Goal: Task Accomplishment & Management: Manage account settings

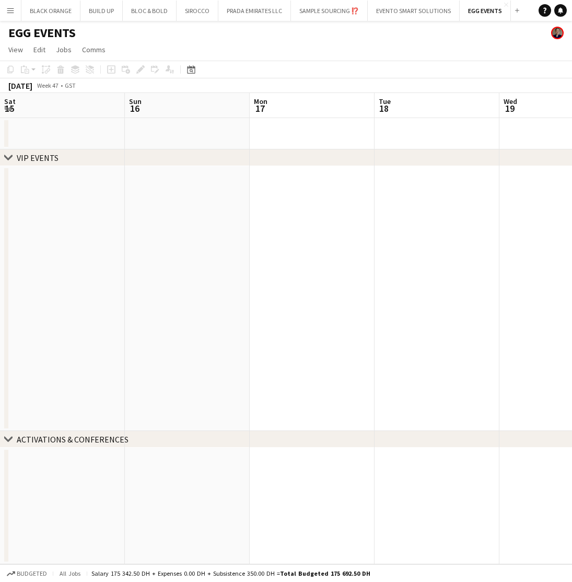
scroll to position [0, 377]
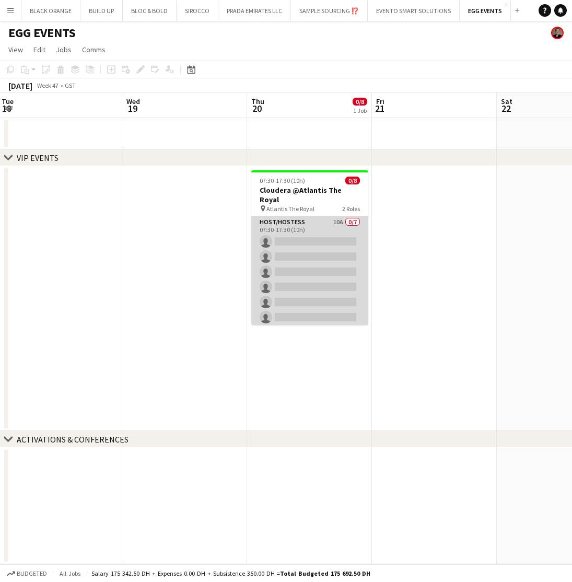
click at [315, 247] on app-card-role "Host/Hostess 10A 0/7 07:30-17:30 (10h) single-neutral-actions single-neutral-ac…" at bounding box center [309, 279] width 117 height 126
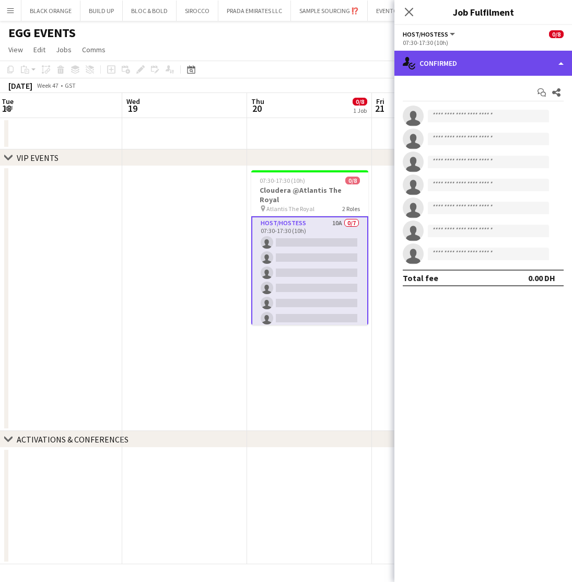
click at [476, 63] on div "single-neutral-actions-check-2 Confirmed" at bounding box center [483, 63] width 178 height 25
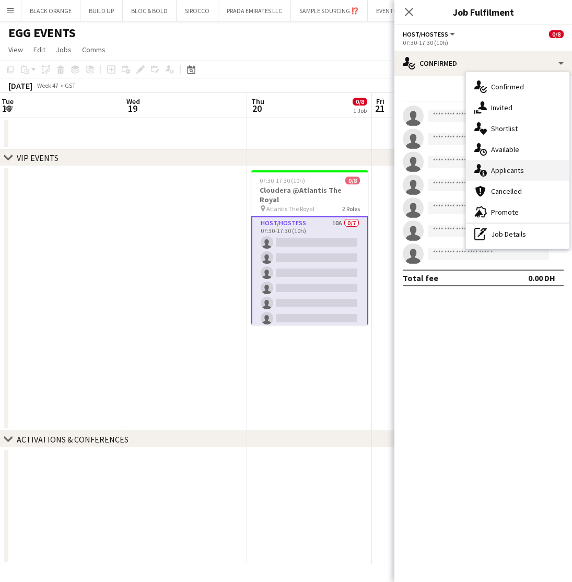
click at [496, 168] on span "Applicants" at bounding box center [507, 170] width 33 height 9
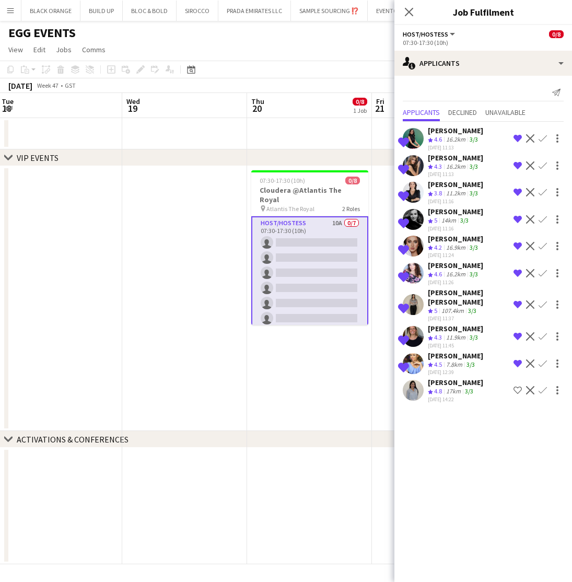
click at [449, 378] on div "Carolina Alvarez" at bounding box center [455, 382] width 55 height 9
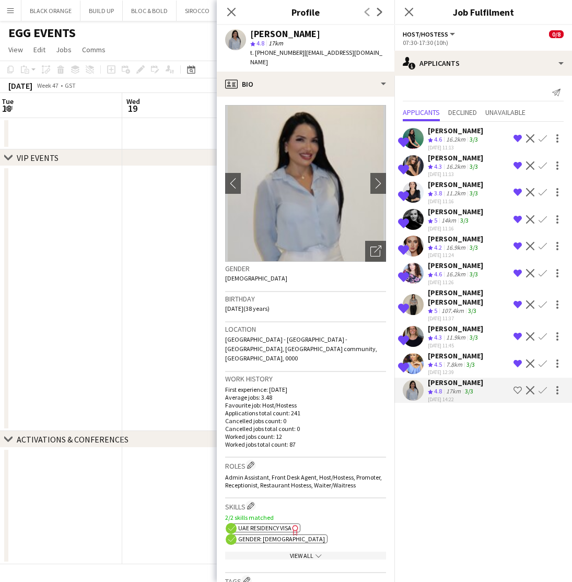
click at [514, 386] on app-icon "Shortlist crew" at bounding box center [517, 390] width 8 height 8
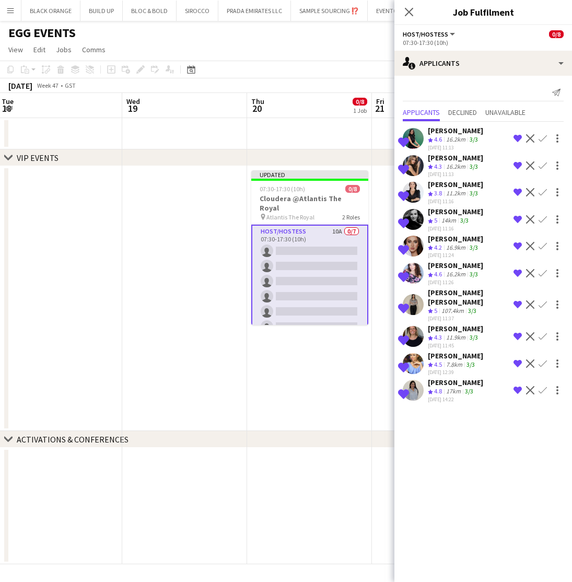
click at [446, 387] on div "17km" at bounding box center [453, 391] width 19 height 9
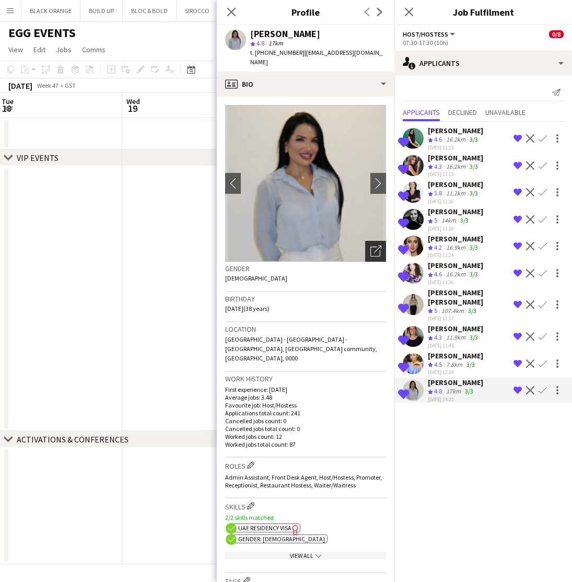
click at [369, 244] on div "Open photos pop-in" at bounding box center [375, 251] width 21 height 21
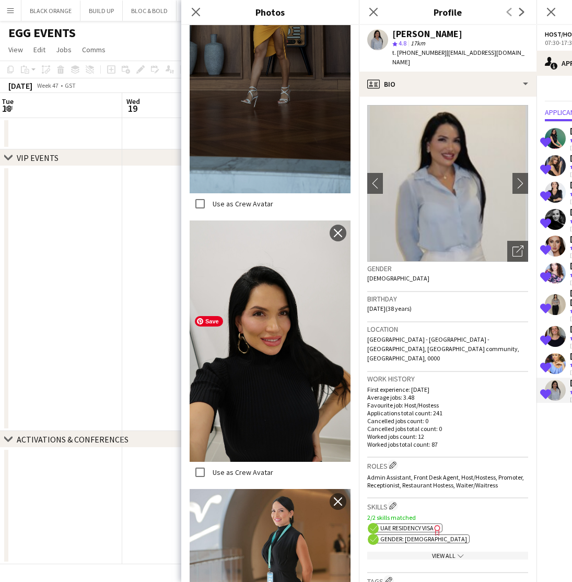
scroll to position [1739, 0]
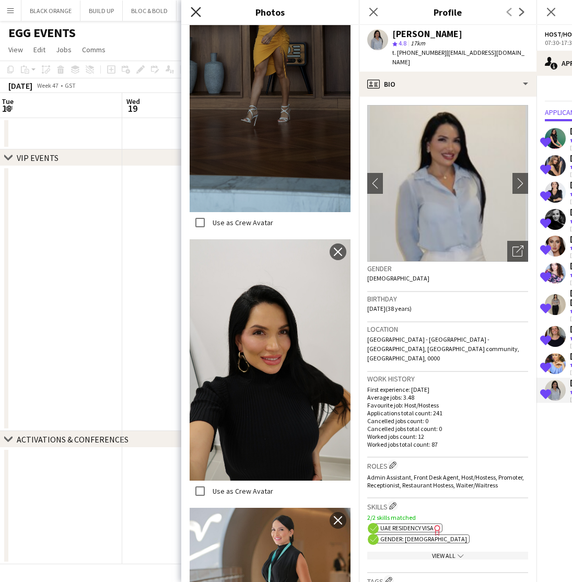
click at [197, 8] on icon "Close pop-in" at bounding box center [196, 12] width 10 height 10
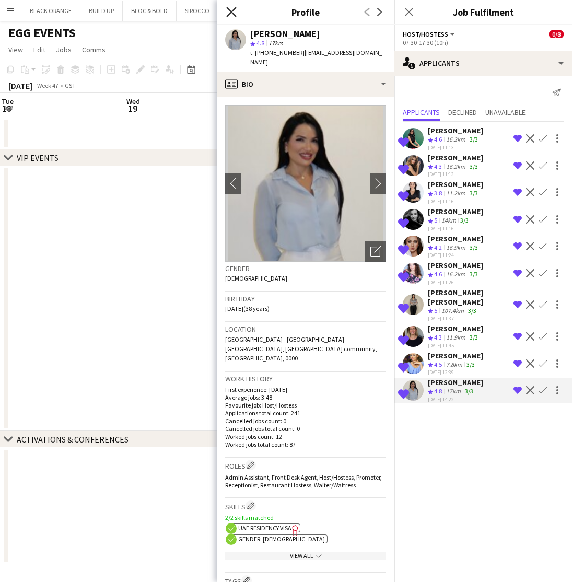
click at [230, 13] on icon "Close pop-in" at bounding box center [231, 12] width 10 height 10
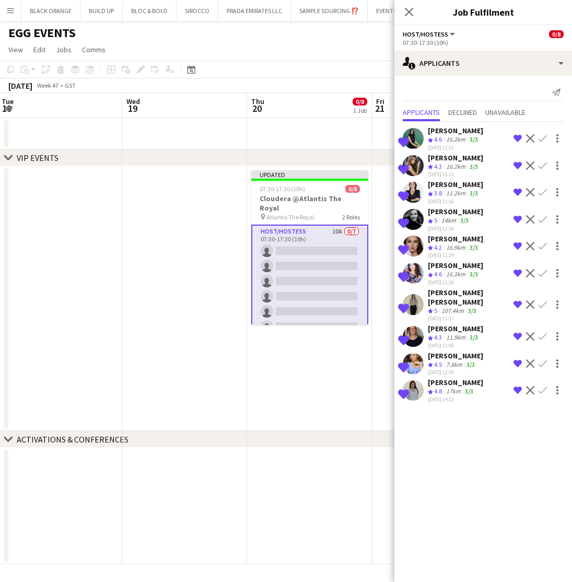
click at [316, 410] on app-date-cell "Updated 07:30-17:30 (10h) 0/8 Cloudera @Atlantis The Royal pin Atlantis The Roy…" at bounding box center [309, 298] width 125 height 265
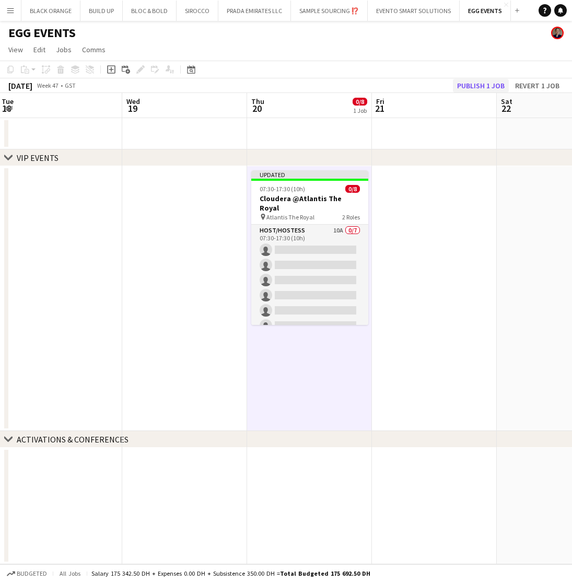
click at [479, 89] on button "Publish 1 job" at bounding box center [481, 86] width 56 height 14
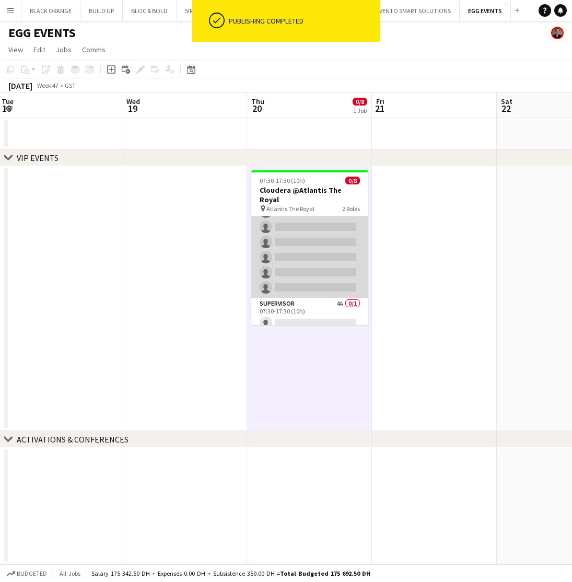
scroll to position [44, 0]
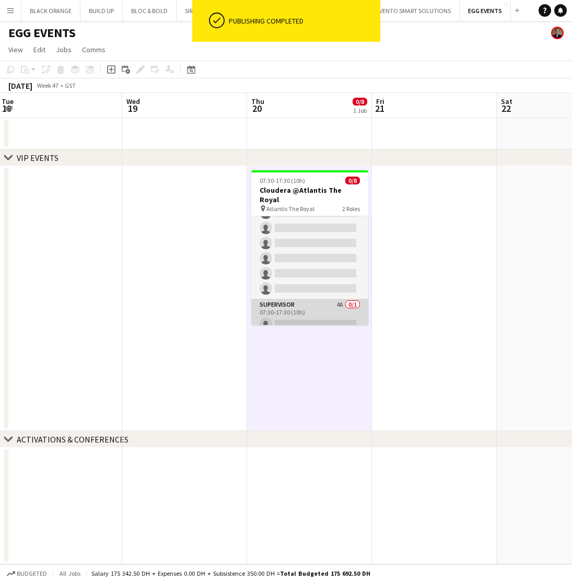
click at [312, 310] on app-card-role "Supervisor 4A 0/1 07:30-17:30 (10h) single-neutral-actions" at bounding box center [309, 317] width 117 height 36
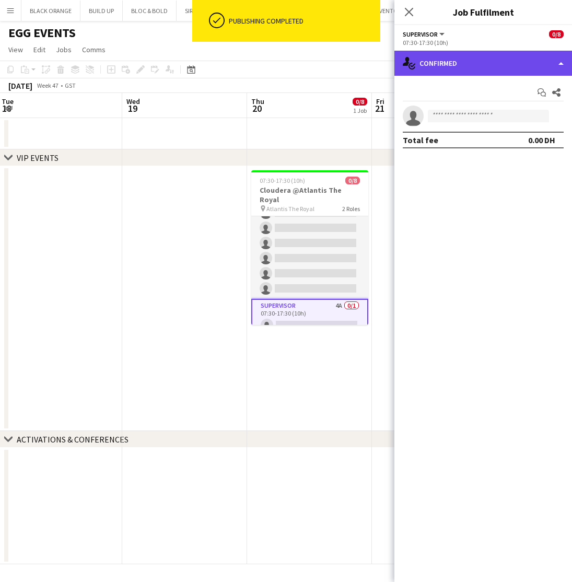
click at [490, 57] on div "single-neutral-actions-check-2 Confirmed" at bounding box center [483, 63] width 178 height 25
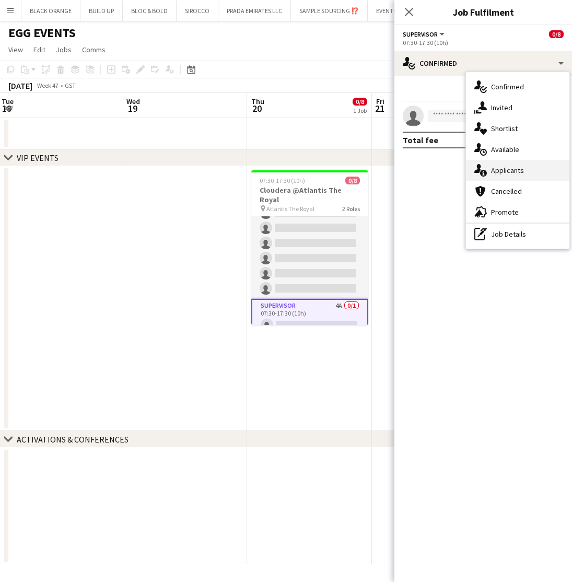
click at [503, 171] on span "Applicants" at bounding box center [507, 170] width 33 height 9
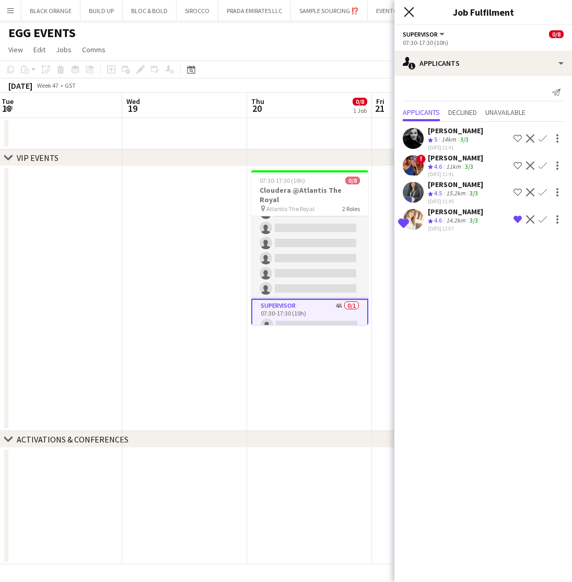
click at [408, 14] on icon "Close pop-in" at bounding box center [409, 12] width 10 height 10
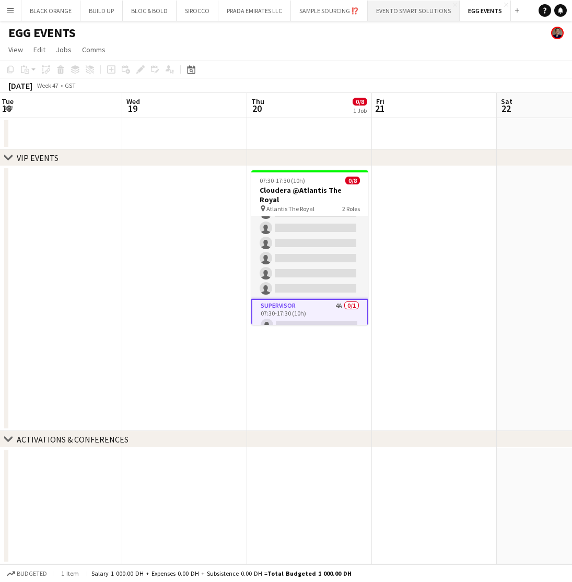
click at [417, 15] on button "EVENTO SMART SOLUTIONS Close" at bounding box center [414, 11] width 92 height 20
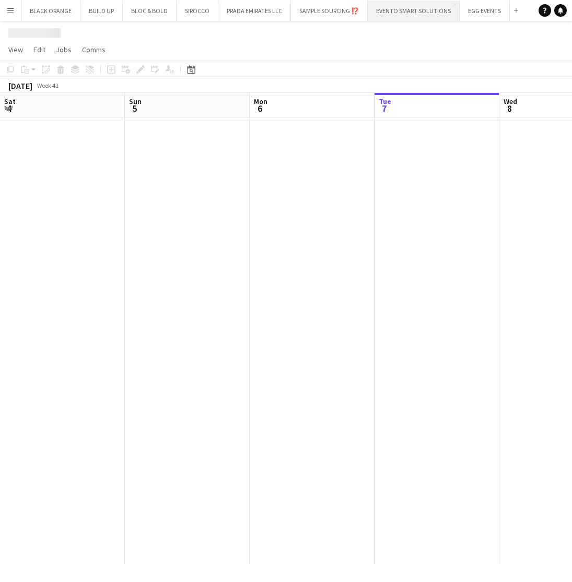
scroll to position [0, 250]
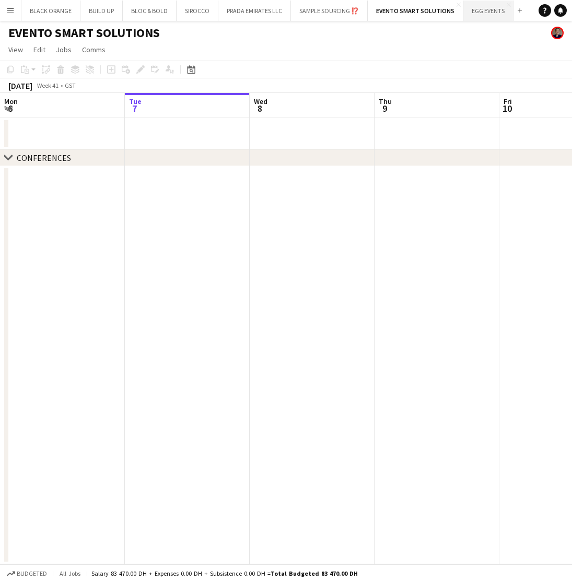
click at [493, 10] on button "EGG EVENTS Close" at bounding box center [488, 11] width 50 height 20
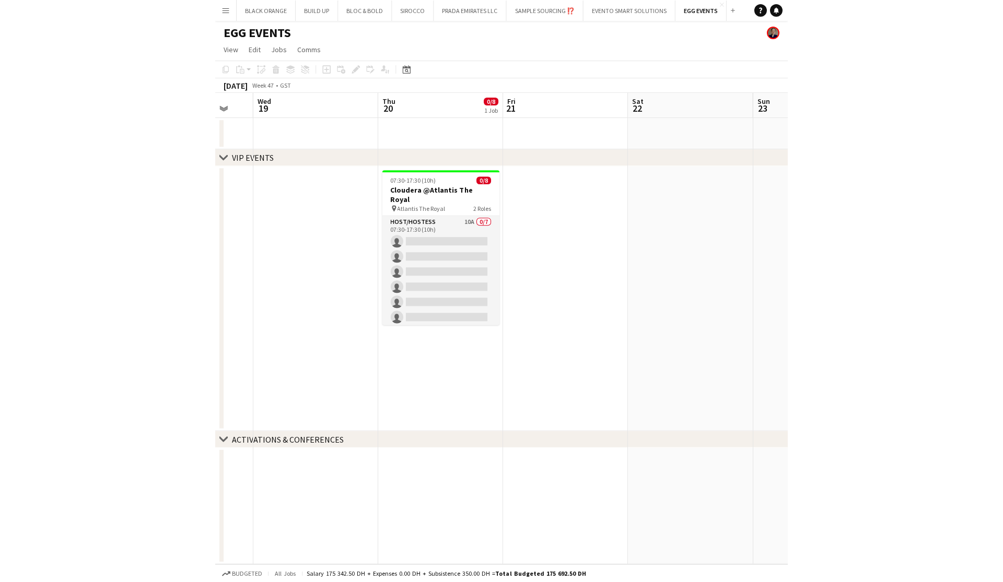
scroll to position [0, 333]
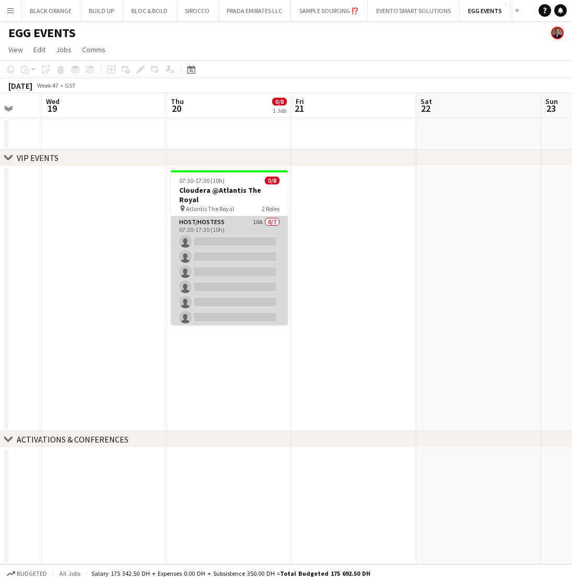
click at [231, 227] on app-card-role "Host/Hostess 10A 0/7 07:30-17:30 (10h) single-neutral-actions single-neutral-ac…" at bounding box center [229, 279] width 117 height 126
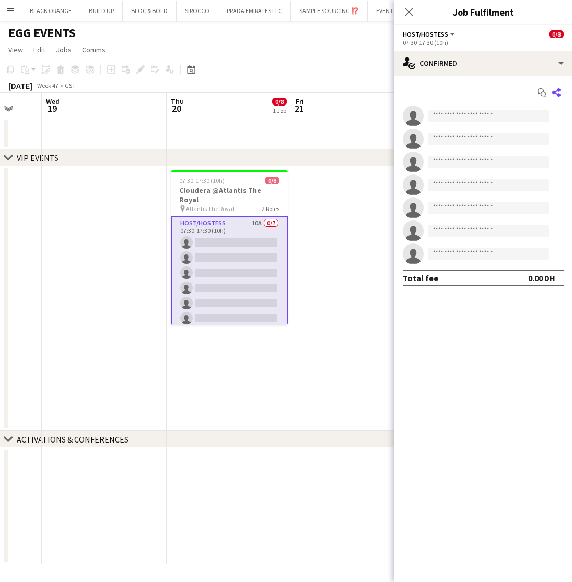
click at [556, 91] on icon at bounding box center [556, 92] width 8 height 8
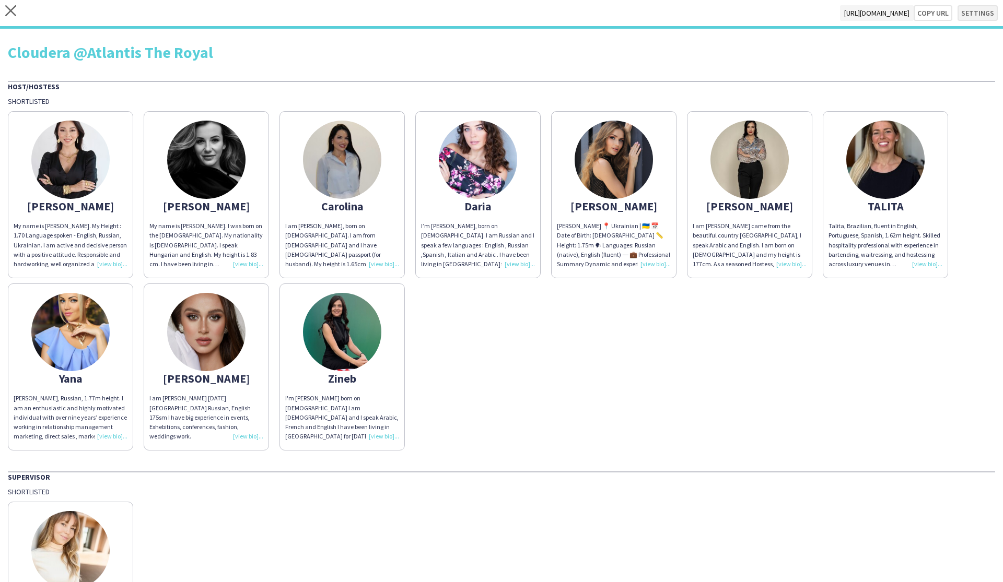
click at [571, 12] on button "Settings" at bounding box center [977, 13] width 40 height 16
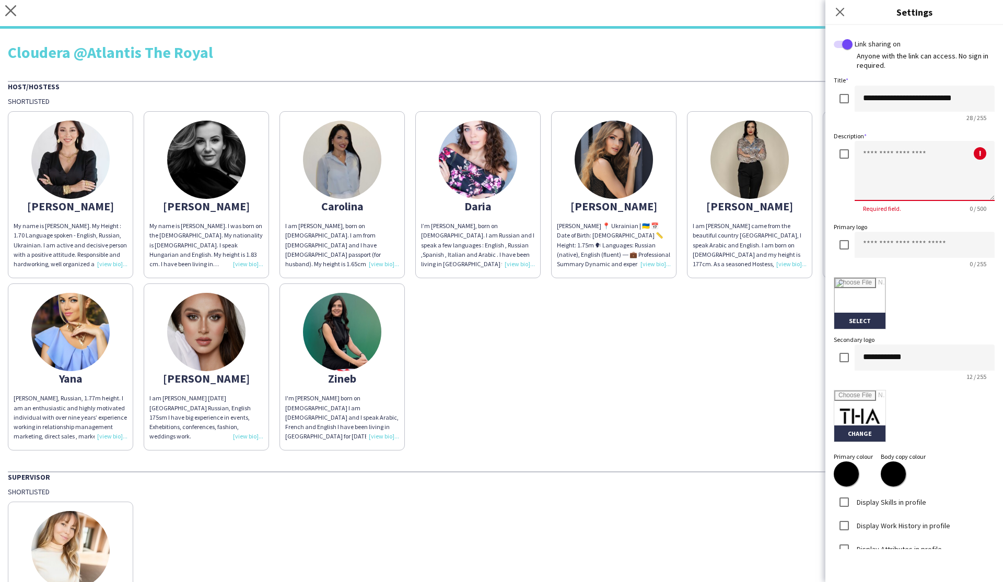
click at [571, 159] on textarea at bounding box center [924, 171] width 140 height 60
click at [571, 155] on textarea "**********" at bounding box center [924, 171] width 140 height 60
type textarea "**********"
click at [571, 401] on div "Anastasia My name is Anastasia Nep. My Height : 1.70 Language spoken - English,…" at bounding box center [501, 278] width 987 height 345
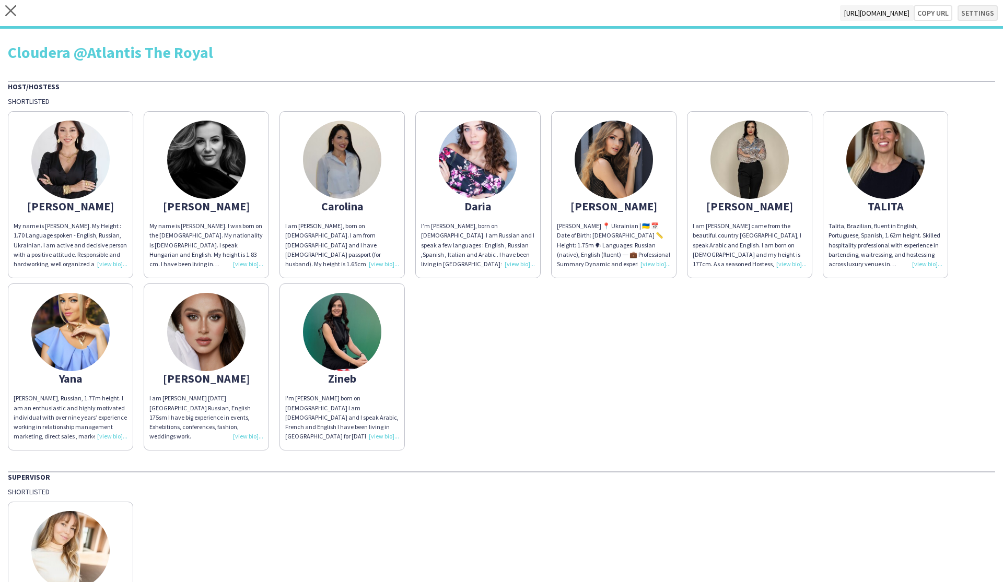
click at [571, 11] on button "Settings" at bounding box center [977, 13] width 40 height 16
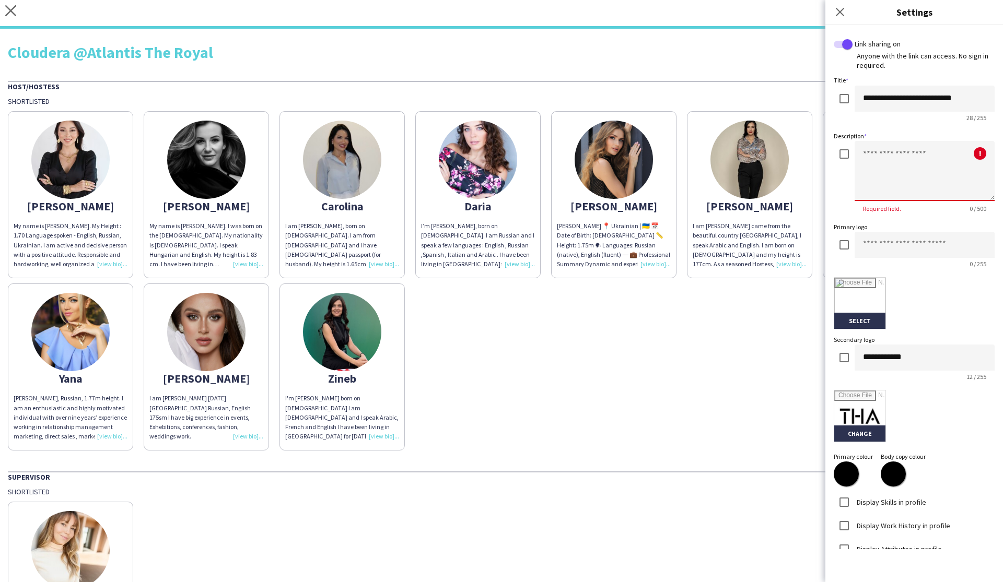
click at [571, 159] on textarea at bounding box center [924, 171] width 140 height 60
type textarea "**********"
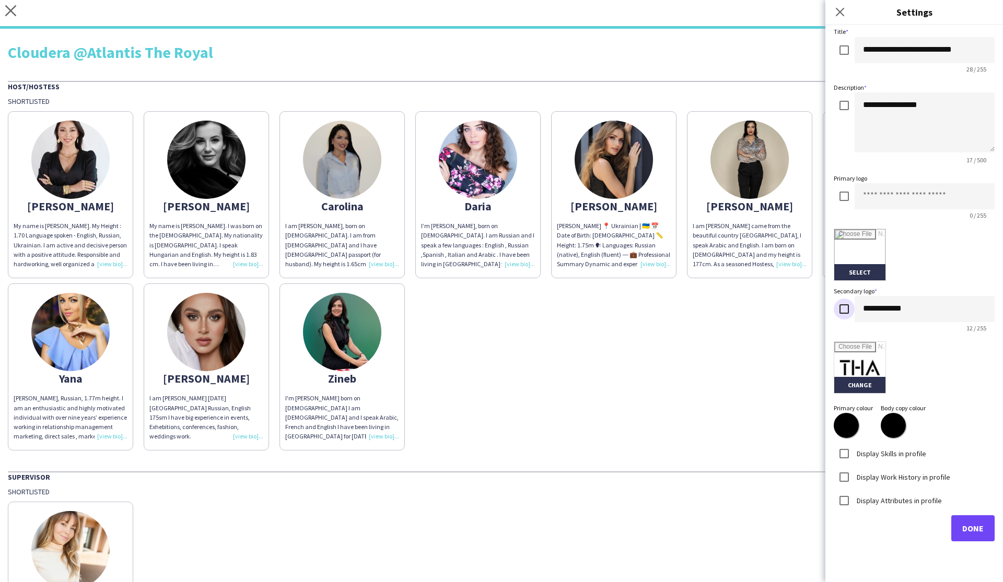
scroll to position [48, 0]
click at [571, 528] on span "Done" at bounding box center [972, 529] width 21 height 10
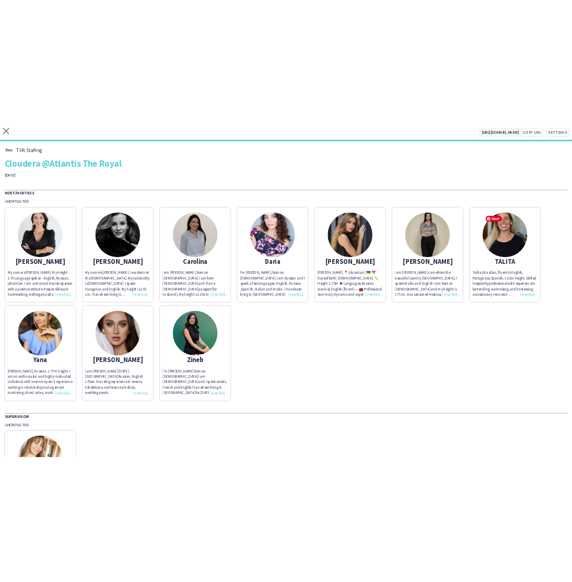
scroll to position [0, 0]
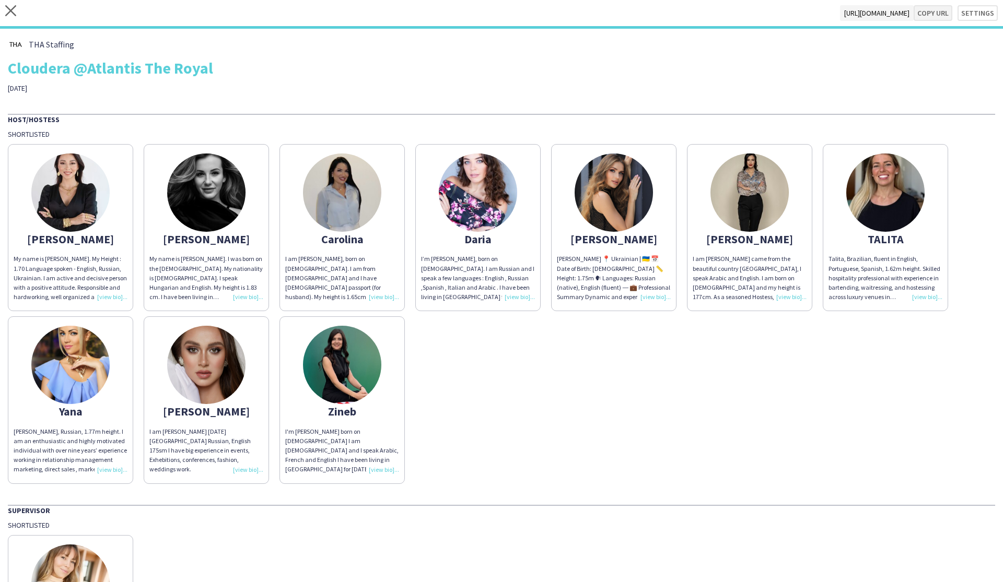
click at [571, 16] on button "Copy url" at bounding box center [932, 13] width 39 height 16
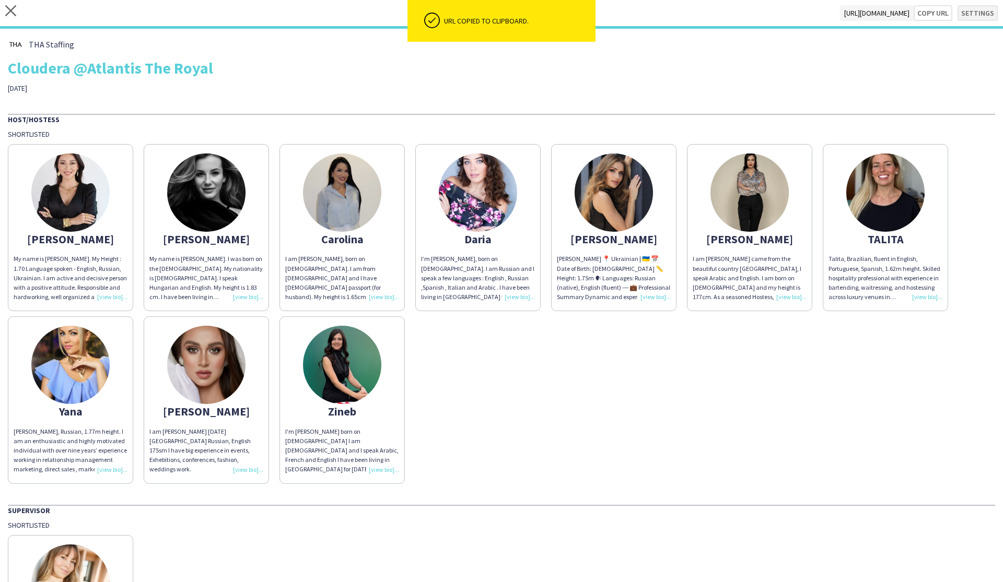
click at [571, 16] on button "Settings" at bounding box center [977, 13] width 40 height 16
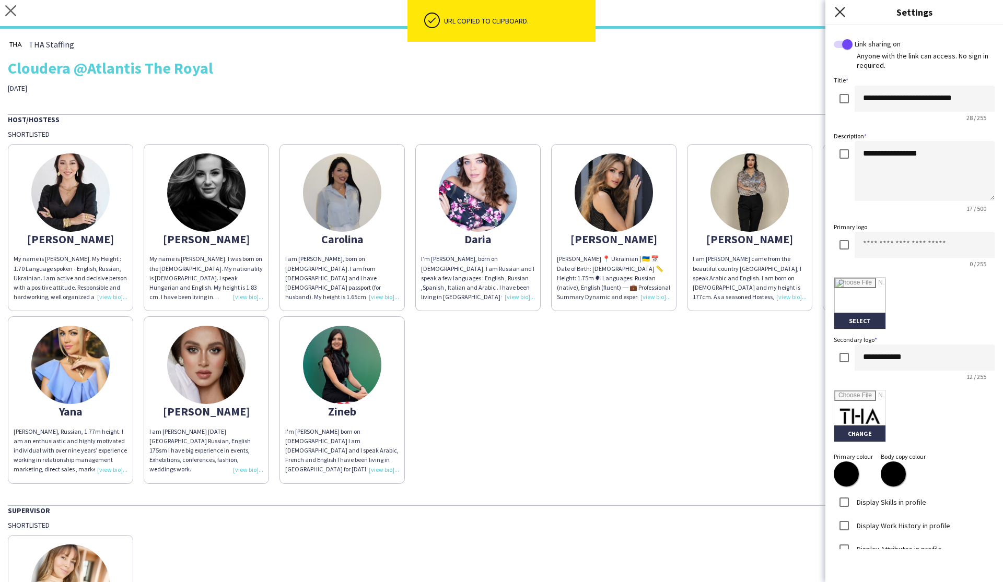
click at [571, 14] on icon at bounding box center [839, 12] width 10 height 10
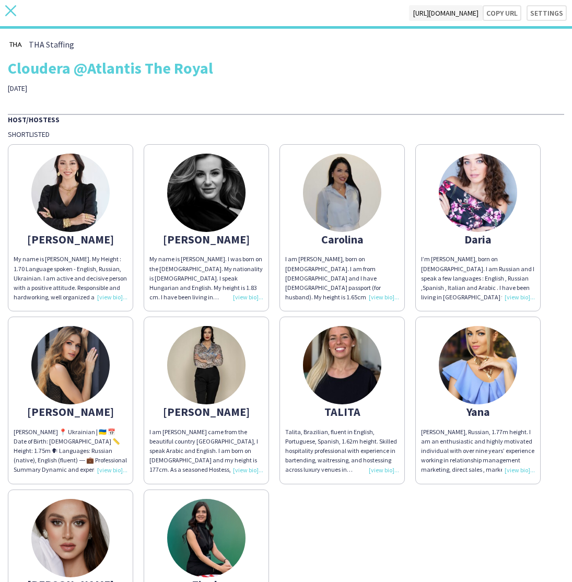
click at [8, 11] on icon "close" at bounding box center [10, 10] width 11 height 11
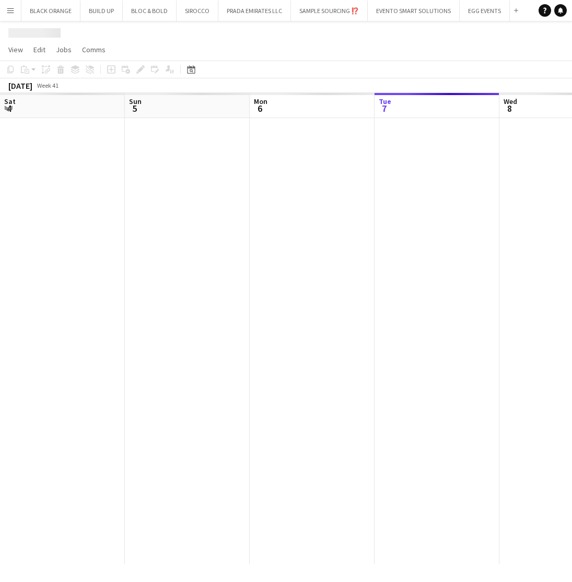
scroll to position [0, 250]
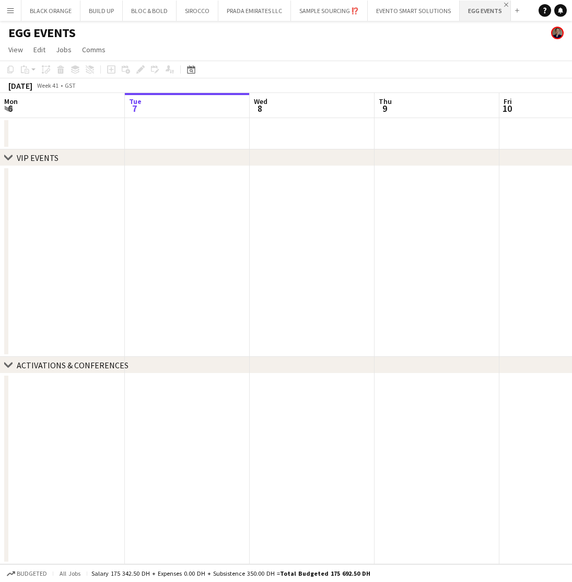
click at [504, 5] on app-icon "Close" at bounding box center [506, 5] width 4 height 4
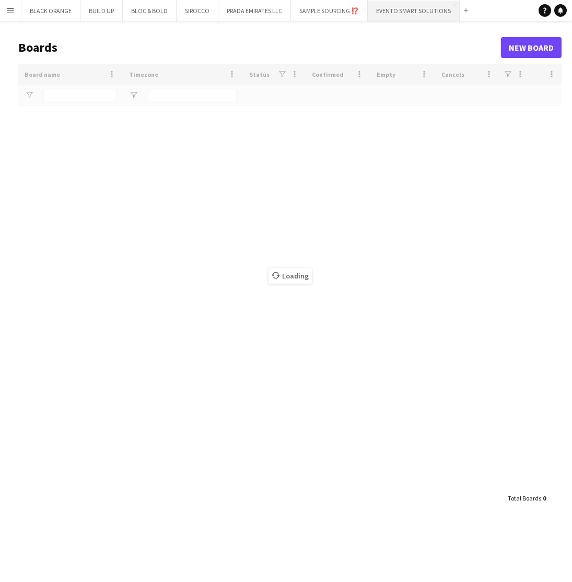
click at [408, 10] on button "EVENTO SMART SOLUTIONS Close" at bounding box center [414, 11] width 92 height 20
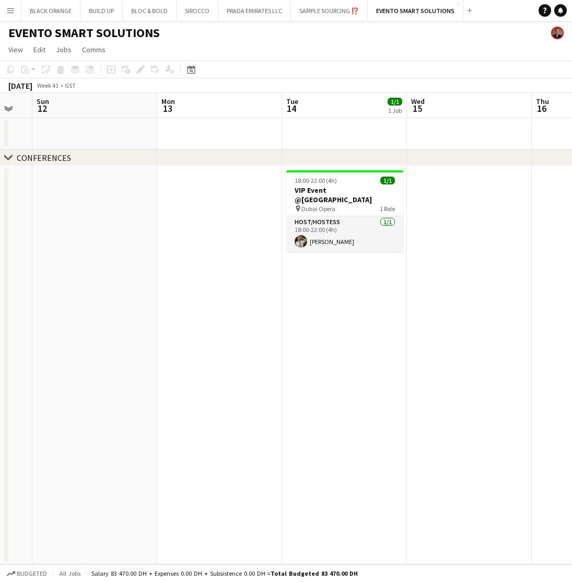
scroll to position [0, 216]
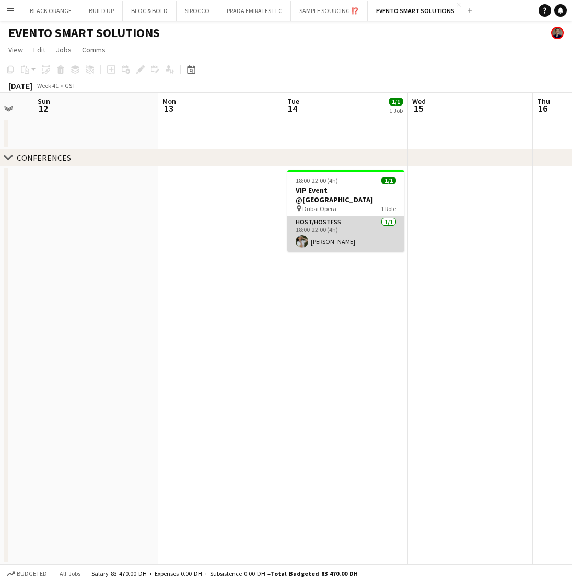
click at [351, 217] on app-card-role "Host/Hostess 1/1 18:00-22:00 (4h) Monica Puiu" at bounding box center [345, 234] width 117 height 36
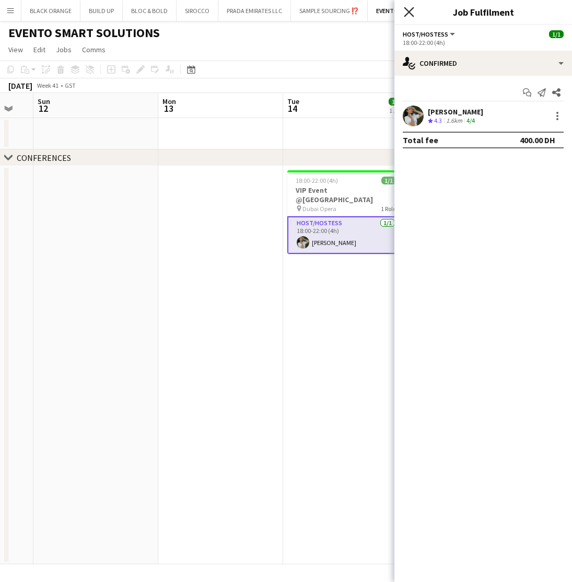
click at [407, 10] on icon at bounding box center [409, 12] width 10 height 10
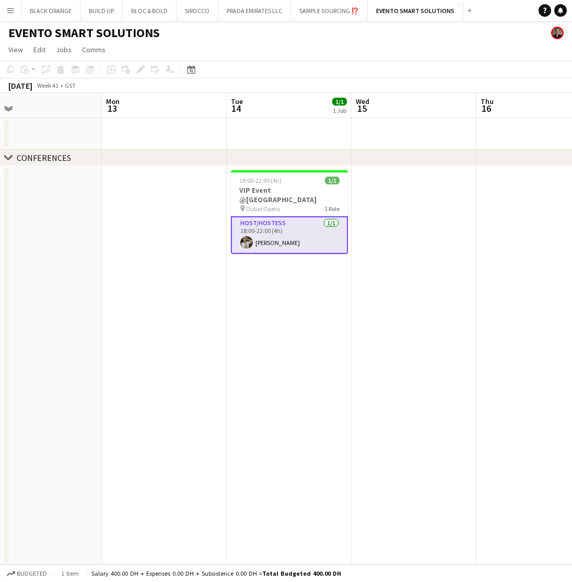
scroll to position [0, 275]
click at [456, 5] on app-icon "Close" at bounding box center [458, 5] width 4 height 4
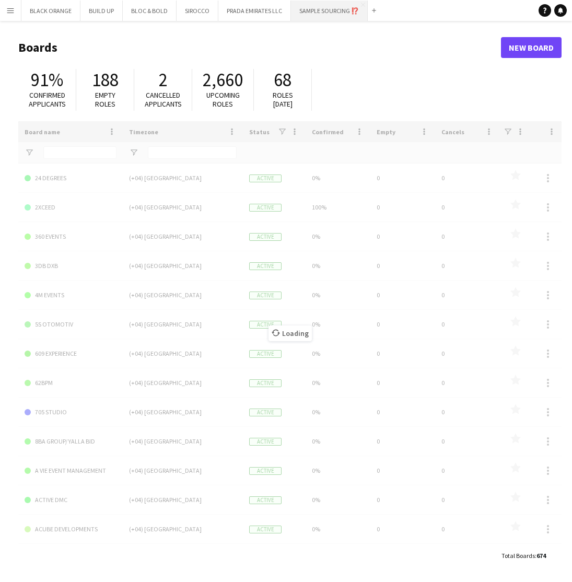
click at [328, 7] on button "SAMPLE SOURCING ⁉️ Close" at bounding box center [329, 11] width 77 height 20
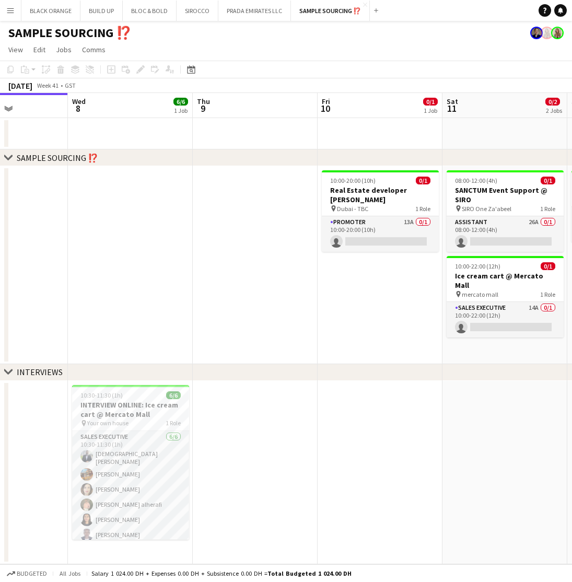
scroll to position [0, 356]
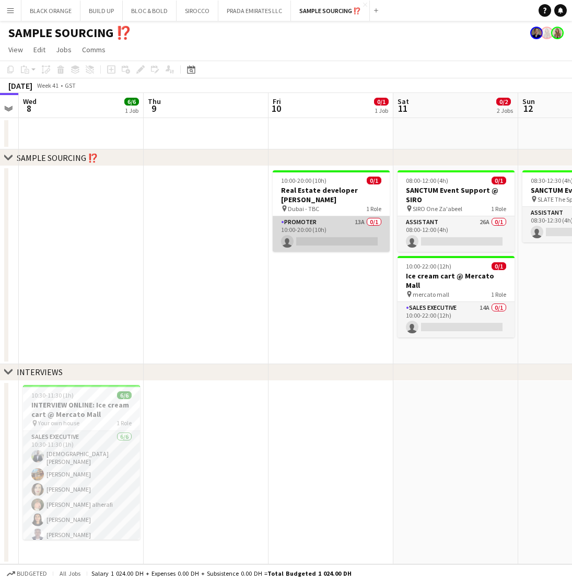
click at [337, 220] on app-card-role "Promoter 13A 0/1 10:00-20:00 (10h) single-neutral-actions" at bounding box center [331, 234] width 117 height 36
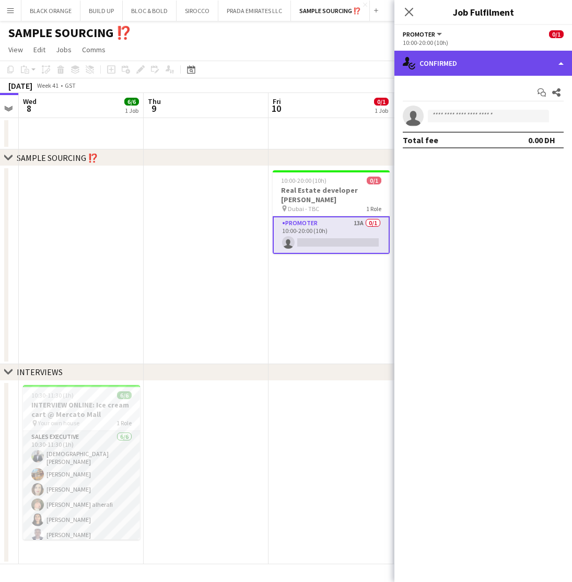
click at [454, 61] on div "single-neutral-actions-check-2 Confirmed" at bounding box center [483, 63] width 178 height 25
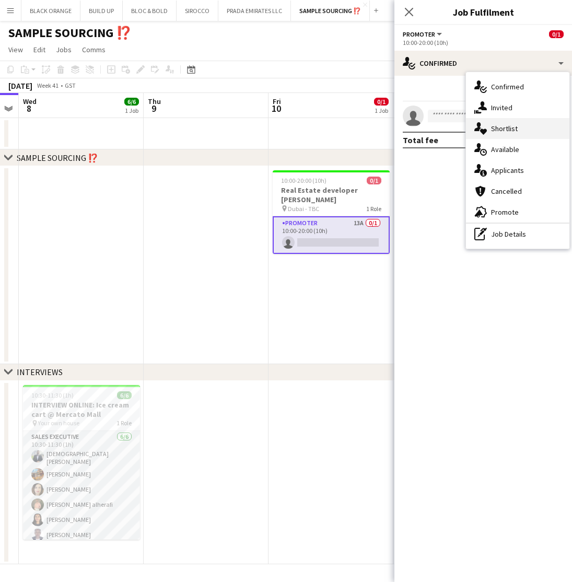
click at [508, 128] on span "Shortlist" at bounding box center [504, 128] width 27 height 9
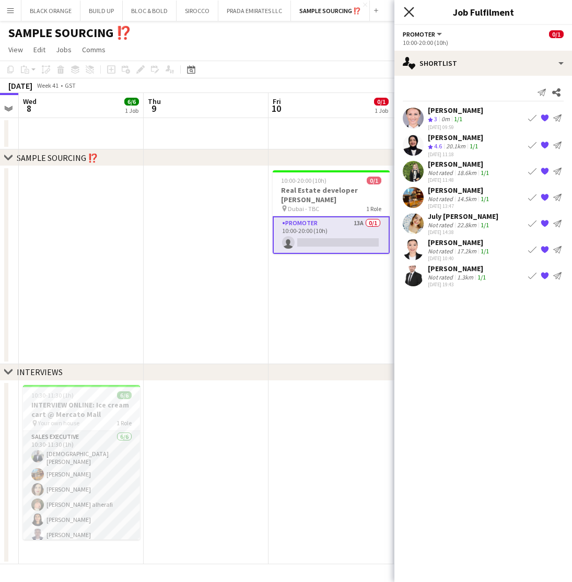
click at [408, 15] on icon "Close pop-in" at bounding box center [409, 12] width 10 height 10
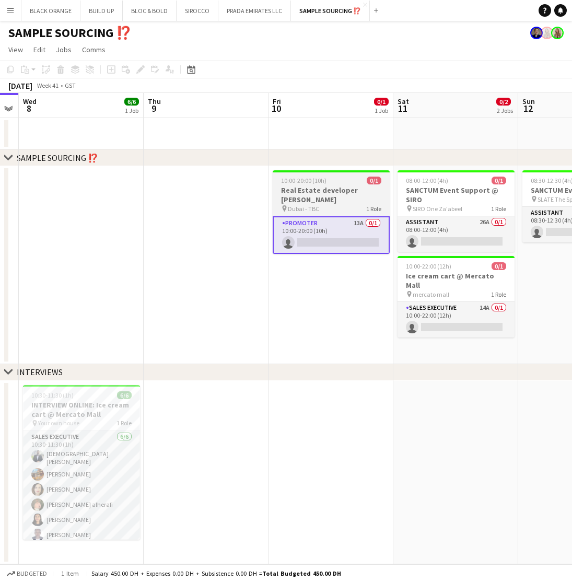
click at [338, 204] on div "pin Dubai - TBC 1 Role" at bounding box center [331, 208] width 117 height 8
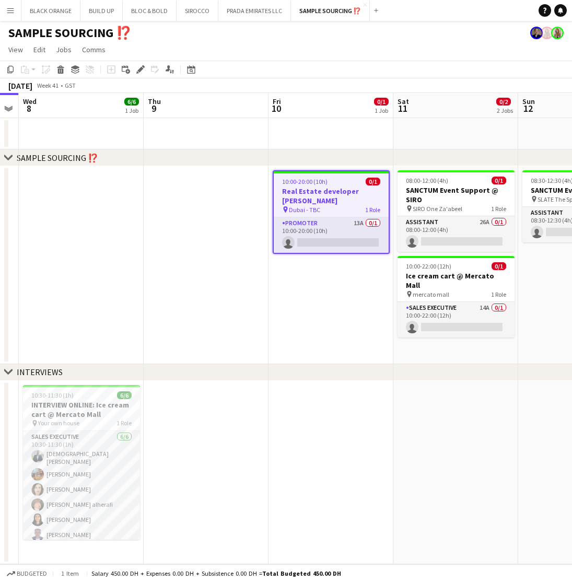
click at [317, 350] on app-date-cell "10:00-20:00 (10h) 0/1 Real Estate developer Booth pin Dubai - TBC 1 Role Promot…" at bounding box center [330, 265] width 125 height 198
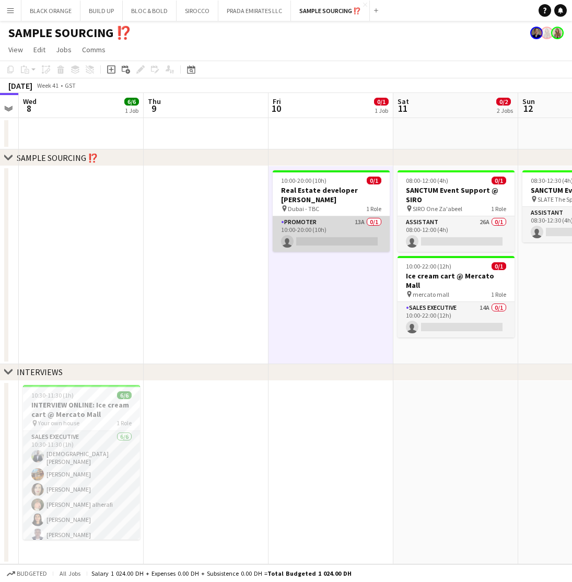
click at [329, 218] on app-card-role "Promoter 13A 0/1 10:00-20:00 (10h) single-neutral-actions" at bounding box center [331, 234] width 117 height 36
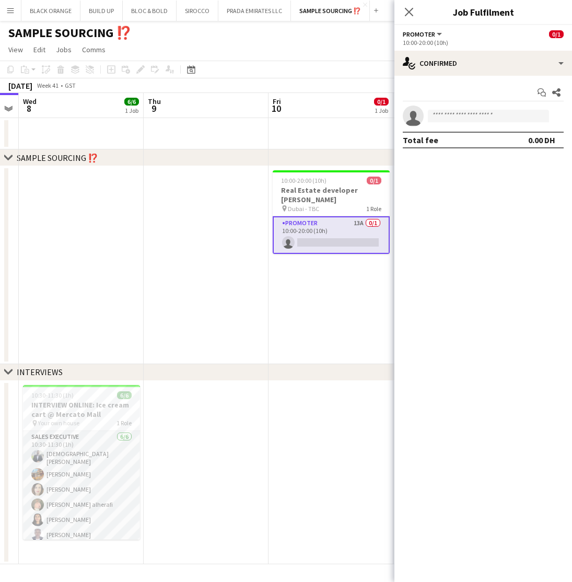
click at [348, 221] on app-card-role "Promoter 13A 0/1 10:00-20:00 (10h) single-neutral-actions" at bounding box center [331, 235] width 117 height 38
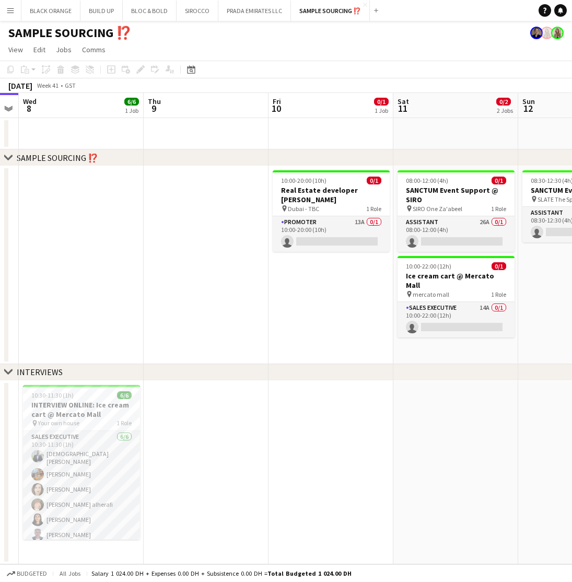
click at [458, 58] on app-page-menu "View Day view expanded Day view collapsed Month view Date picker Jump to [DATE]…" at bounding box center [286, 51] width 572 height 20
click at [347, 219] on app-card-role "Promoter 13A 0/1 10:00-20:00 (10h) single-neutral-actions" at bounding box center [331, 234] width 117 height 36
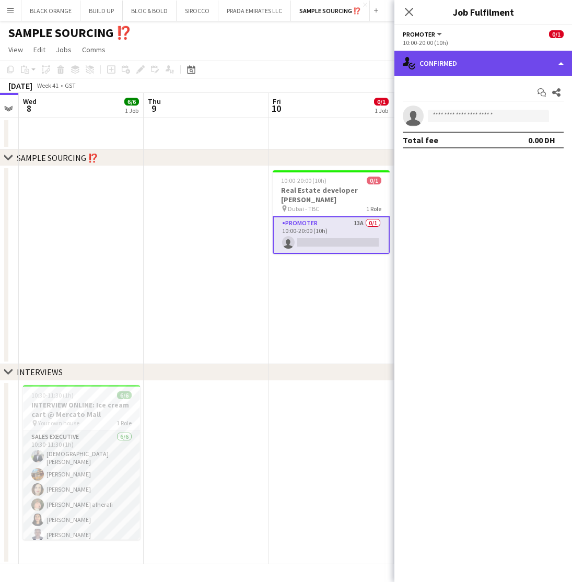
click at [457, 64] on div "single-neutral-actions-check-2 Confirmed" at bounding box center [483, 63] width 178 height 25
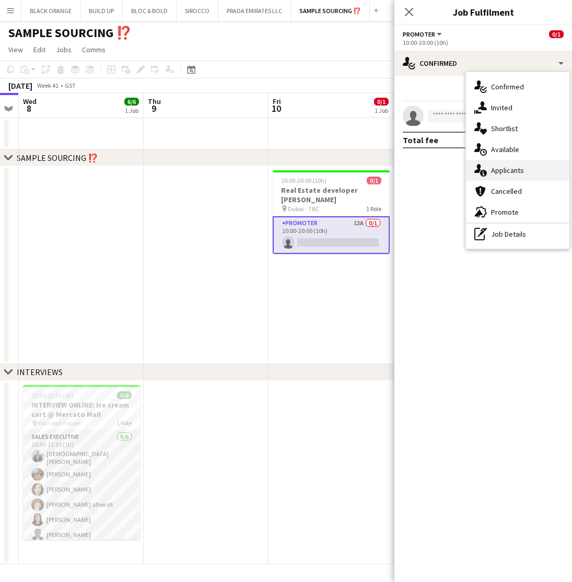
click at [495, 176] on div "single-neutral-actions-information Applicants" at bounding box center [517, 170] width 103 height 21
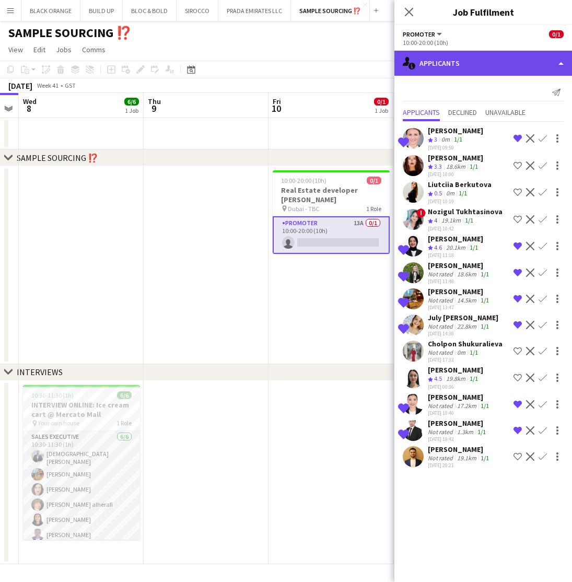
click at [468, 64] on div "single-neutral-actions-information Applicants" at bounding box center [483, 63] width 178 height 25
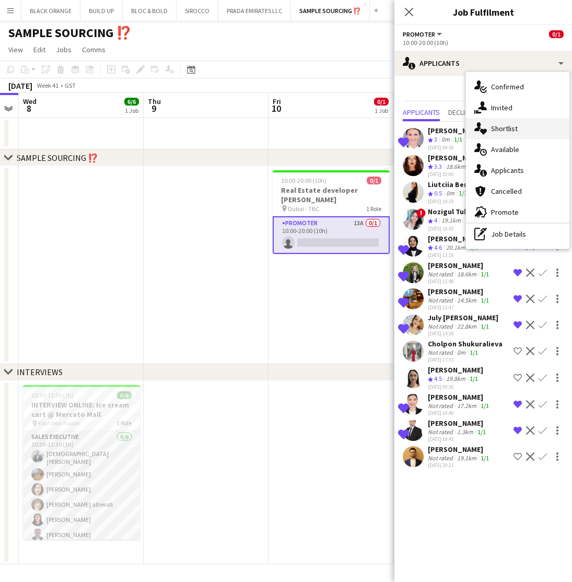
click at [502, 132] on span "Shortlist" at bounding box center [504, 128] width 27 height 9
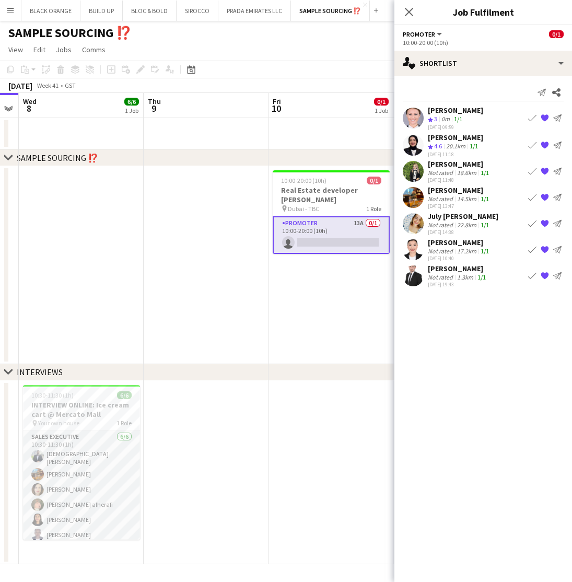
click at [447, 169] on div "Not rated" at bounding box center [441, 173] width 27 height 8
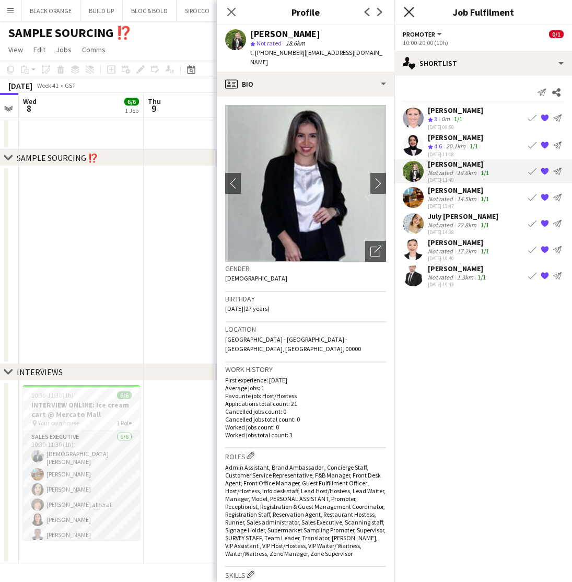
click at [409, 14] on icon "Close pop-in" at bounding box center [409, 12] width 10 height 10
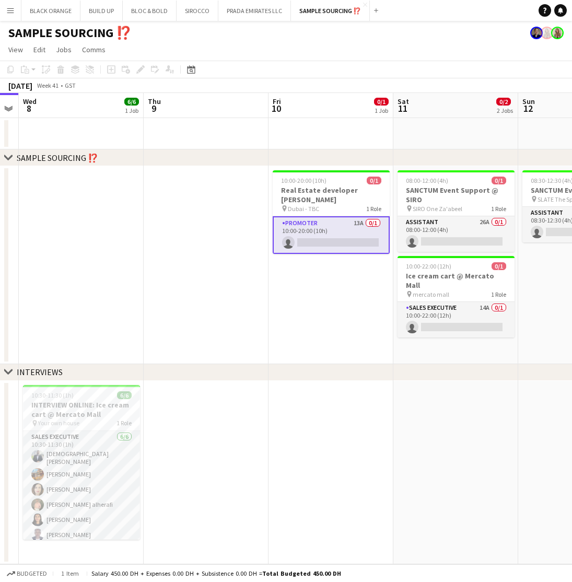
click at [374, 70] on app-toolbar "Copy Paste Paste Command V Paste with crew Command Shift V Paste linked Job Del…" at bounding box center [286, 70] width 572 height 18
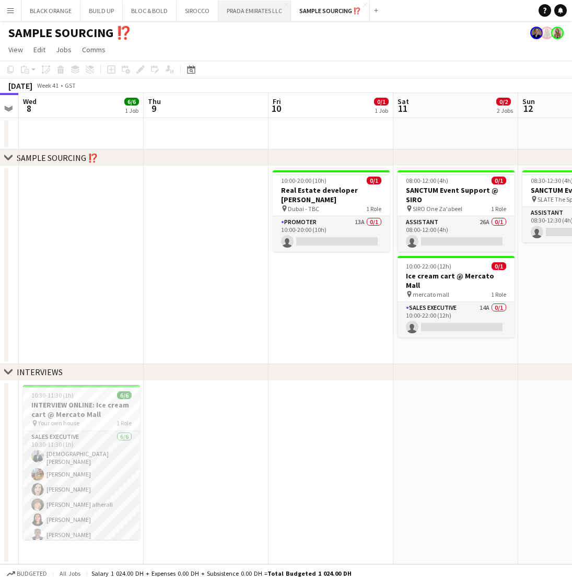
click at [250, 14] on button "PRADA EMIRATES LLC Close" at bounding box center [254, 11] width 73 height 20
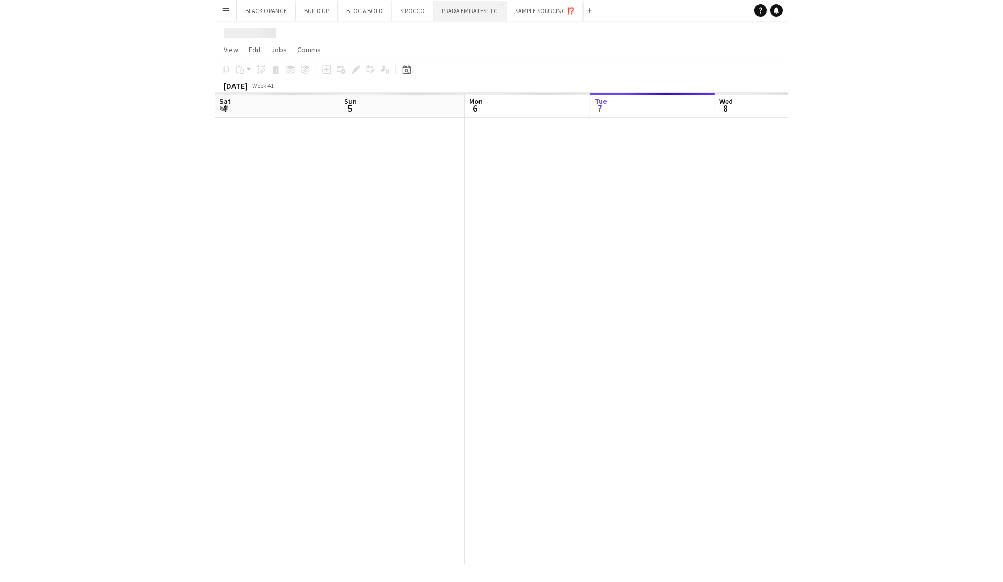
scroll to position [0, 250]
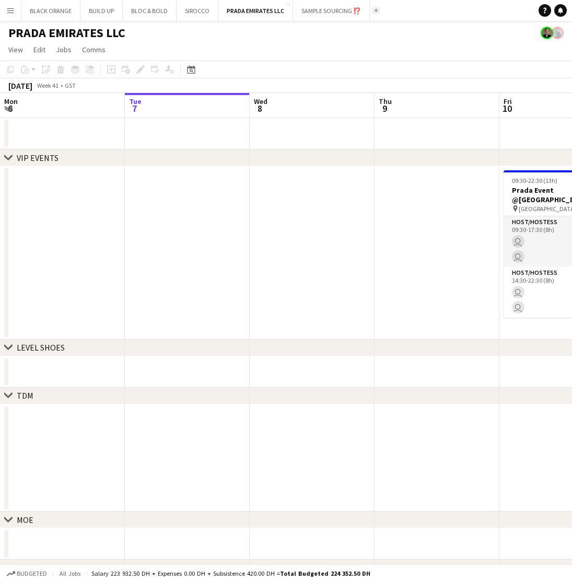
click at [376, 12] on button "Add" at bounding box center [376, 10] width 8 height 8
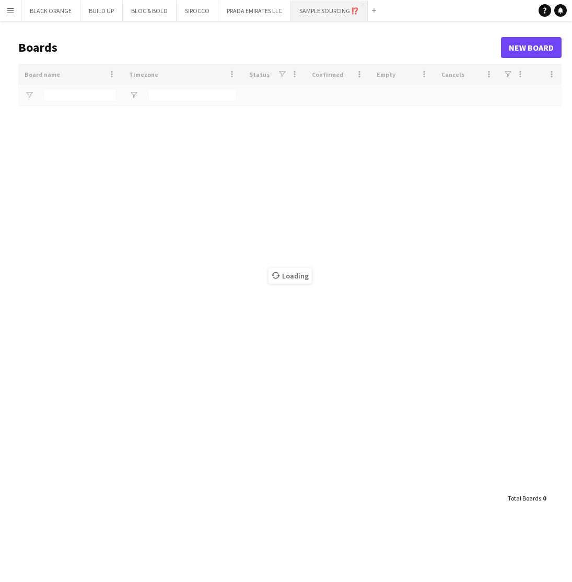
type input "***"
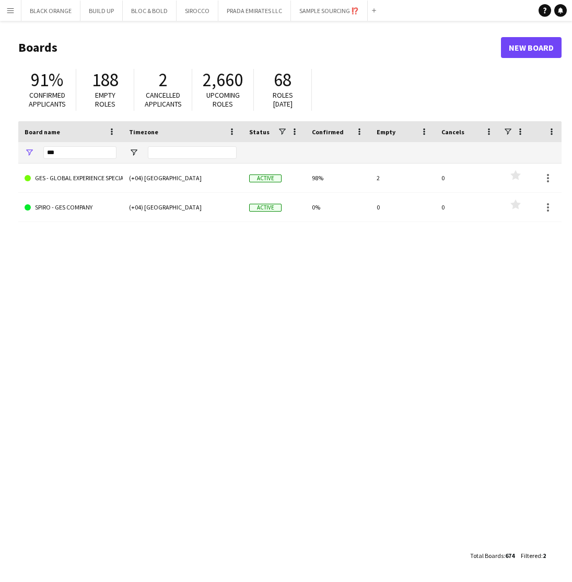
click at [8, 10] on app-icon "Menu" at bounding box center [10, 10] width 8 height 8
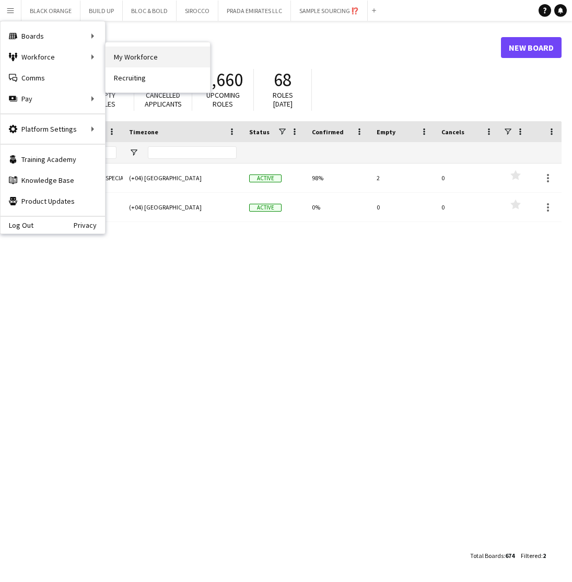
click at [152, 53] on link "My Workforce" at bounding box center [157, 56] width 104 height 21
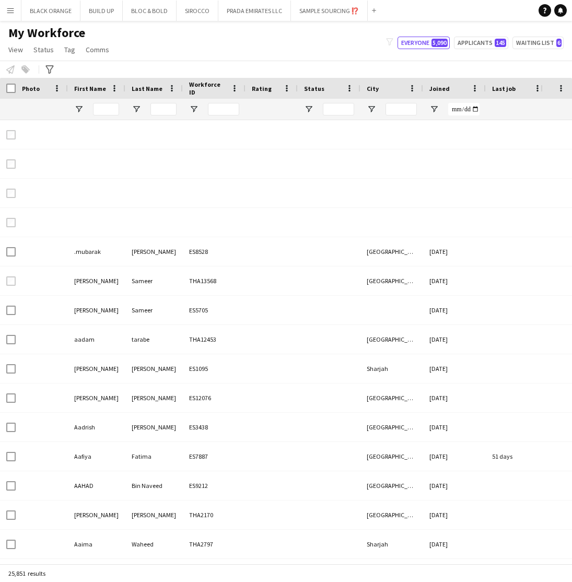
type input "*****"
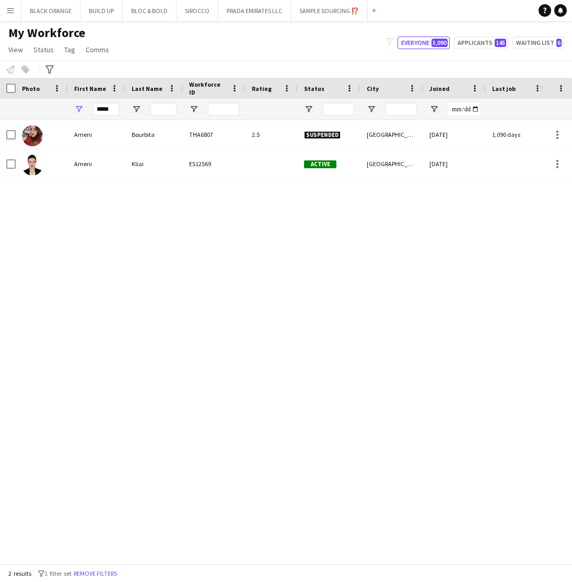
click at [164, 287] on div "Ameni Bourbita THA6807 2.5 Suspended Dubai 10-06-2022 1,090 days 0 Self-employe…" at bounding box center [270, 341] width 540 height 443
click at [109, 112] on input "*****" at bounding box center [106, 109] width 26 height 13
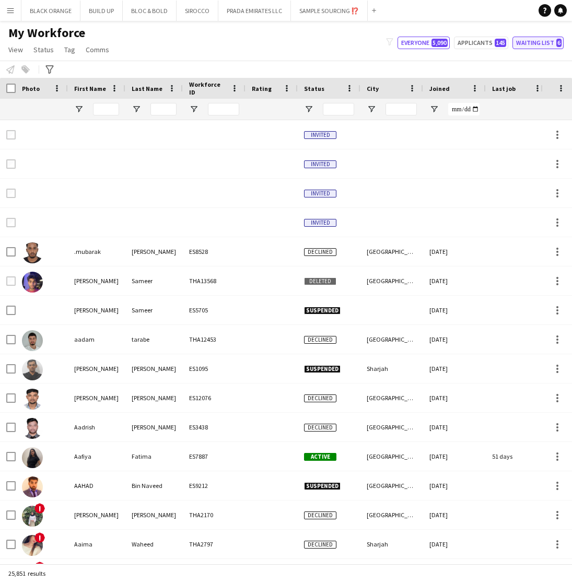
click at [534, 43] on button "Waiting list 6" at bounding box center [537, 43] width 51 height 13
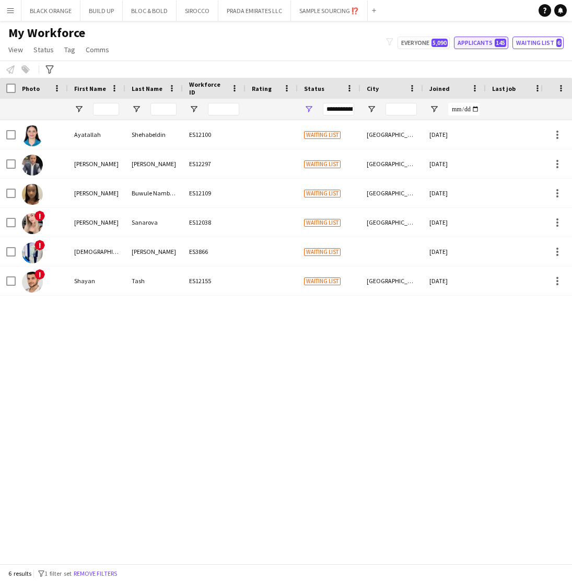
click at [490, 44] on button "Applicants 145" at bounding box center [481, 43] width 54 height 13
type input "**********"
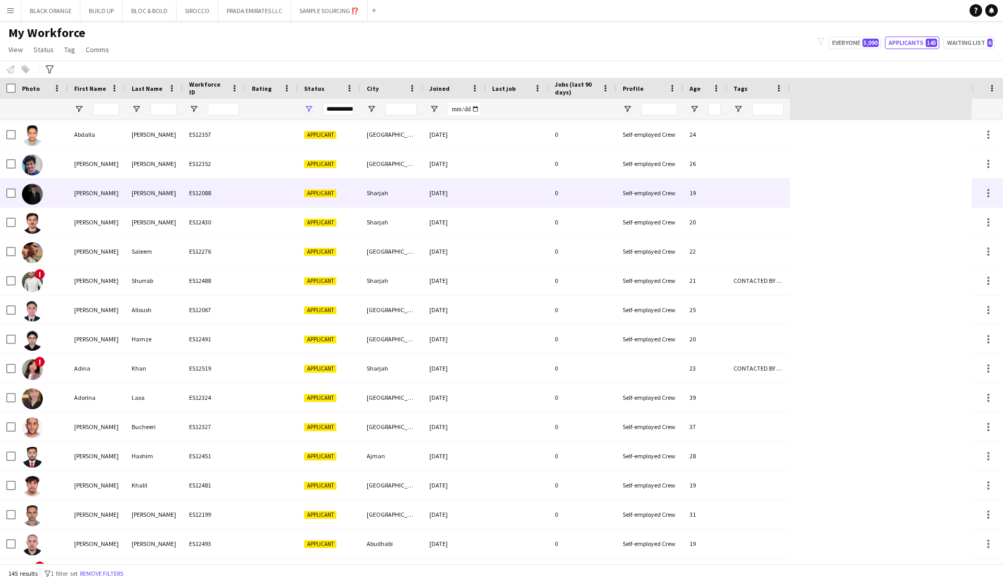
click at [79, 194] on div "Abdullah" at bounding box center [96, 193] width 57 height 29
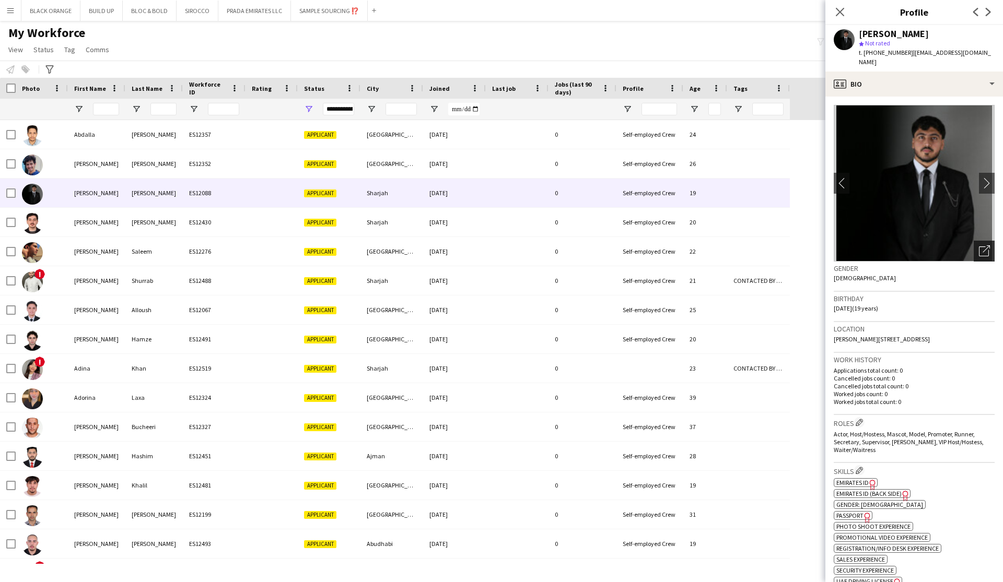
click at [571, 245] on icon "Open photos pop-in" at bounding box center [984, 250] width 11 height 11
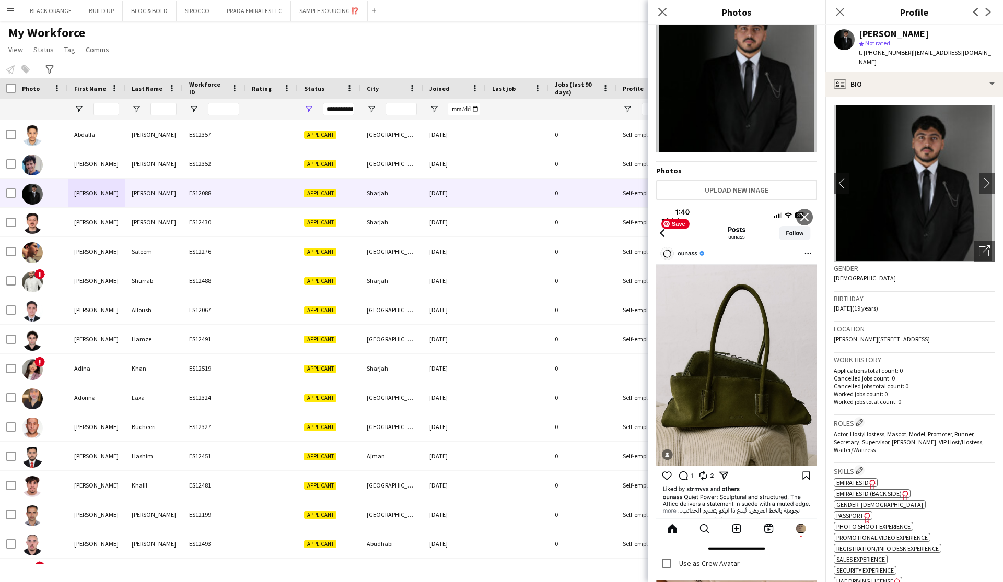
scroll to position [50, 0]
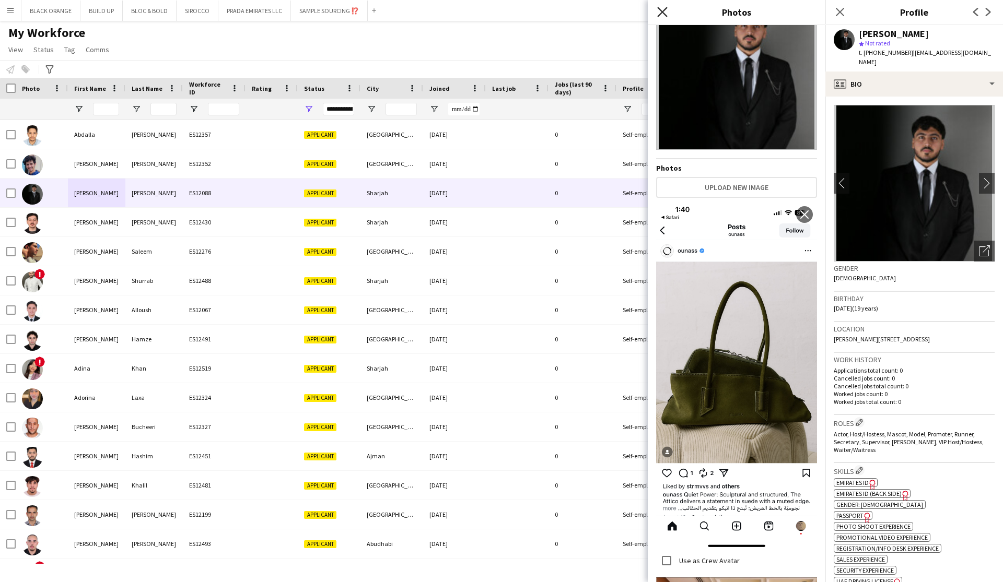
click at [571, 11] on icon "Close pop-in" at bounding box center [662, 12] width 10 height 10
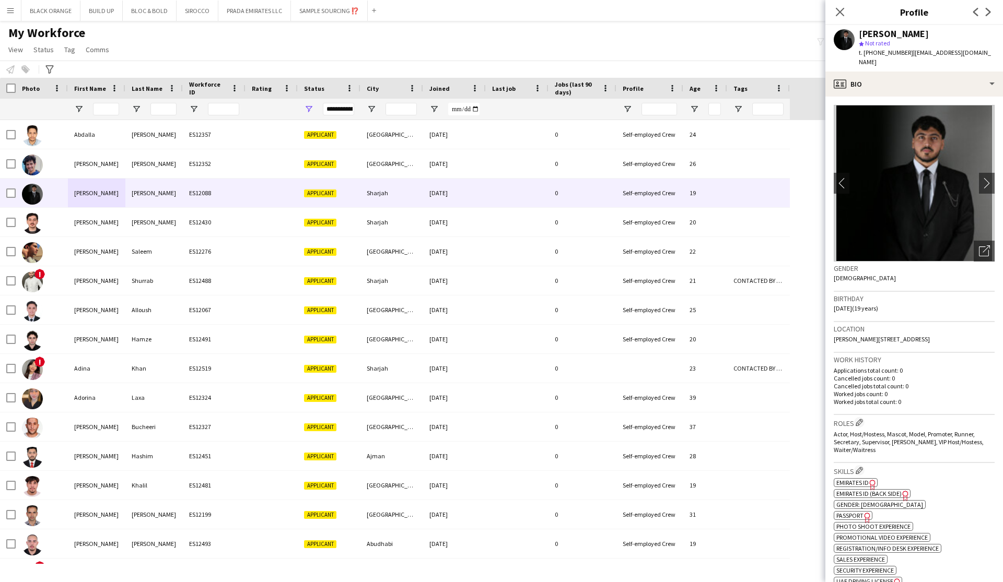
scroll to position [0, 0]
click at [571, 10] on icon "Close pop-in" at bounding box center [839, 12] width 10 height 10
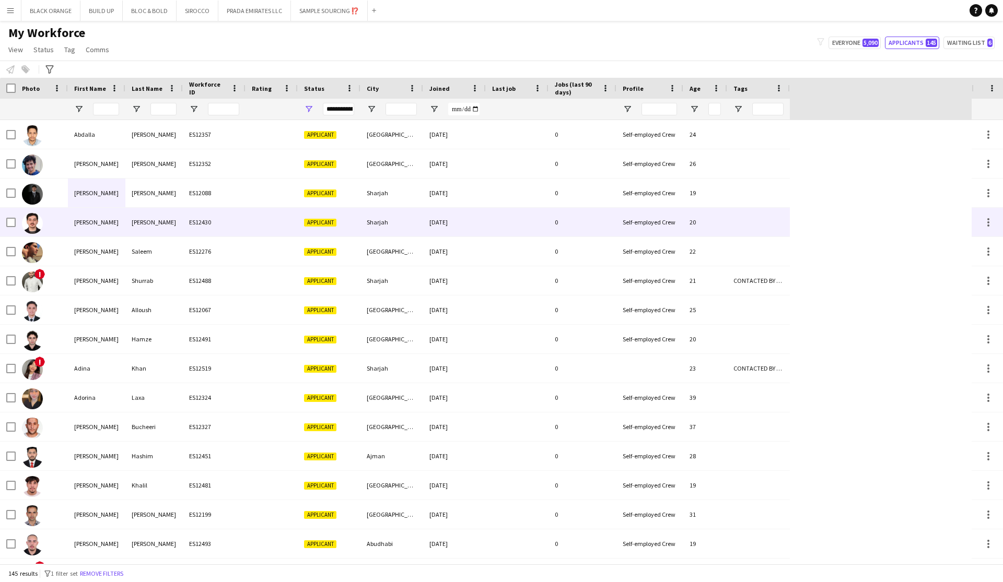
click at [148, 220] on div "Morad Agha" at bounding box center [153, 222] width 57 height 29
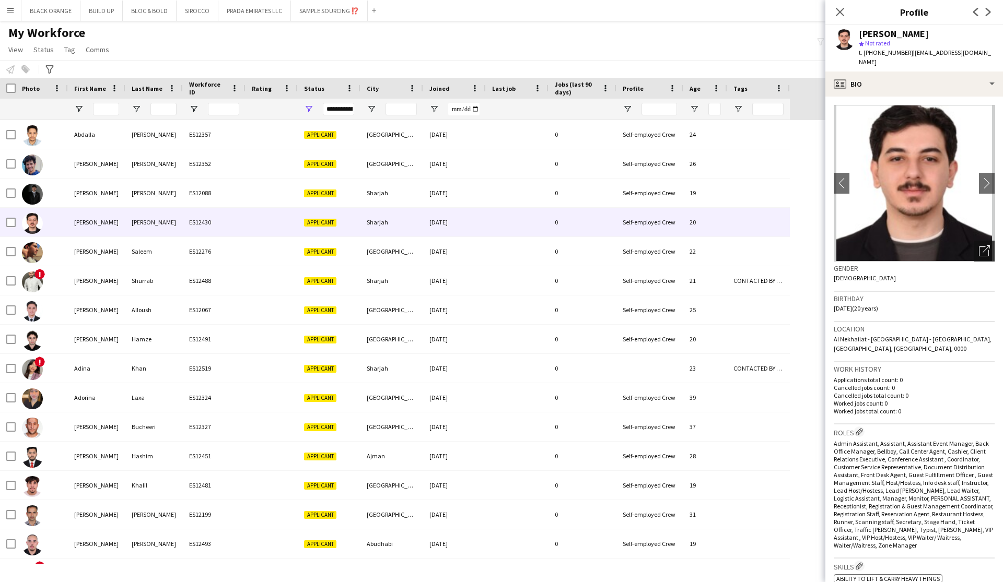
click at [571, 245] on icon "Open photos pop-in" at bounding box center [984, 250] width 11 height 11
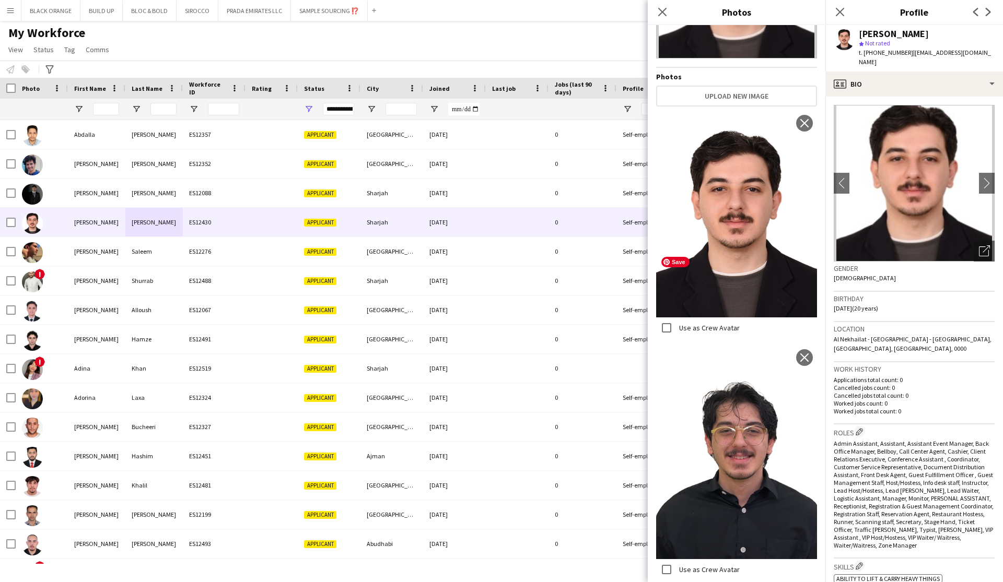
scroll to position [140, 0]
click at [571, 11] on icon "Close pop-in" at bounding box center [662, 12] width 10 height 10
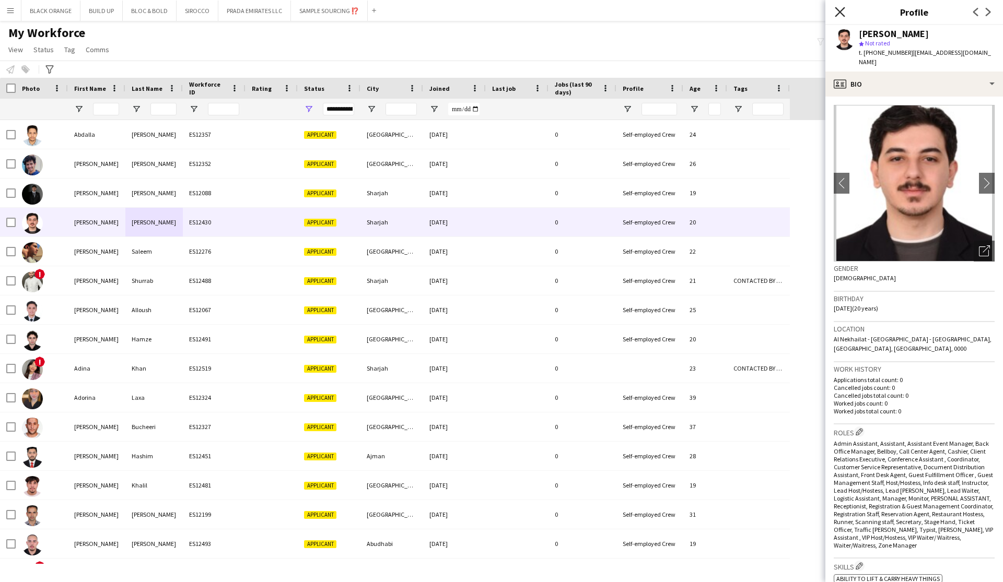
click at [571, 11] on icon "Close pop-in" at bounding box center [839, 12] width 10 height 10
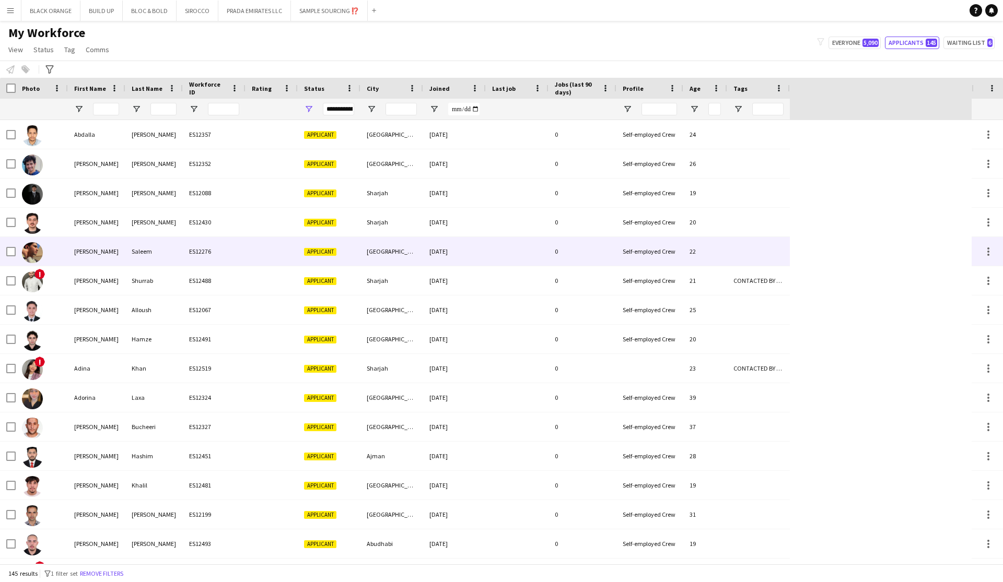
click at [156, 246] on div "Saleem" at bounding box center [153, 251] width 57 height 29
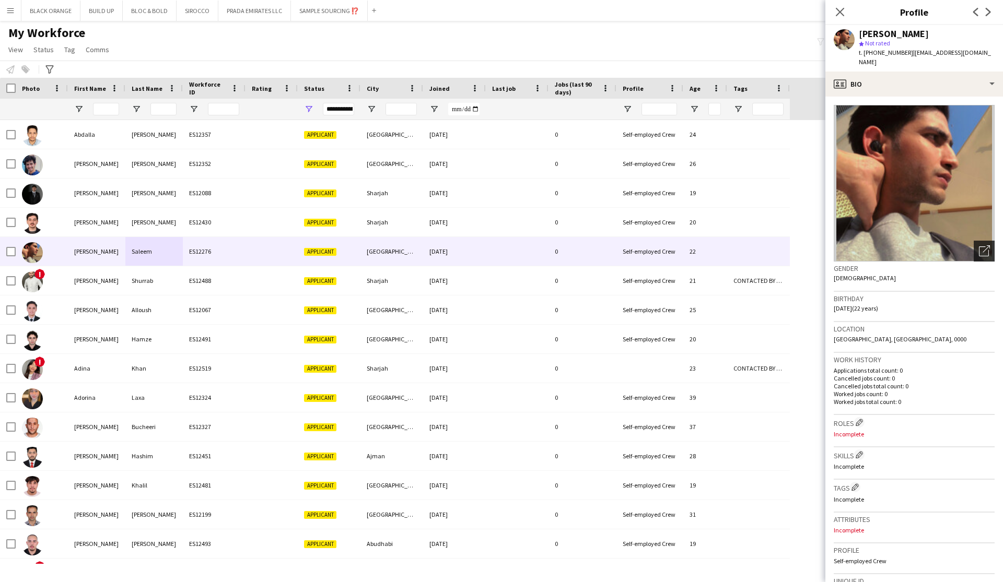
click at [571, 251] on icon "Open photos pop-in" at bounding box center [984, 250] width 11 height 11
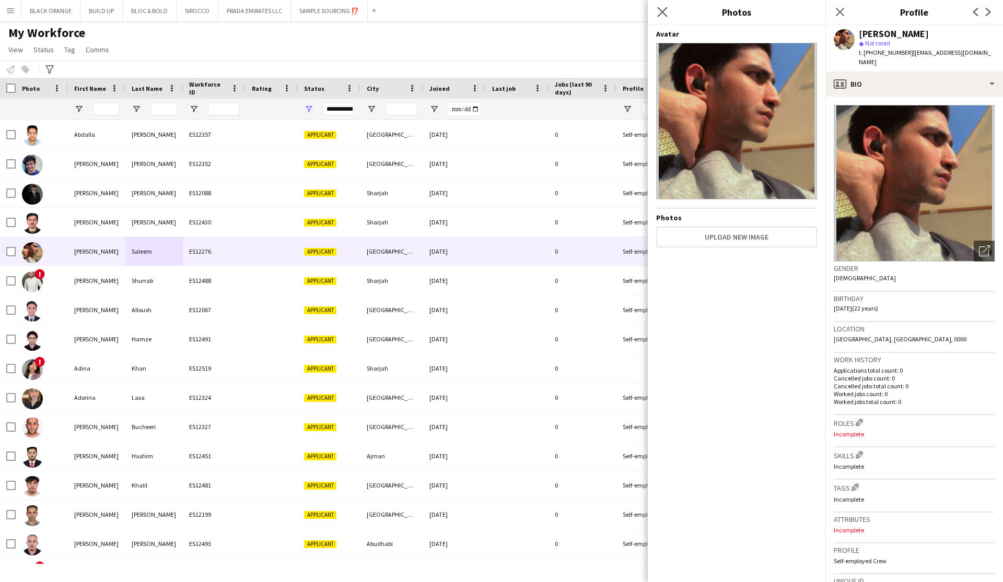
click at [571, 6] on app-icon "Close pop-in" at bounding box center [662, 12] width 15 height 15
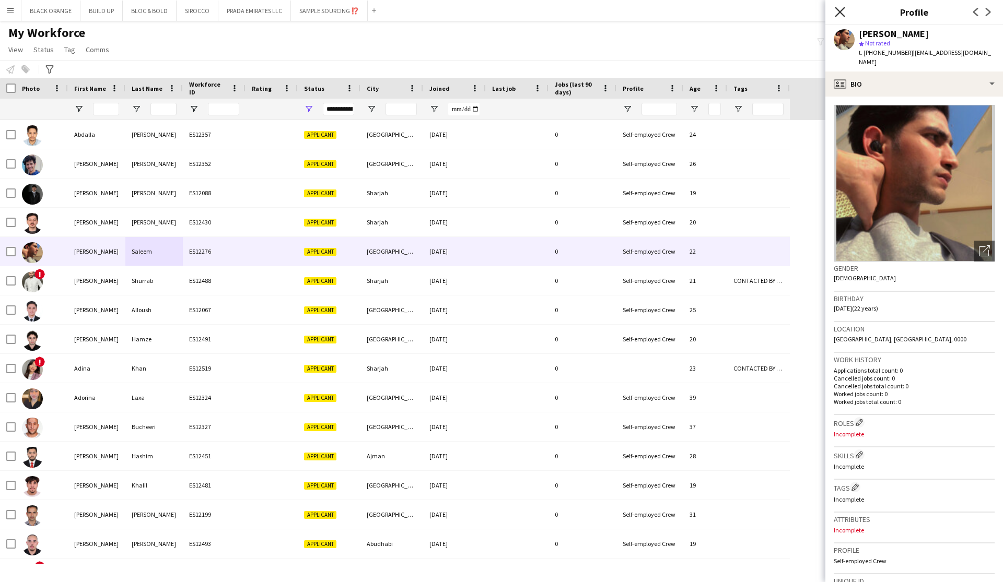
click at [571, 13] on icon at bounding box center [839, 12] width 10 height 10
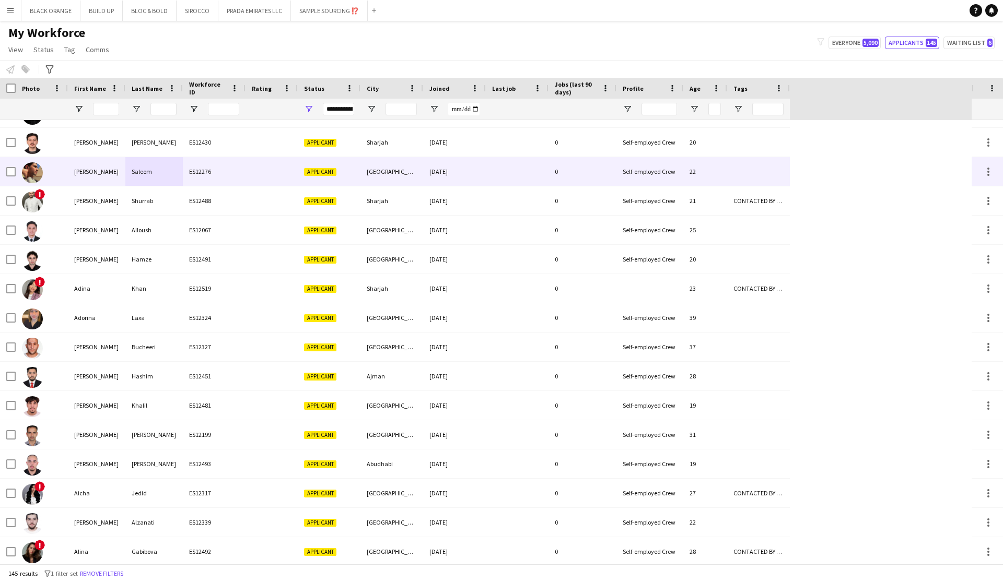
scroll to position [83, 0]
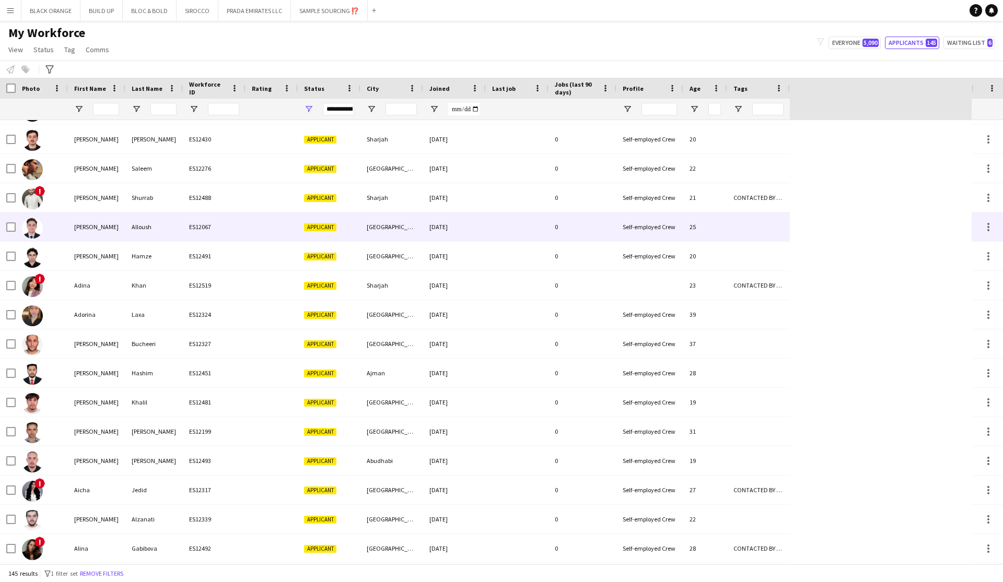
click at [89, 226] on div "Abedel Rahman" at bounding box center [96, 227] width 57 height 29
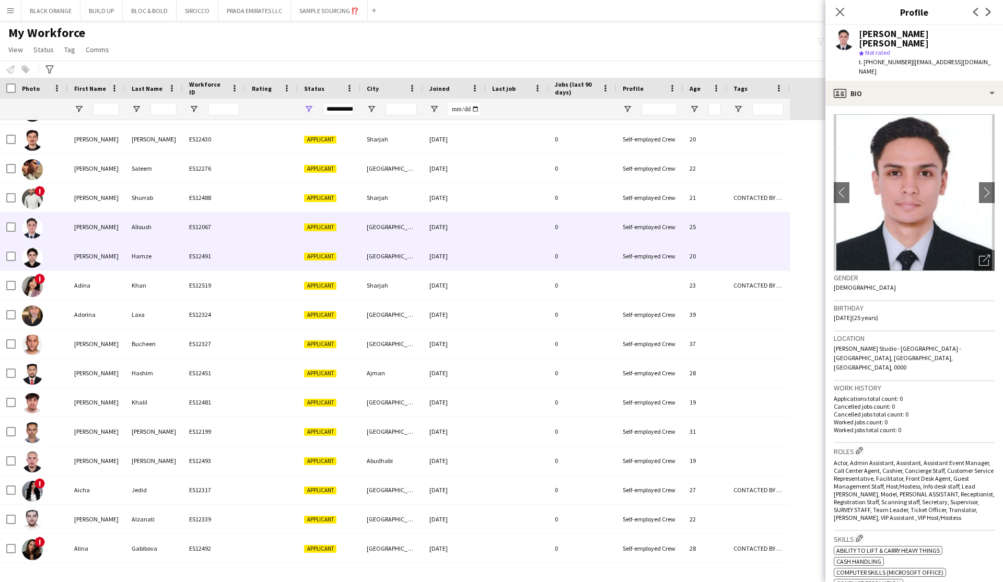
click at [113, 258] on div "Adam" at bounding box center [96, 256] width 57 height 29
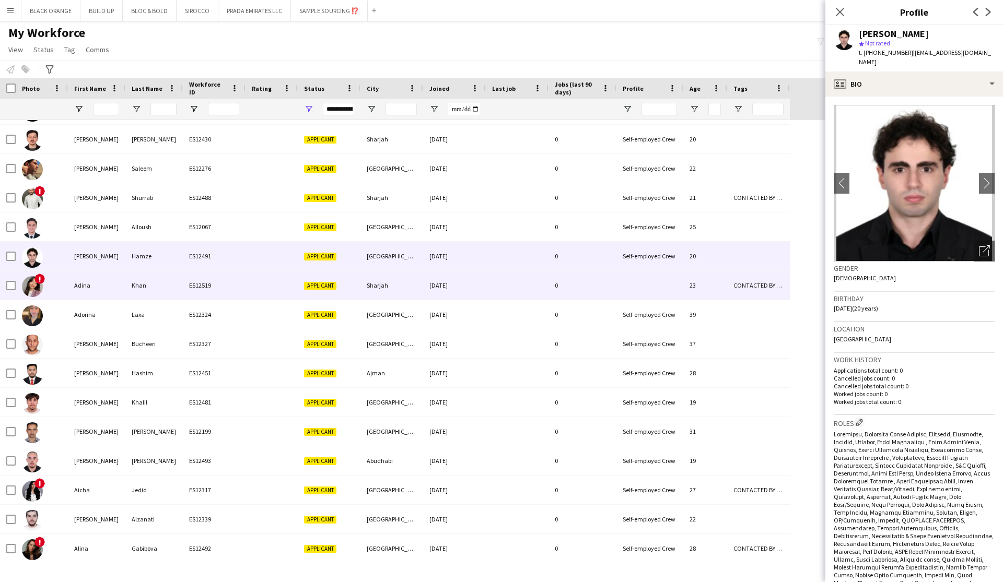
click at [105, 288] on div "Adina" at bounding box center [96, 285] width 57 height 29
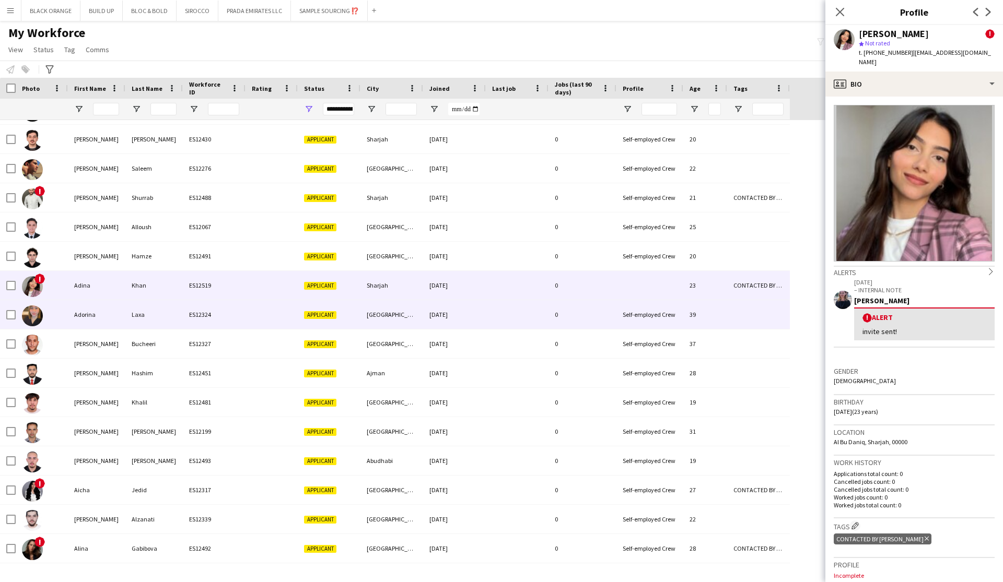
click at [111, 313] on div "Adorina" at bounding box center [96, 314] width 57 height 29
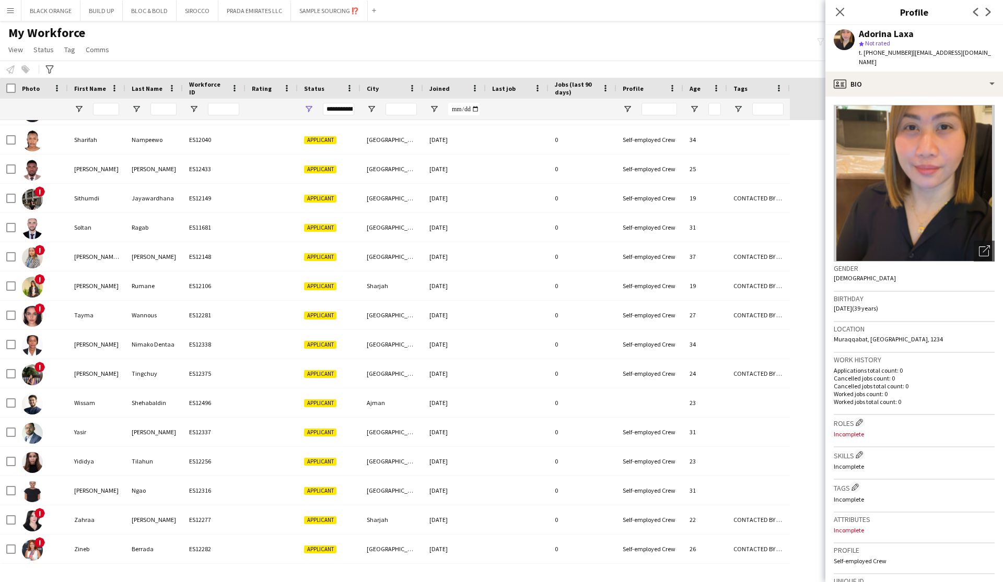
scroll to position [0, 0]
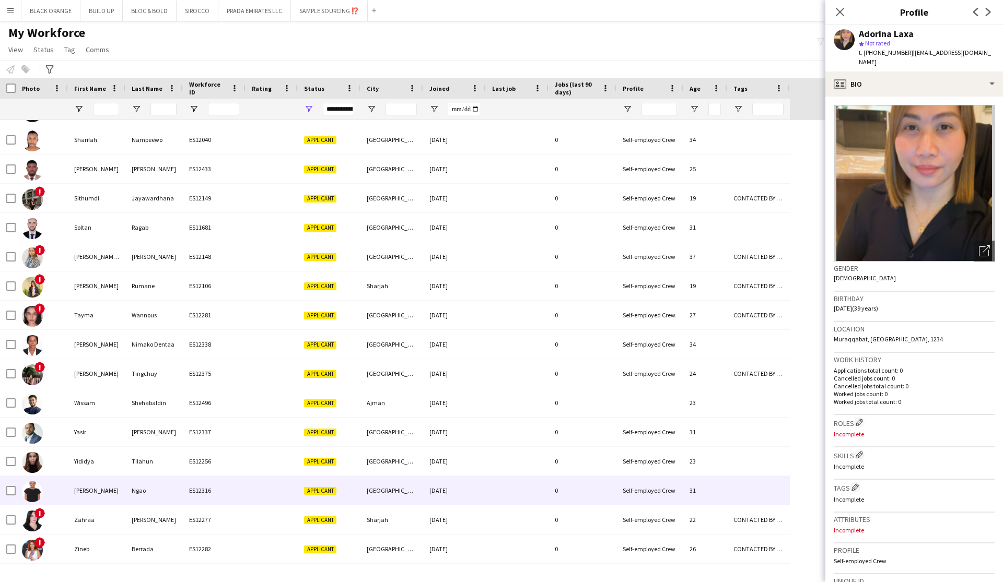
click at [84, 490] on div "Yvonne" at bounding box center [96, 490] width 57 height 29
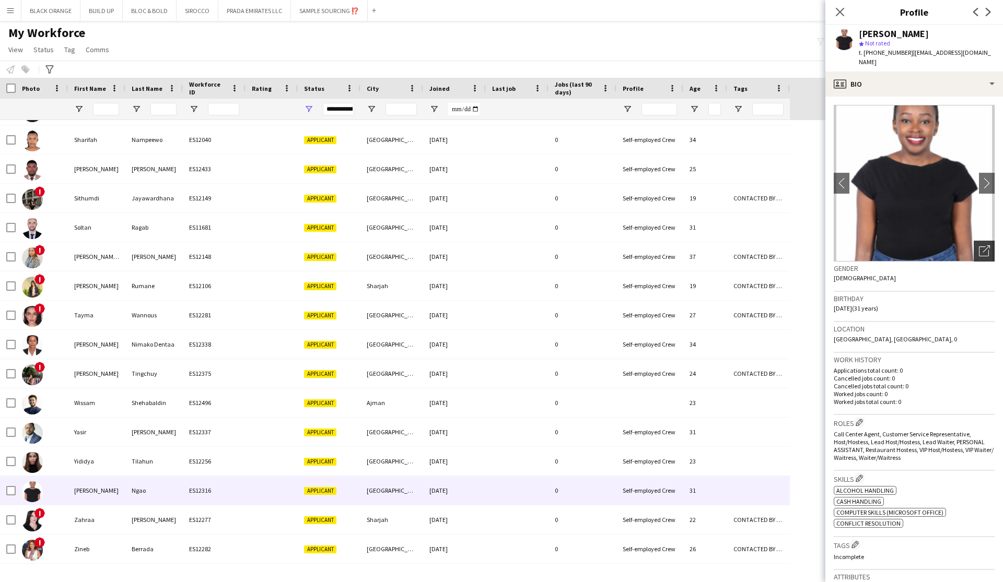
click at [571, 245] on icon "Open photos pop-in" at bounding box center [984, 250] width 11 height 11
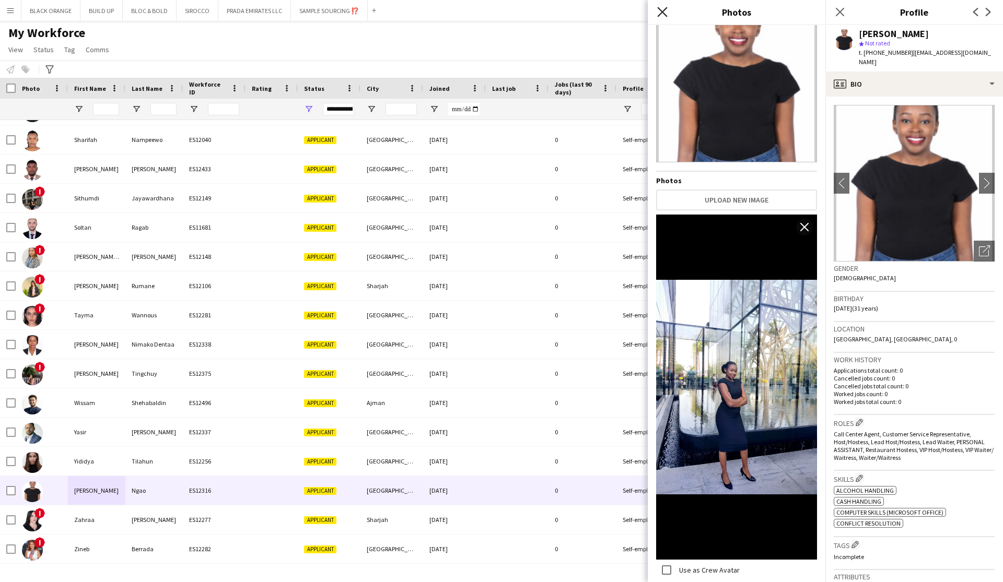
click at [571, 13] on icon "Close pop-in" at bounding box center [662, 12] width 10 height 10
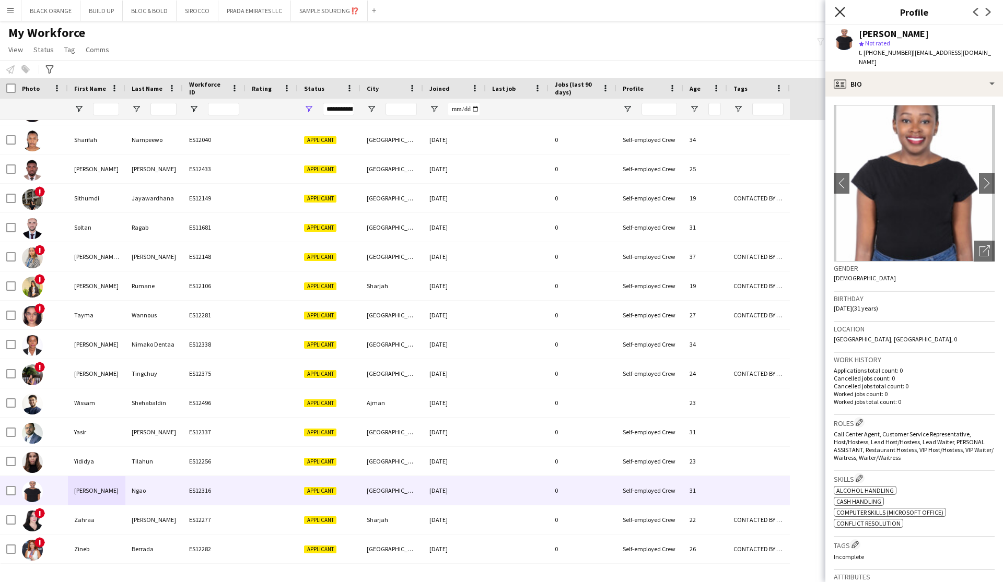
click at [571, 12] on icon "Close pop-in" at bounding box center [839, 12] width 10 height 10
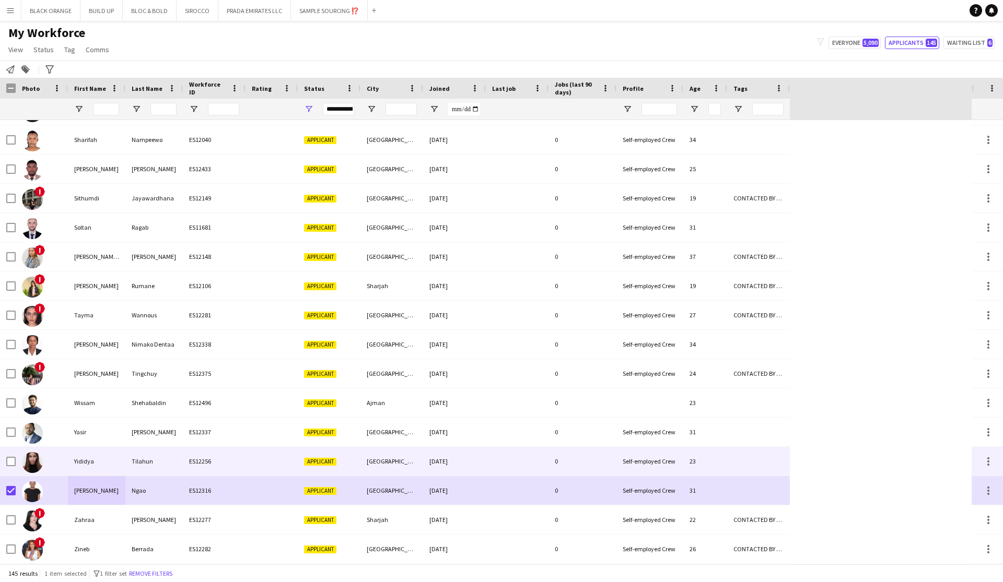
click at [68, 463] on div "Yididya" at bounding box center [96, 461] width 57 height 29
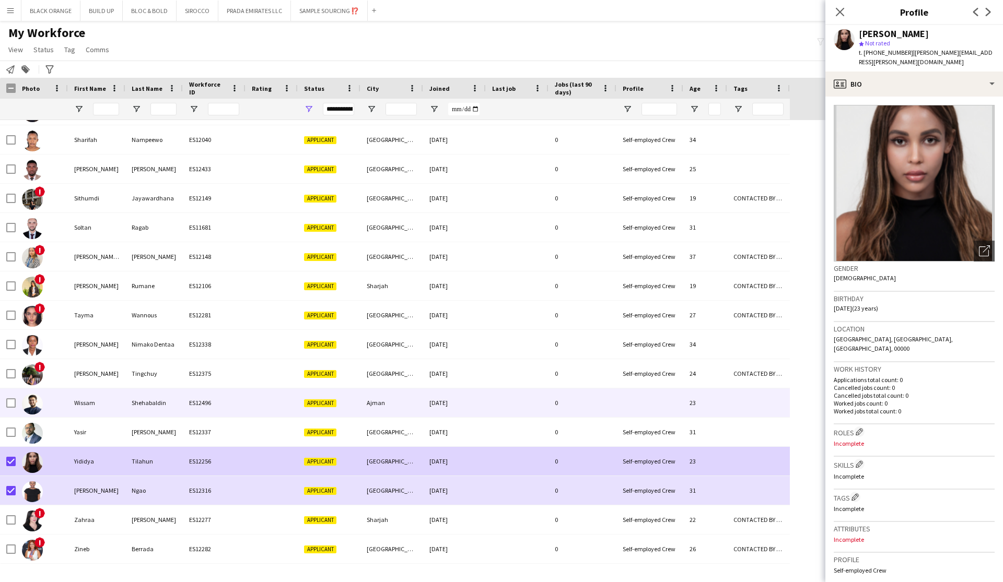
click at [79, 403] on div "Wissam" at bounding box center [96, 403] width 57 height 29
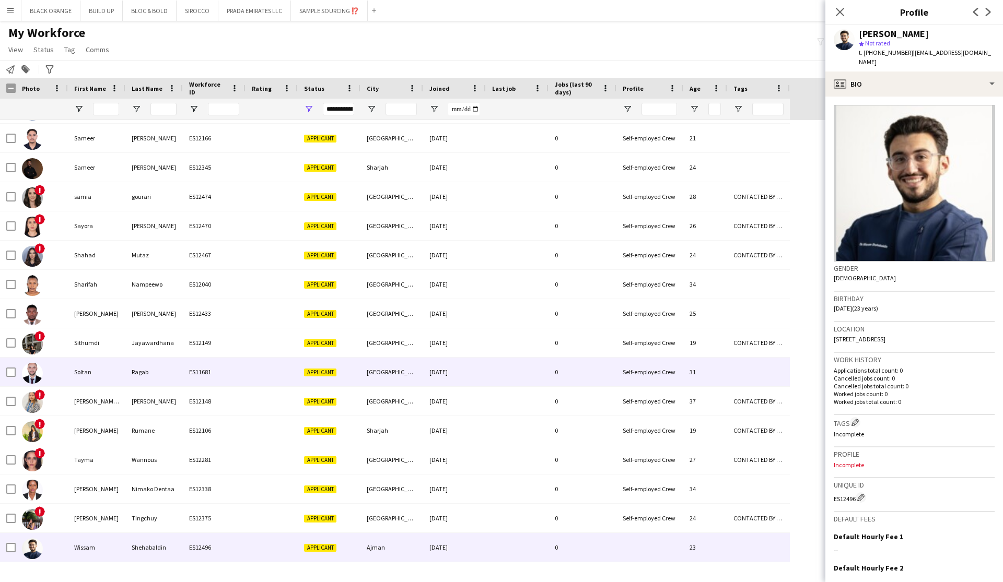
scroll to position [3649, 0]
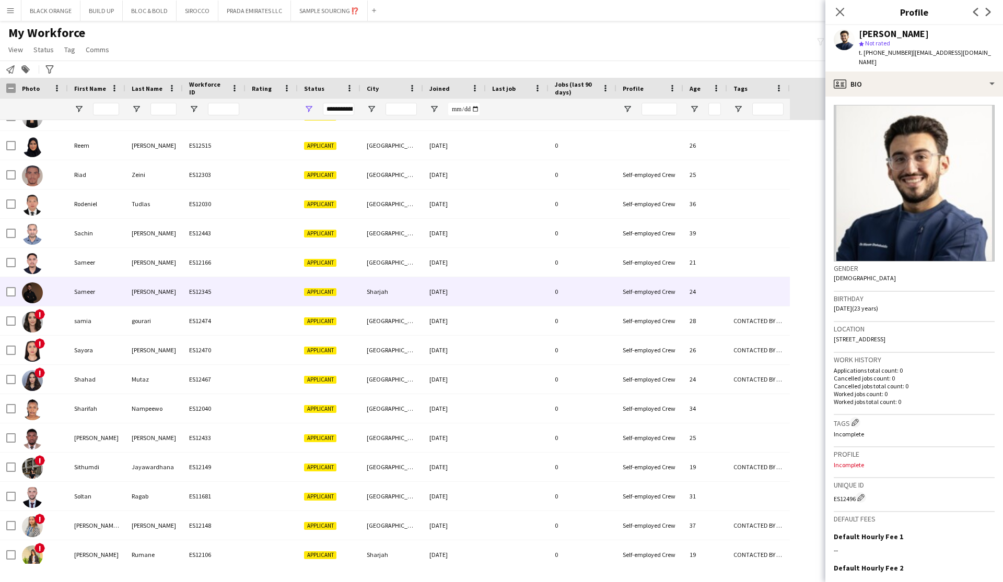
click at [77, 291] on div "Sameer" at bounding box center [96, 291] width 57 height 29
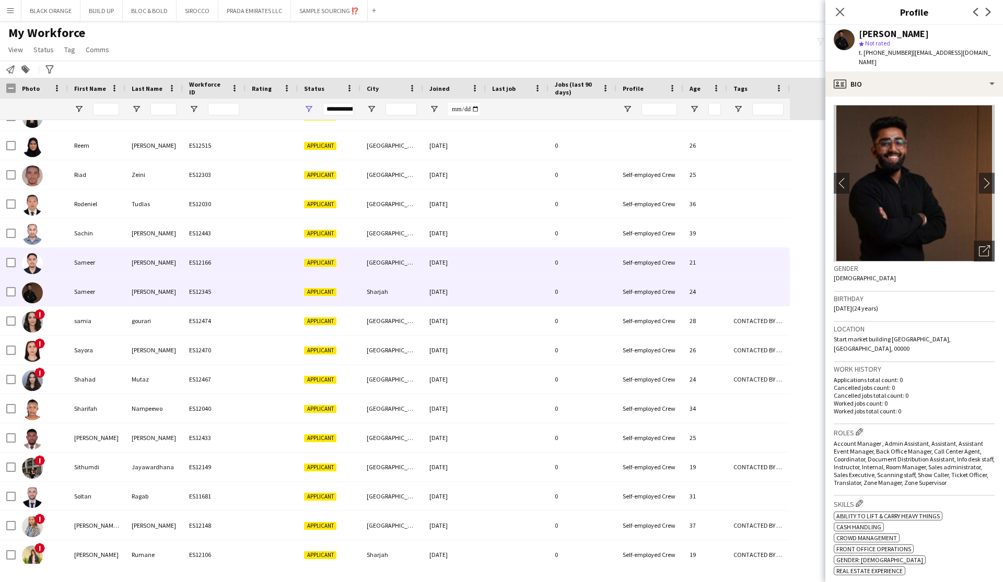
click at [93, 251] on div "Sameer" at bounding box center [96, 262] width 57 height 29
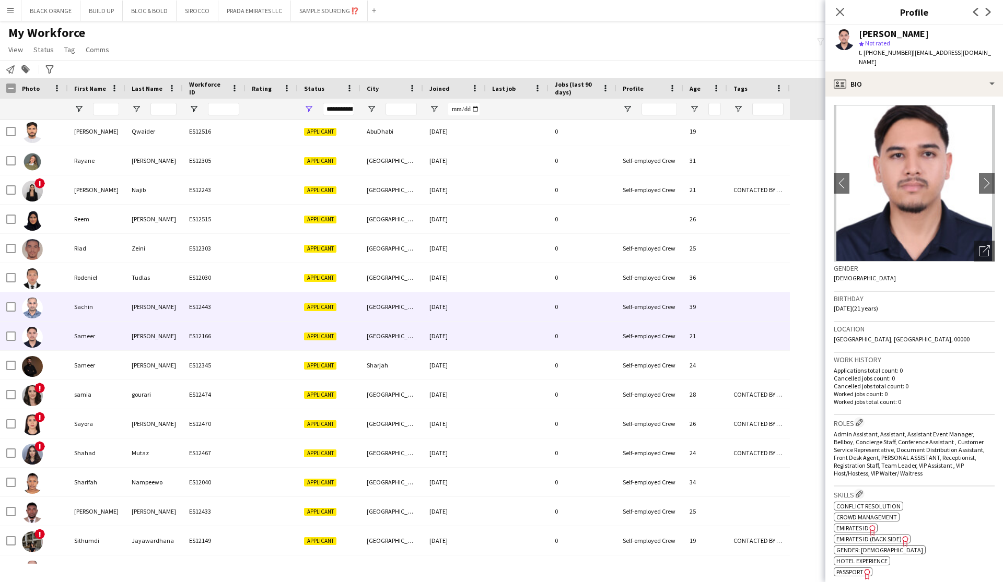
click at [83, 305] on div "Sachin" at bounding box center [96, 306] width 57 height 29
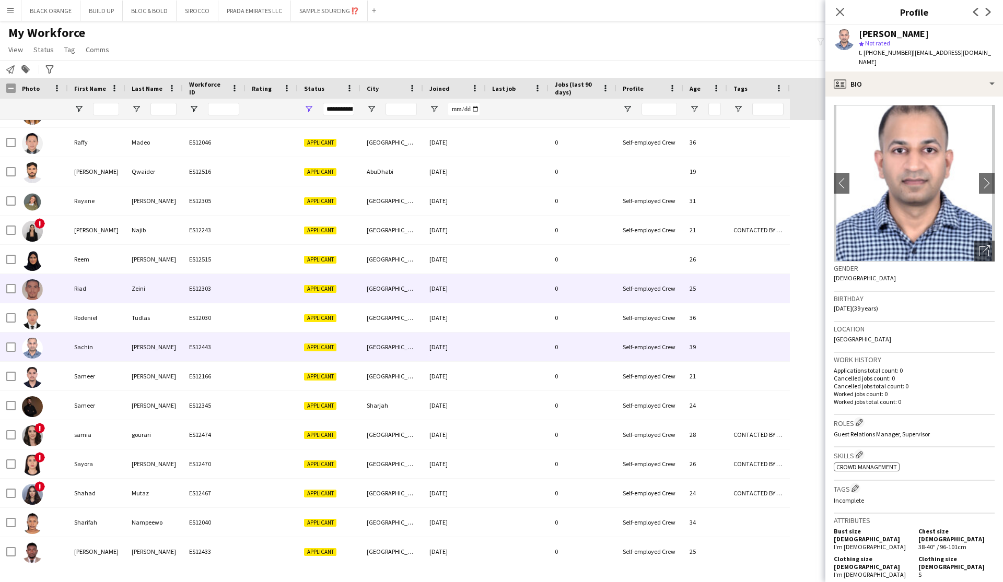
click at [76, 290] on div "Riad" at bounding box center [96, 288] width 57 height 29
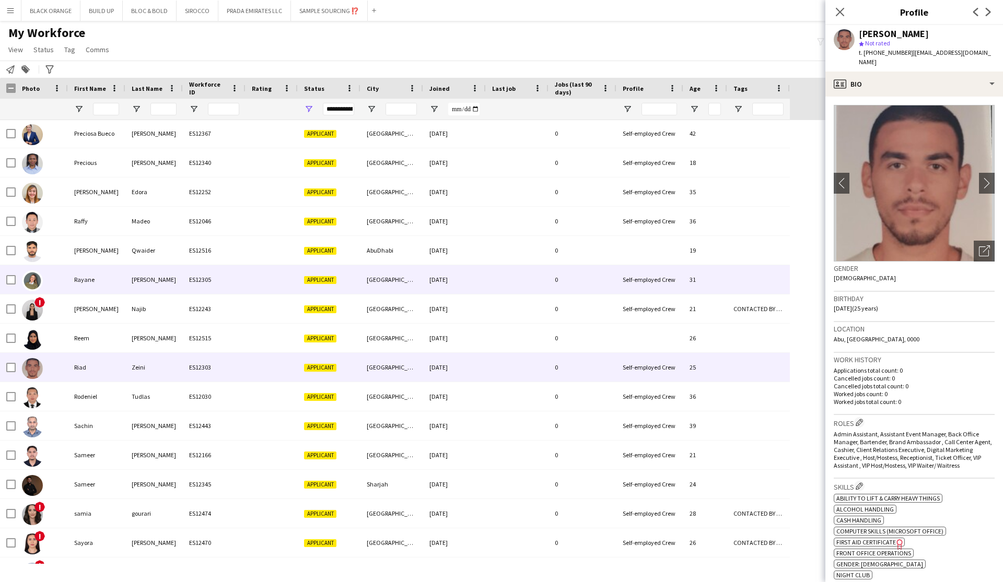
click at [87, 283] on div "Rayane" at bounding box center [96, 279] width 57 height 29
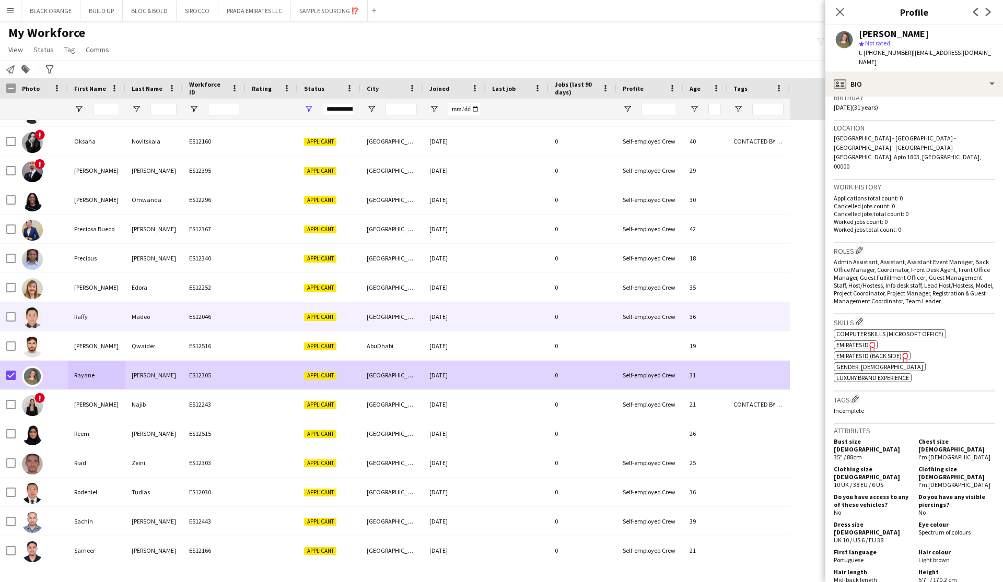
click at [74, 320] on div "Raffy" at bounding box center [96, 316] width 57 height 29
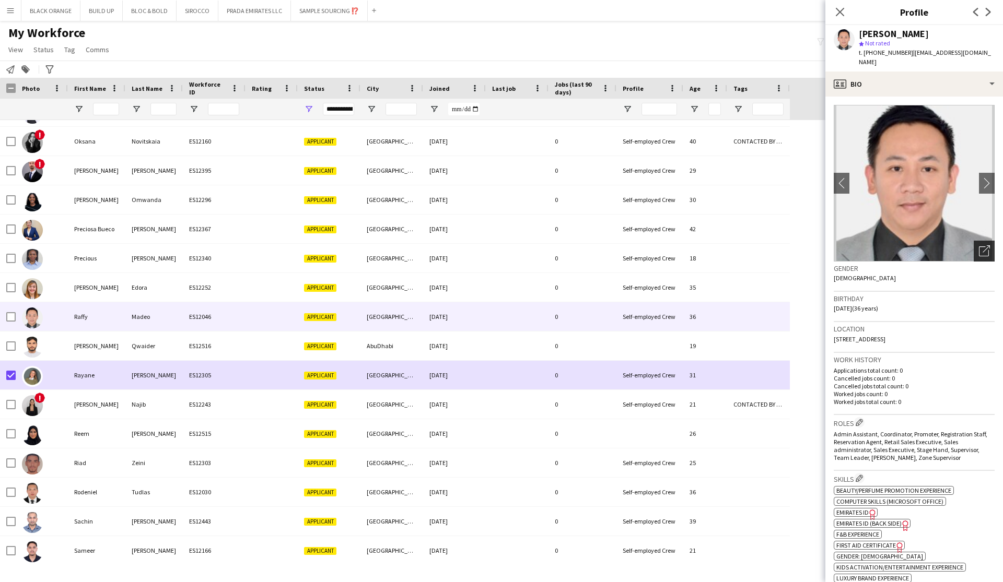
click at [571, 244] on div "Open photos pop-in" at bounding box center [983, 251] width 21 height 21
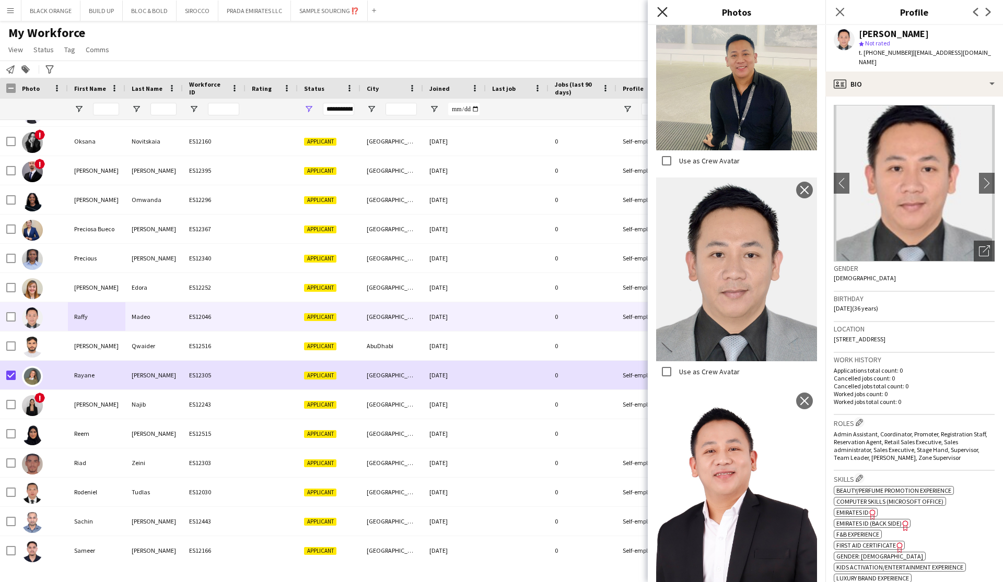
click at [571, 10] on icon "Close pop-in" at bounding box center [662, 12] width 10 height 10
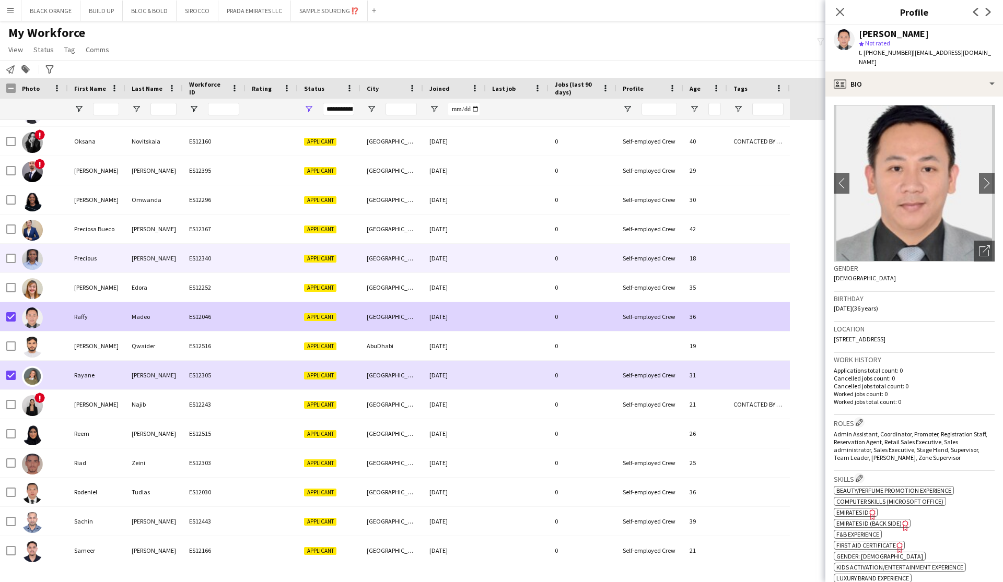
click at [80, 256] on div "Precious" at bounding box center [96, 258] width 57 height 29
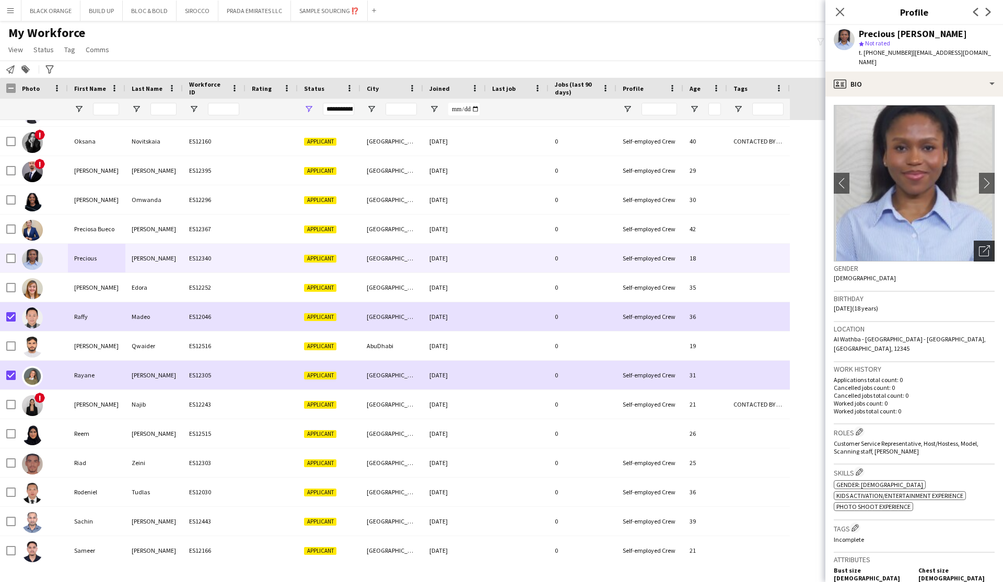
click at [571, 250] on icon "Open photos pop-in" at bounding box center [984, 250] width 11 height 11
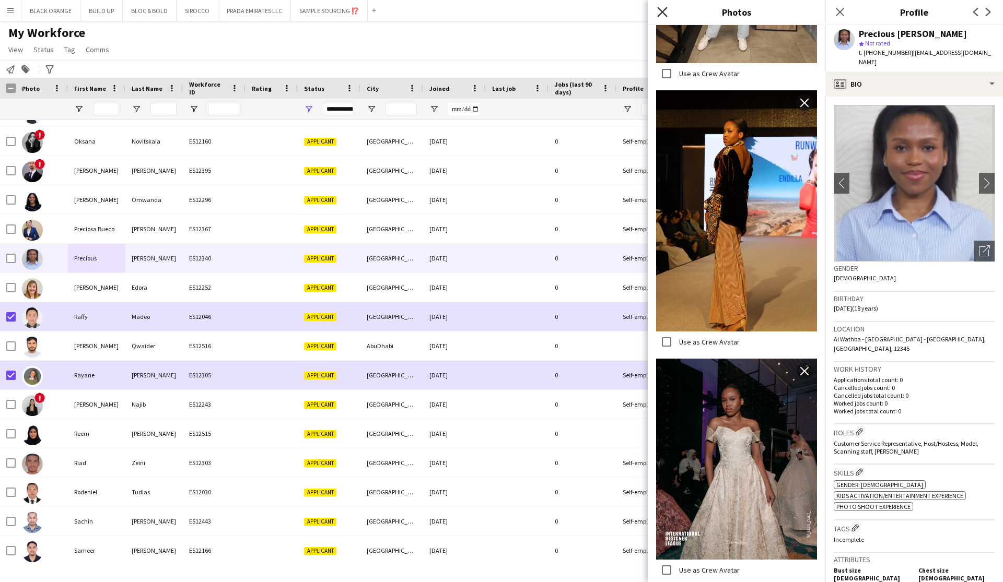
click at [571, 9] on icon "Close pop-in" at bounding box center [662, 12] width 10 height 10
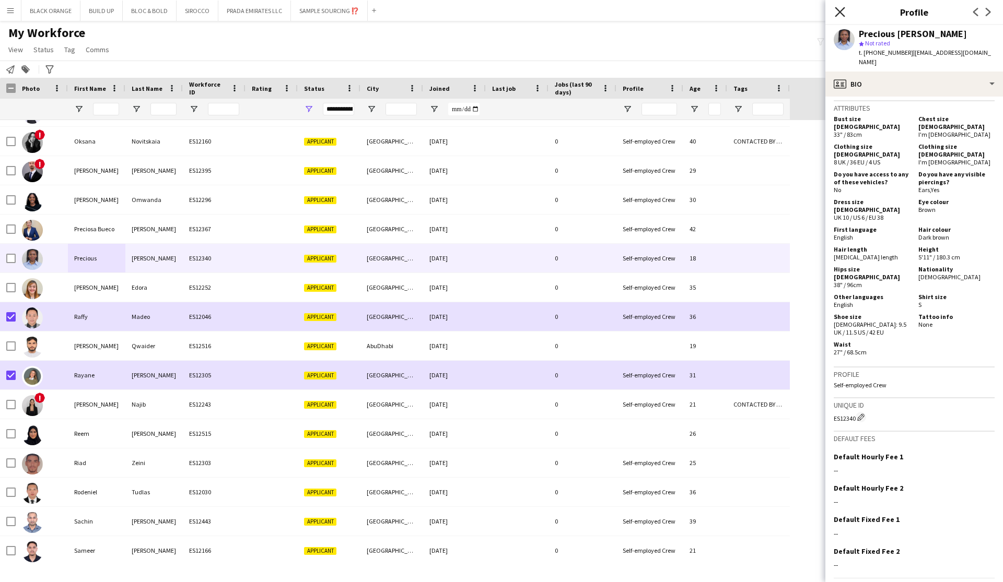
click at [571, 10] on icon at bounding box center [839, 12] width 10 height 10
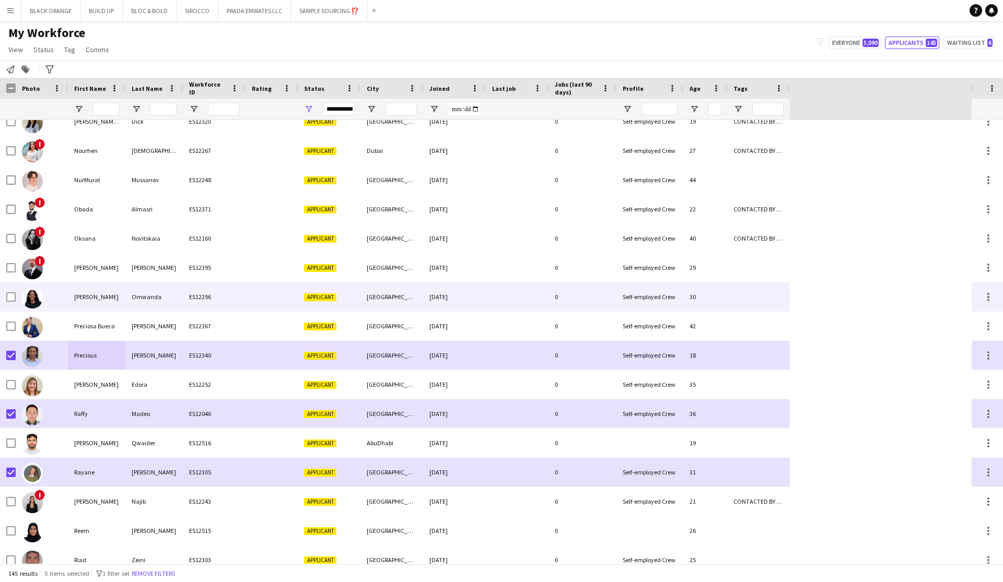
click at [70, 292] on div "Paulette" at bounding box center [96, 297] width 57 height 29
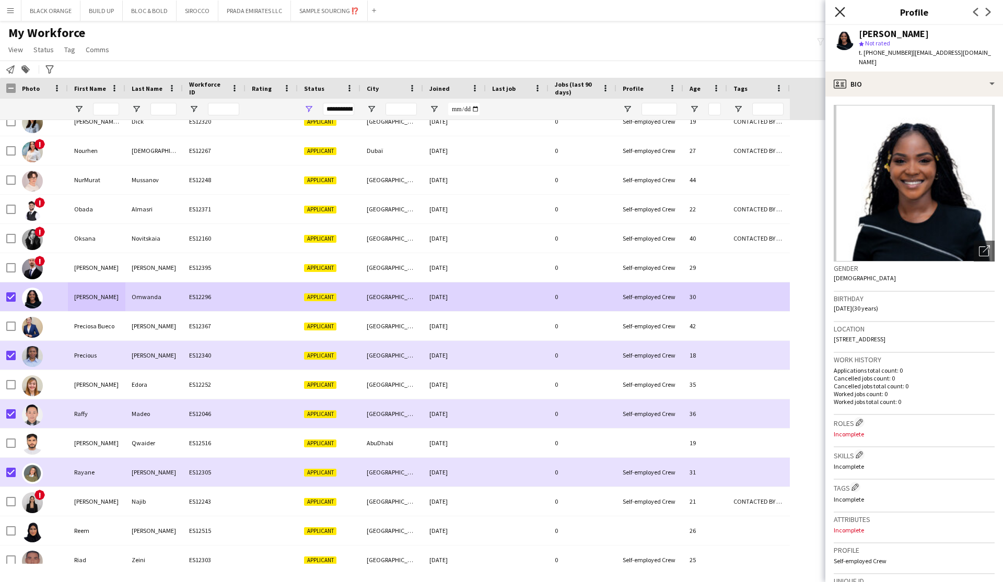
click at [571, 13] on icon "Close pop-in" at bounding box center [839, 12] width 10 height 10
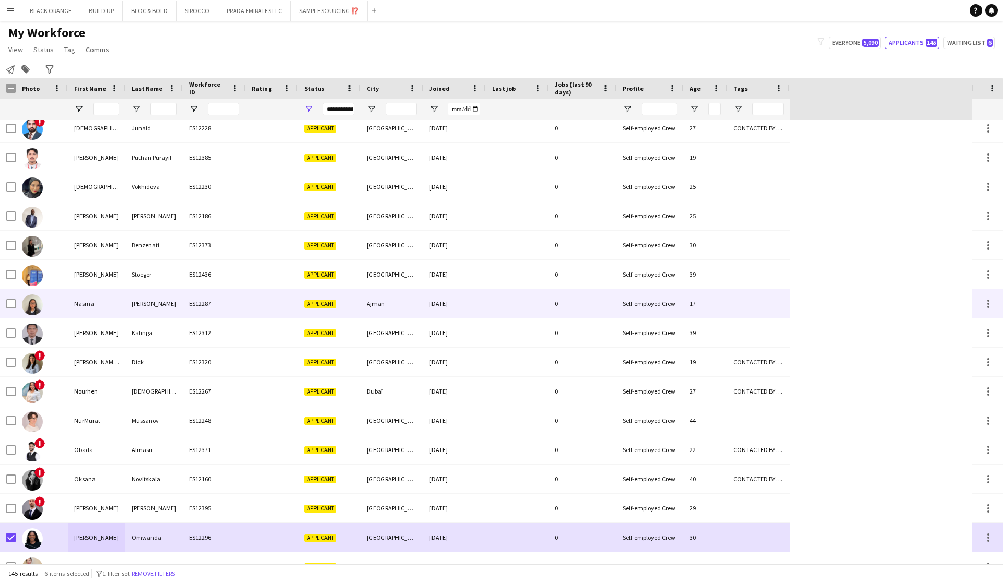
click at [84, 303] on div "Nasma" at bounding box center [96, 303] width 57 height 29
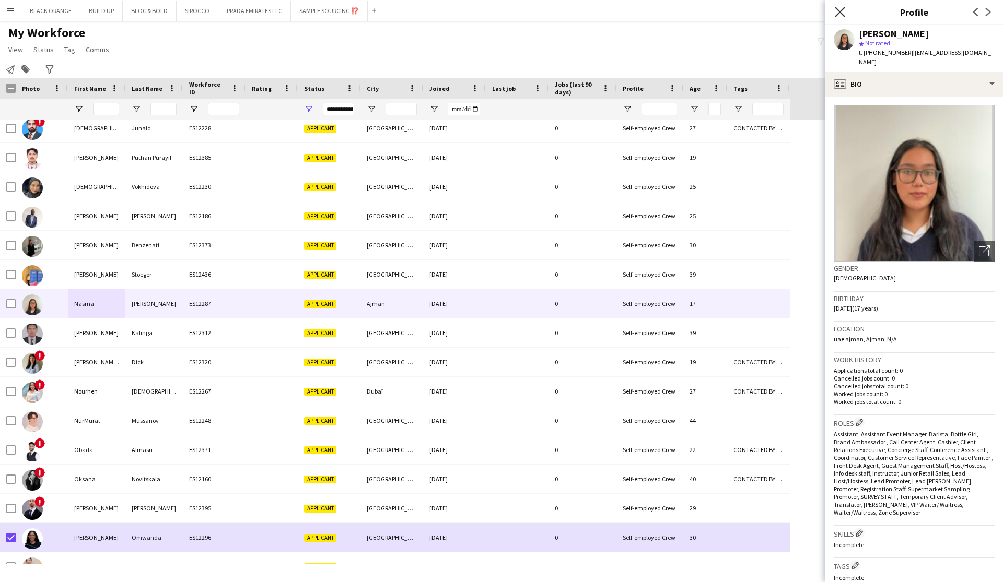
click at [571, 11] on icon "Close pop-in" at bounding box center [839, 12] width 10 height 10
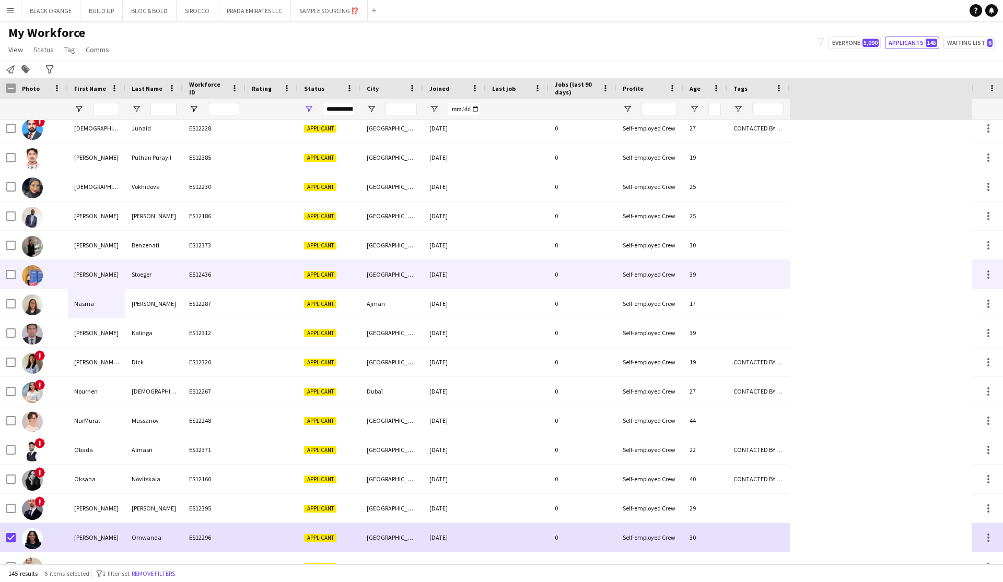
click at [81, 272] on div "Nadine" at bounding box center [96, 274] width 57 height 29
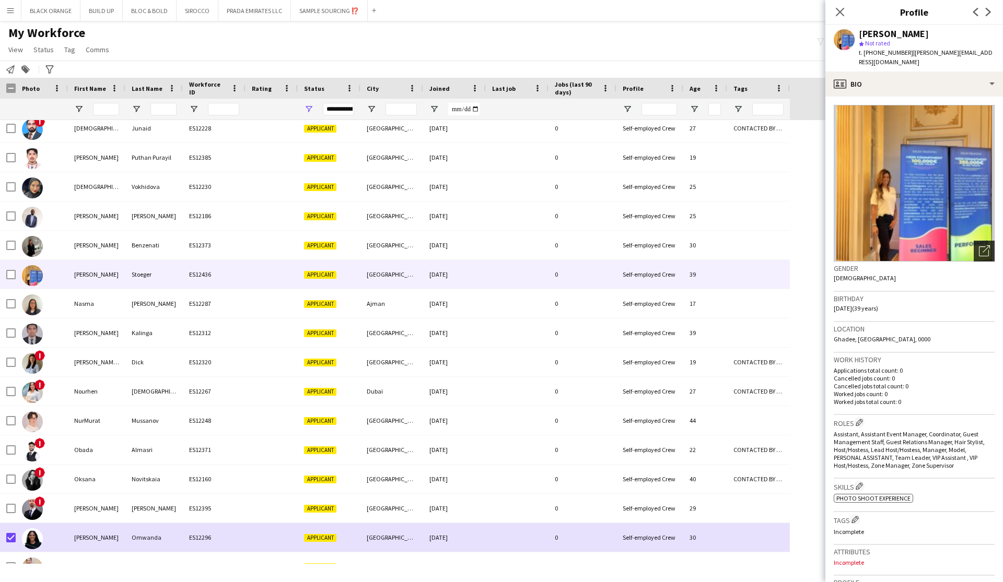
click at [571, 245] on icon "Open photos pop-in" at bounding box center [984, 250] width 11 height 11
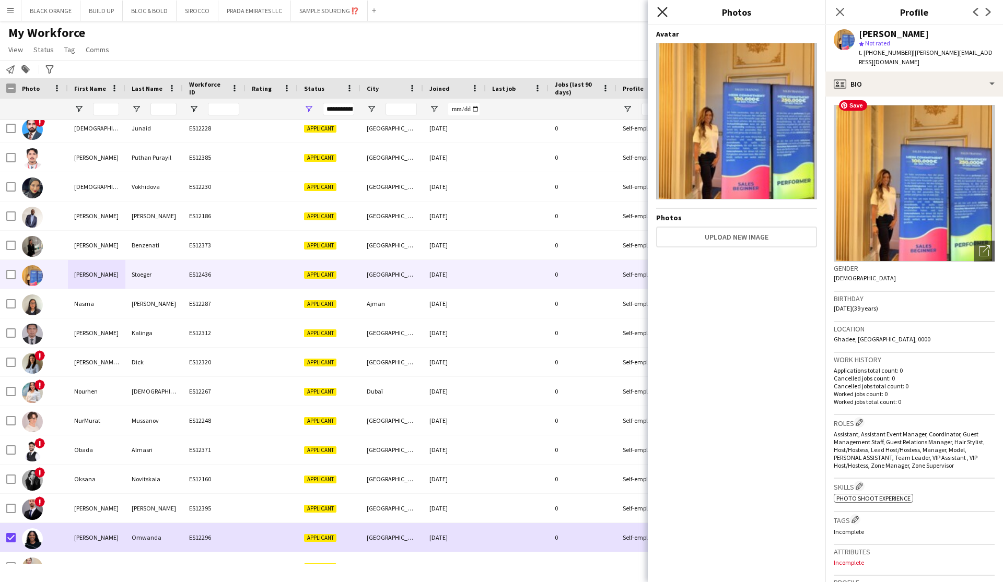
click at [571, 16] on app-icon "Close pop-in" at bounding box center [662, 12] width 15 height 15
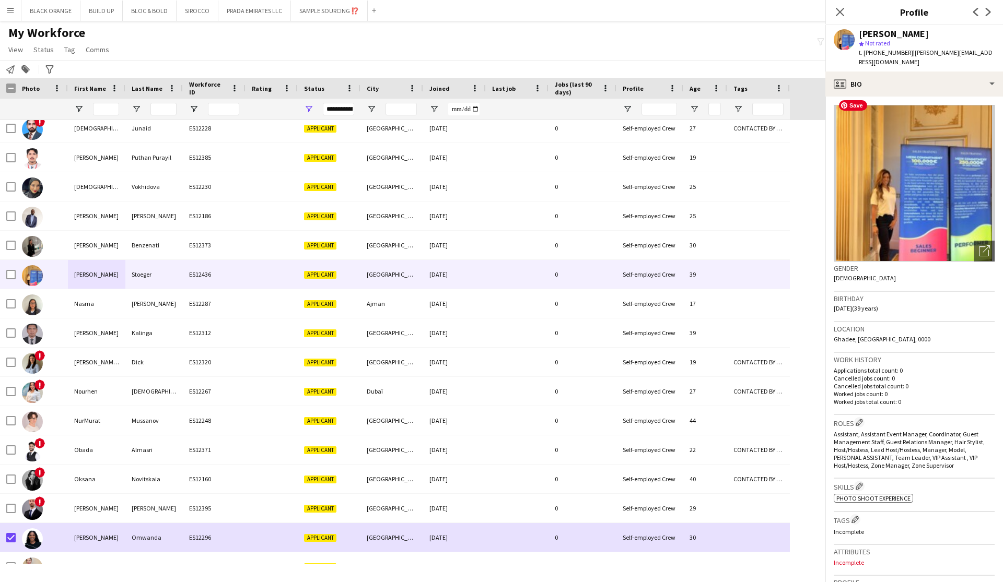
click at [571, 10] on body "Menu Boards Boards Boards All jobs Status Workforce Workforce My Workforce Recr…" at bounding box center [501, 291] width 1003 height 582
click at [571, 9] on icon "Close pop-in" at bounding box center [839, 12] width 10 height 10
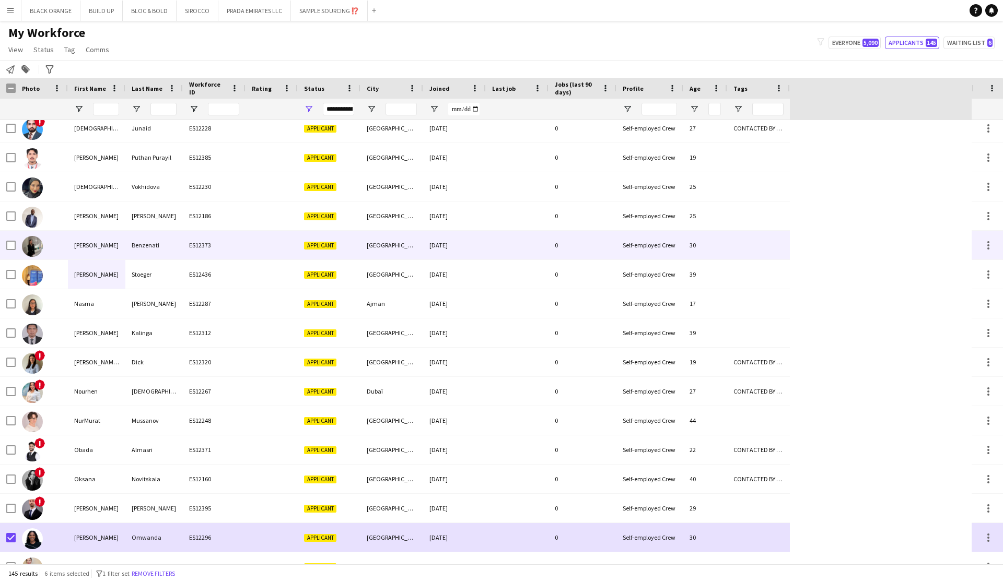
click at [85, 244] on div "Nadine" at bounding box center [96, 245] width 57 height 29
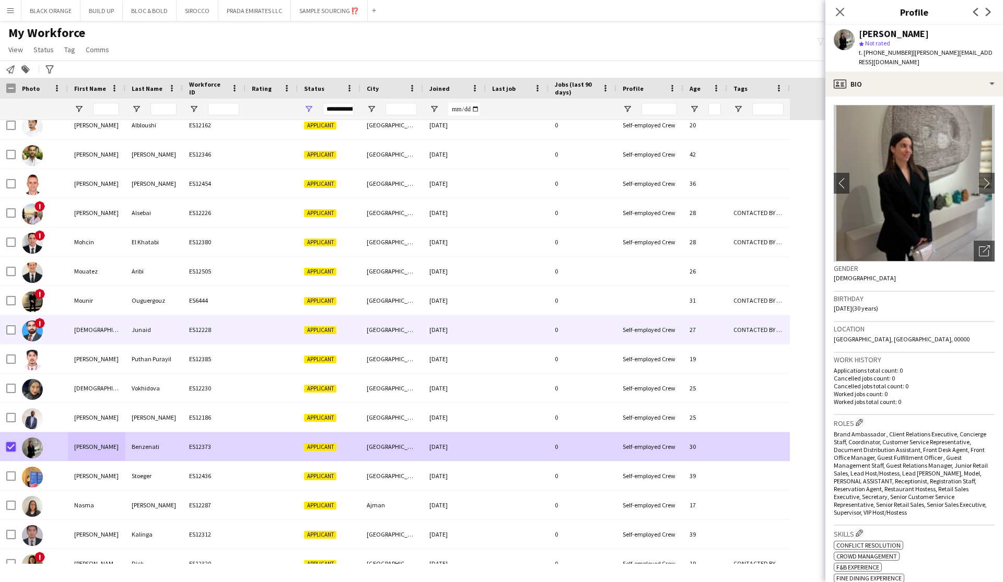
scroll to position [2693, 0]
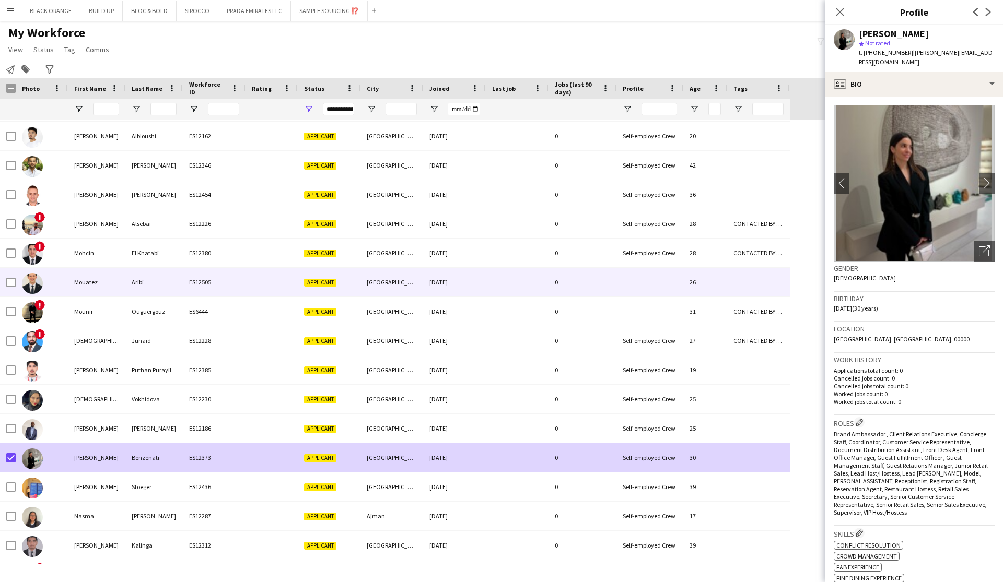
click at [72, 282] on div "Mouatez" at bounding box center [96, 282] width 57 height 29
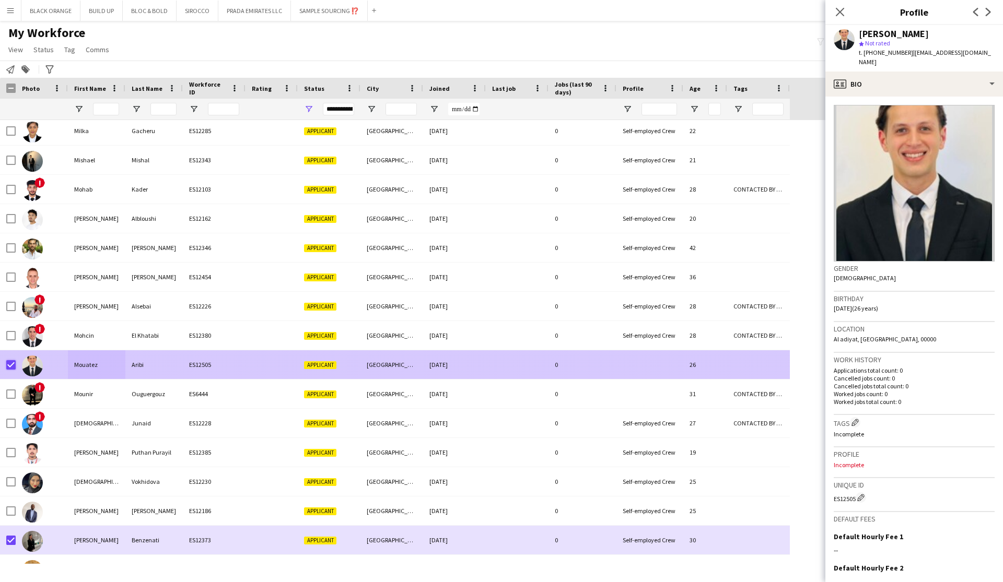
scroll to position [2589, 0]
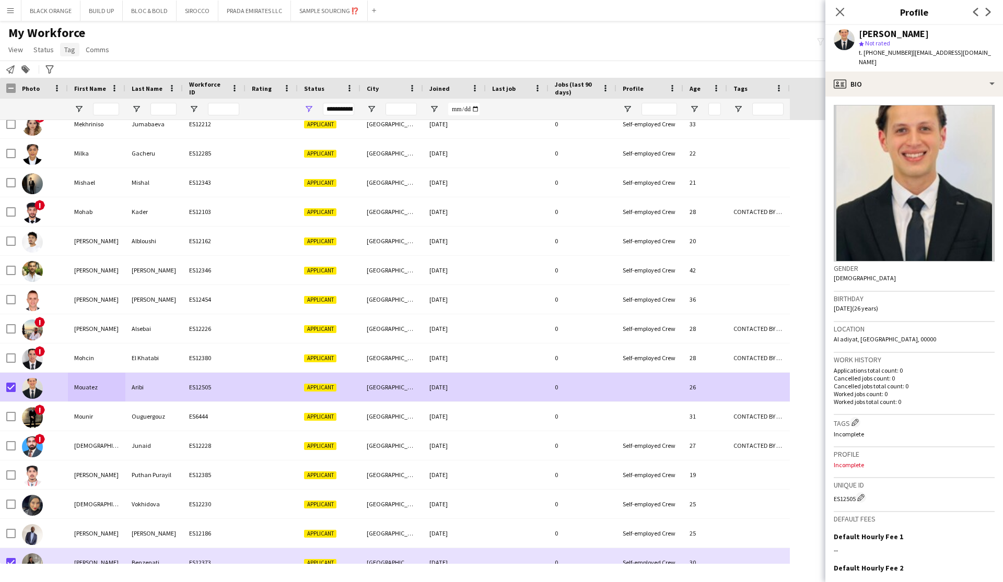
click at [74, 49] on link "Tag" at bounding box center [69, 50] width 19 height 14
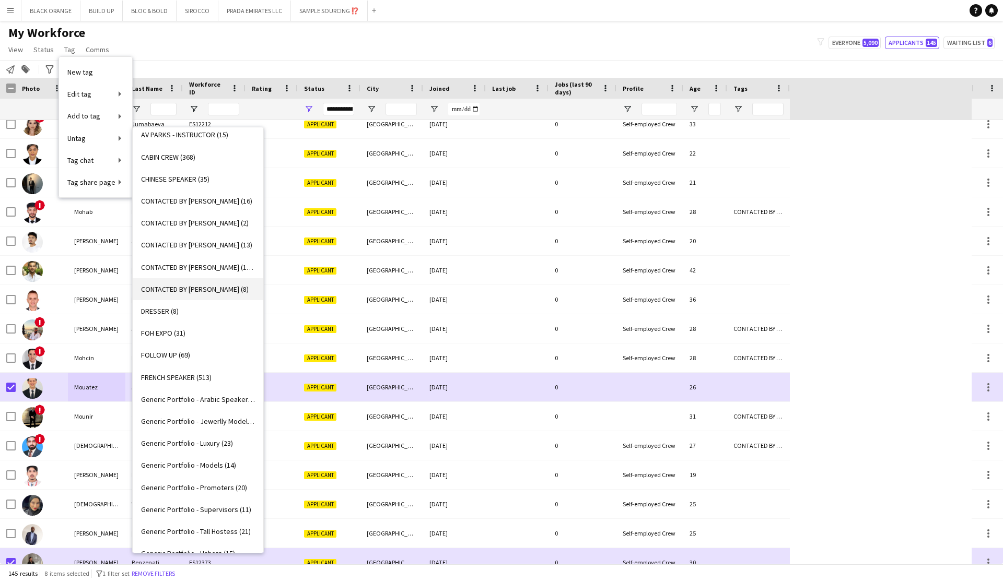
click at [177, 289] on span "CONTACTED BY YULIIA (8)" at bounding box center [195, 289] width 108 height 9
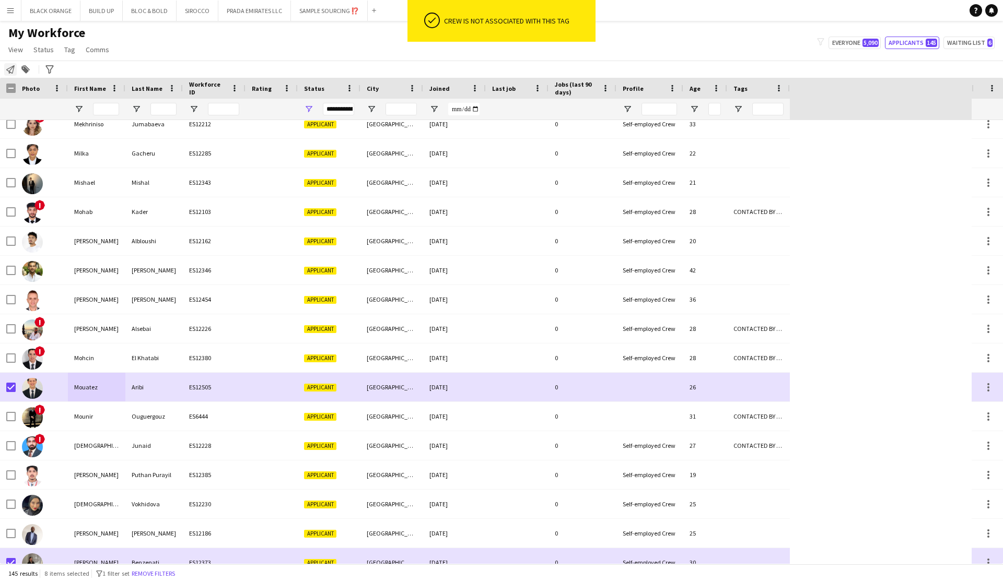
click at [10, 72] on icon "Notify workforce" at bounding box center [10, 69] width 8 height 8
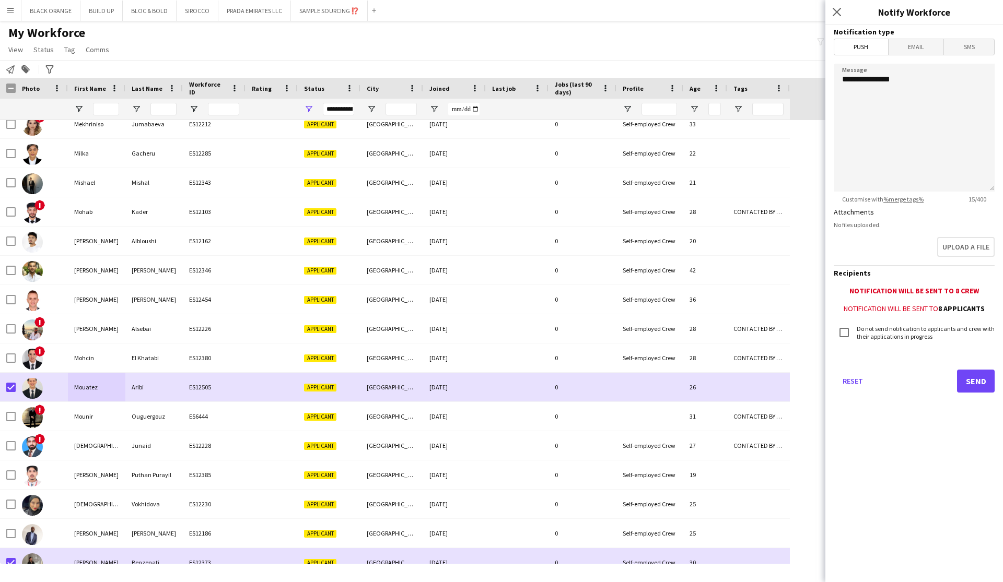
click at [571, 44] on span "Email" at bounding box center [915, 47] width 55 height 16
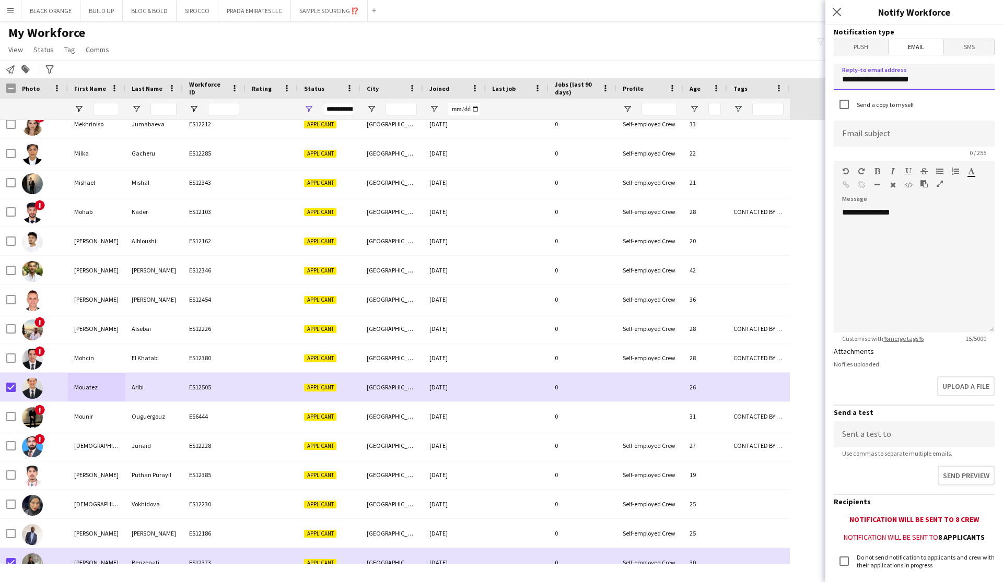
click at [571, 78] on input "**********" at bounding box center [913, 77] width 161 height 26
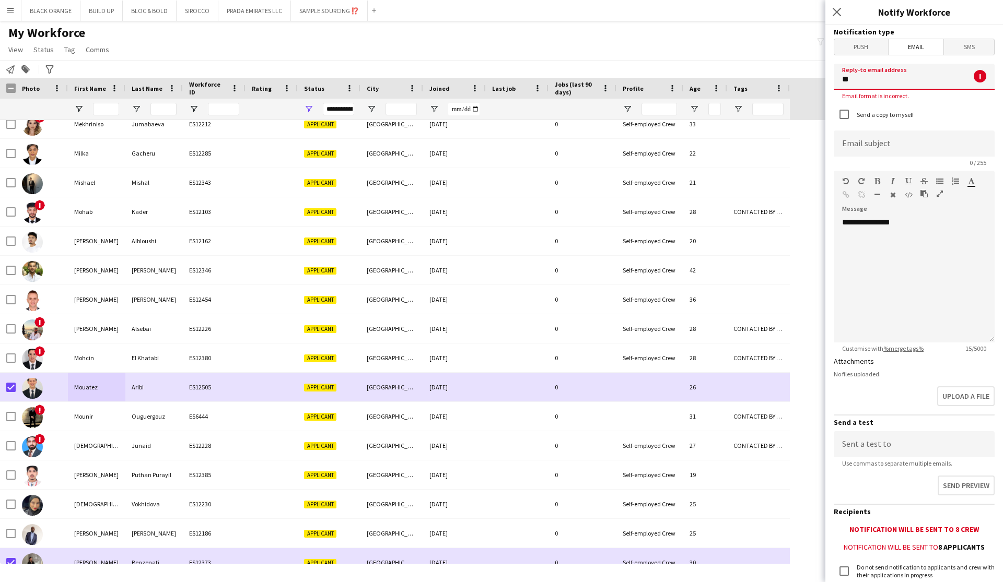
type input "*"
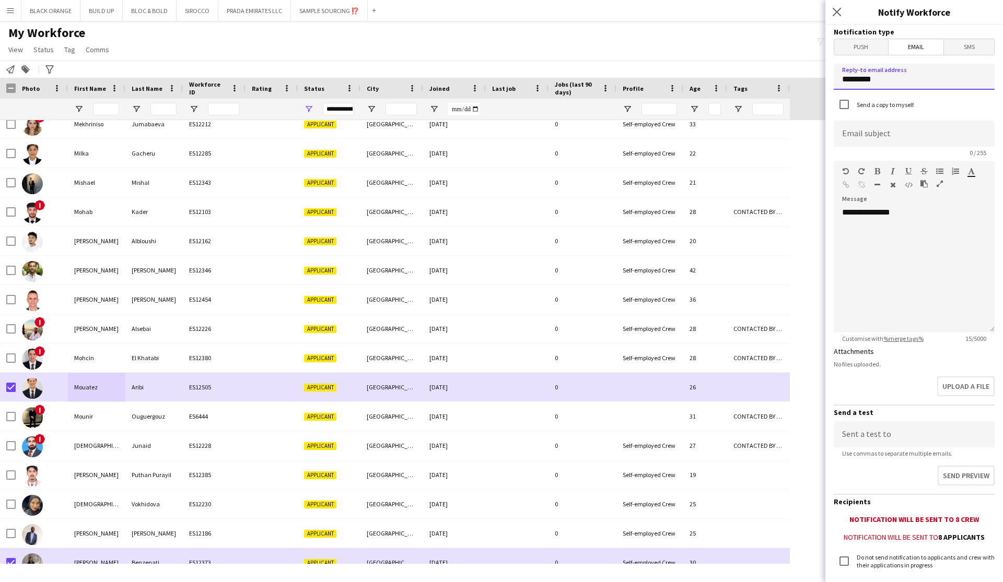
type input "**********"
click at [571, 263] on div "**********" at bounding box center [913, 269] width 161 height 125
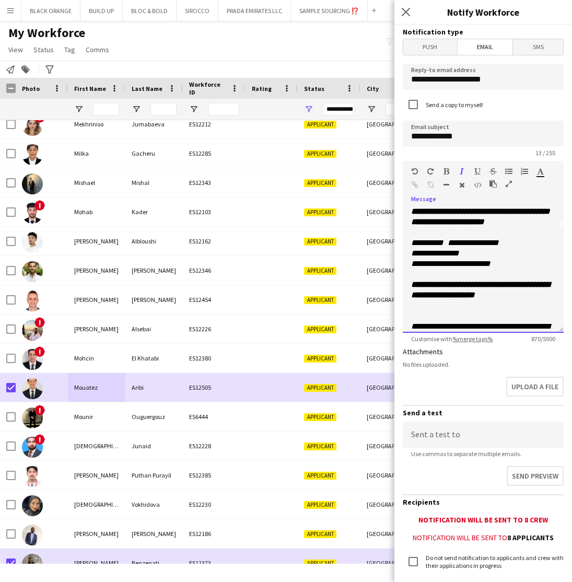
scroll to position [107, 0]
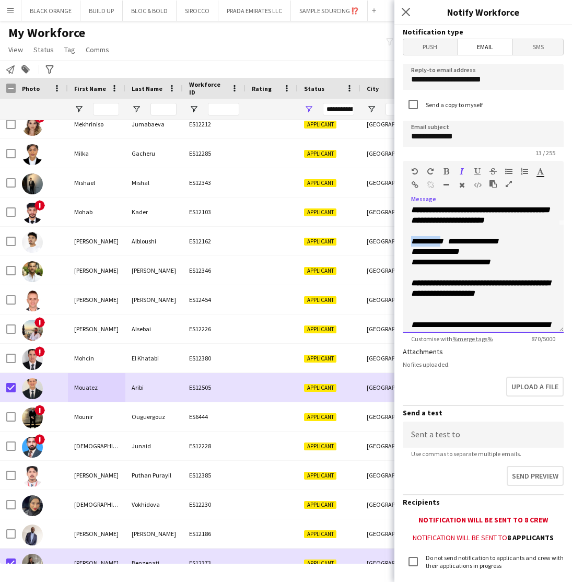
drag, startPoint x: 447, startPoint y: 262, endPoint x: 406, endPoint y: 260, distance: 40.8
click at [406, 260] on div "**********" at bounding box center [483, 269] width 161 height 125
drag, startPoint x: 546, startPoint y: 264, endPoint x: 470, endPoint y: 263, distance: 75.2
click at [470, 246] on p "**********" at bounding box center [483, 241] width 144 height 10
drag, startPoint x: 446, startPoint y: 272, endPoint x: 414, endPoint y: 270, distance: 33.0
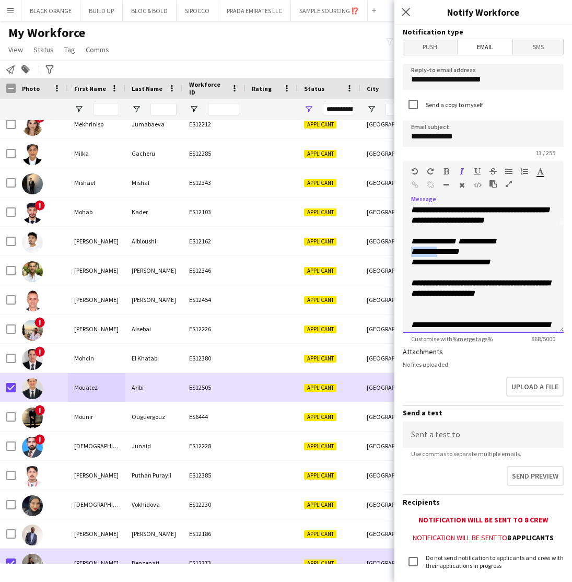
click at [414, 255] on span "**********" at bounding box center [436, 252] width 50 height 8
drag, startPoint x: 514, startPoint y: 284, endPoint x: 515, endPoint y: 270, distance: 13.6
click at [515, 271] on div "**********" at bounding box center [483, 293] width 144 height 345
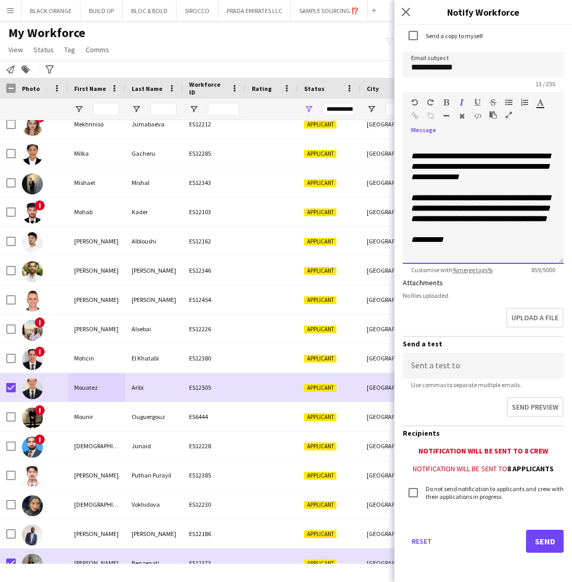
scroll to position [68, 0]
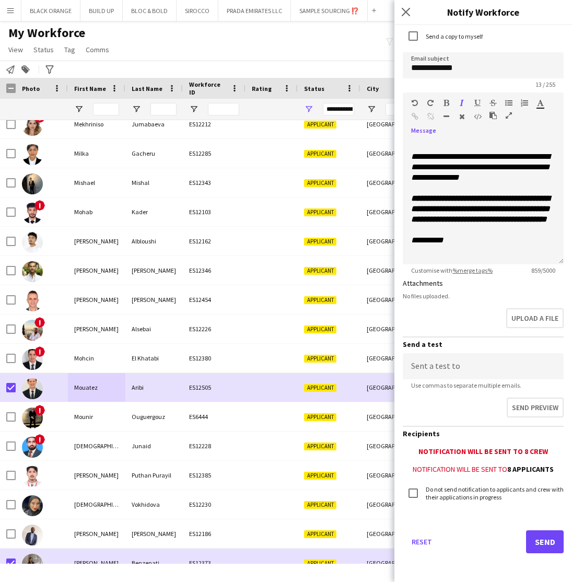
click at [544, 542] on button "Send" at bounding box center [545, 541] width 38 height 23
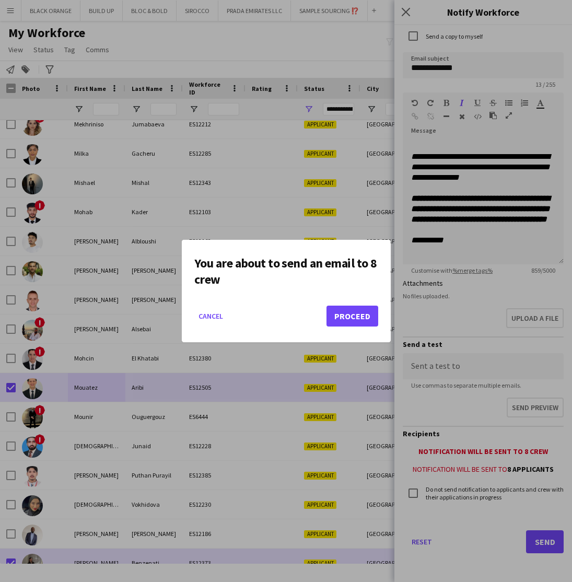
click at [346, 316] on button "Proceed" at bounding box center [352, 315] width 52 height 21
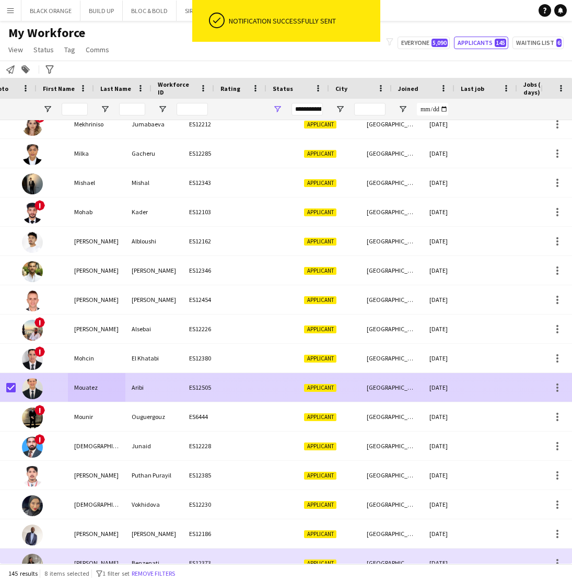
scroll to position [0, 20]
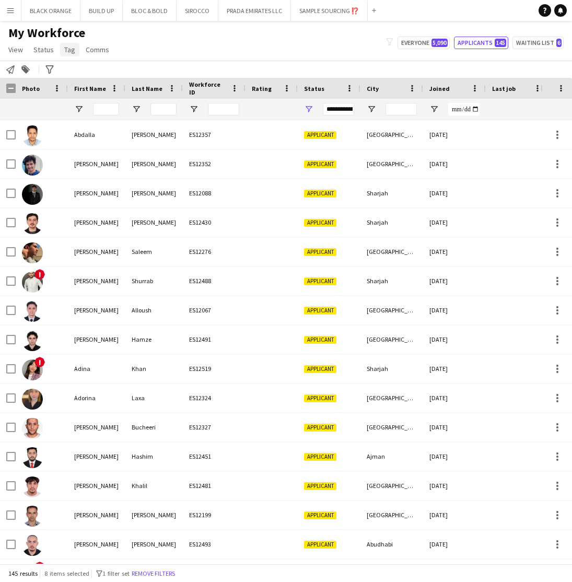
click at [67, 48] on span "Tag" at bounding box center [69, 49] width 11 height 9
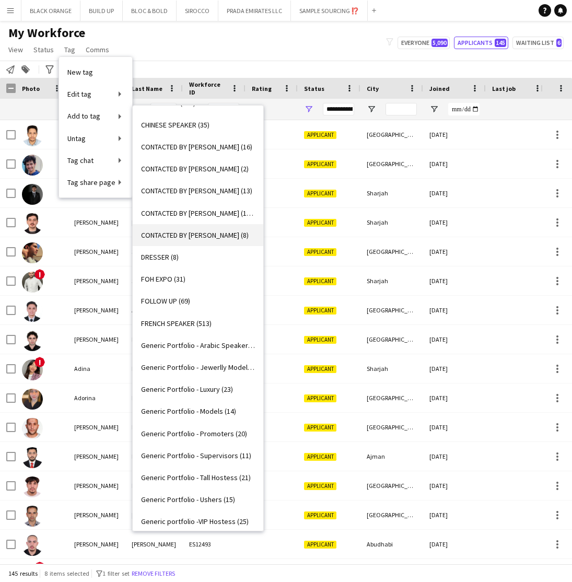
click at [181, 231] on span "CONTACTED BY YULIIA (8)" at bounding box center [195, 234] width 108 height 9
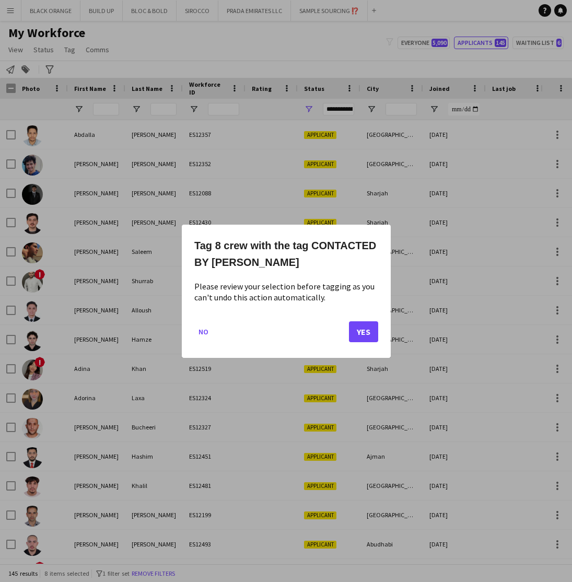
click at [362, 332] on button "Yes" at bounding box center [363, 331] width 29 height 21
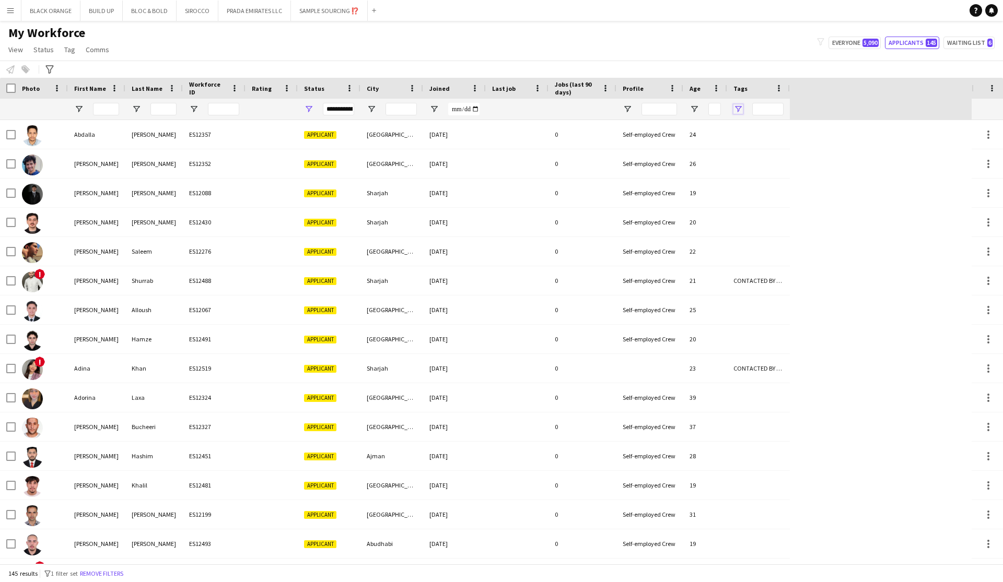
click at [571, 108] on span "Open Filter Menu" at bounding box center [737, 108] width 9 height 9
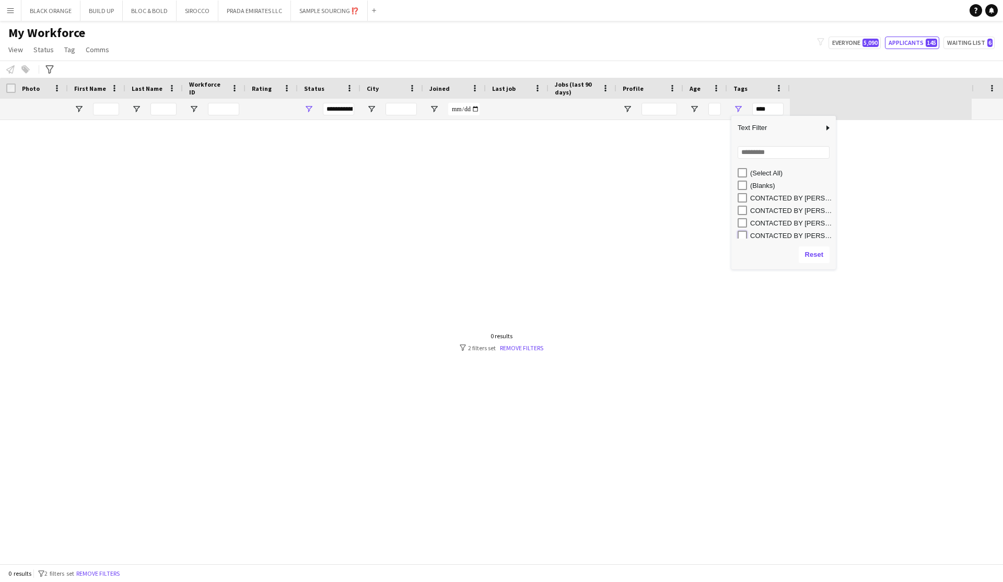
type input "**********"
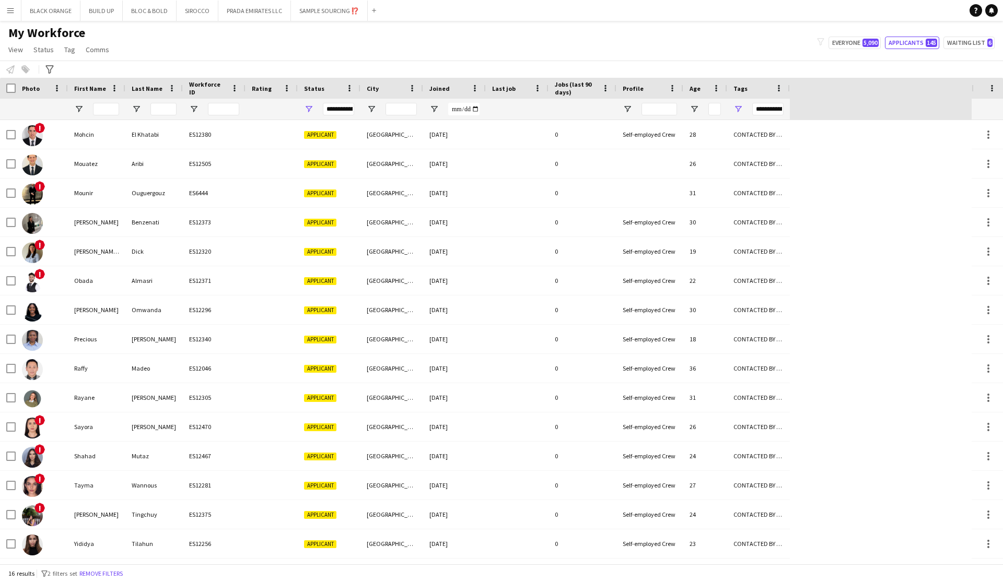
click at [571, 50] on div "My Workforce View Views Default view New view Update view Delete view Edit name…" at bounding box center [501, 43] width 1003 height 36
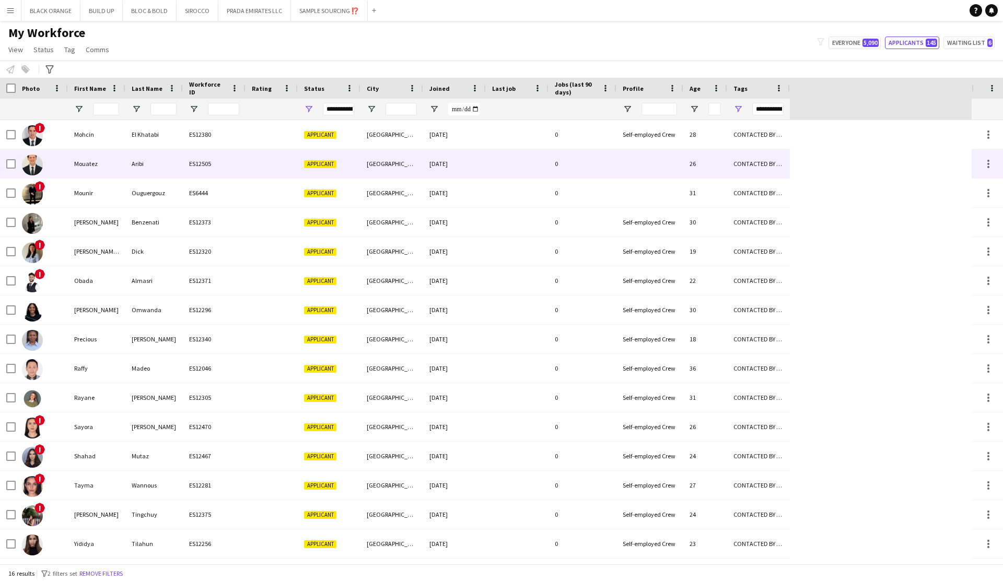
click at [159, 163] on div "Aribi" at bounding box center [153, 163] width 57 height 29
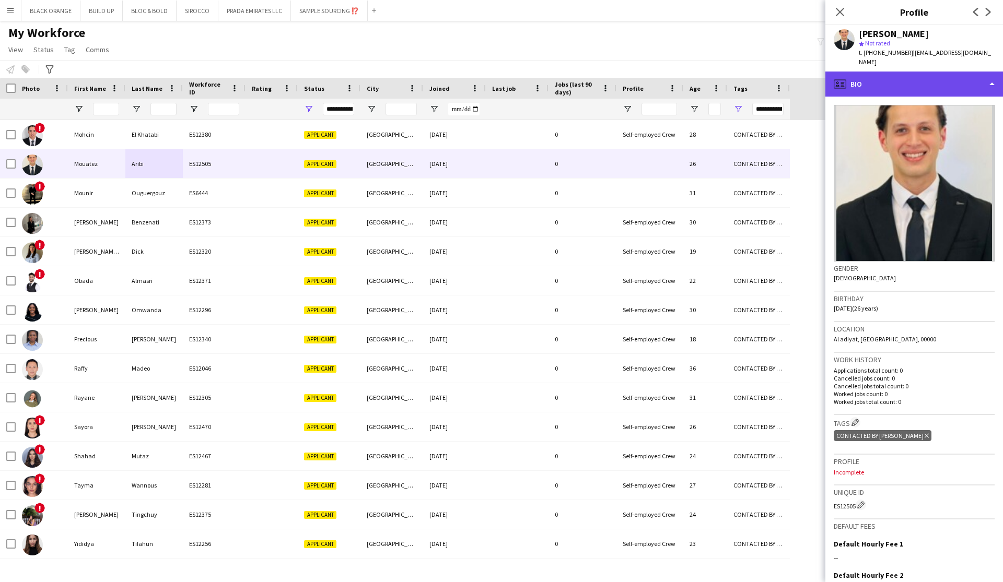
click at [571, 80] on div "profile Bio" at bounding box center [914, 84] width 178 height 25
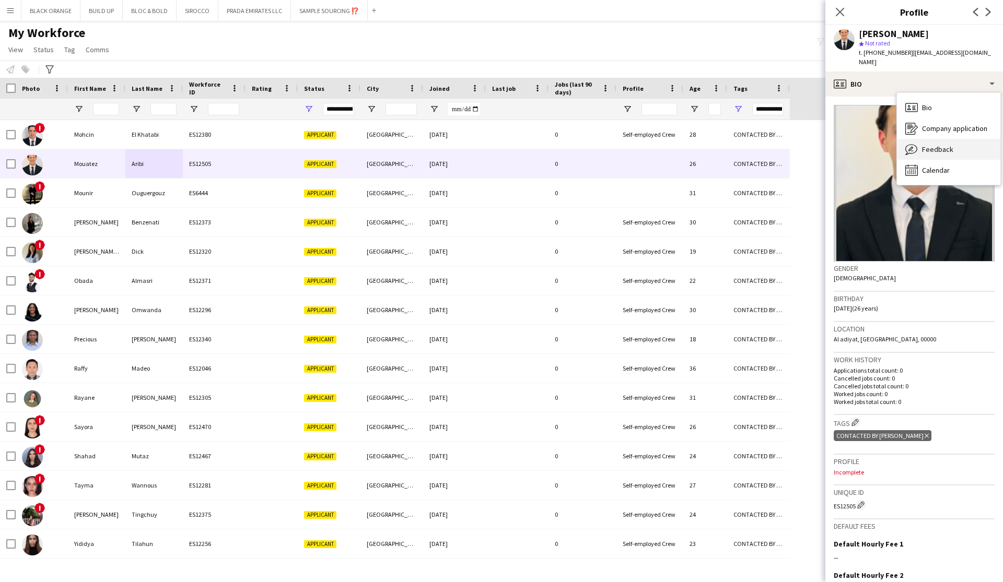
click at [571, 143] on div "Feedback Feedback" at bounding box center [948, 149] width 103 height 21
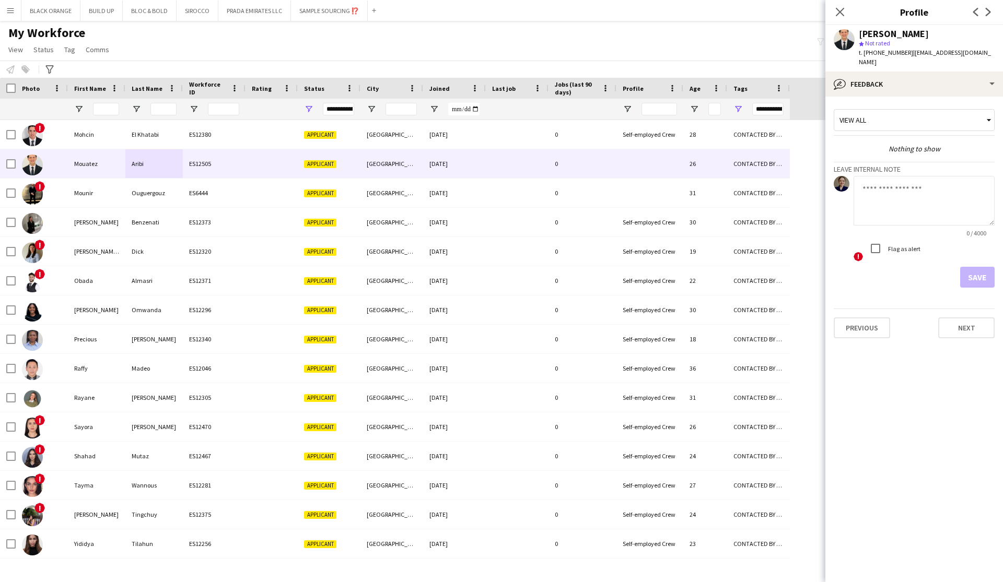
click at [571, 196] on textarea at bounding box center [923, 201] width 141 height 50
type textarea "**********"
click at [571, 268] on button "Save" at bounding box center [977, 277] width 34 height 21
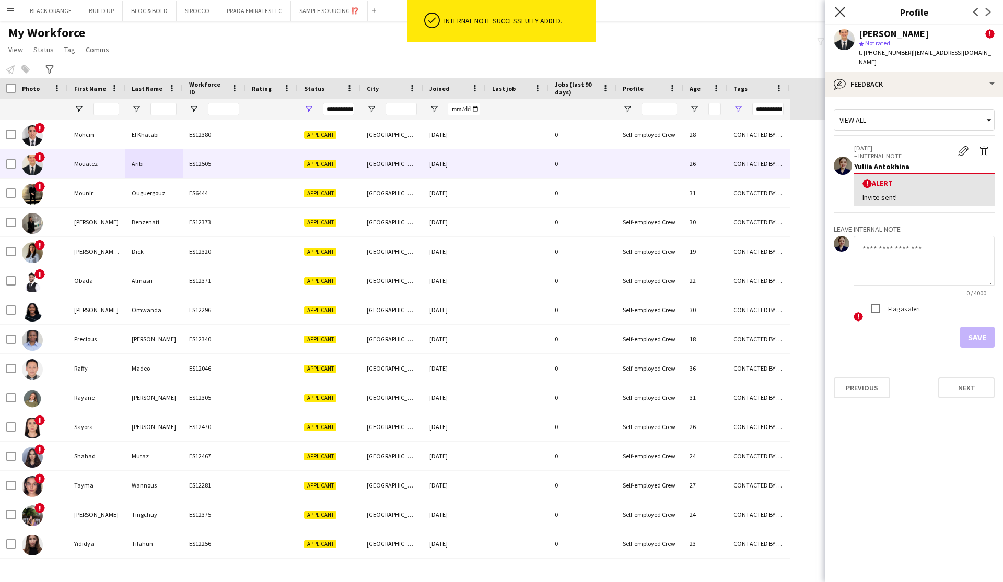
click at [571, 10] on icon at bounding box center [839, 12] width 10 height 10
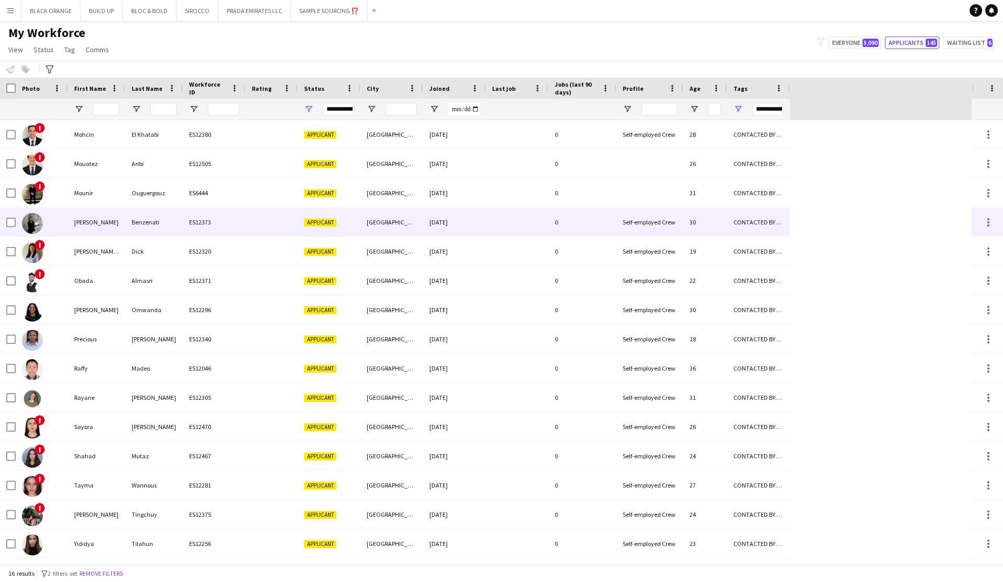
click at [84, 226] on div "Nadine" at bounding box center [96, 222] width 57 height 29
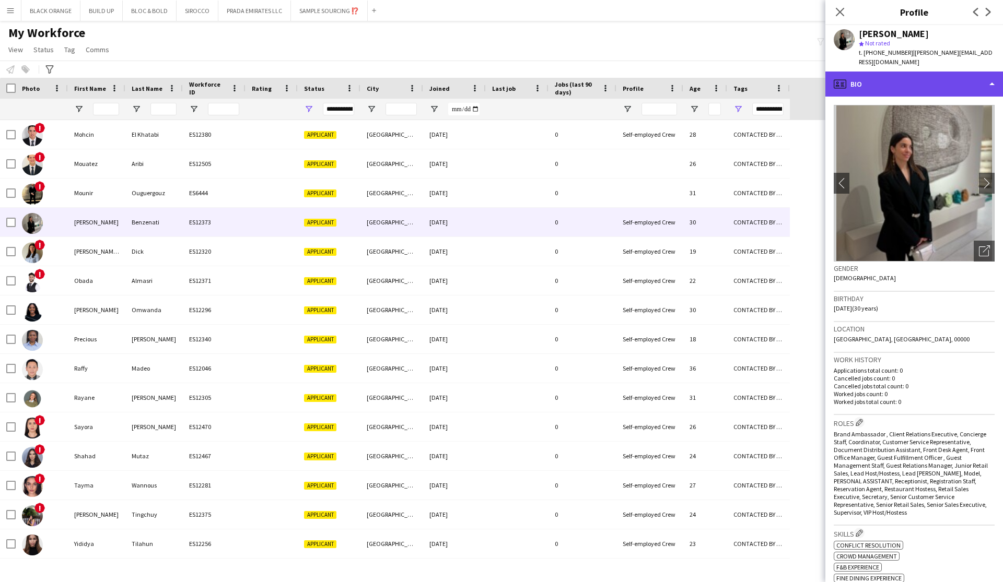
click at [571, 78] on div "profile Bio" at bounding box center [914, 84] width 178 height 25
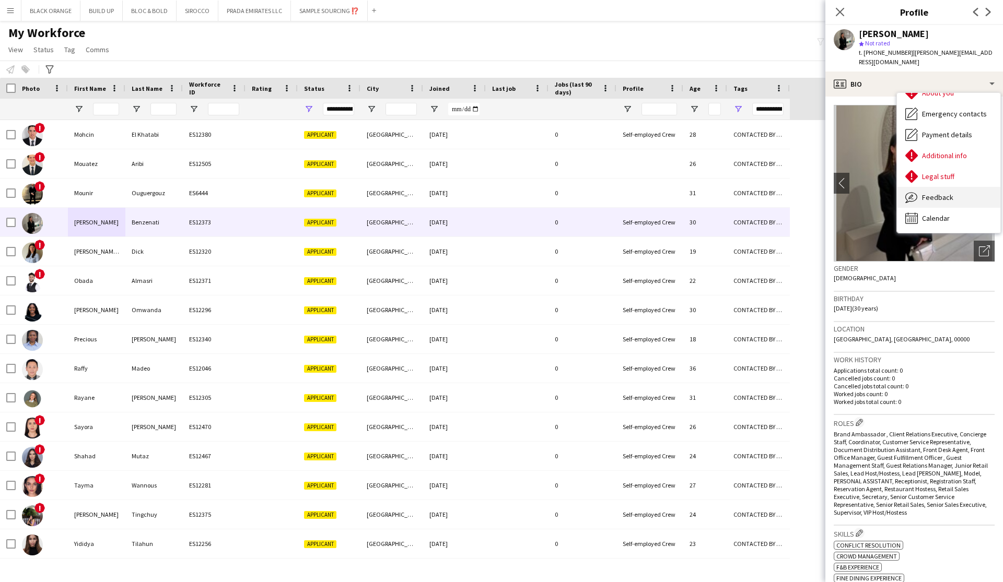
click at [571, 193] on div "Feedback Feedback" at bounding box center [948, 197] width 103 height 21
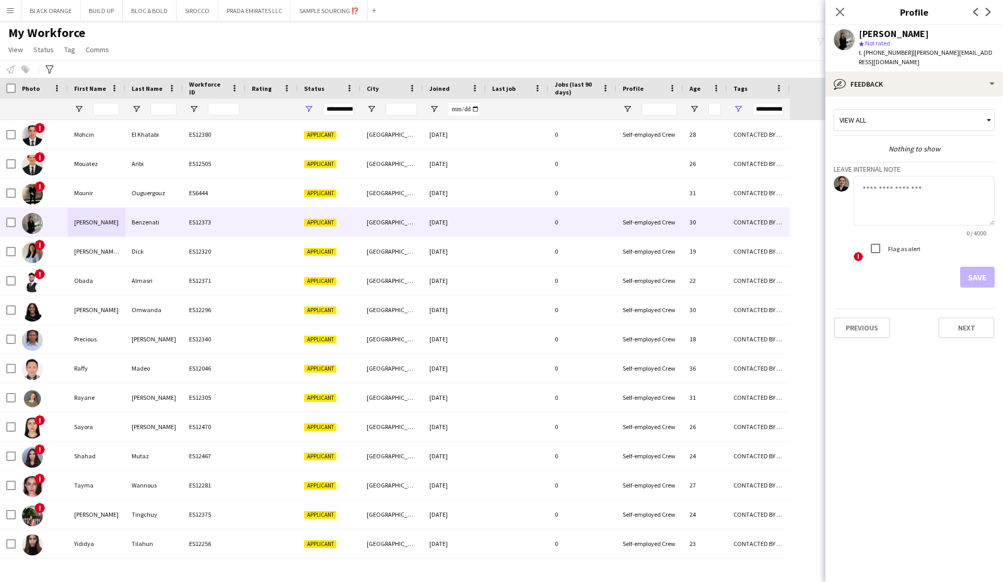
click at [571, 189] on textarea at bounding box center [923, 201] width 141 height 50
type textarea "**********"
click at [571, 267] on button "Save" at bounding box center [977, 277] width 34 height 21
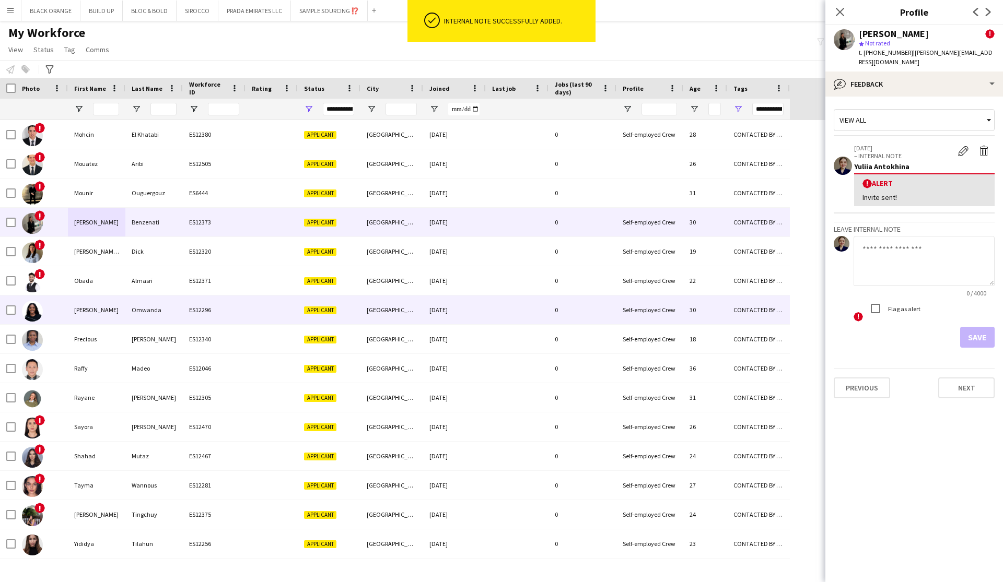
click at [84, 313] on div "Paulette" at bounding box center [96, 310] width 57 height 29
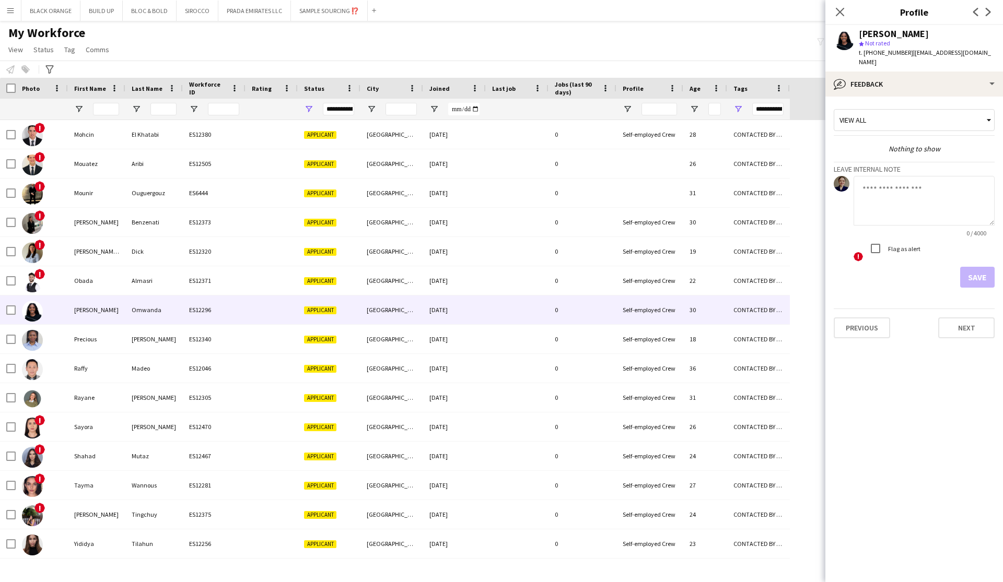
click at [571, 190] on textarea at bounding box center [923, 201] width 141 height 50
type textarea "**********"
click at [571, 274] on button "Save" at bounding box center [977, 277] width 34 height 21
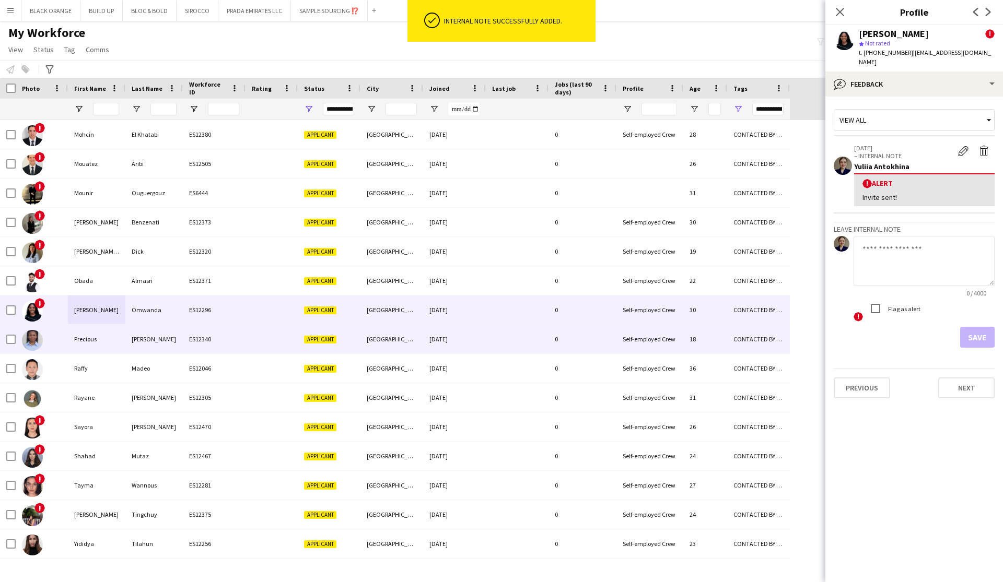
click at [91, 342] on div "Precious" at bounding box center [96, 339] width 57 height 29
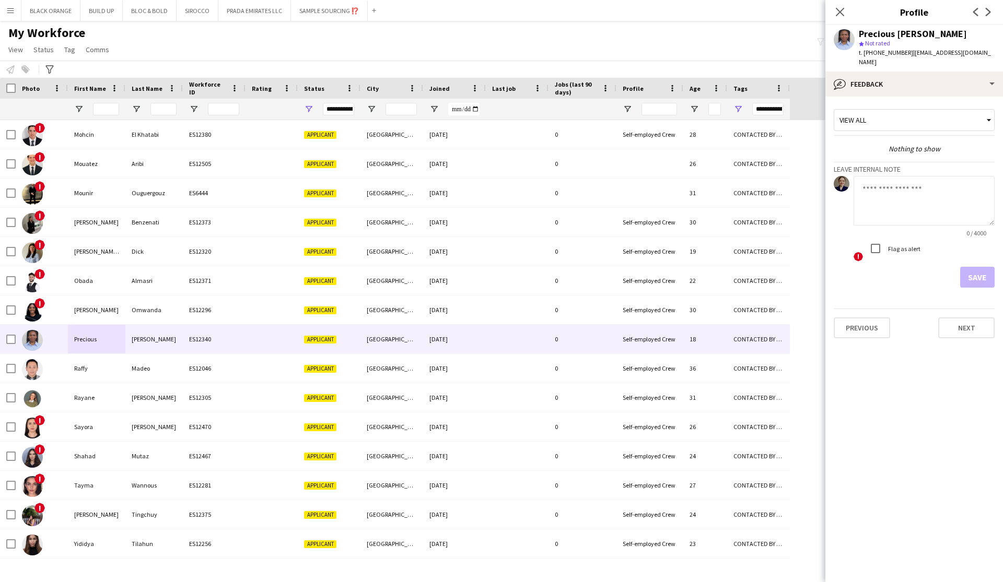
click at [571, 213] on textarea at bounding box center [923, 201] width 141 height 50
type textarea "**********"
click at [571, 283] on button "Save" at bounding box center [977, 277] width 34 height 21
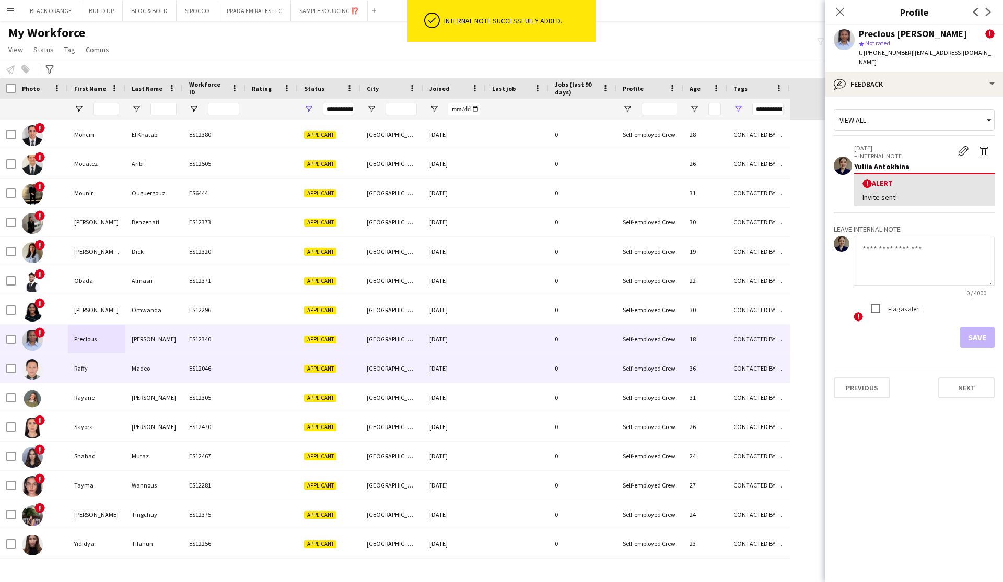
click at [80, 365] on div "Raffy" at bounding box center [96, 368] width 57 height 29
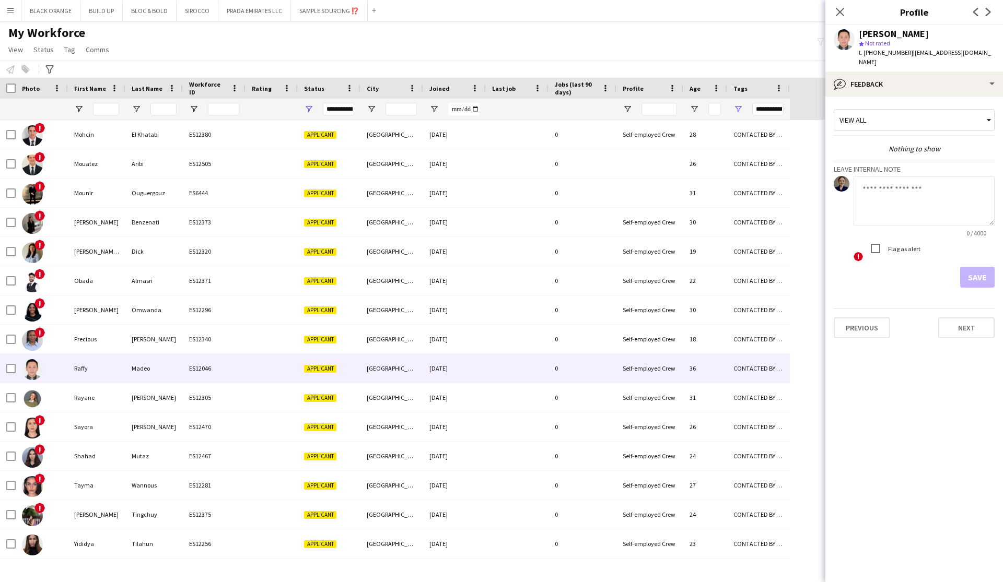
click at [571, 190] on textarea at bounding box center [923, 201] width 141 height 50
type textarea "**********"
click at [571, 271] on button "Save" at bounding box center [977, 277] width 34 height 21
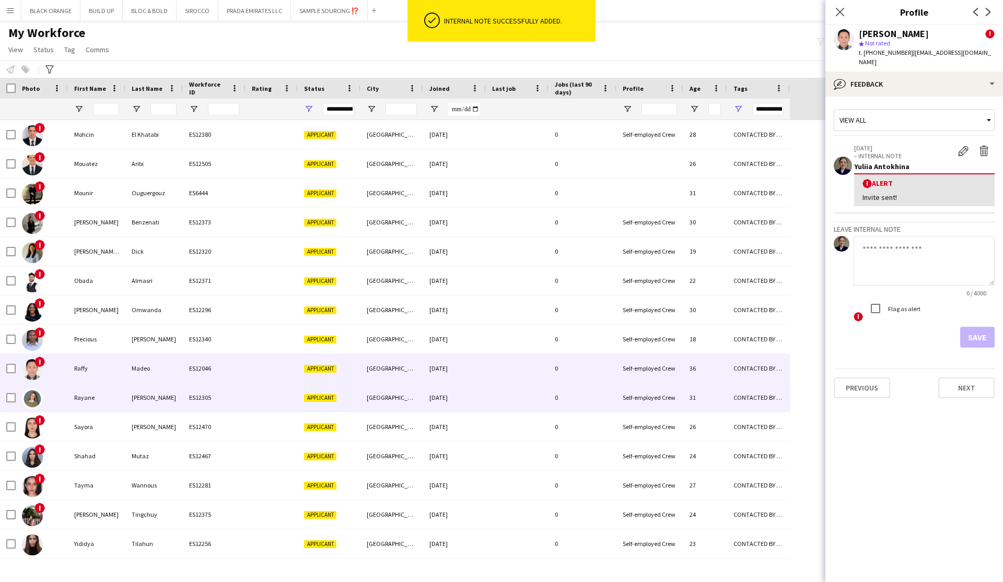
click at [94, 395] on div "Rayane" at bounding box center [96, 397] width 57 height 29
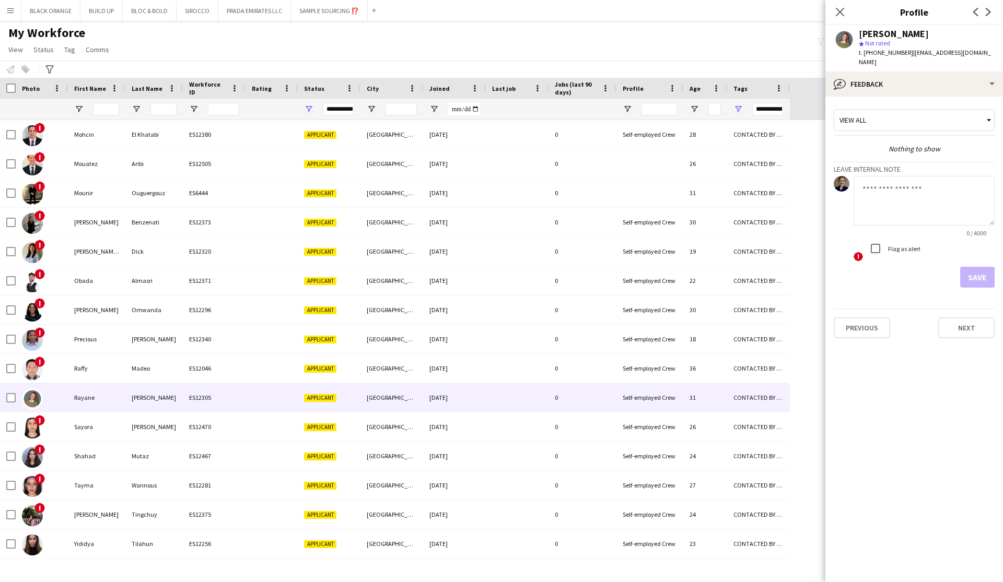
click at [571, 196] on textarea at bounding box center [923, 201] width 141 height 50
type textarea "**********"
click at [571, 274] on button "Save" at bounding box center [977, 277] width 34 height 21
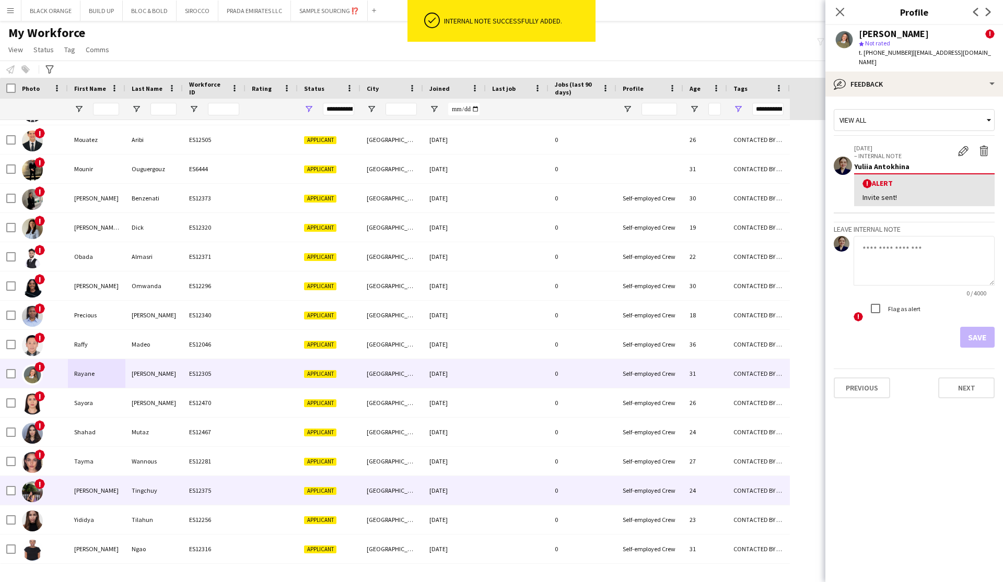
scroll to position [0, 0]
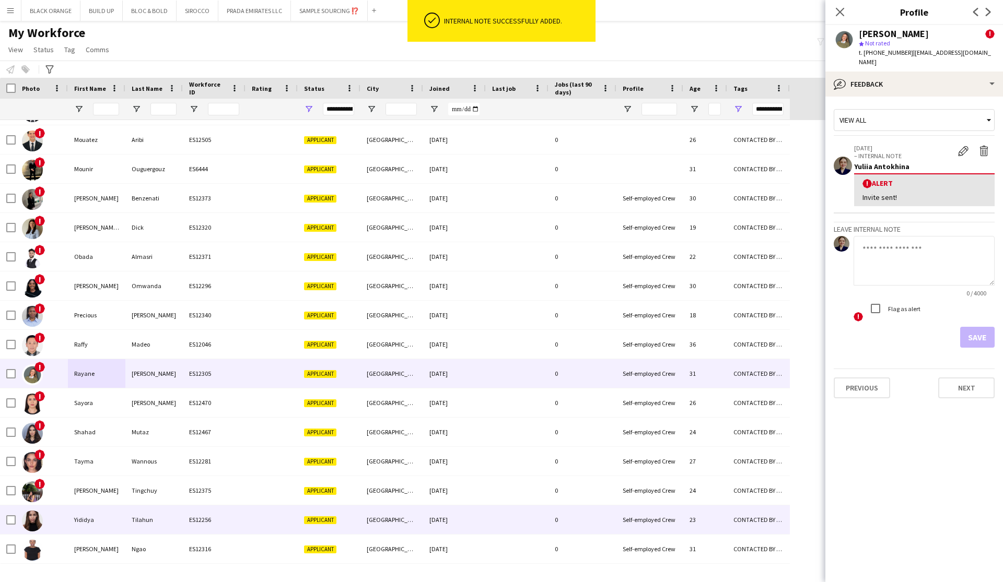
click at [94, 517] on div "Yididya" at bounding box center [96, 519] width 57 height 29
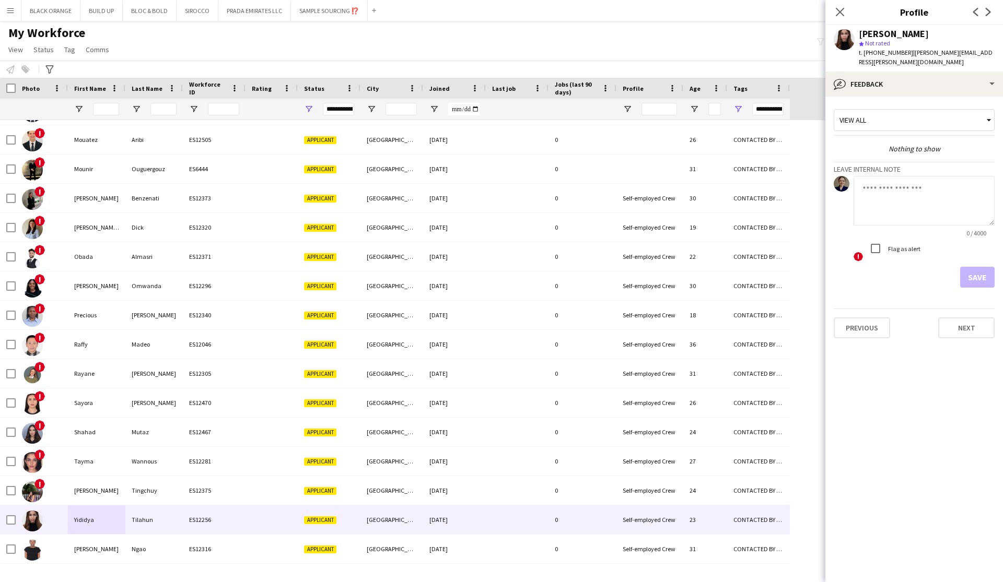
click at [571, 181] on textarea at bounding box center [923, 201] width 141 height 50
type textarea "**********"
click at [571, 267] on button "Save" at bounding box center [977, 277] width 34 height 21
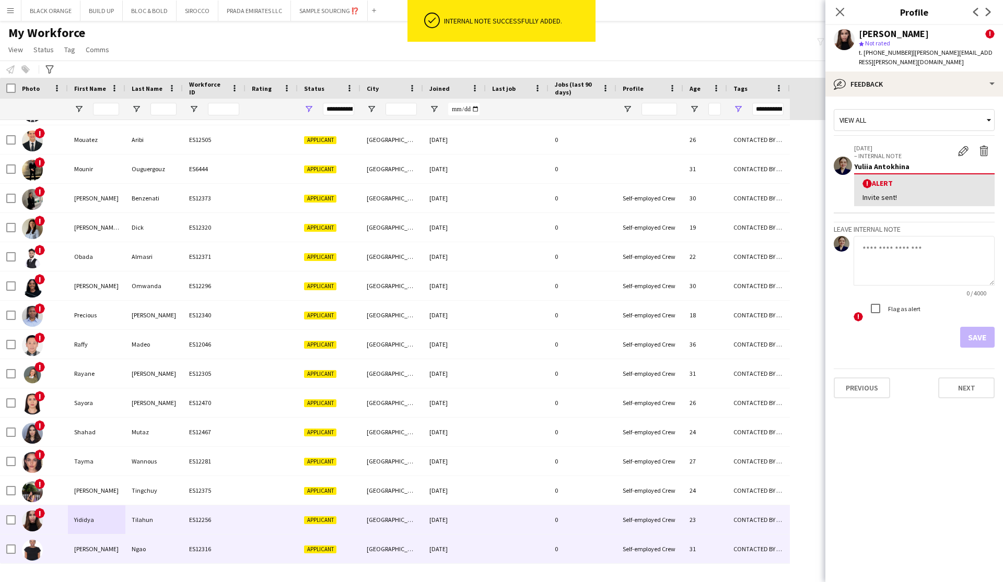
click at [125, 545] on div "Ngao" at bounding box center [153, 549] width 57 height 29
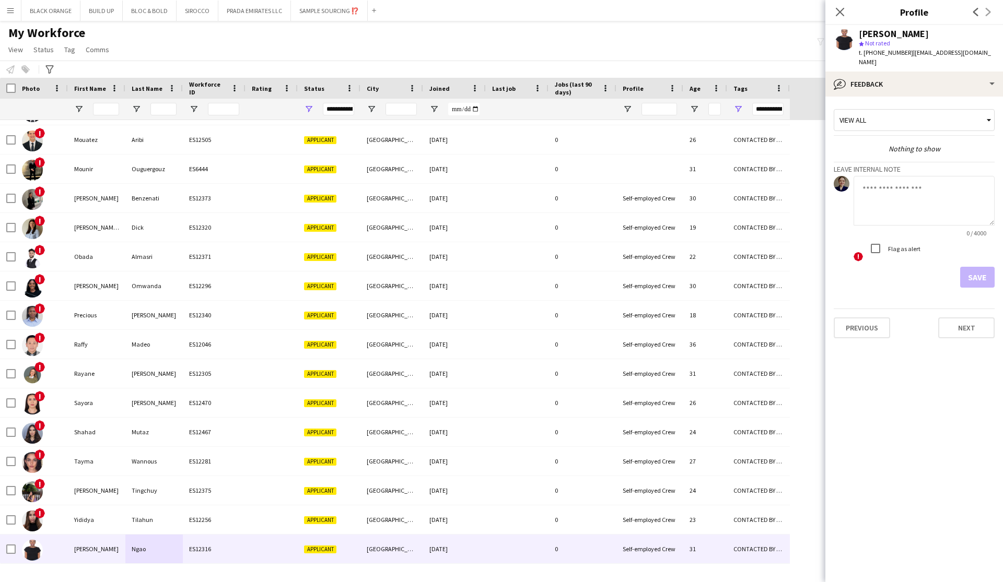
click at [571, 187] on textarea at bounding box center [923, 201] width 141 height 50
type textarea "**********"
click at [571, 268] on button "Save" at bounding box center [977, 277] width 34 height 21
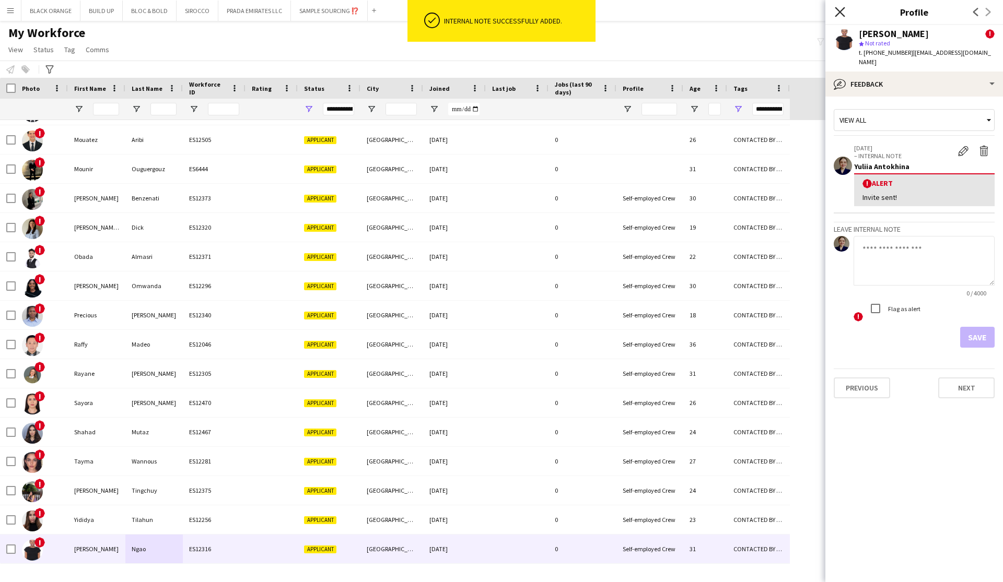
click at [571, 10] on icon "Close pop-in" at bounding box center [839, 12] width 10 height 10
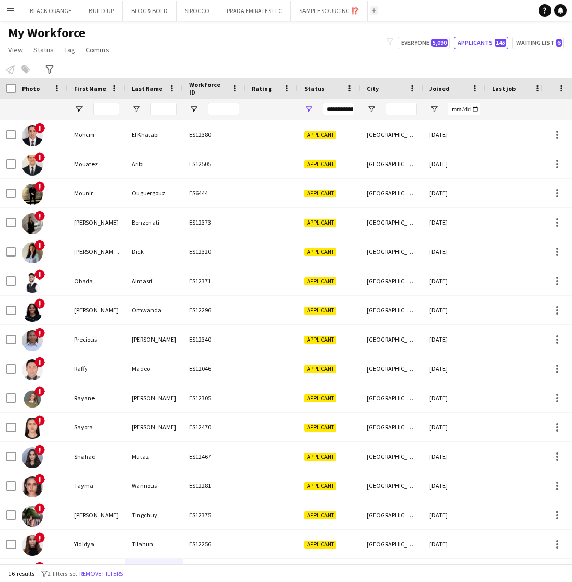
click at [370, 6] on button "Add" at bounding box center [374, 10] width 8 height 8
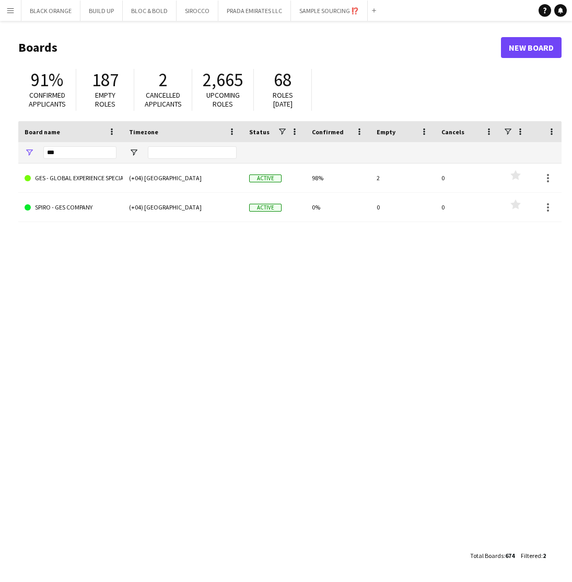
click at [79, 161] on div "***" at bounding box center [79, 152] width 73 height 21
click at [65, 155] on input "***" at bounding box center [79, 152] width 73 height 13
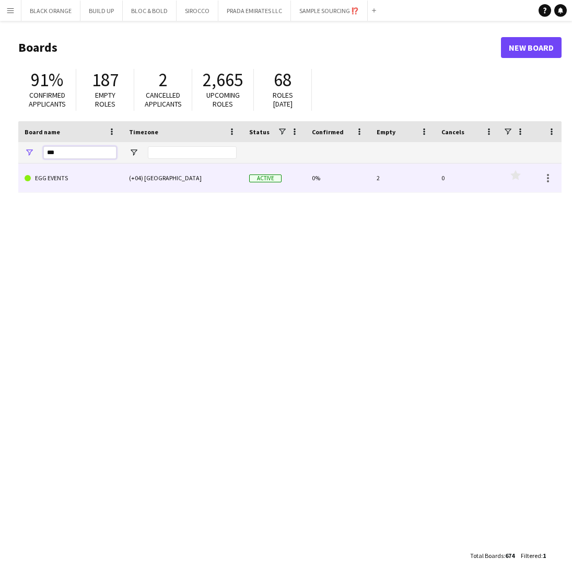
type input "***"
click at [58, 183] on link "EGG EVENTS" at bounding box center [71, 177] width 92 height 29
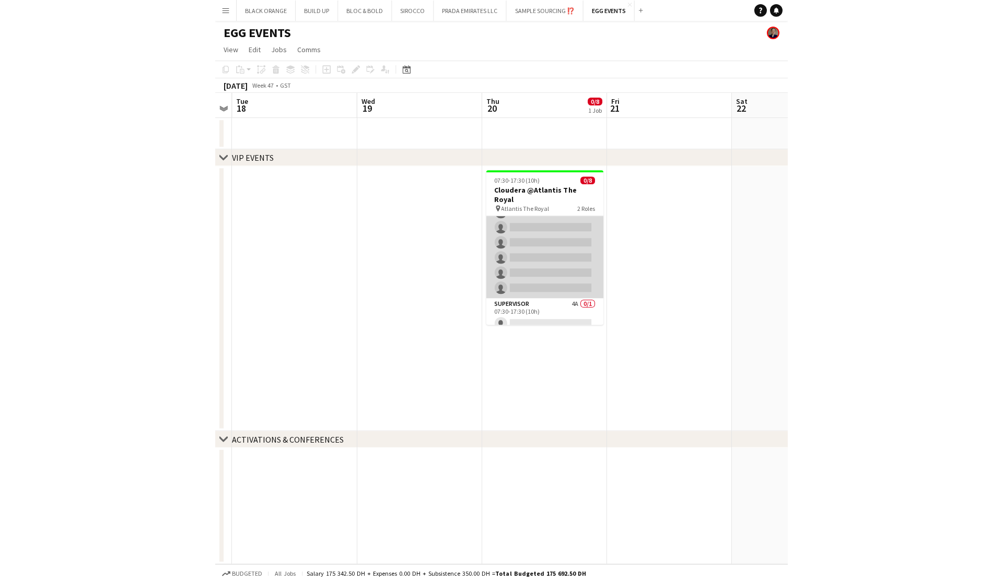
scroll to position [44, 0]
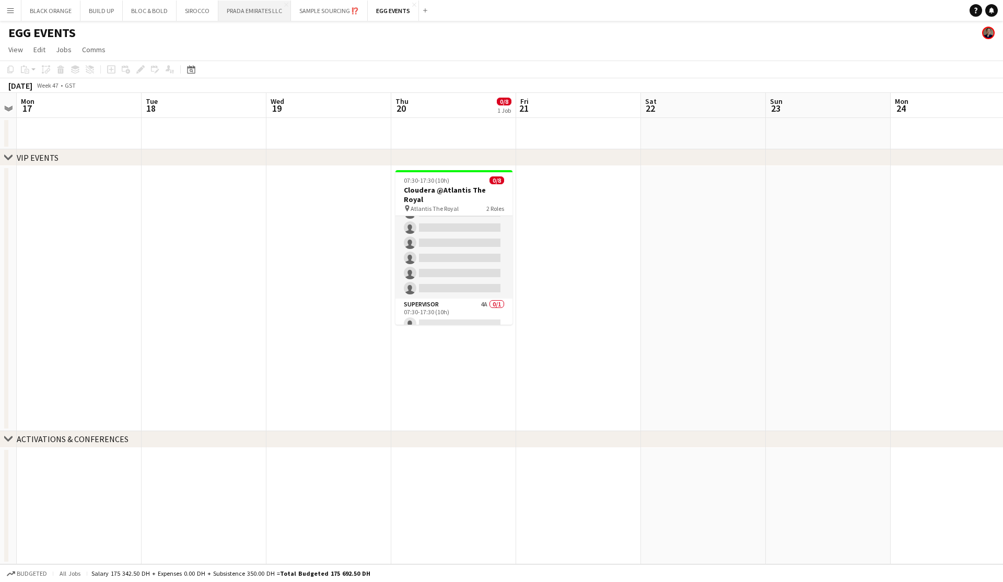
click at [245, 9] on button "PRADA EMIRATES LLC Close" at bounding box center [254, 11] width 73 height 20
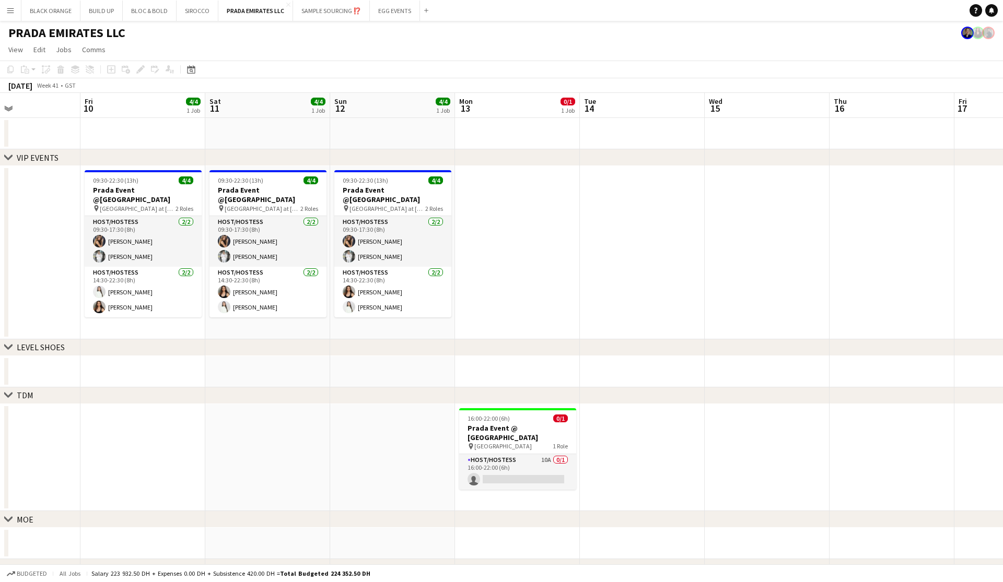
scroll to position [0, 426]
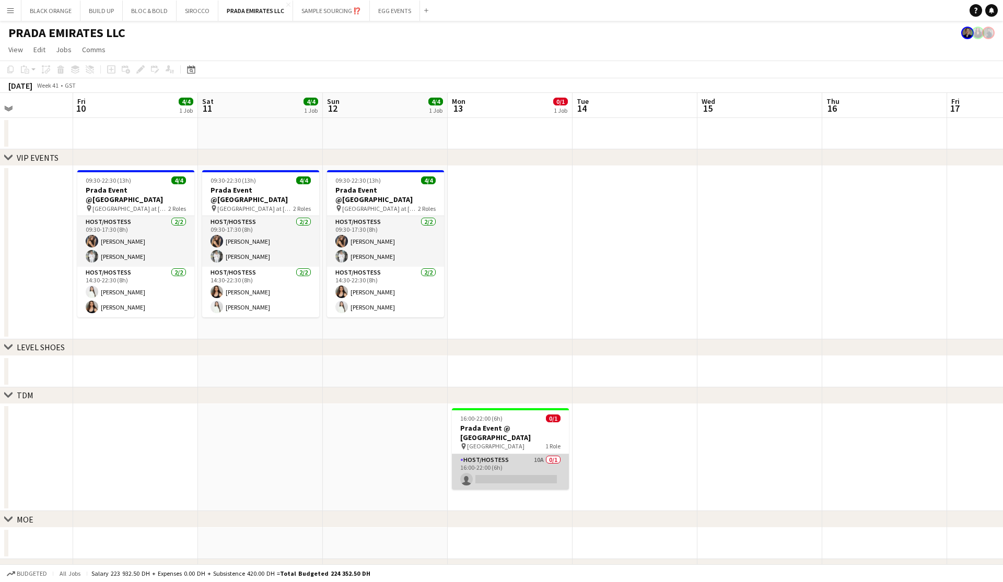
click at [512, 455] on app-card-role "Host/Hostess 10A 0/1 16:00-22:00 (6h) single-neutral-actions" at bounding box center [510, 472] width 117 height 36
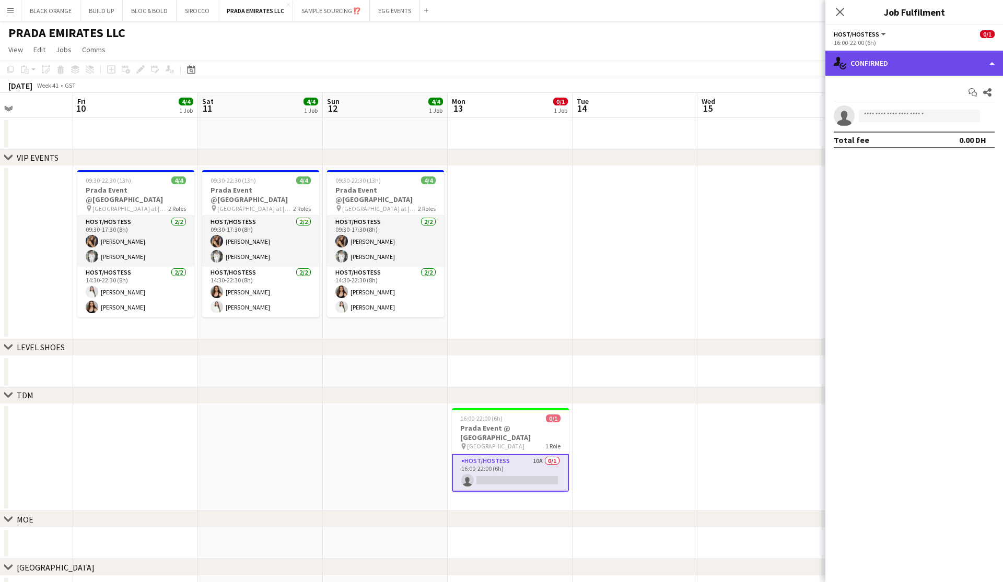
click at [571, 62] on div "single-neutral-actions-check-2 Confirmed" at bounding box center [914, 63] width 178 height 25
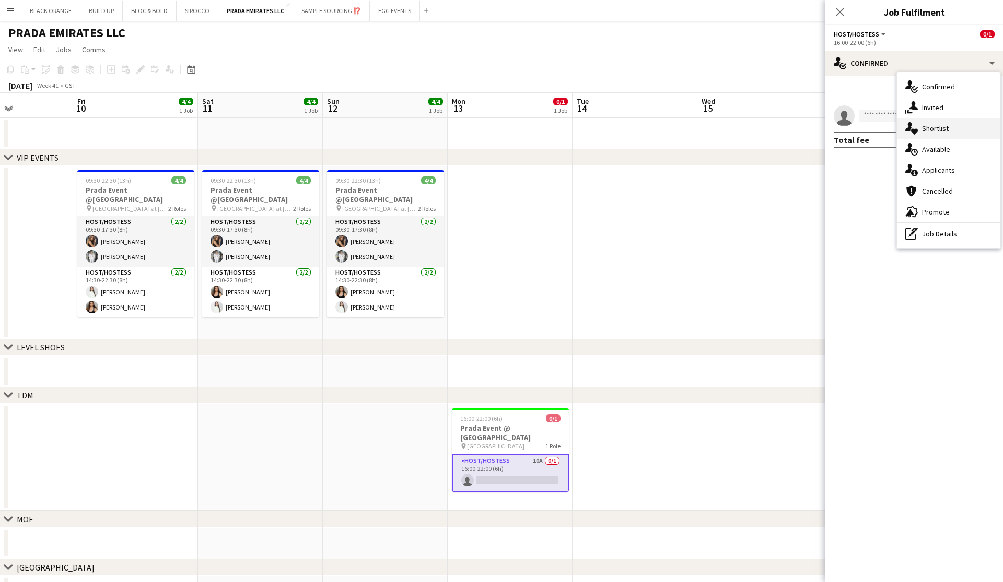
click at [571, 130] on span "Shortlist" at bounding box center [935, 128] width 27 height 9
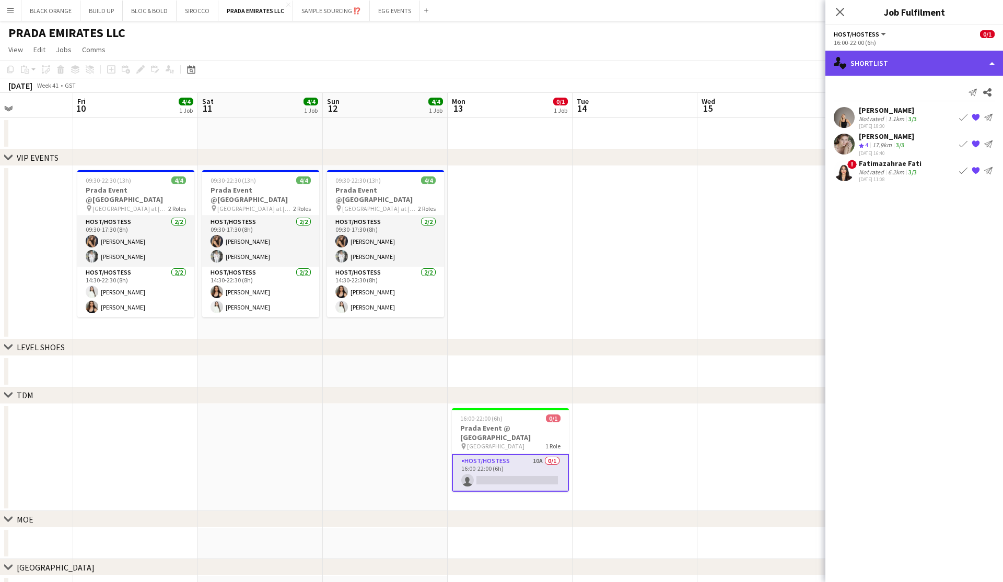
click at [571, 64] on div "single-neutral-actions-heart Shortlist" at bounding box center [914, 63] width 178 height 25
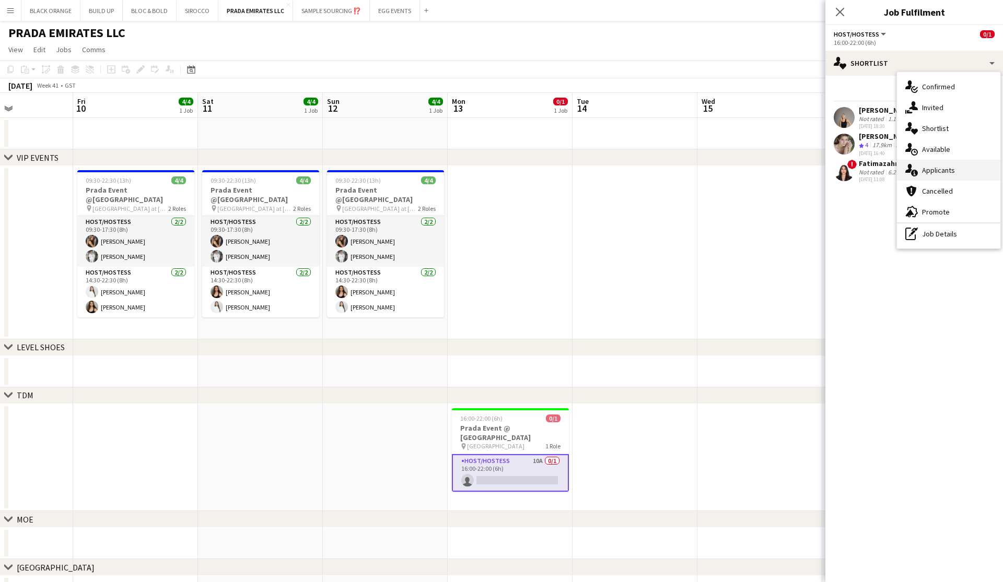
click at [571, 170] on span "Applicants" at bounding box center [938, 170] width 33 height 9
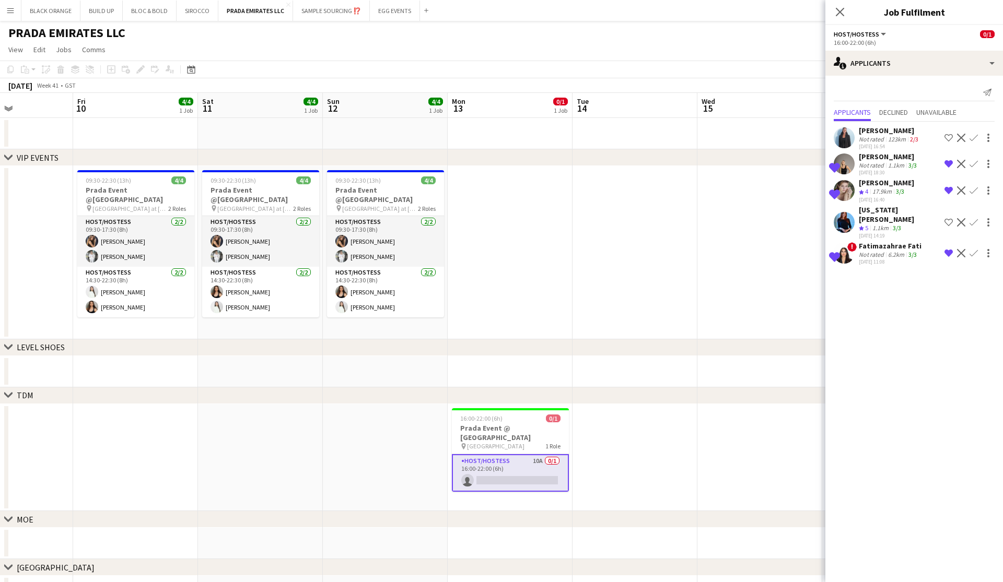
scroll to position [0, 0]
click at [571, 69] on div "single-neutral-actions-information Applicants" at bounding box center [914, 63] width 178 height 25
click at [571, 128] on span "Shortlist" at bounding box center [935, 128] width 27 height 9
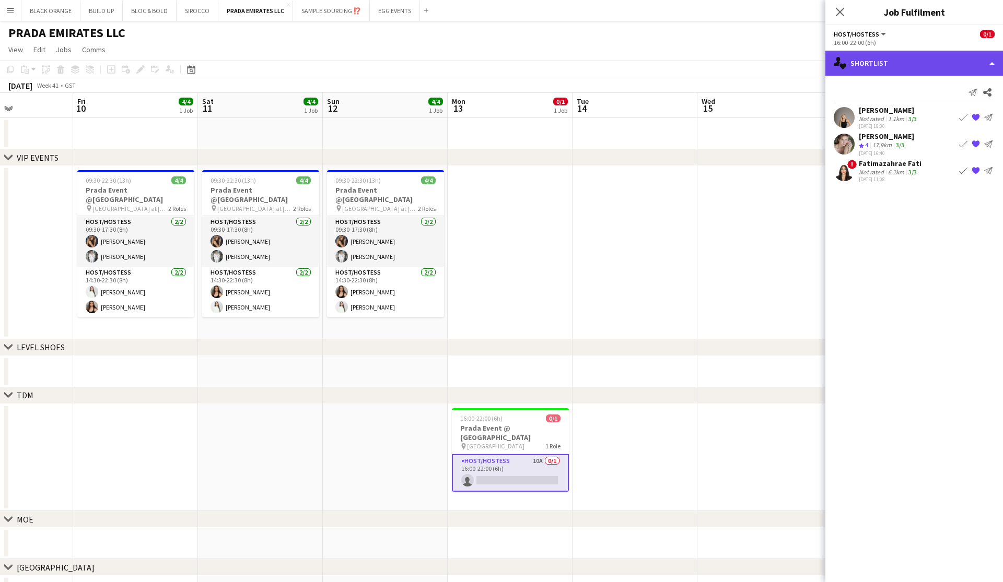
click at [571, 65] on div "single-neutral-actions-heart Shortlist" at bounding box center [914, 63] width 178 height 25
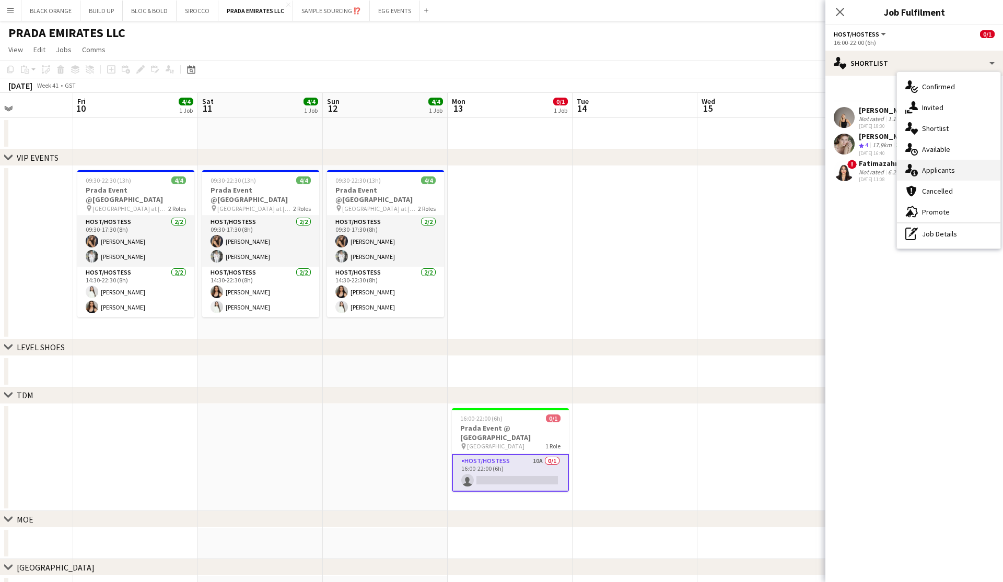
click at [571, 168] on span "Applicants" at bounding box center [938, 170] width 33 height 9
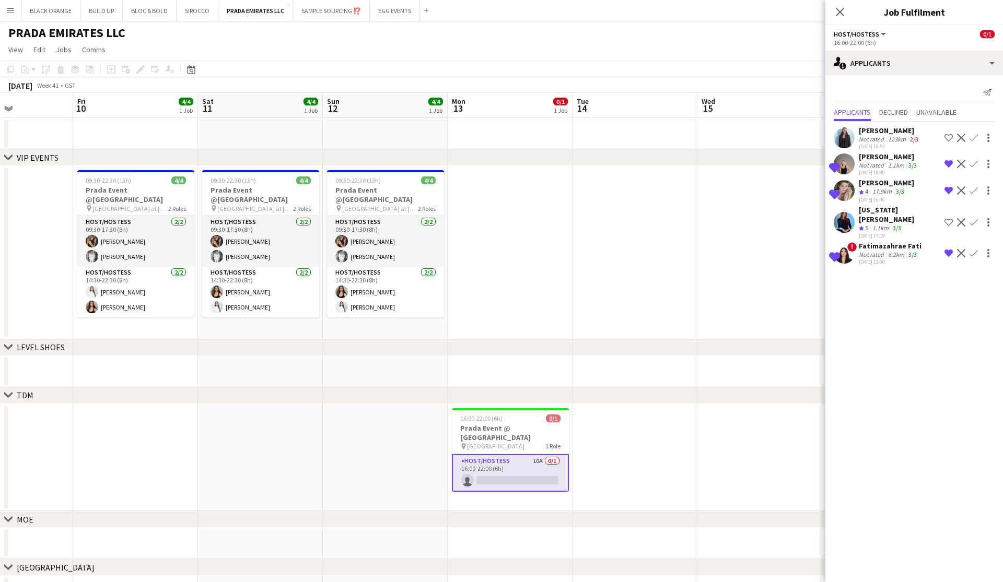
click at [571, 218] on app-icon "Shortlist crew" at bounding box center [948, 222] width 8 height 8
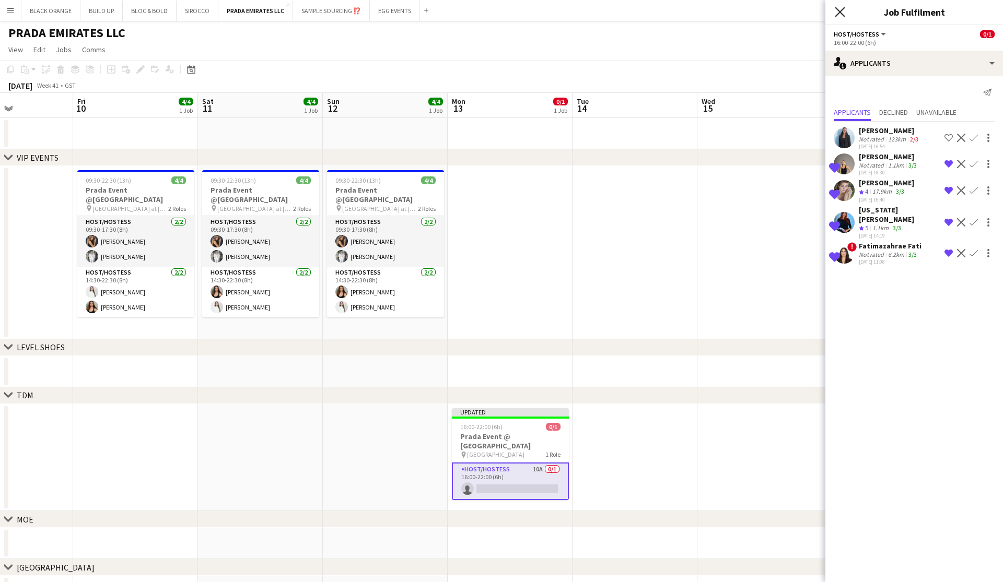
click at [571, 11] on icon "Close pop-in" at bounding box center [839, 12] width 10 height 10
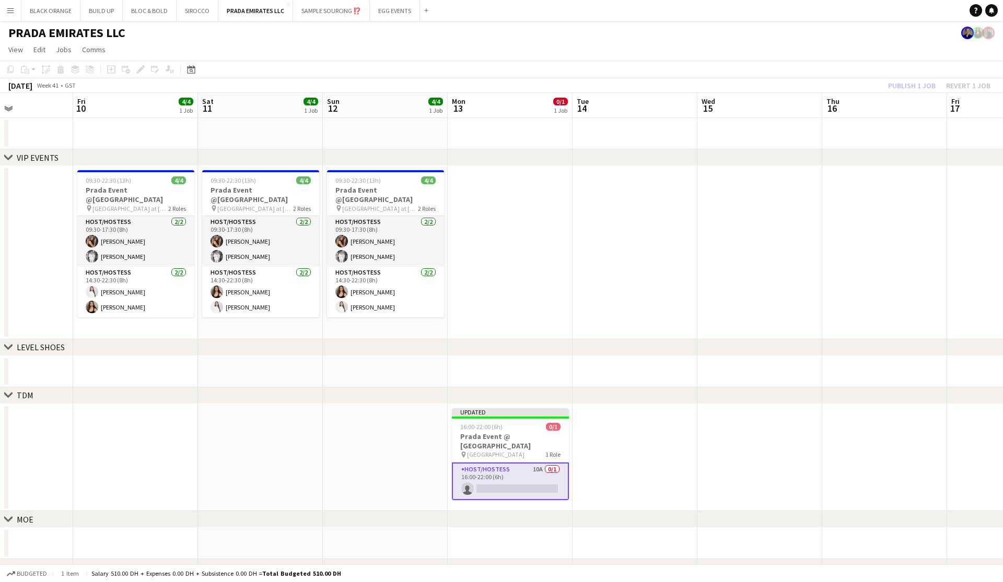
click at [571, 108] on app-board-header-date "Thu 16" at bounding box center [884, 105] width 125 height 25
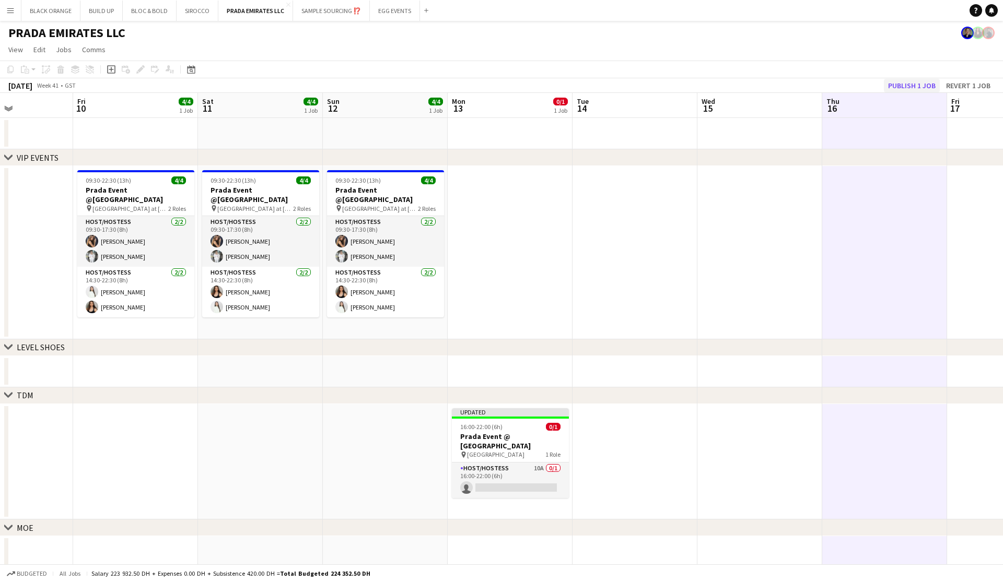
click at [571, 87] on button "Publish 1 job" at bounding box center [912, 86] width 56 height 14
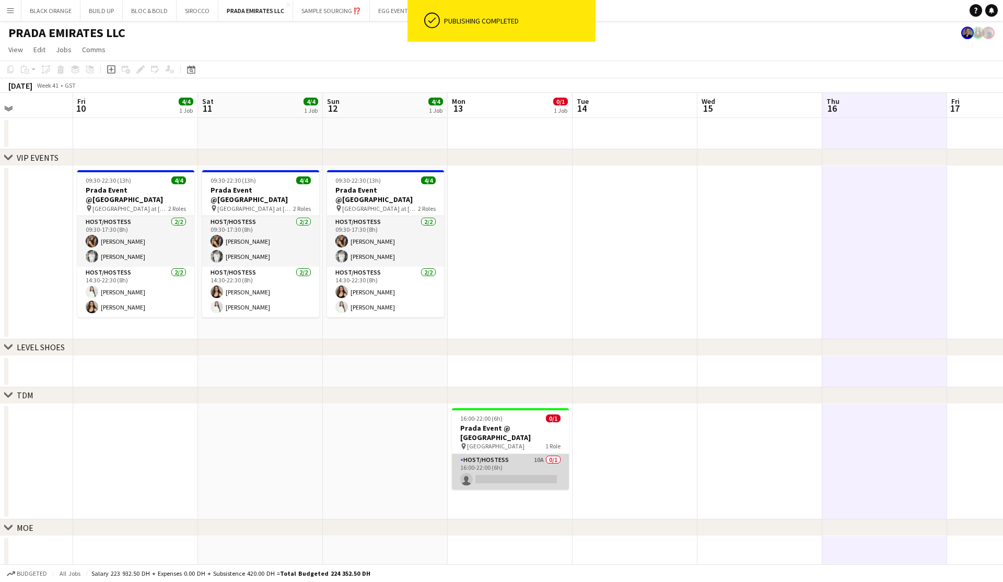
click at [515, 459] on app-card-role "Host/Hostess 10A 0/1 16:00-22:00 (6h) single-neutral-actions" at bounding box center [510, 472] width 117 height 36
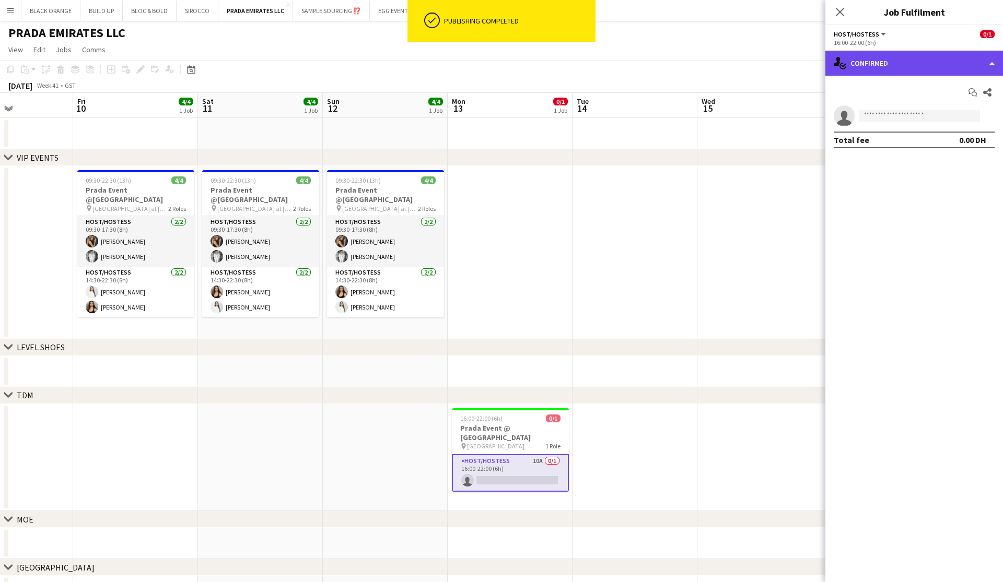
click at [571, 56] on div "single-neutral-actions-check-2 Confirmed" at bounding box center [914, 63] width 178 height 25
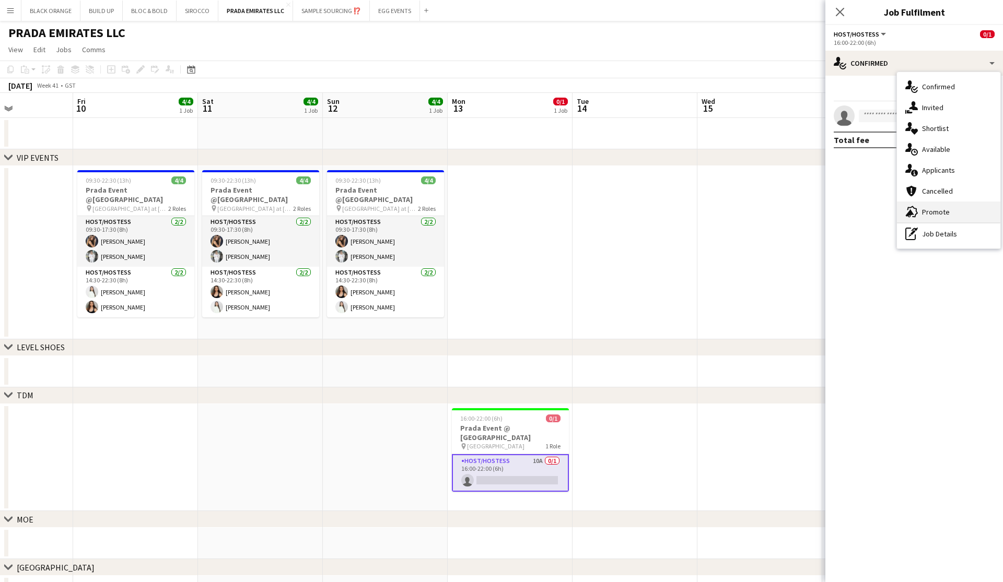
click at [571, 209] on span "Promote" at bounding box center [936, 211] width 28 height 9
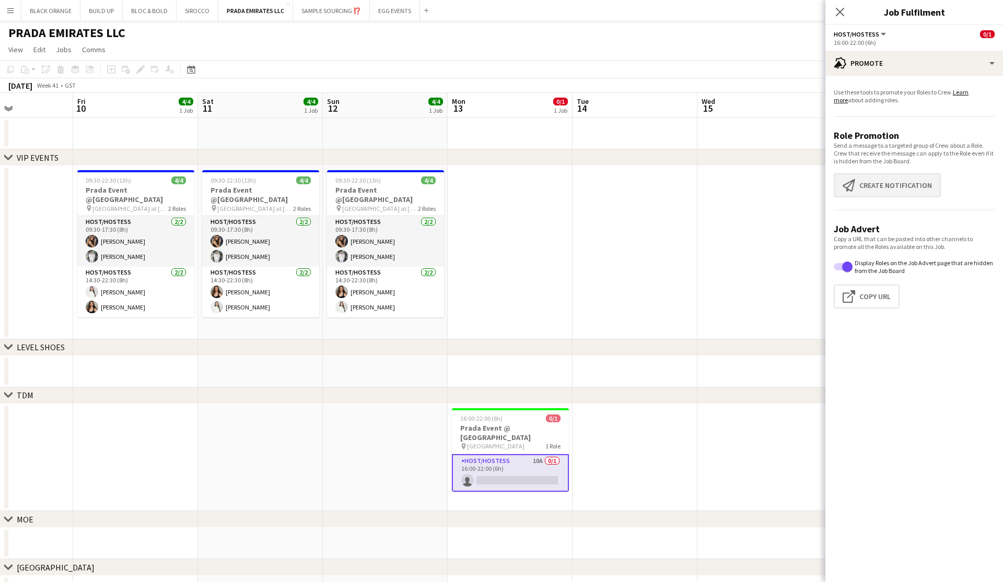
click at [571, 189] on button "Create notification Create notification" at bounding box center [886, 185] width 107 height 24
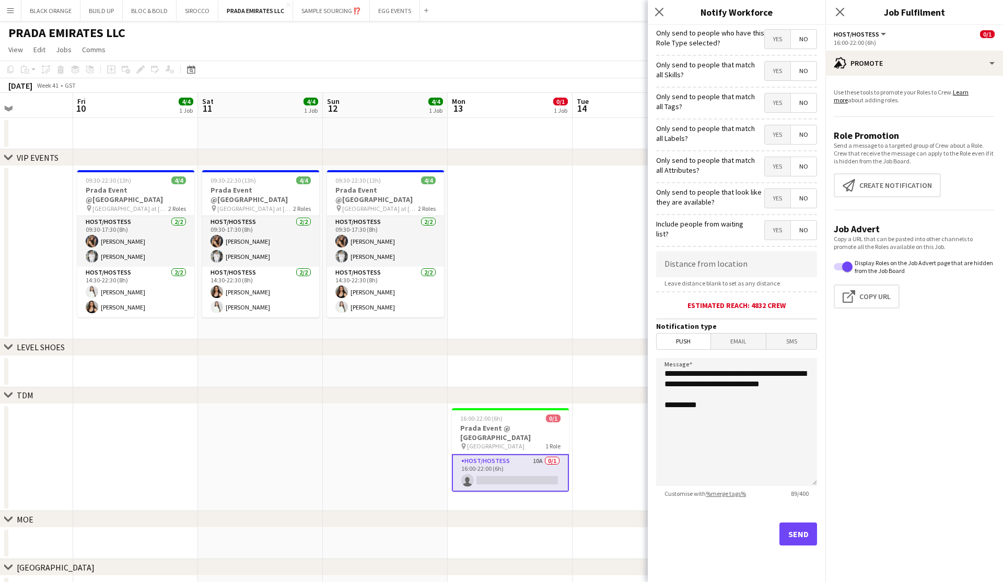
click at [571, 69] on span "Yes" at bounding box center [777, 71] width 26 height 19
click at [571, 98] on span "Yes" at bounding box center [777, 102] width 26 height 19
click at [571, 141] on span "Yes" at bounding box center [777, 134] width 26 height 19
click at [571, 174] on span "Yes" at bounding box center [777, 166] width 26 height 19
click at [571, 205] on span "Yes" at bounding box center [777, 198] width 26 height 19
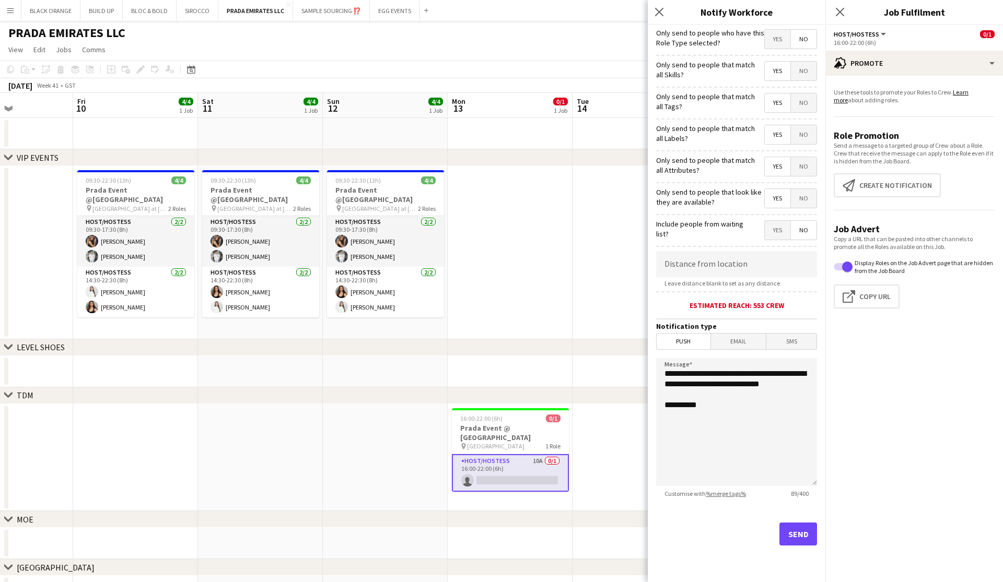
click at [571, 536] on button "Send" at bounding box center [798, 534] width 38 height 23
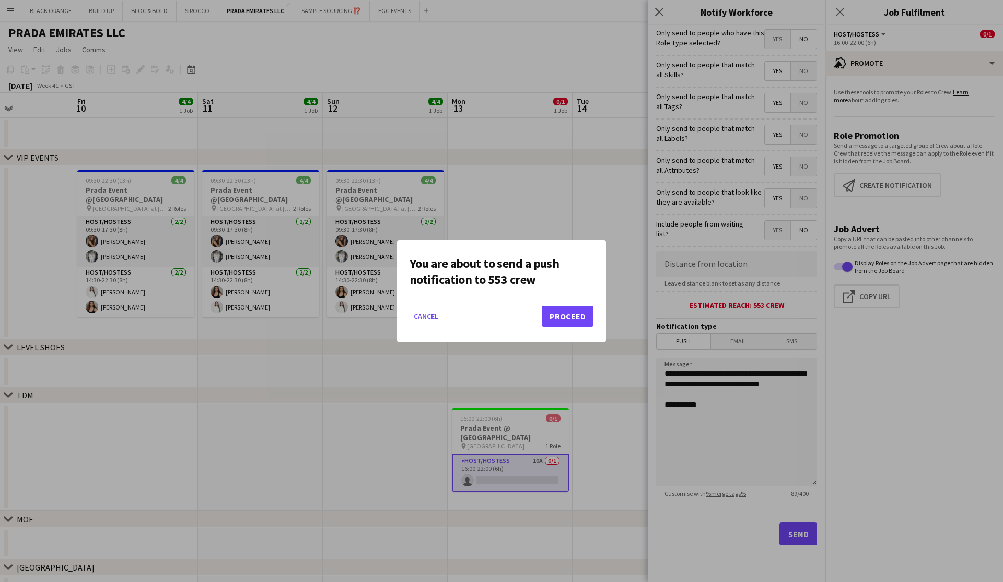
click at [559, 315] on button "Proceed" at bounding box center [568, 316] width 52 height 21
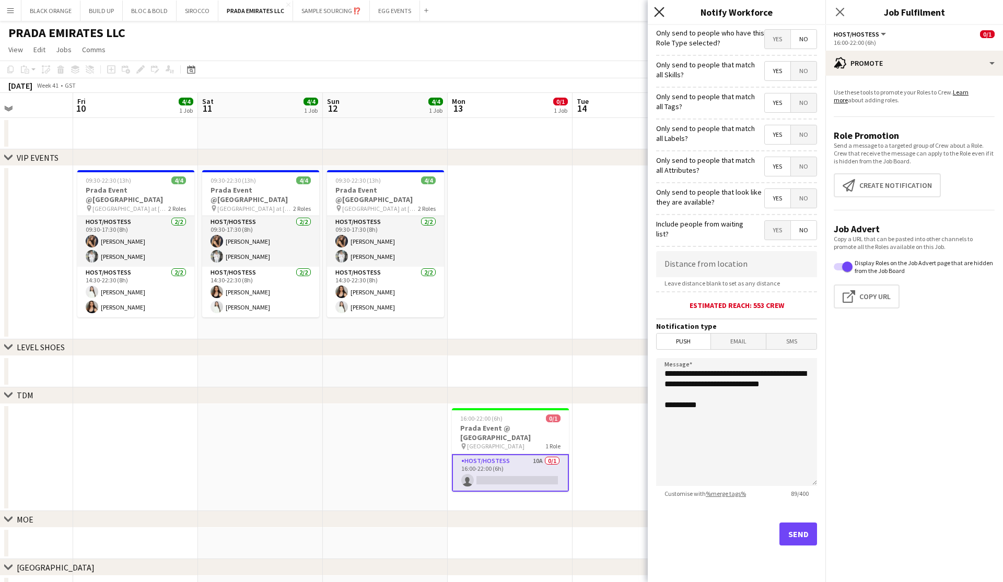
click at [571, 13] on icon "Close pop-in" at bounding box center [659, 12] width 10 height 10
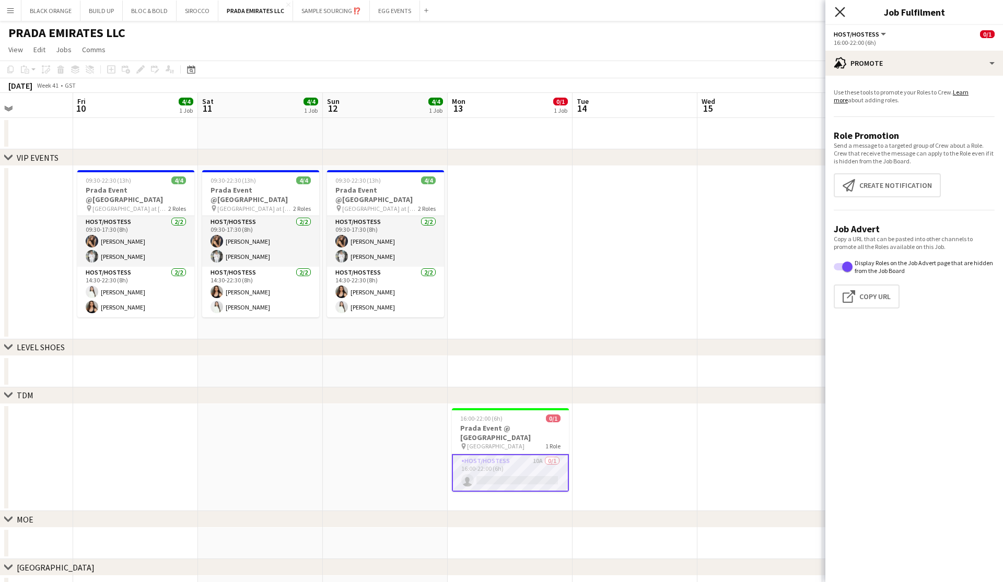
click at [571, 13] on icon "Close pop-in" at bounding box center [839, 12] width 10 height 10
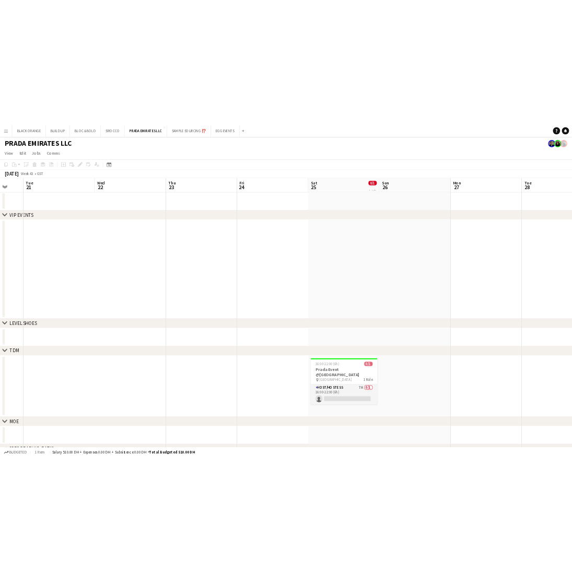
scroll to position [0, 334]
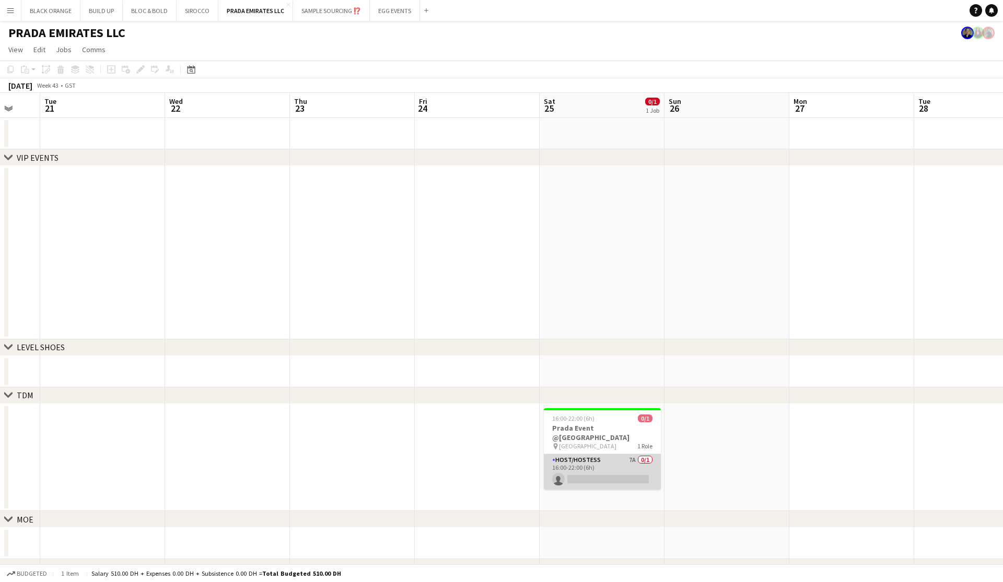
click at [571, 459] on app-card-role "Host/Hostess 7A 0/1 16:00-22:00 (6h) single-neutral-actions" at bounding box center [602, 472] width 117 height 36
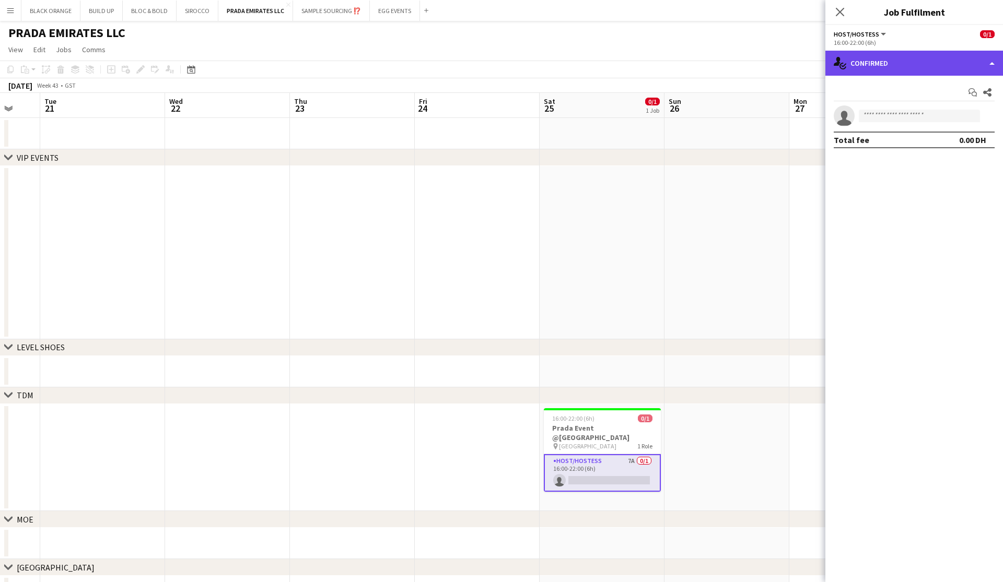
click at [571, 66] on div "single-neutral-actions-check-2 Confirmed" at bounding box center [914, 63] width 178 height 25
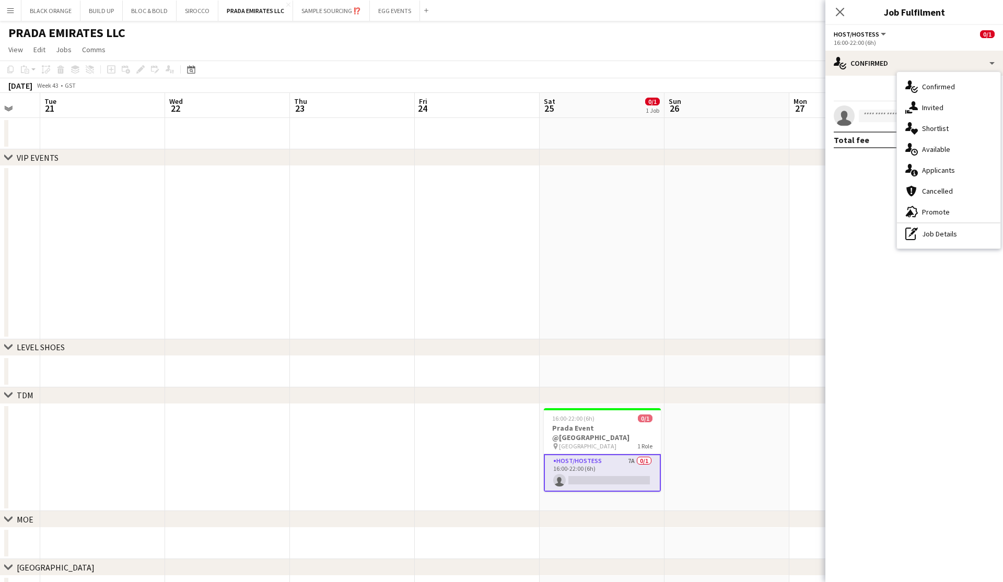
click at [571, 131] on span "Shortlist" at bounding box center [935, 128] width 27 height 9
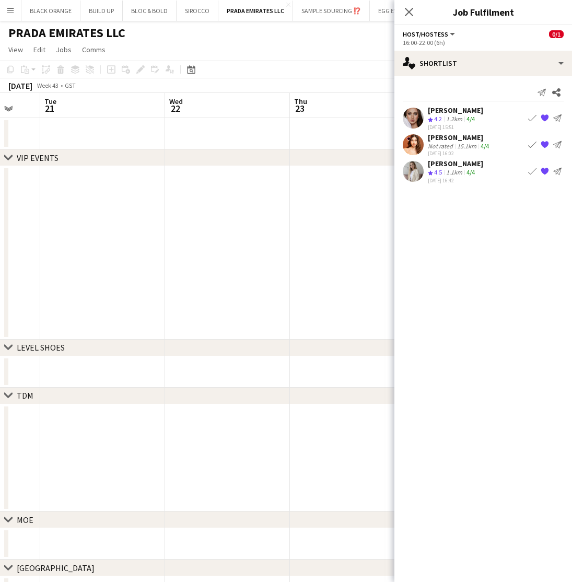
click at [528, 173] on app-icon "Book crew" at bounding box center [532, 171] width 8 height 8
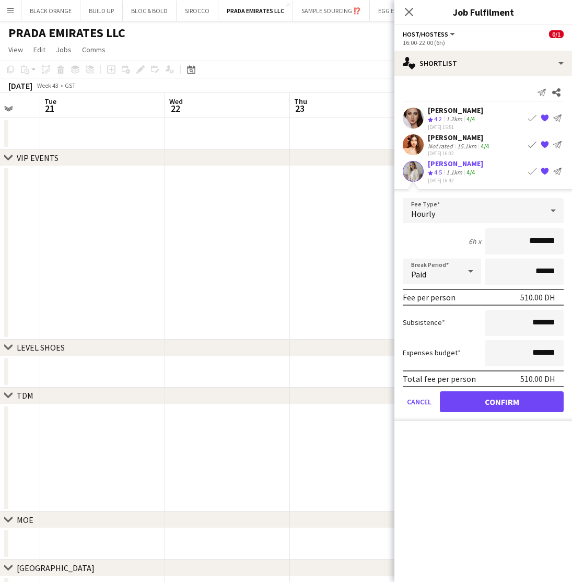
click at [499, 403] on button "Confirm" at bounding box center [502, 401] width 124 height 21
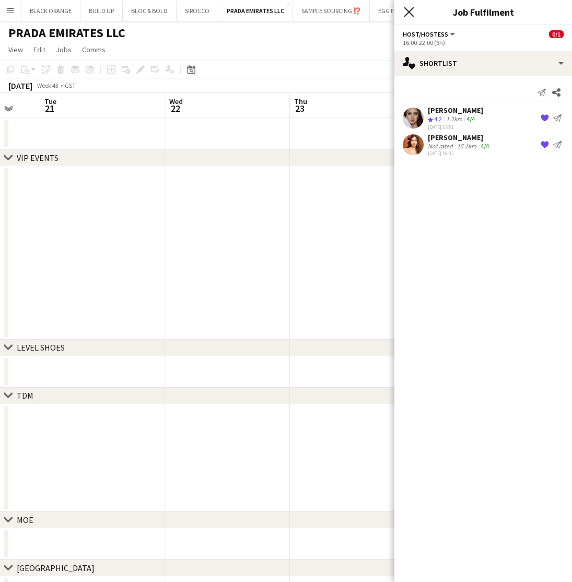
click at [407, 10] on icon at bounding box center [409, 12] width 10 height 10
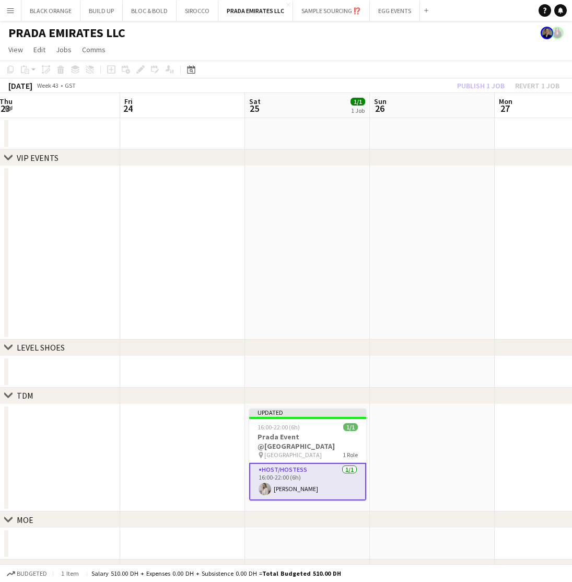
scroll to position [0, 387]
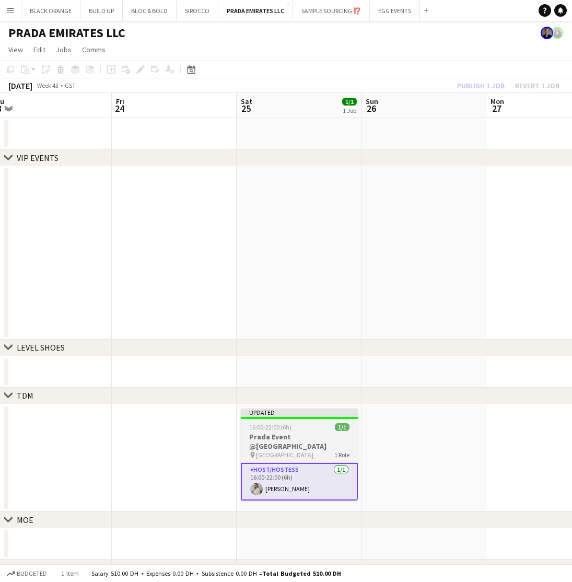
click at [298, 417] on div at bounding box center [299, 418] width 117 height 2
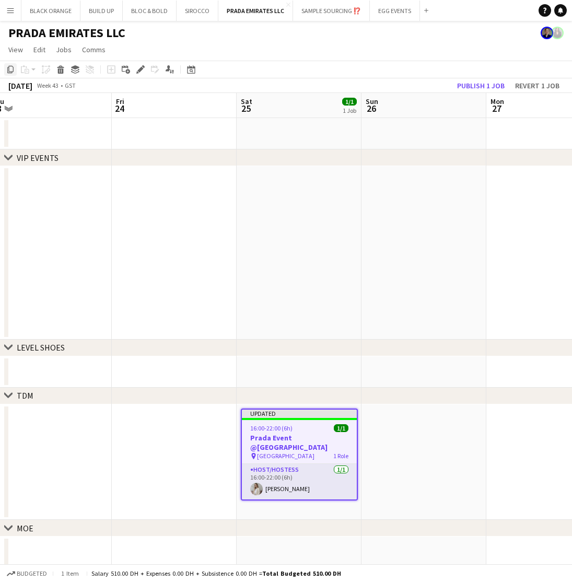
click at [9, 70] on icon at bounding box center [10, 69] width 6 height 7
click at [423, 456] on app-date-cell at bounding box center [423, 462] width 125 height 116
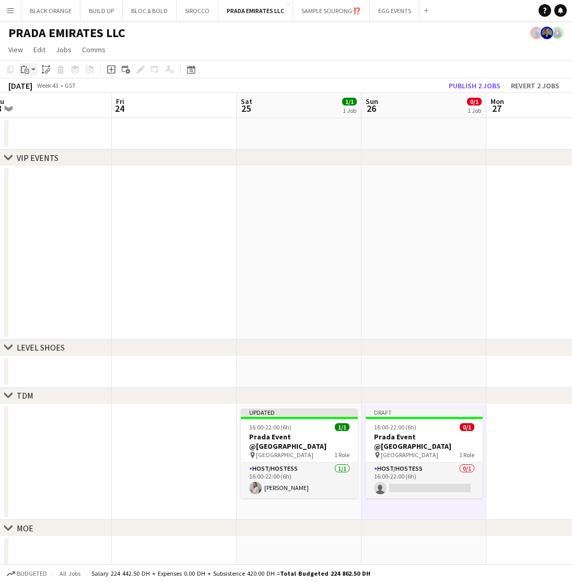
click at [31, 69] on app-action-btn "Paste" at bounding box center [28, 69] width 19 height 13
click at [52, 110] on link "Paste with crew Command Shift V" at bounding box center [69, 106] width 83 height 9
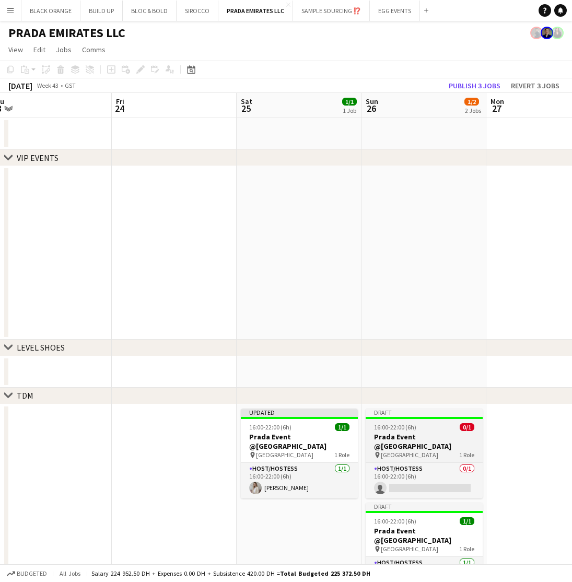
click at [421, 424] on div "16:00-22:00 (6h) 0/1" at bounding box center [424, 427] width 117 height 8
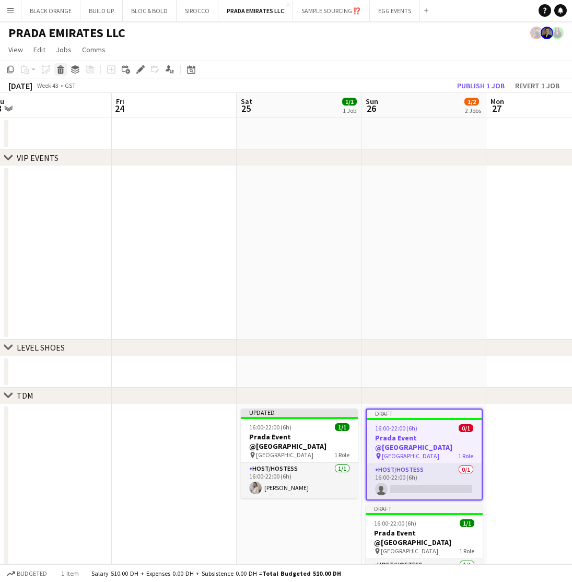
click at [61, 67] on icon at bounding box center [60, 66] width 7 height 3
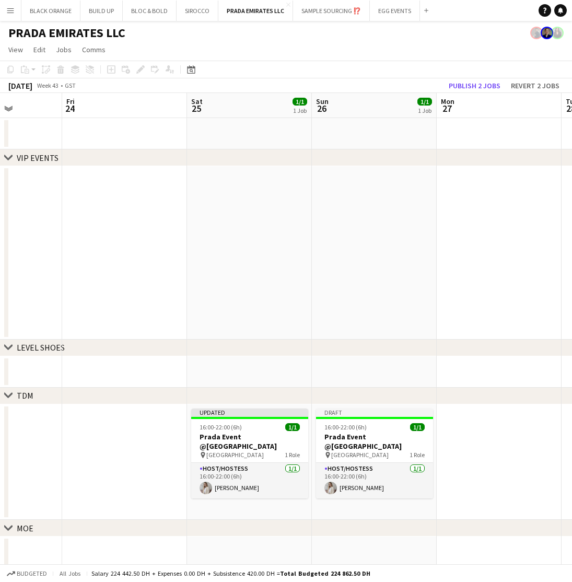
scroll to position [0, 441]
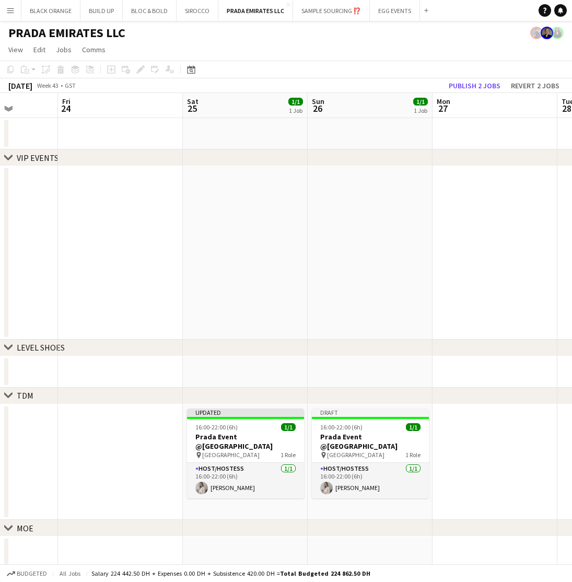
click at [494, 442] on app-date-cell at bounding box center [494, 462] width 125 height 116
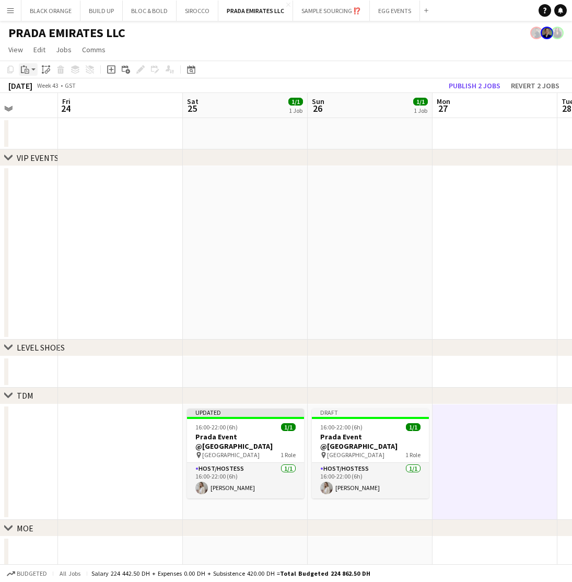
click at [32, 69] on app-action-btn "Paste" at bounding box center [28, 69] width 19 height 13
click at [56, 105] on link "Paste with crew Command Shift V" at bounding box center [69, 106] width 83 height 9
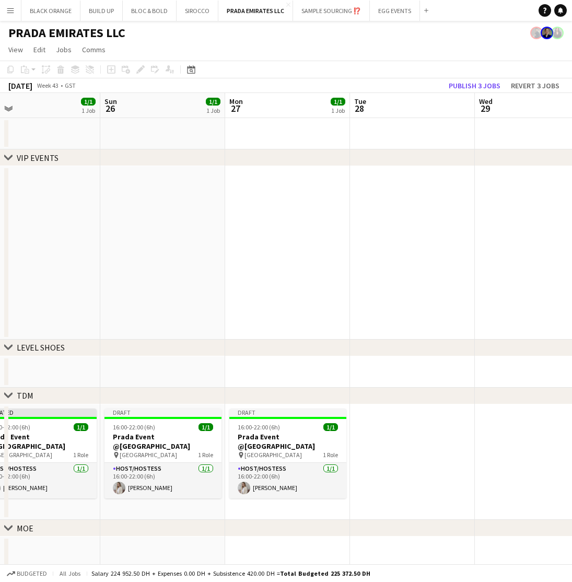
scroll to position [0, 408]
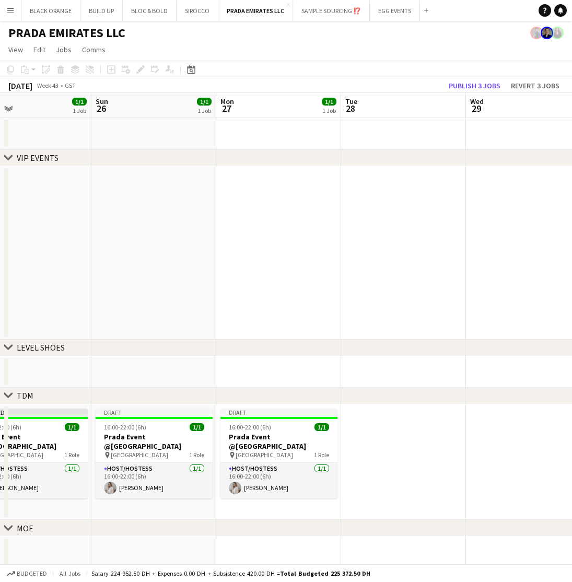
click at [411, 457] on app-date-cell at bounding box center [403, 462] width 125 height 116
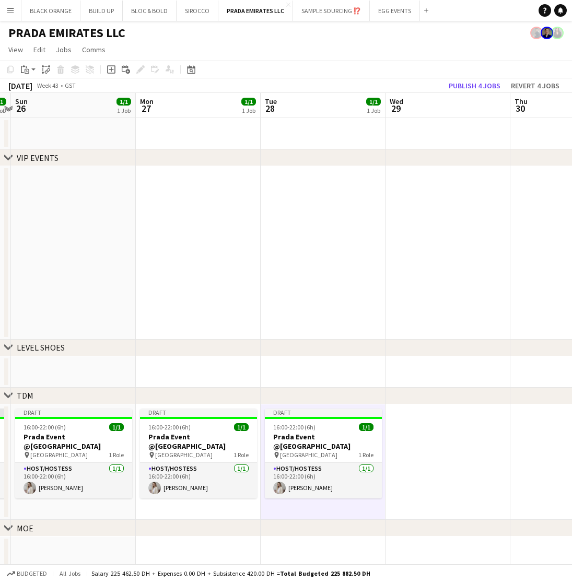
click at [446, 448] on app-date-cell at bounding box center [447, 462] width 125 height 116
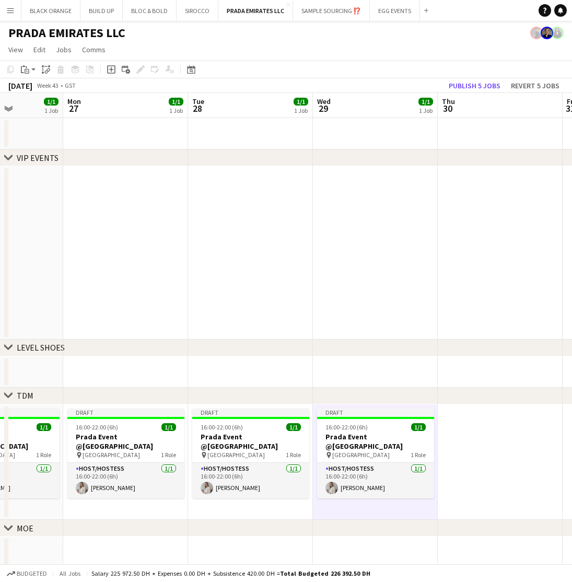
scroll to position [0, 345]
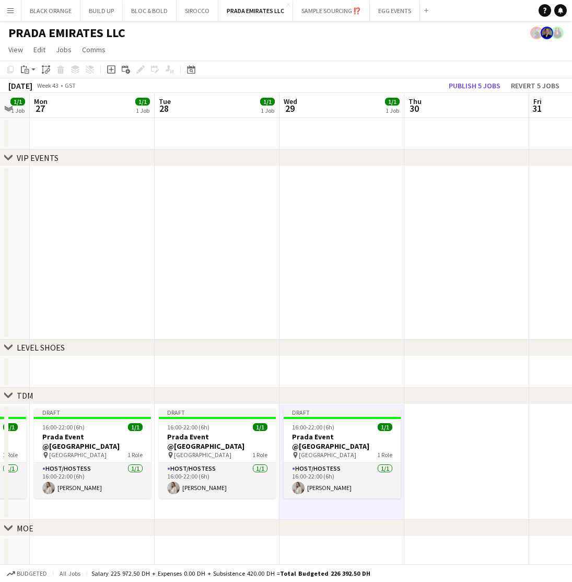
click at [455, 441] on app-date-cell at bounding box center [466, 462] width 125 height 116
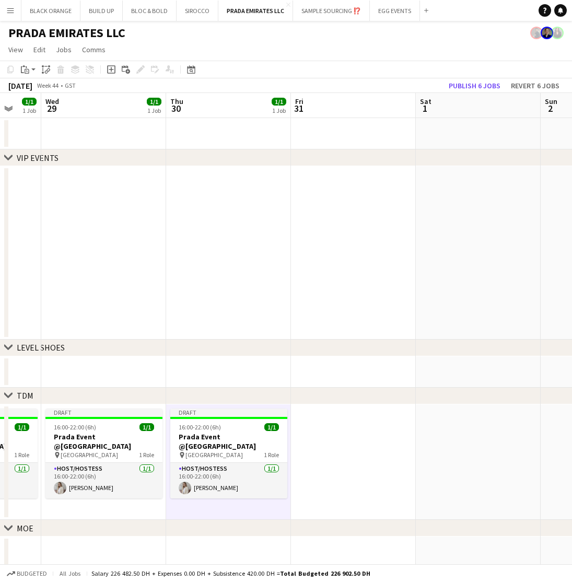
scroll to position [0, 350]
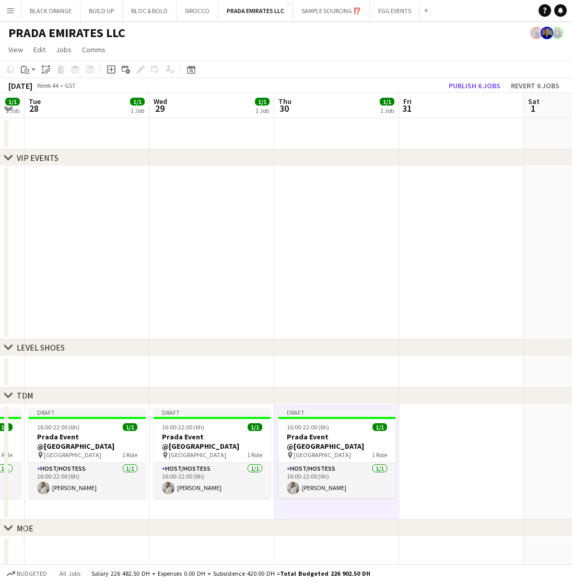
click at [460, 446] on app-date-cell at bounding box center [461, 462] width 125 height 116
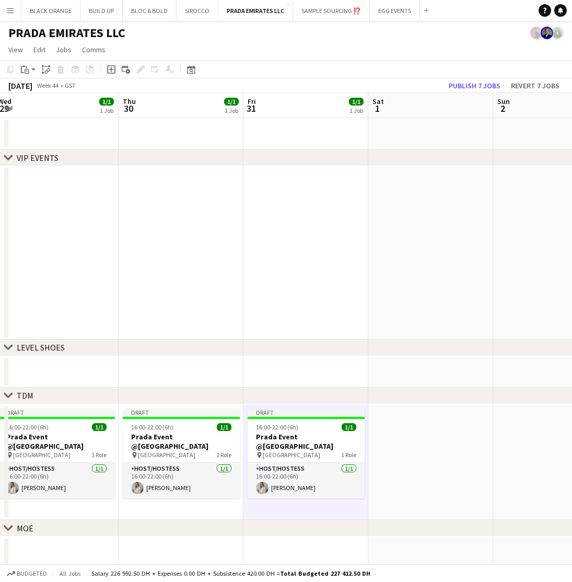
scroll to position [0, 404]
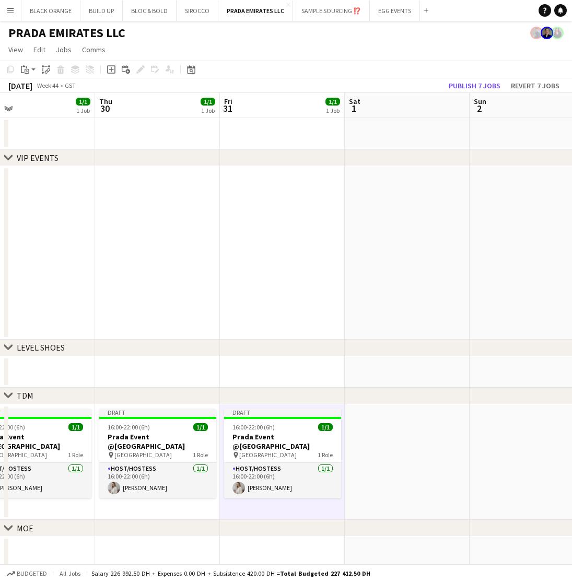
click at [403, 444] on app-date-cell at bounding box center [407, 462] width 125 height 116
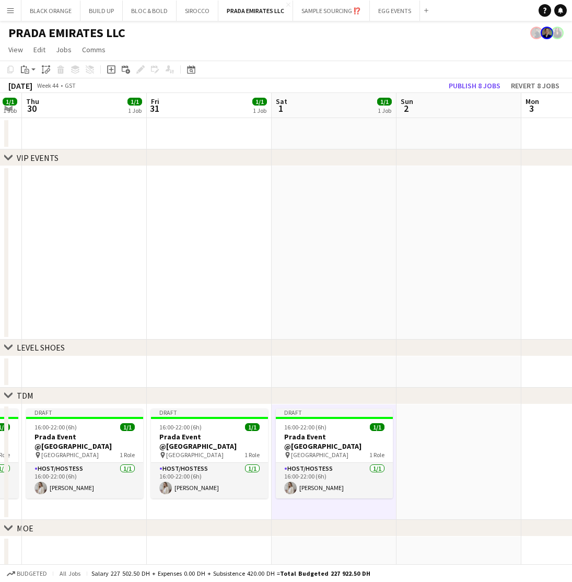
scroll to position [0, 359]
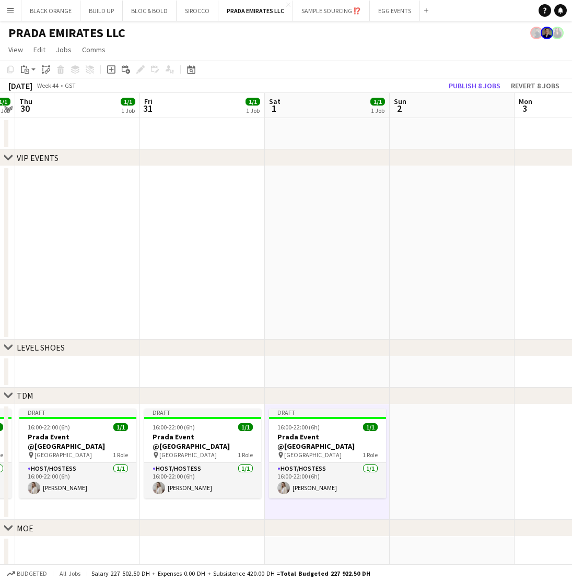
click at [443, 446] on app-date-cell at bounding box center [452, 462] width 125 height 116
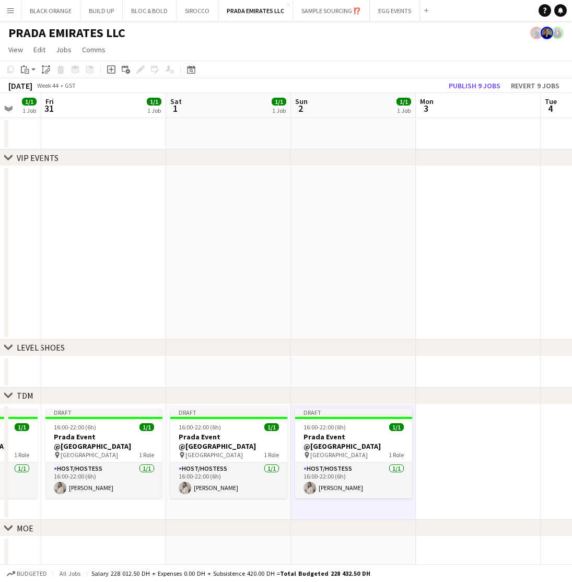
scroll to position [0, 458]
click at [484, 84] on button "Publish 9 jobs" at bounding box center [474, 86] width 60 height 14
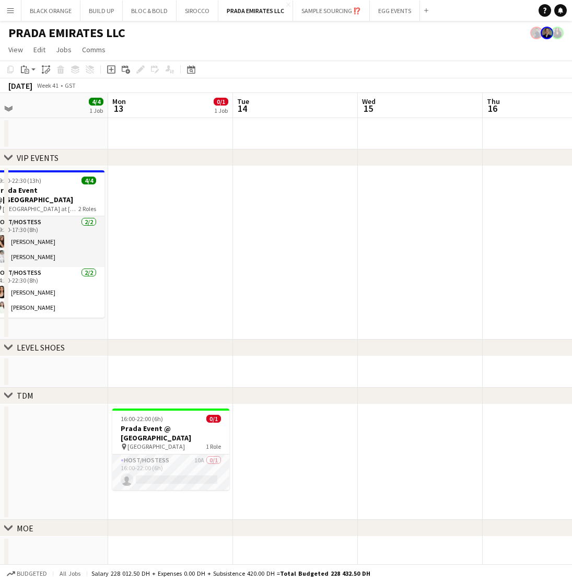
scroll to position [0, 297]
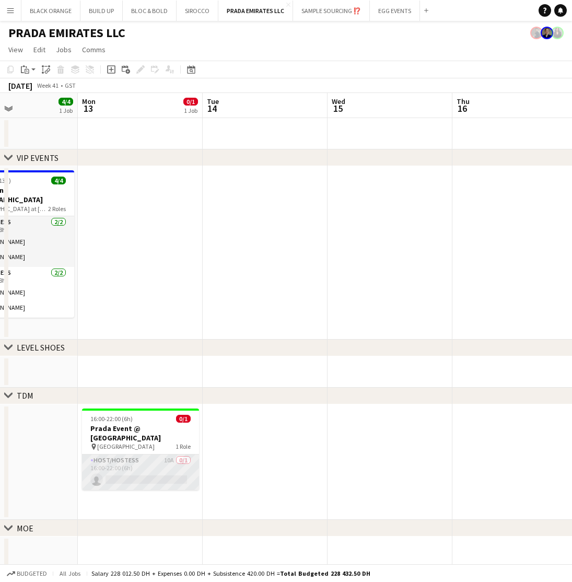
click at [143, 463] on app-card-role "Host/Hostess 10A 0/1 16:00-22:00 (6h) single-neutral-actions" at bounding box center [140, 472] width 117 height 36
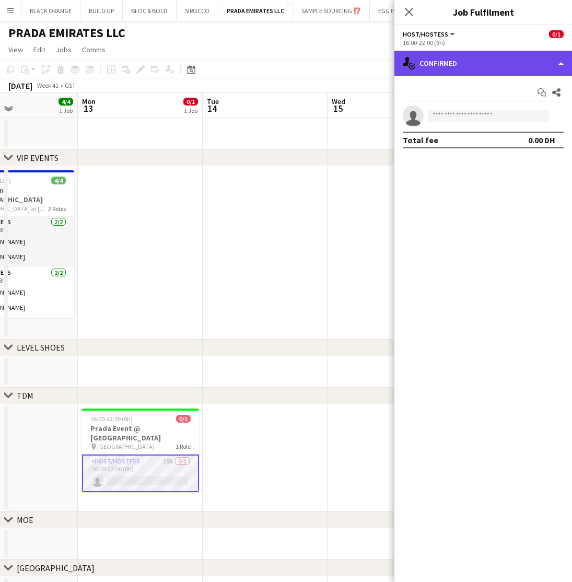
click at [496, 61] on div "single-neutral-actions-check-2 Confirmed" at bounding box center [483, 63] width 178 height 25
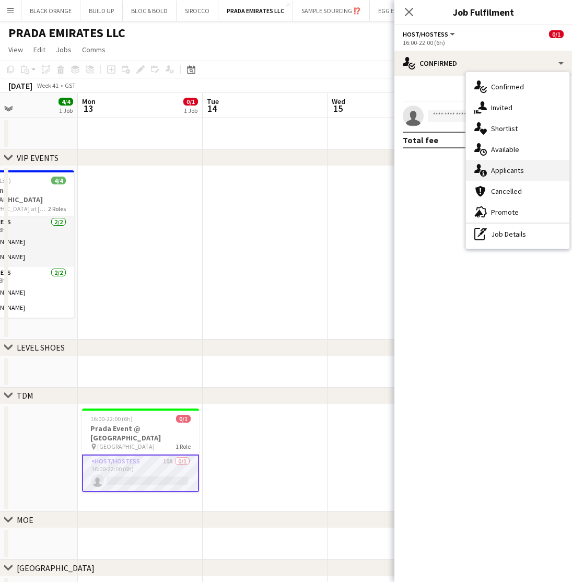
click at [503, 167] on span "Applicants" at bounding box center [507, 170] width 33 height 9
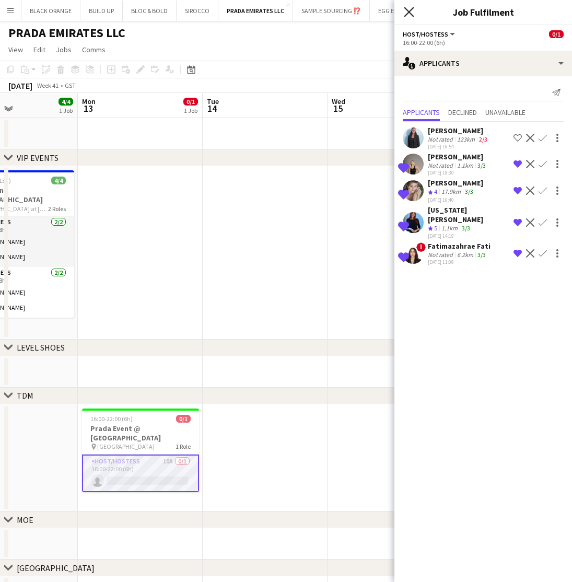
click at [406, 14] on icon "Close pop-in" at bounding box center [409, 12] width 10 height 10
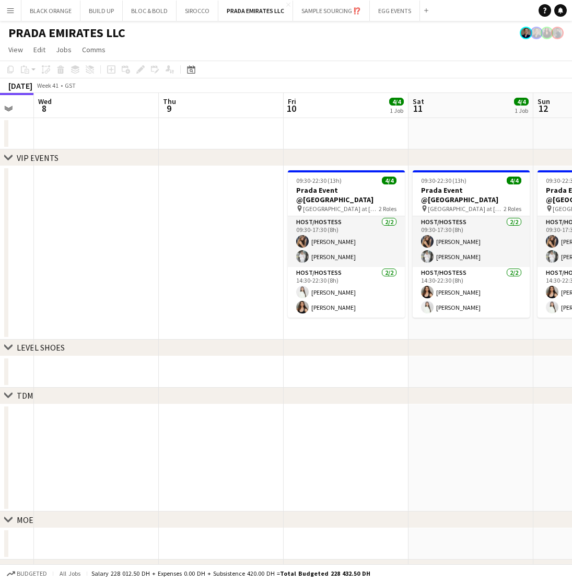
scroll to position [0, 466]
click at [426, 10] on app-icon "Add" at bounding box center [426, 10] width 4 height 4
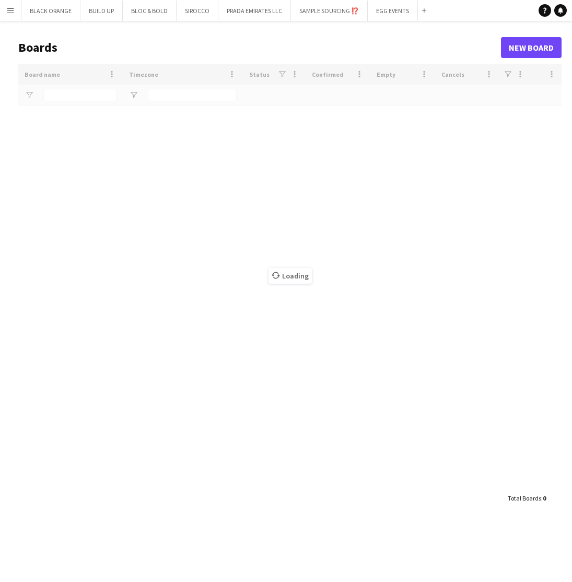
click at [66, 94] on div "Loading" at bounding box center [289, 276] width 543 height 424
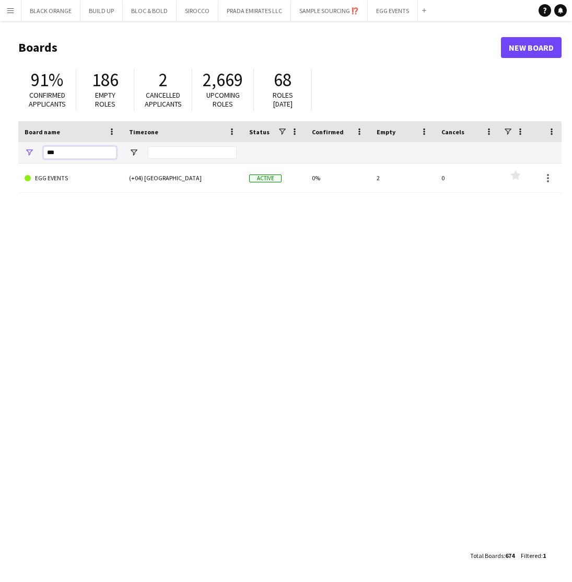
click at [76, 149] on input "***" at bounding box center [79, 152] width 73 height 13
type input "*"
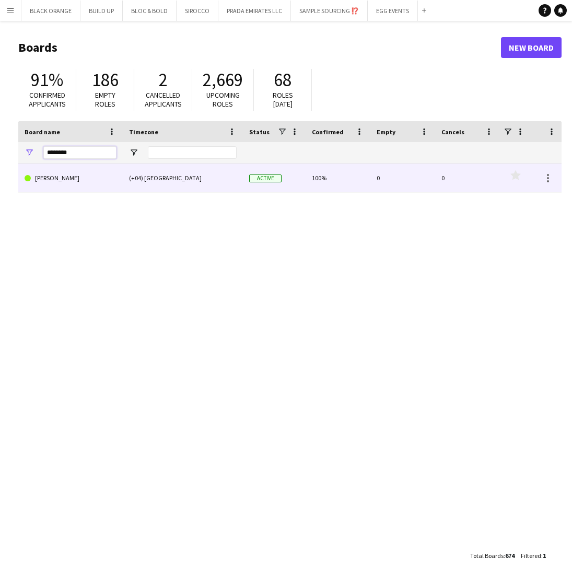
type input "********"
click at [78, 176] on link "[PERSON_NAME]" at bounding box center [71, 177] width 92 height 29
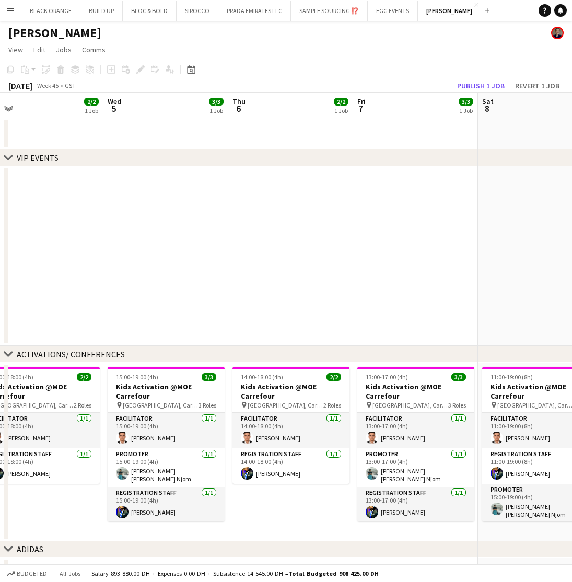
scroll to position [0, 267]
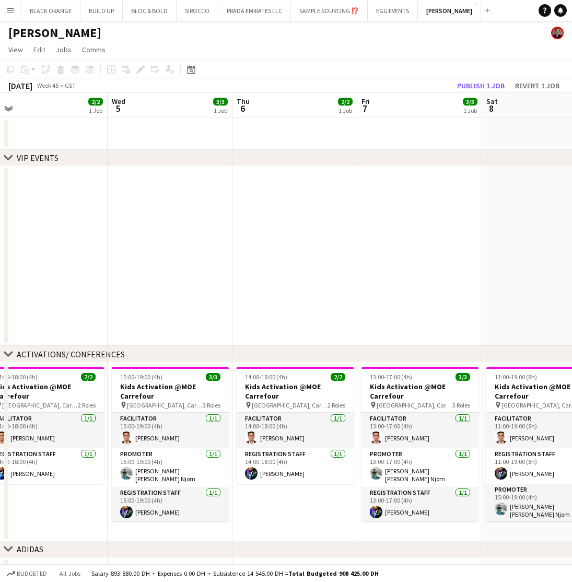
click at [325, 236] on app-date-cell at bounding box center [294, 256] width 125 height 180
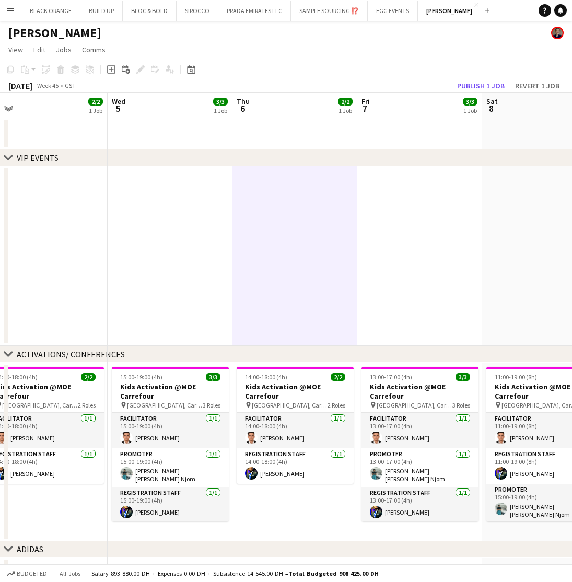
scroll to position [0, 0]
click at [109, 71] on icon "Add job" at bounding box center [111, 69] width 8 height 8
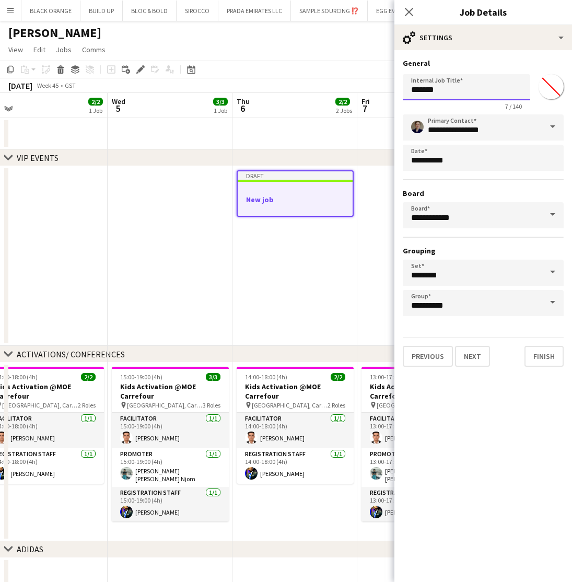
click at [486, 88] on input "*******" at bounding box center [466, 87] width 127 height 26
type input "**********"
click at [556, 86] on input "*******" at bounding box center [551, 87] width 38 height 38
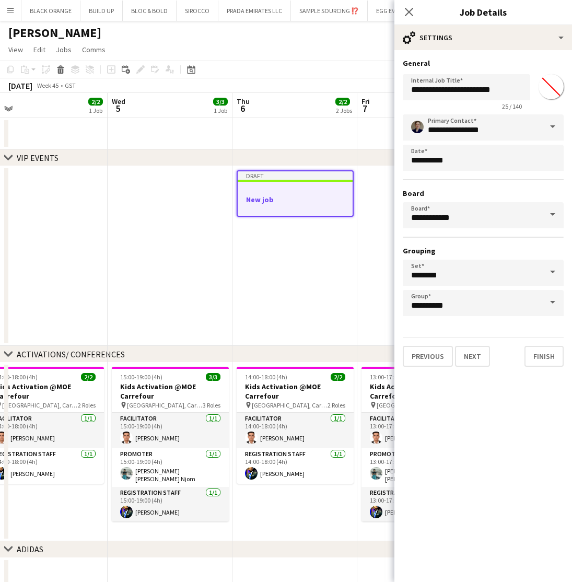
type input "*******"
click at [481, 361] on button "Next" at bounding box center [472, 356] width 35 height 21
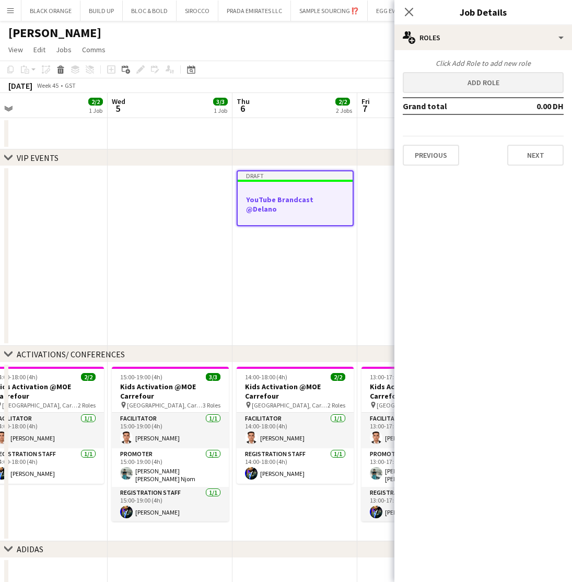
click at [489, 81] on button "Add role" at bounding box center [483, 82] width 161 height 21
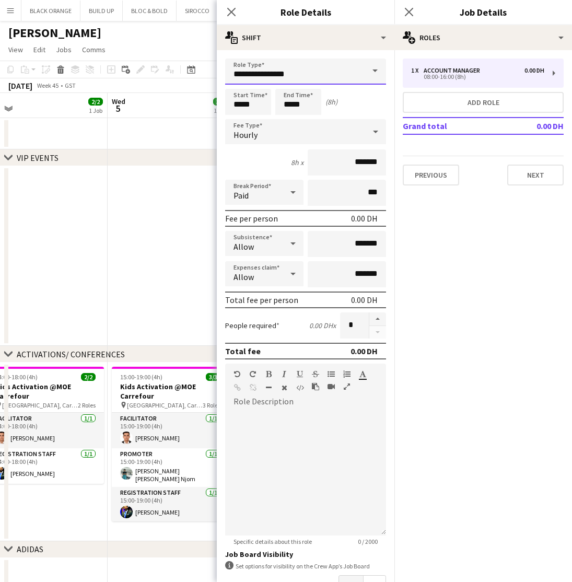
click at [305, 77] on input "**********" at bounding box center [305, 71] width 161 height 26
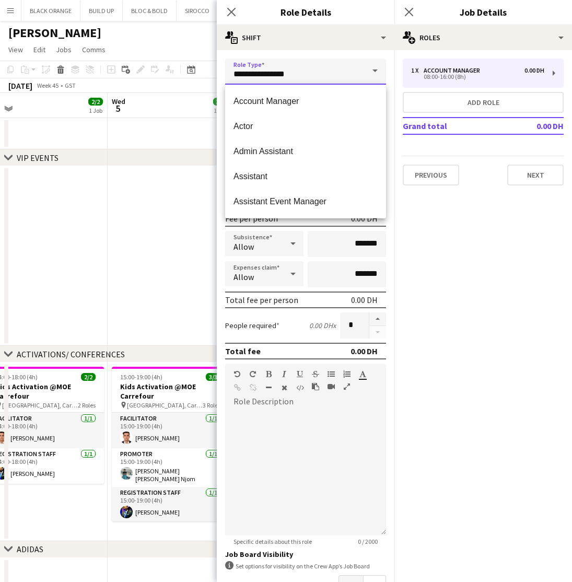
click at [305, 77] on input "**********" at bounding box center [305, 71] width 161 height 26
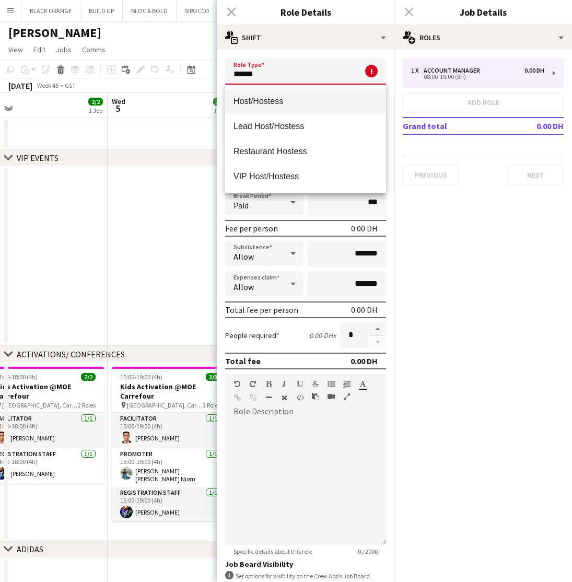
click at [312, 91] on mat-option "Host/Hostess" at bounding box center [305, 101] width 161 height 25
type input "**********"
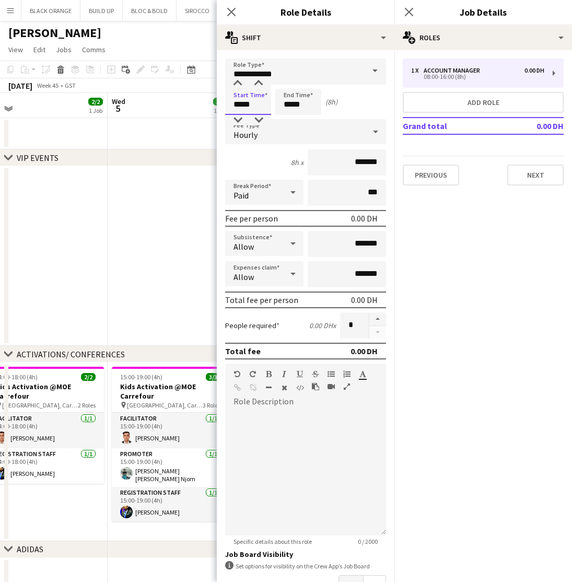
click at [255, 108] on input "*****" at bounding box center [248, 102] width 46 height 26
type input "*****"
click at [300, 108] on input "*****" at bounding box center [298, 102] width 46 height 26
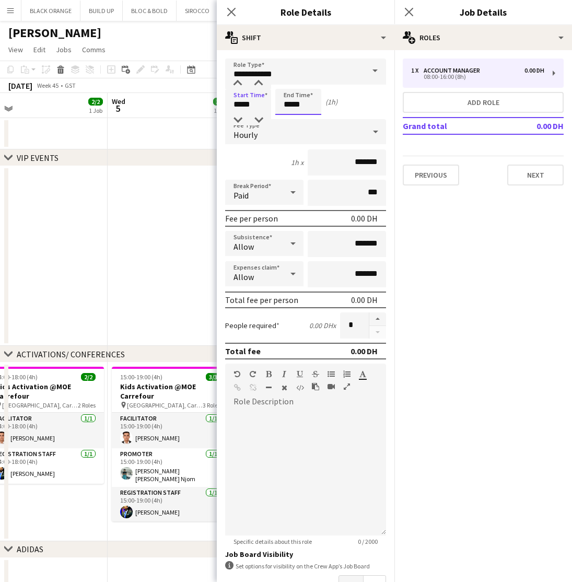
click at [300, 108] on input "*****" at bounding box center [298, 102] width 46 height 26
type input "*****"
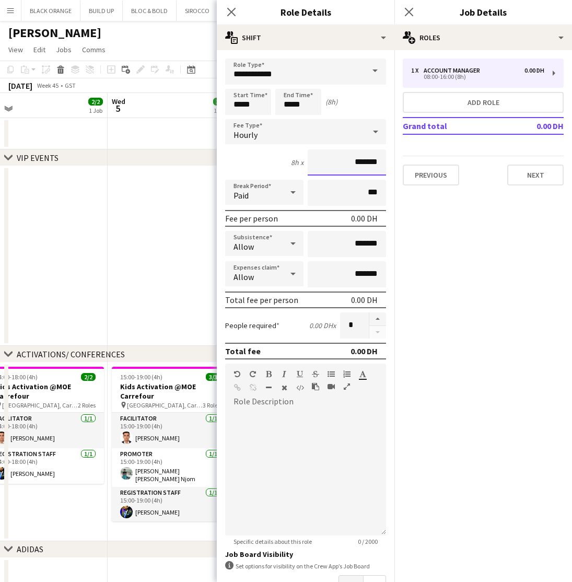
click at [362, 167] on input "*******" at bounding box center [347, 162] width 78 height 26
drag, startPoint x: 365, startPoint y: 163, endPoint x: 332, endPoint y: 163, distance: 33.4
click at [332, 163] on input "*******" at bounding box center [347, 162] width 78 height 26
type input "*****"
click at [378, 316] on button "button" at bounding box center [377, 319] width 17 height 14
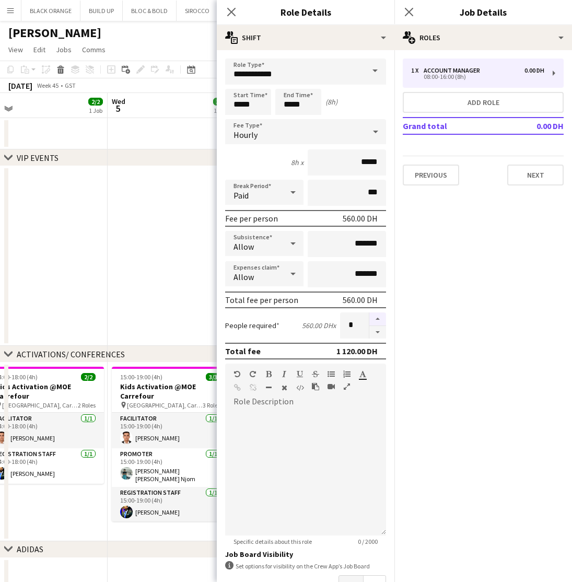
click at [378, 316] on button "button" at bounding box center [377, 319] width 17 height 14
type input "*"
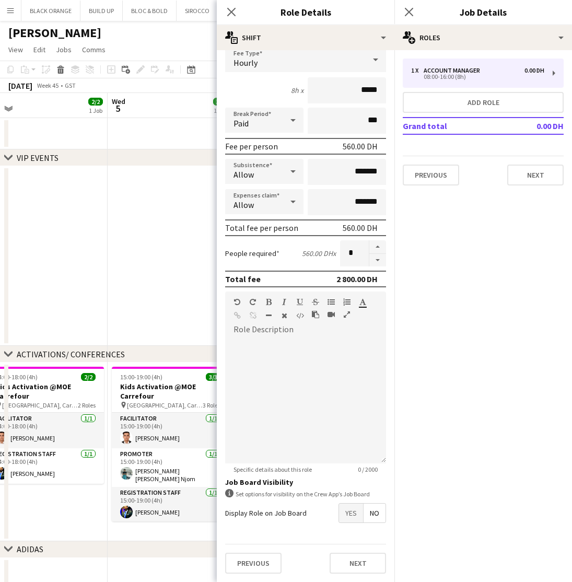
scroll to position [72, 0]
click at [363, 562] on button "Next" at bounding box center [357, 562] width 56 height 21
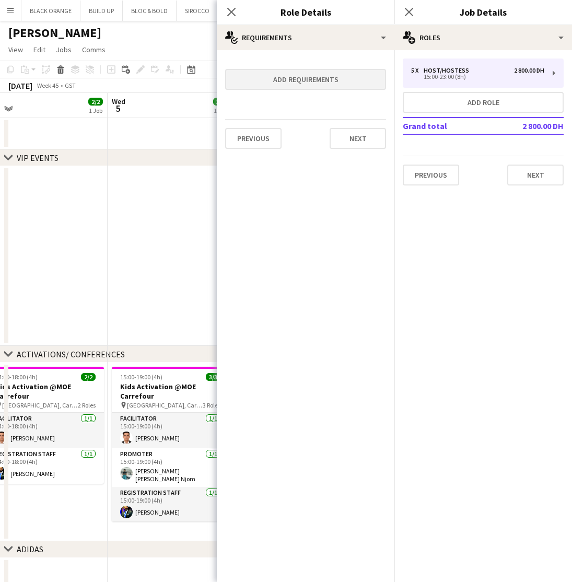
click at [285, 76] on button "Add requirements" at bounding box center [305, 79] width 161 height 21
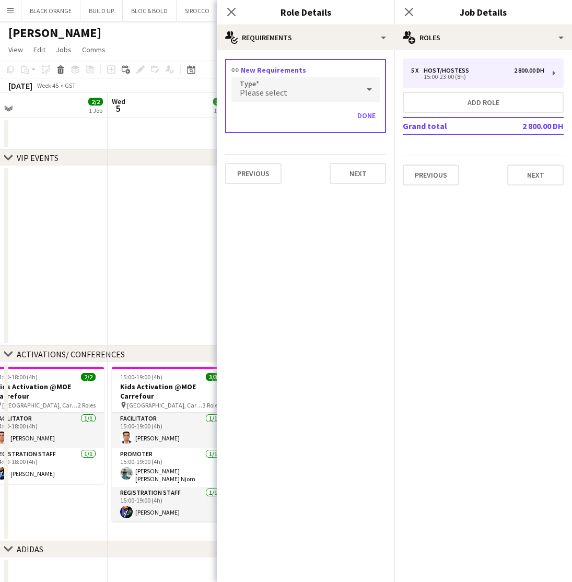
click at [310, 89] on div "Please select" at bounding box center [294, 89] width 127 height 25
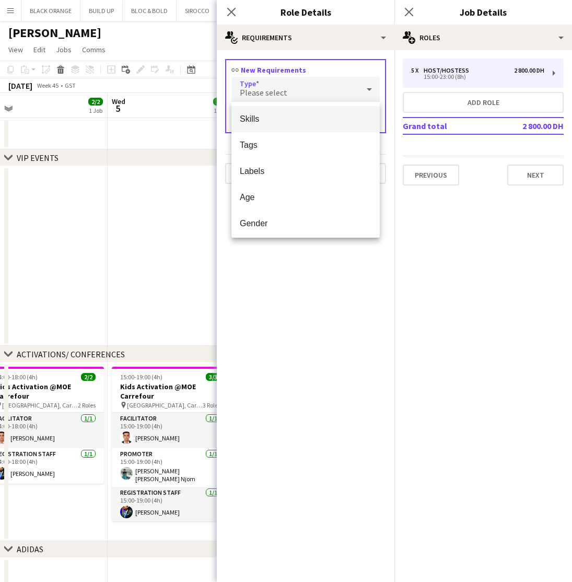
click at [271, 117] on span "Skills" at bounding box center [306, 119] width 132 height 10
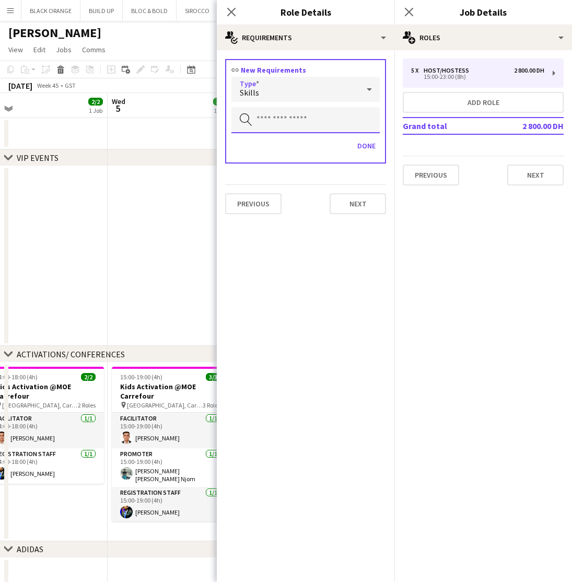
click at [295, 117] on input "text" at bounding box center [305, 120] width 148 height 26
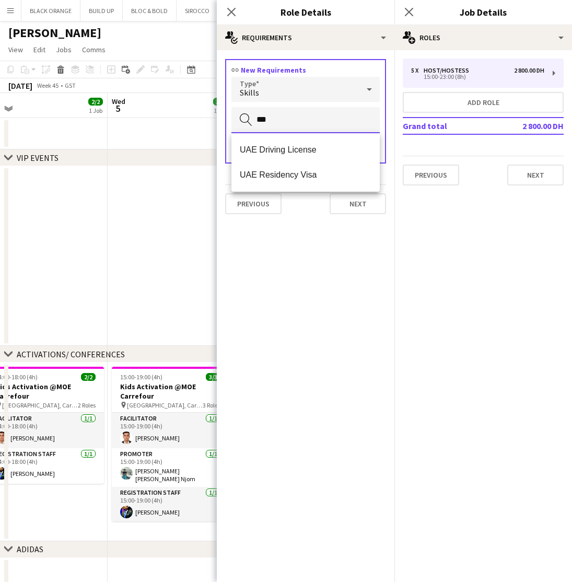
type input "***"
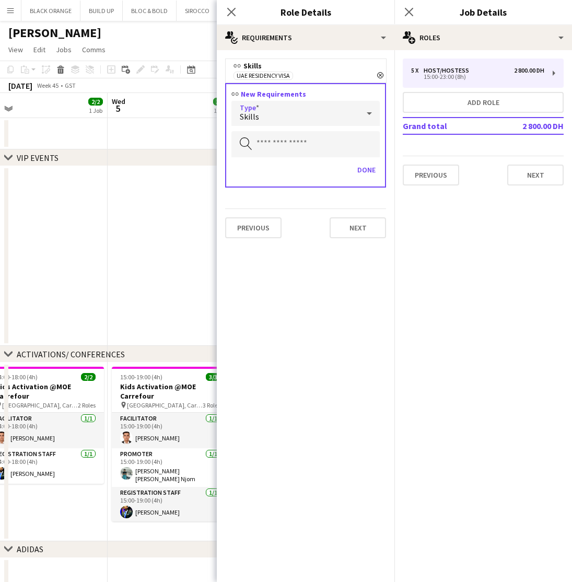
click at [313, 111] on div "Skills" at bounding box center [294, 113] width 127 height 25
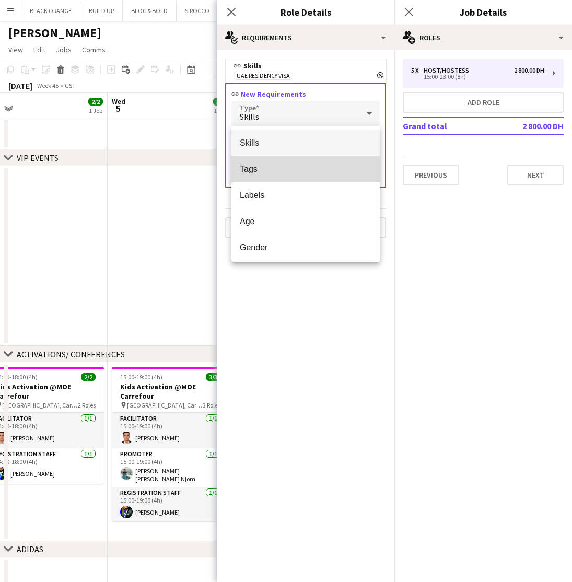
click at [264, 168] on span "Tags" at bounding box center [306, 169] width 132 height 10
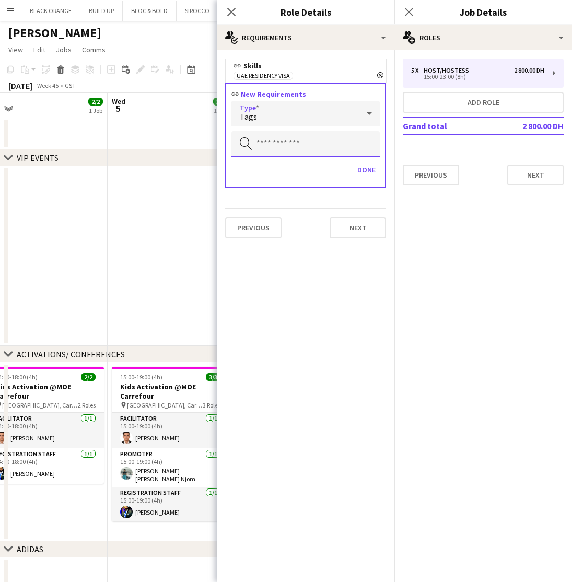
click at [264, 140] on input "text" at bounding box center [305, 144] width 148 height 26
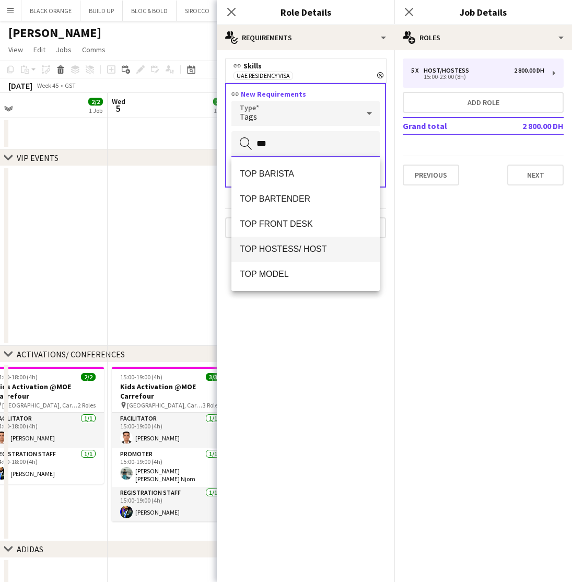
type input "***"
click at [270, 256] on mat-option "TOP HOSTESS/ HOST" at bounding box center [305, 249] width 148 height 25
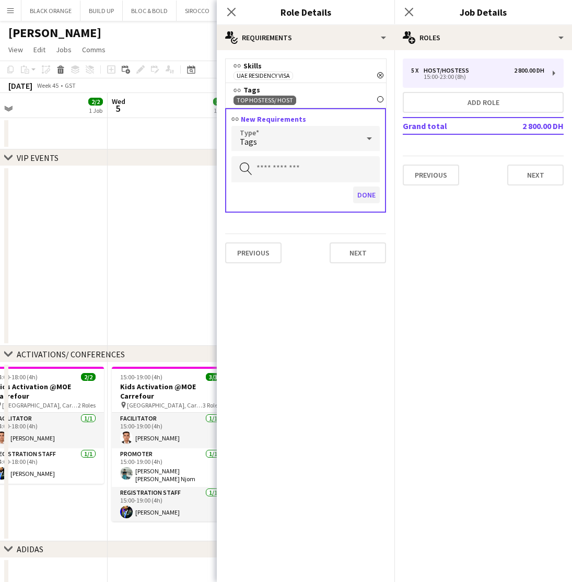
click at [365, 194] on button "Done" at bounding box center [366, 194] width 27 height 17
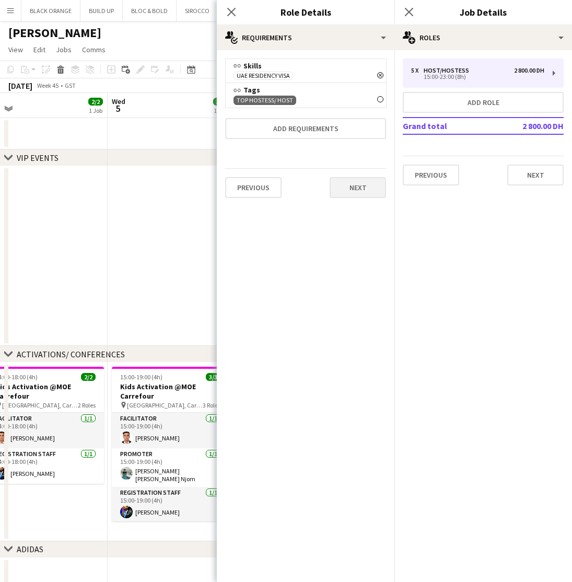
click at [362, 189] on button "Next" at bounding box center [357, 187] width 56 height 21
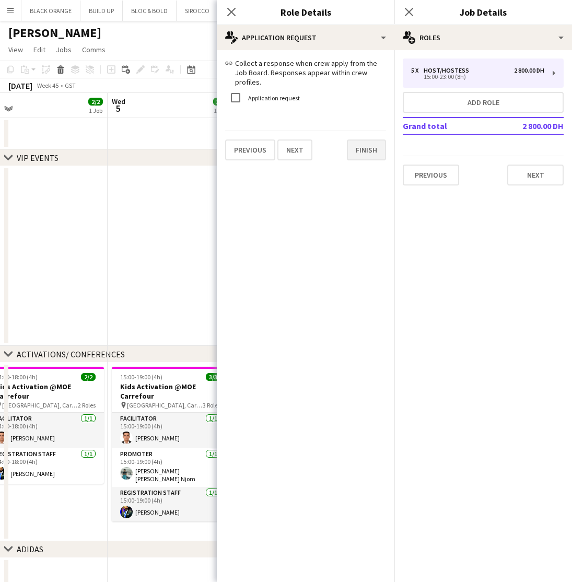
click at [373, 139] on button "Finish" at bounding box center [366, 149] width 39 height 21
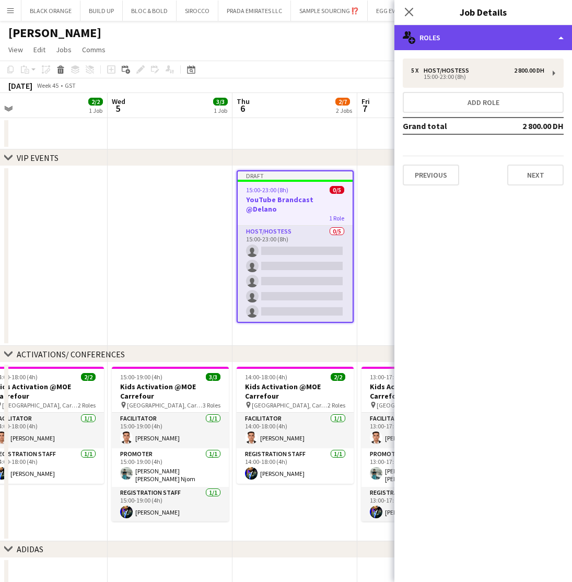
click at [503, 47] on div "multiple-users-add Roles" at bounding box center [483, 37] width 178 height 25
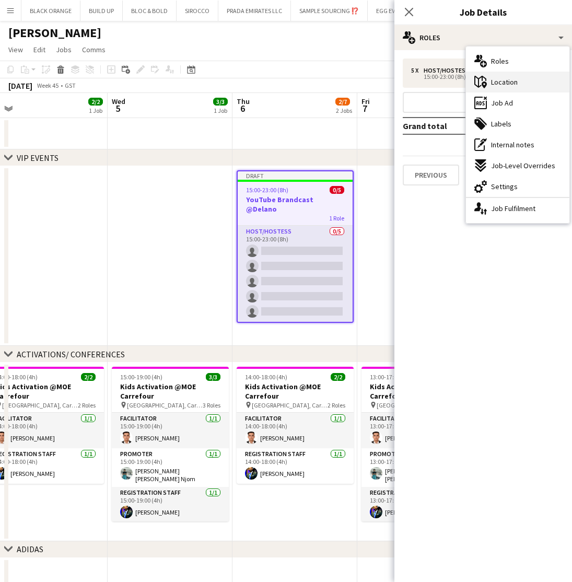
click at [504, 83] on span "Location" at bounding box center [504, 81] width 27 height 9
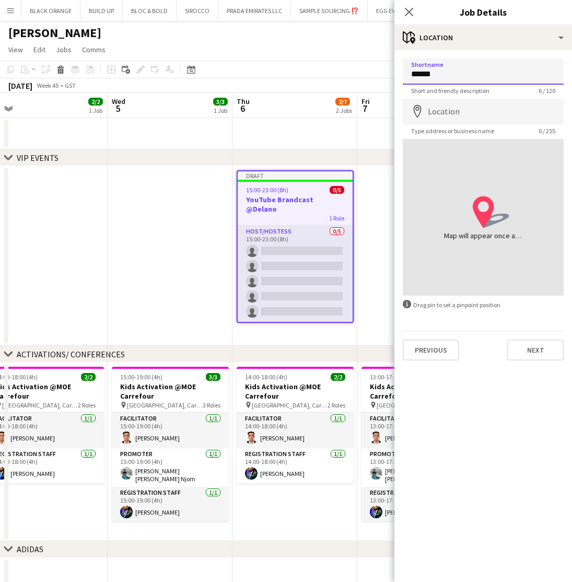
drag, startPoint x: 470, startPoint y: 76, endPoint x: 399, endPoint y: 72, distance: 71.7
click at [399, 73] on form "Shortname ****** Short and friendly description 6 / 120 Location map-marker Typ…" at bounding box center [483, 209] width 178 height 302
type input "***"
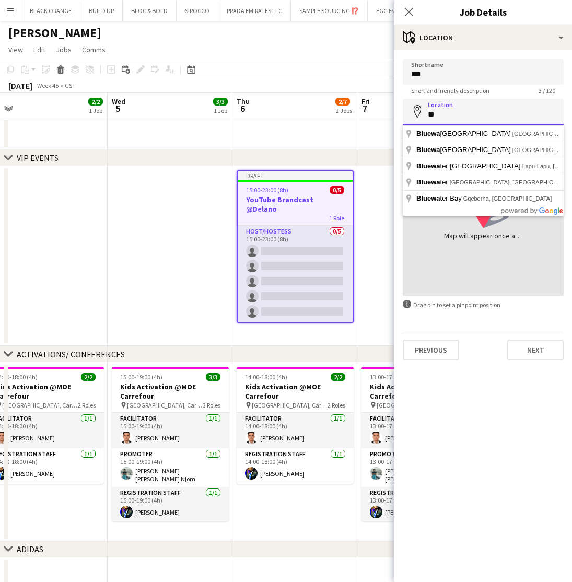
type input "*"
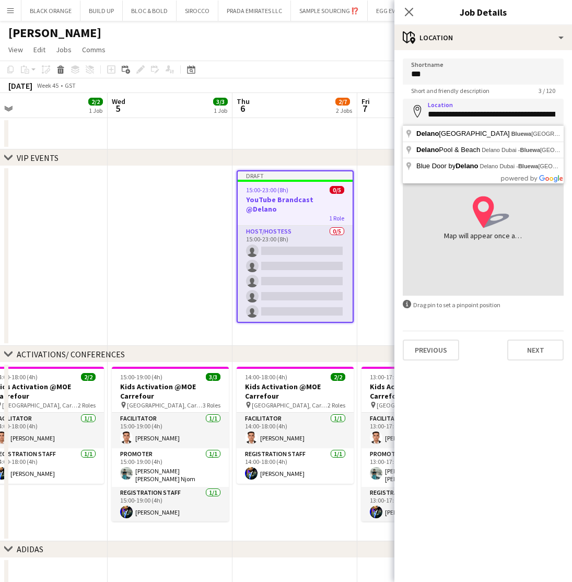
type input "**********"
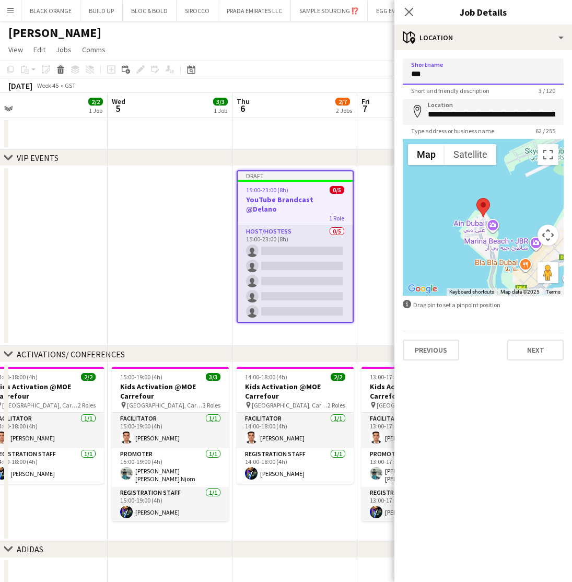
drag, startPoint x: 459, startPoint y: 71, endPoint x: 425, endPoint y: 70, distance: 34.0
click at [425, 70] on input "***" at bounding box center [483, 71] width 161 height 26
type input "**********"
click at [532, 352] on button "Next" at bounding box center [535, 349] width 56 height 21
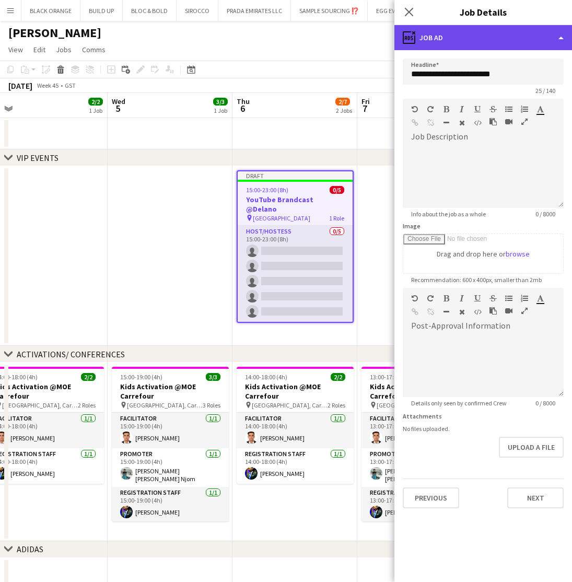
click at [465, 28] on div "ads-window Job Ad" at bounding box center [483, 37] width 178 height 25
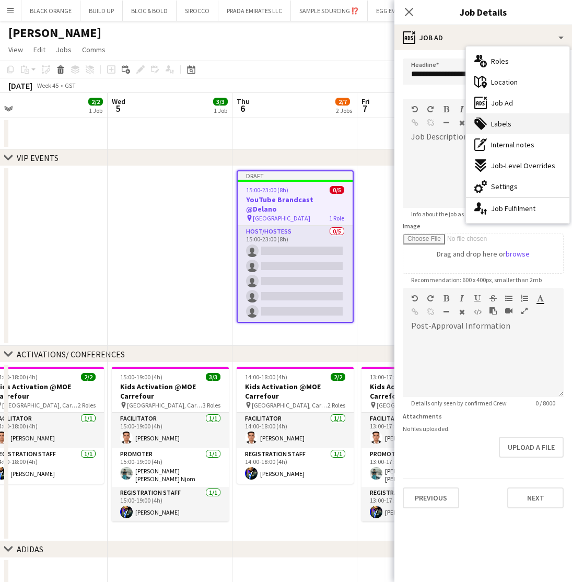
click at [500, 130] on div "tags-double Labels" at bounding box center [517, 123] width 103 height 21
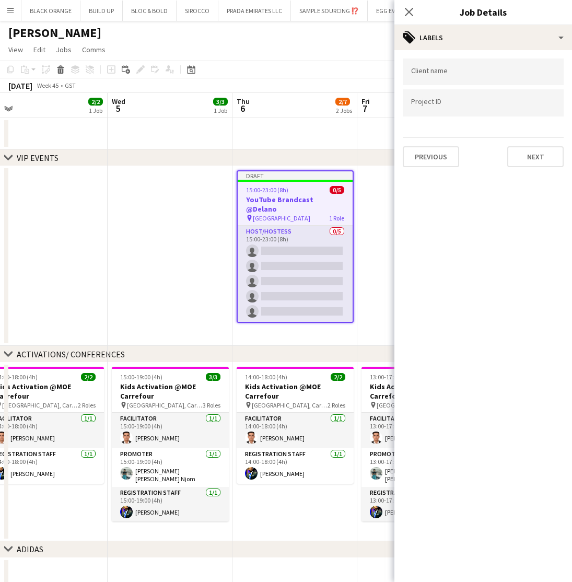
click at [439, 72] on input "Type to search client labels..." at bounding box center [483, 71] width 144 height 9
click at [437, 102] on input "Type to search project ID labels..." at bounding box center [483, 105] width 144 height 9
paste input "**********"
type input "**********"
click at [422, 73] on input "Type to search client labels..." at bounding box center [483, 71] width 144 height 9
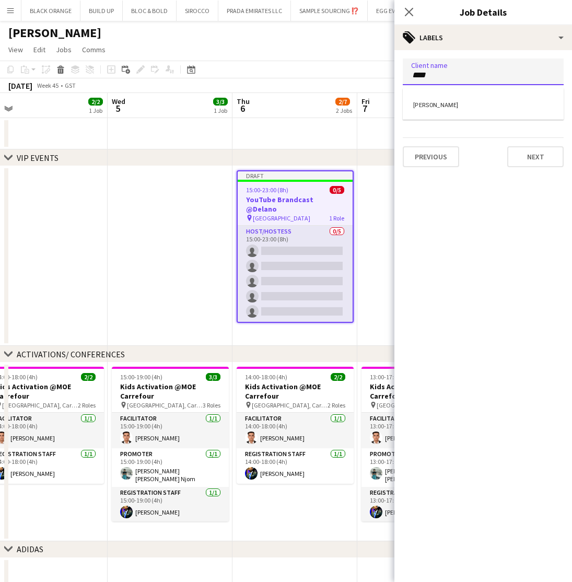
type input "****"
click at [435, 108] on div "[PERSON_NAME]" at bounding box center [483, 103] width 161 height 25
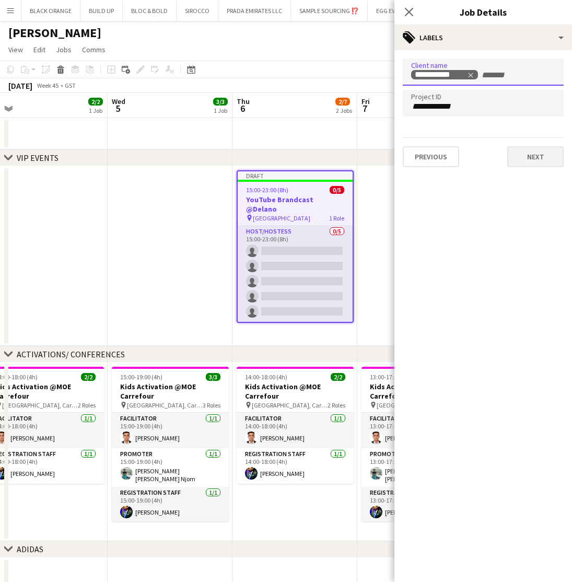
click at [526, 160] on button "Next" at bounding box center [535, 156] width 56 height 21
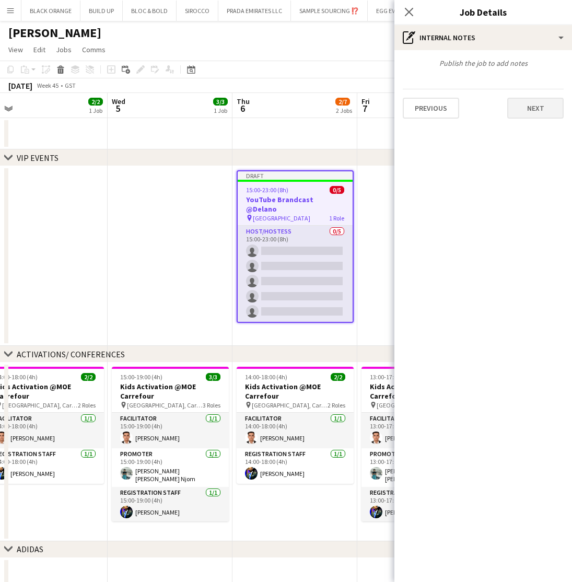
click at [534, 113] on button "Next" at bounding box center [535, 108] width 56 height 21
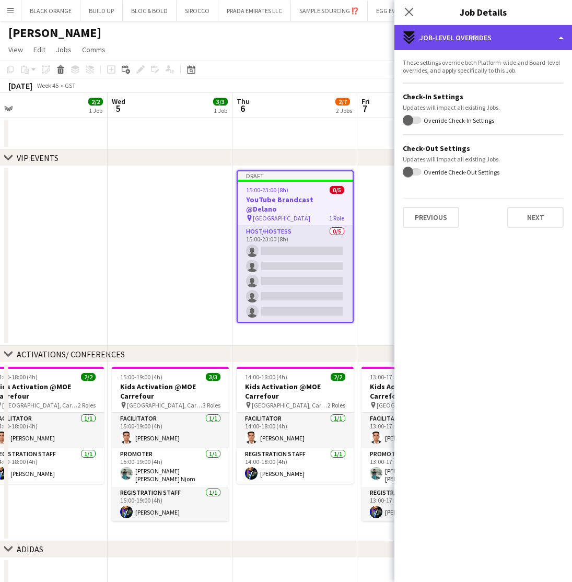
click at [537, 35] on div "expand-all-down Job-Level Overrides" at bounding box center [483, 37] width 178 height 25
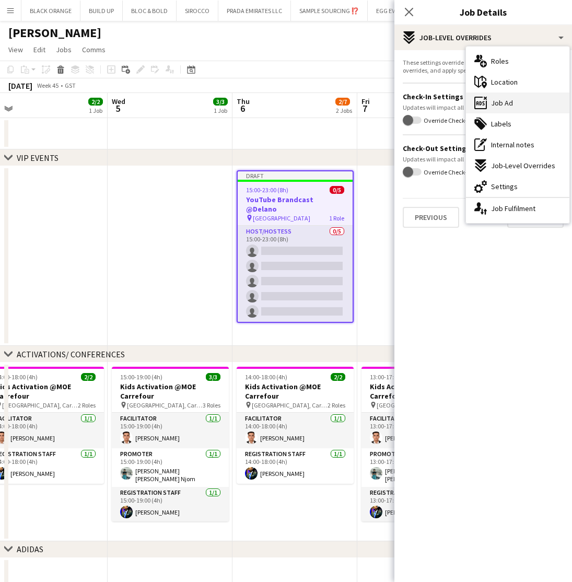
click at [505, 105] on span "Job Ad" at bounding box center [502, 102] width 22 height 9
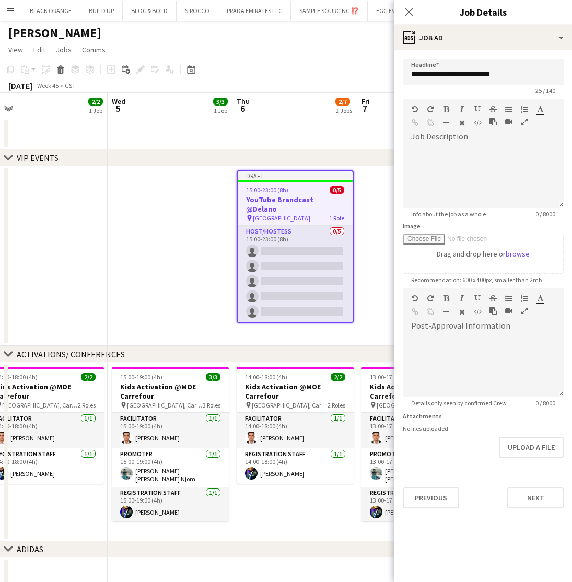
click at [522, 122] on icon "button" at bounding box center [524, 121] width 6 height 7
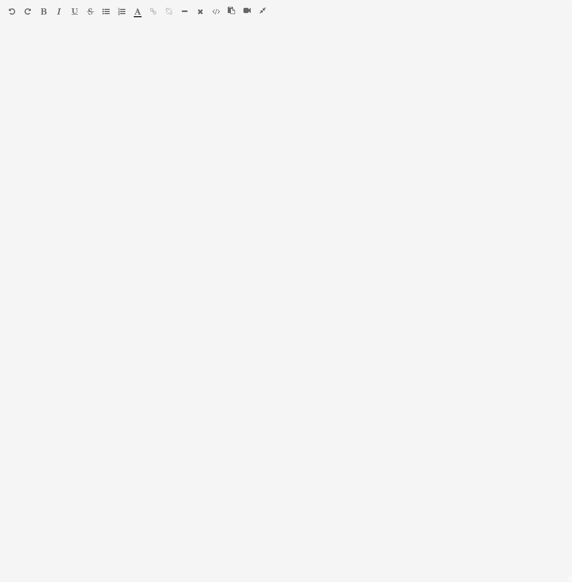
click at [229, 11] on icon "button" at bounding box center [231, 10] width 7 height 7
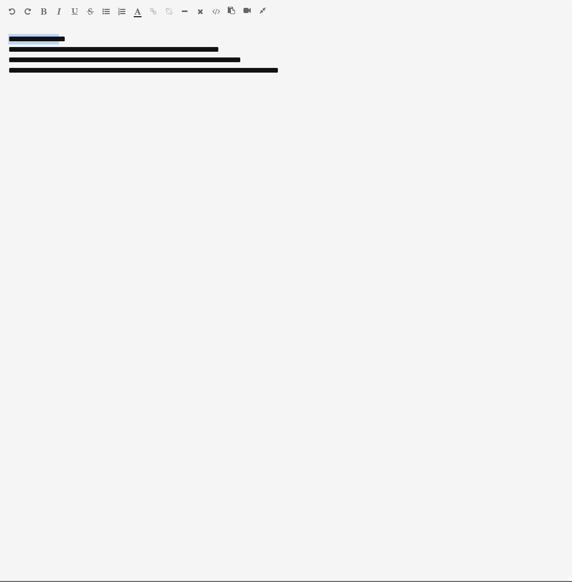
drag, startPoint x: 69, startPoint y: 40, endPoint x: 3, endPoint y: 40, distance: 65.8
click at [3, 40] on div "**********" at bounding box center [286, 308] width 572 height 548
click at [39, 13] on div at bounding box center [23, 13] width 31 height 13
click at [46, 11] on button "button" at bounding box center [43, 11] width 7 height 8
click at [80, 37] on div "**********" at bounding box center [286, 308] width 572 height 548
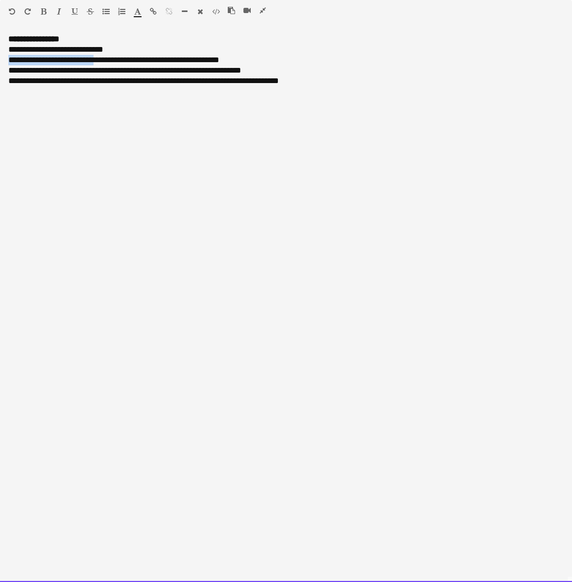
drag, startPoint x: 53, startPoint y: 62, endPoint x: 3, endPoint y: 60, distance: 49.6
click at [3, 60] on div "**********" at bounding box center [286, 308] width 572 height 548
click at [52, 60] on div "**********" at bounding box center [285, 60] width 555 height 10
click at [187, 62] on div "**********" at bounding box center [285, 60] width 555 height 10
click at [13, 72] on div "**********" at bounding box center [285, 70] width 555 height 10
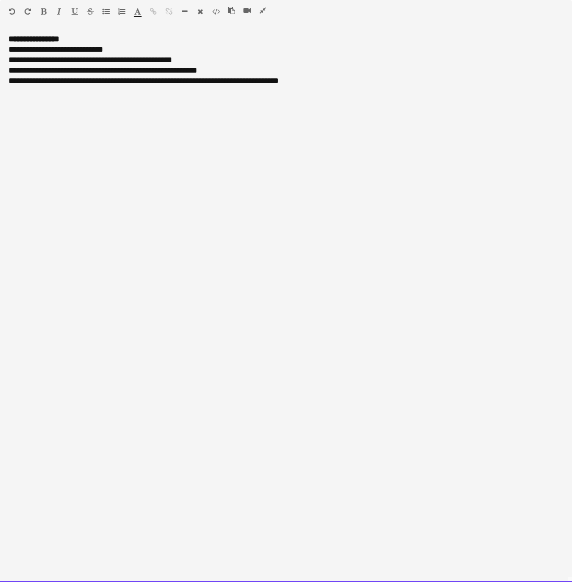
click at [40, 73] on div "**********" at bounding box center [285, 70] width 555 height 10
drag, startPoint x: 73, startPoint y: 72, endPoint x: 36, endPoint y: 72, distance: 36.6
click at [36, 72] on div "**********" at bounding box center [285, 70] width 555 height 10
click at [215, 69] on div "**********" at bounding box center [285, 70] width 555 height 10
click at [14, 84] on div "**********" at bounding box center [285, 81] width 555 height 10
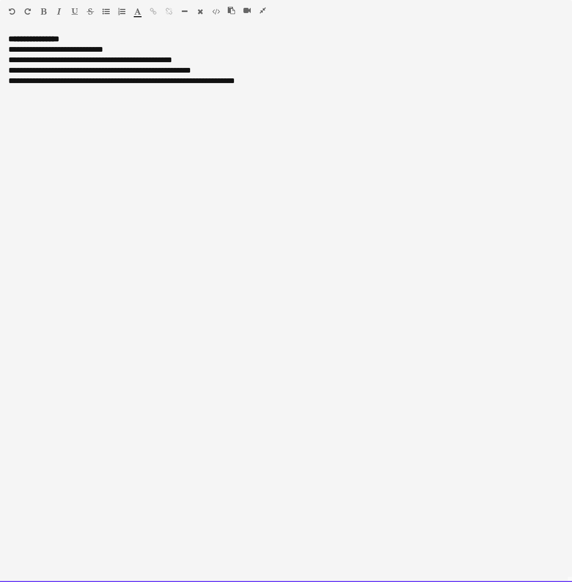
click at [47, 84] on div "**********" at bounding box center [285, 81] width 555 height 10
click at [269, 80] on div "**********" at bounding box center [285, 81] width 555 height 10
click at [262, 7] on icon "button" at bounding box center [263, 10] width 6 height 7
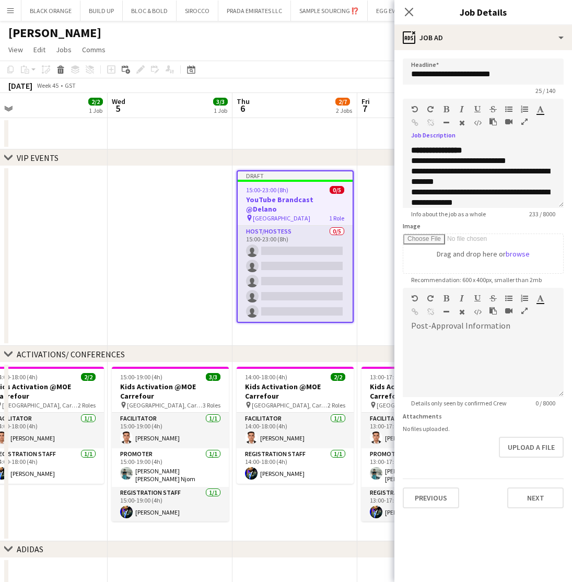
click at [356, 54] on app-page-menu "View Day view expanded Day view collapsed Month view Date picker Jump to [DATE]…" at bounding box center [286, 51] width 572 height 20
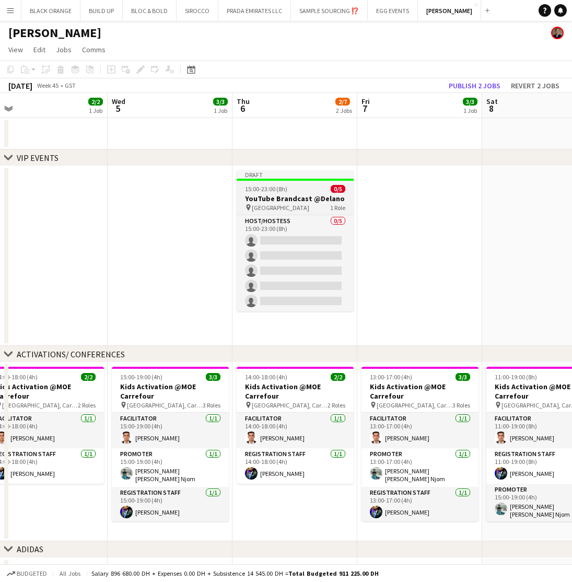
click at [300, 184] on app-job-card "Draft 15:00-23:00 (8h) 0/5 YouTube Brandcast @Delano pin [GEOGRAPHIC_DATA] 1 Ro…" at bounding box center [295, 240] width 117 height 141
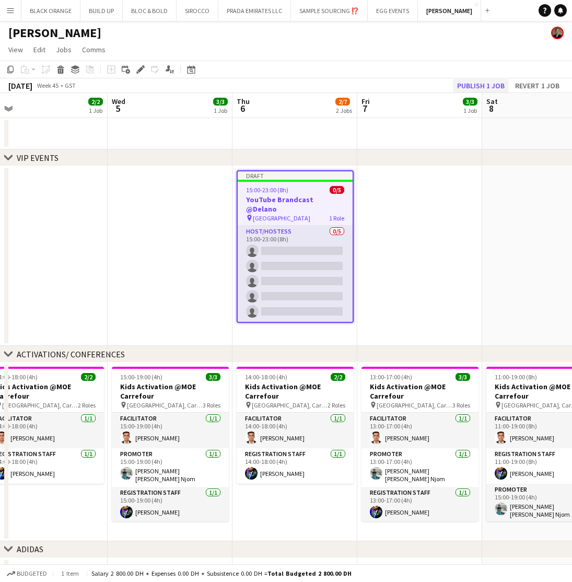
click at [478, 85] on button "Publish 1 job" at bounding box center [481, 86] width 56 height 14
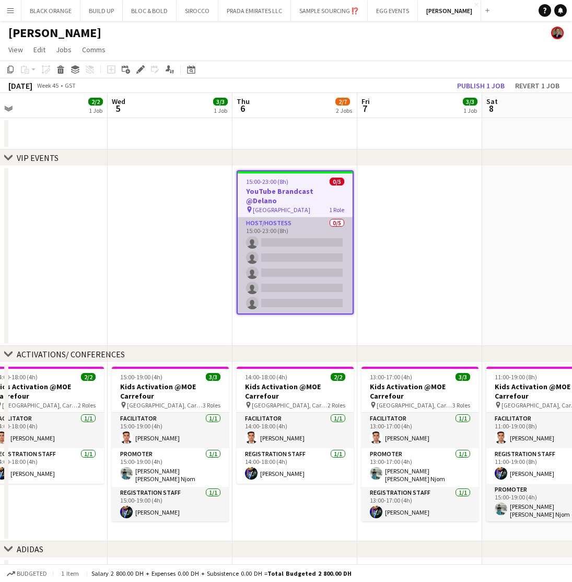
click at [316, 226] on app-card-role "Host/Hostess 0/5 15:00-23:00 (8h) single-neutral-actions single-neutral-actions…" at bounding box center [295, 265] width 115 height 96
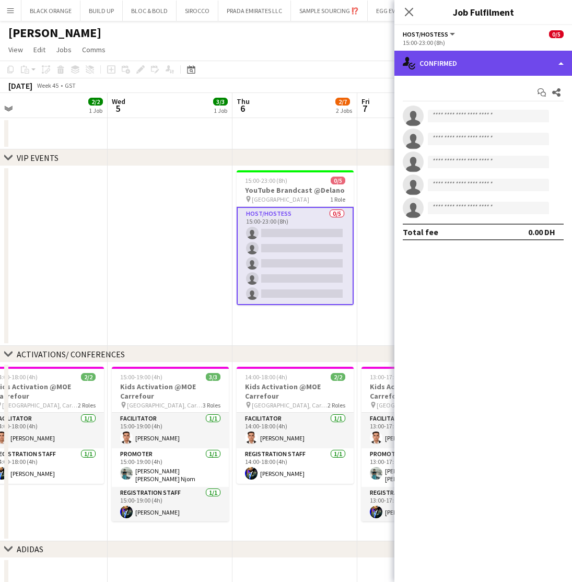
click at [466, 65] on div "single-neutral-actions-check-2 Confirmed" at bounding box center [483, 63] width 178 height 25
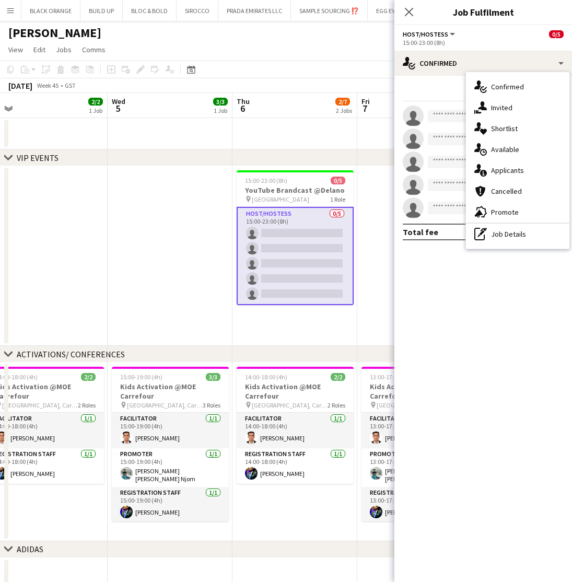
click at [426, 39] on div "15:00-23:00 (8h)" at bounding box center [483, 43] width 161 height 8
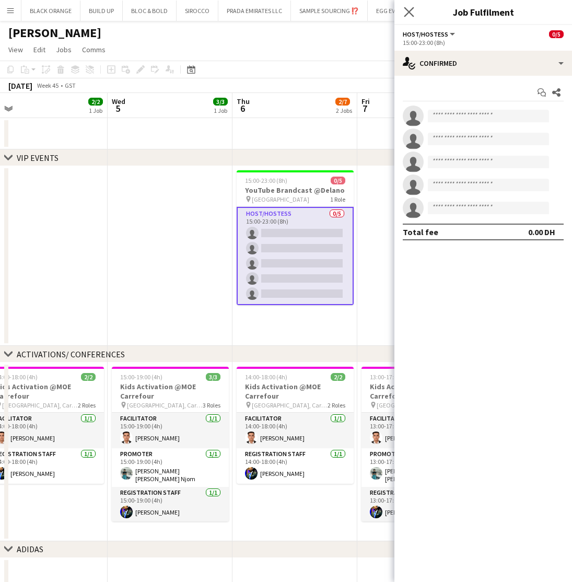
click at [403, 7] on app-icon "Close pop-in" at bounding box center [409, 12] width 15 height 15
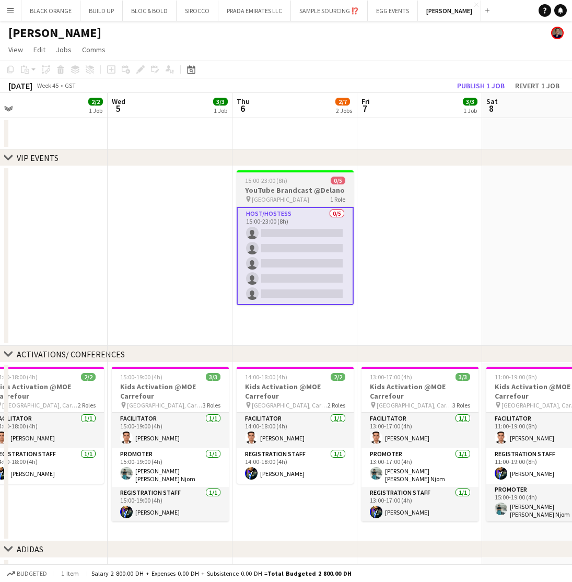
click at [270, 191] on h3 "YouTube Brandcast @Delano" at bounding box center [295, 189] width 117 height 9
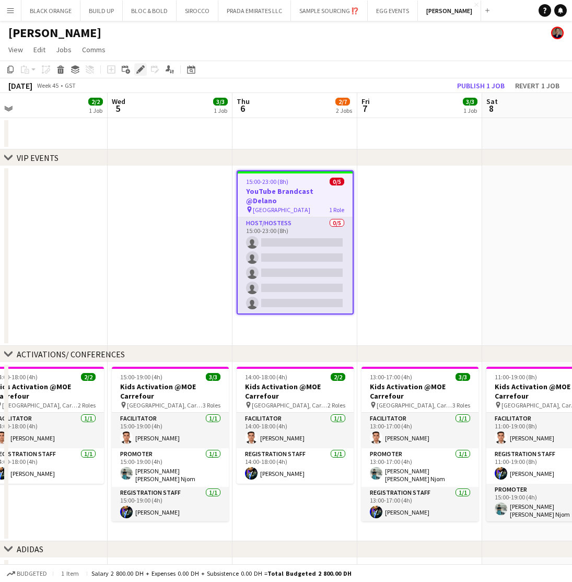
click at [138, 68] on icon "Edit" at bounding box center [140, 69] width 8 height 8
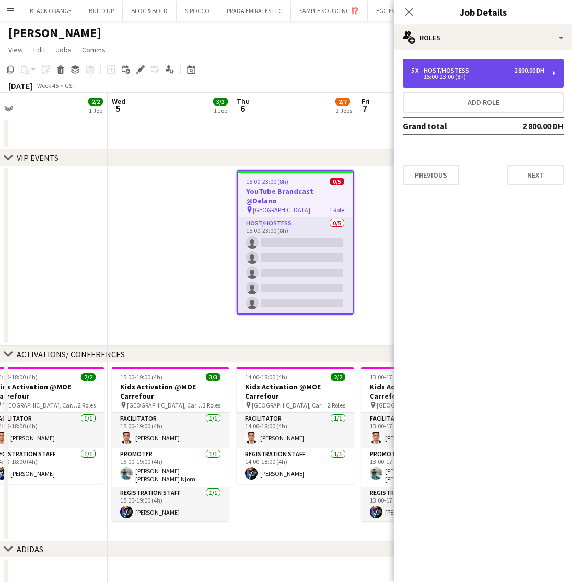
click at [506, 75] on div "15:00-23:00 (8h)" at bounding box center [477, 76] width 133 height 5
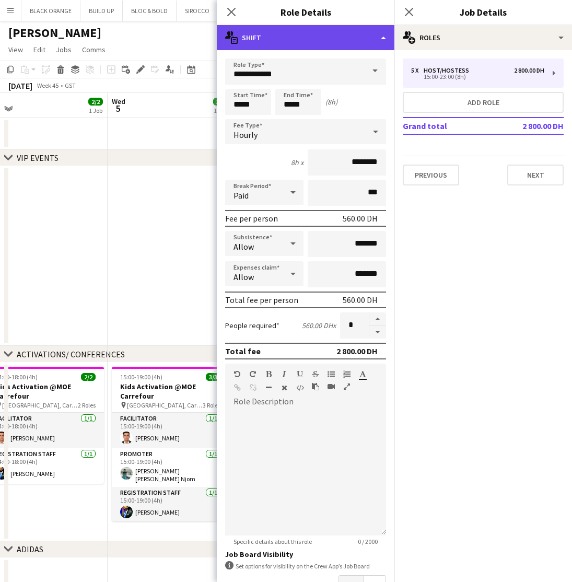
click at [318, 41] on div "multiple-actions-text Shift" at bounding box center [306, 37] width 178 height 25
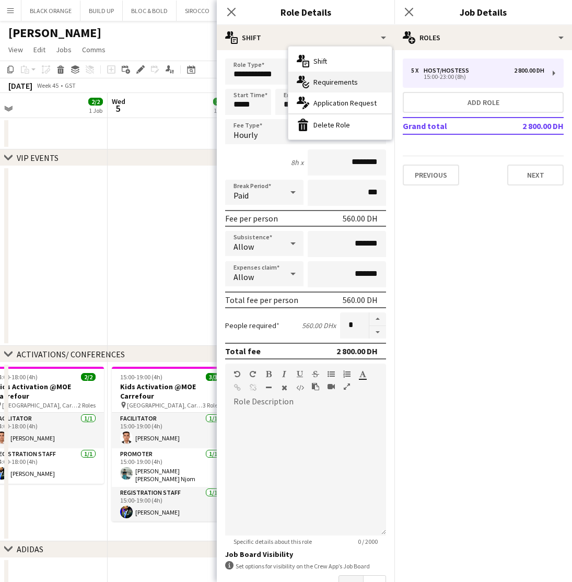
click at [323, 82] on span "Requirements" at bounding box center [335, 81] width 44 height 9
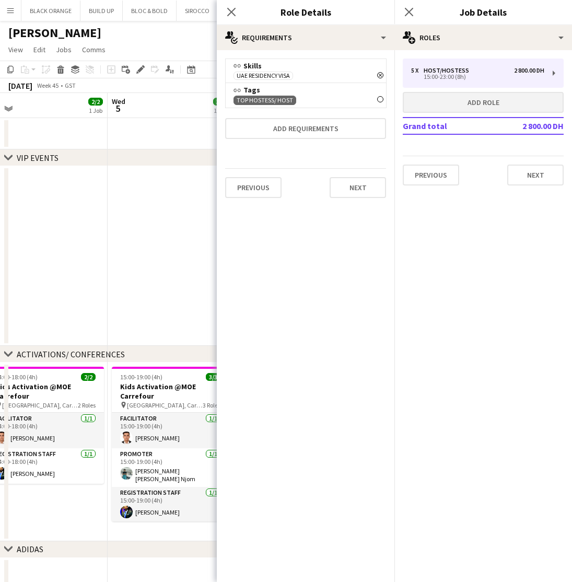
click at [480, 102] on button "Add role" at bounding box center [483, 102] width 161 height 21
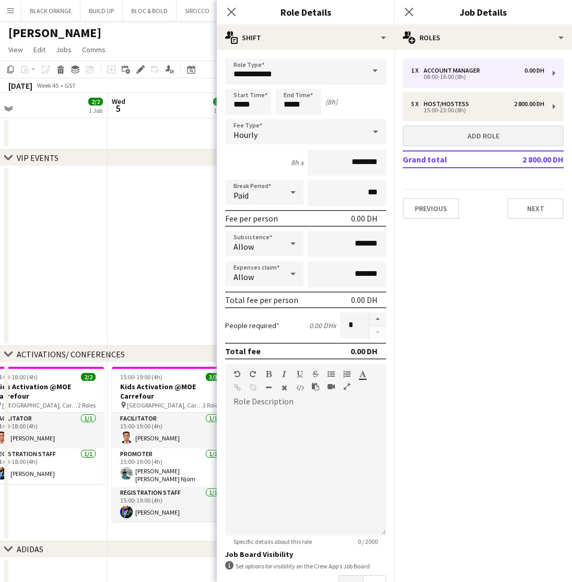
type input "**********"
type input "*****"
type input "*******"
type input "*"
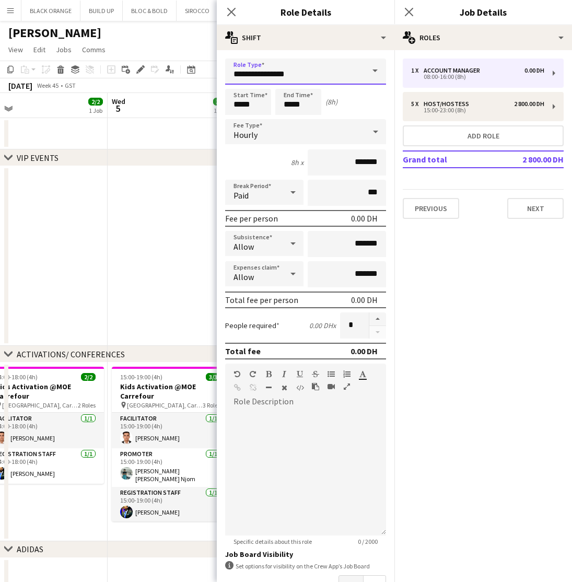
click at [302, 72] on input "**********" at bounding box center [305, 71] width 161 height 26
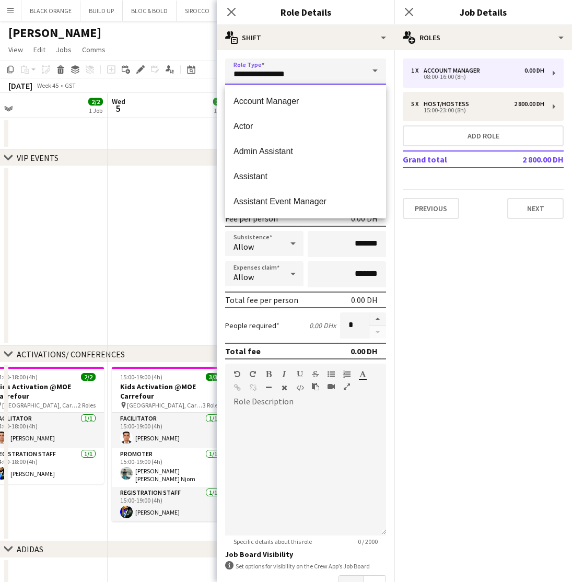
click at [302, 72] on input "**********" at bounding box center [305, 71] width 161 height 26
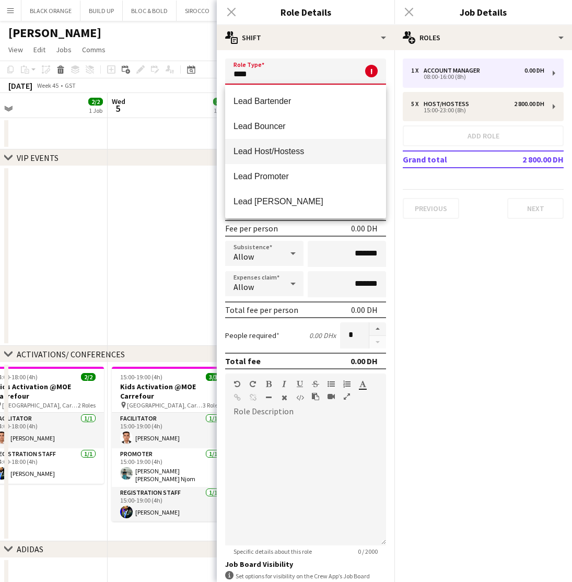
click at [292, 154] on span "Lead Host/Hostess" at bounding box center [305, 151] width 144 height 10
type input "**********"
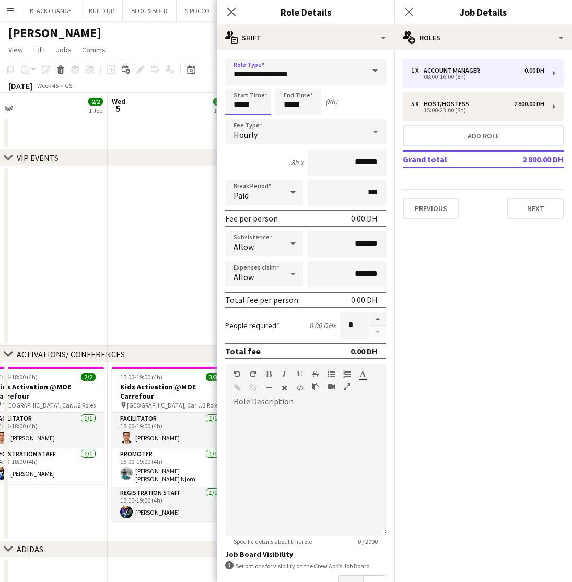
click at [260, 103] on input "*****" at bounding box center [248, 102] width 46 height 26
type input "*****"
click at [304, 108] on input "*****" at bounding box center [298, 102] width 46 height 26
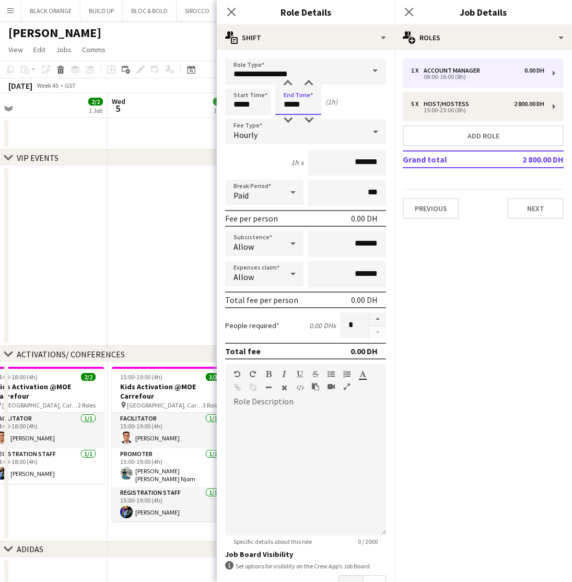
click at [304, 108] on input "*****" at bounding box center [298, 102] width 46 height 26
type input "*****"
drag, startPoint x: 365, startPoint y: 163, endPoint x: 327, endPoint y: 163, distance: 38.1
click at [327, 163] on input "*******" at bounding box center [347, 162] width 78 height 26
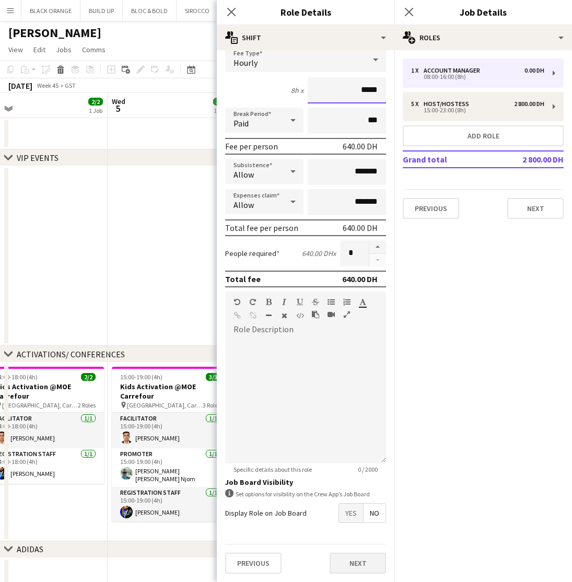
scroll to position [72, 0]
type input "*****"
click at [362, 566] on button "Next" at bounding box center [357, 562] width 56 height 21
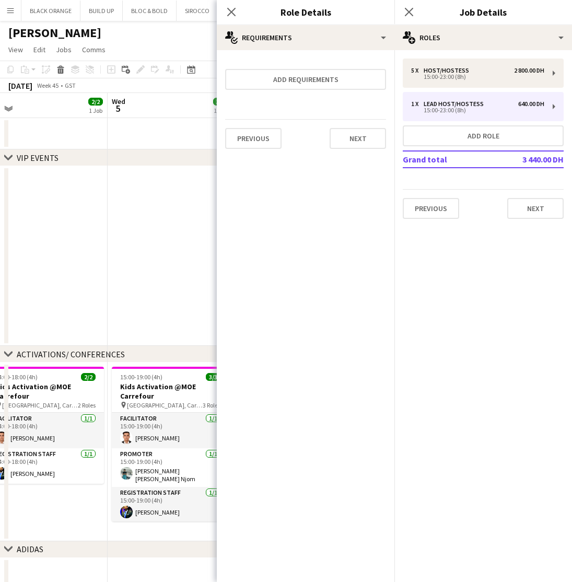
scroll to position [0, 0]
click at [363, 138] on button "Next" at bounding box center [357, 138] width 56 height 21
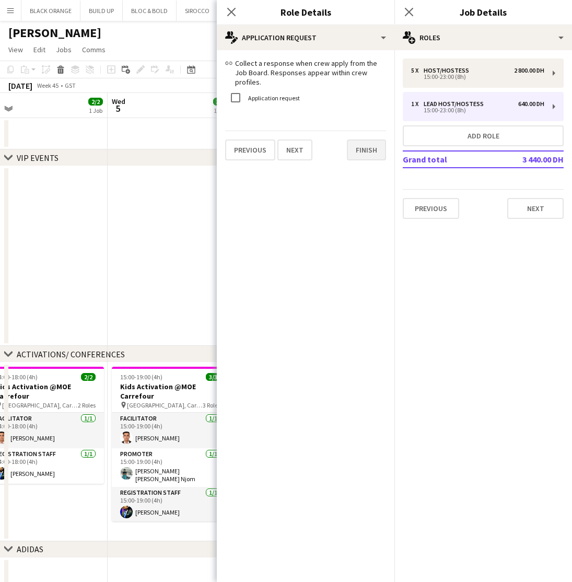
click at [366, 144] on button "Finish" at bounding box center [366, 149] width 39 height 21
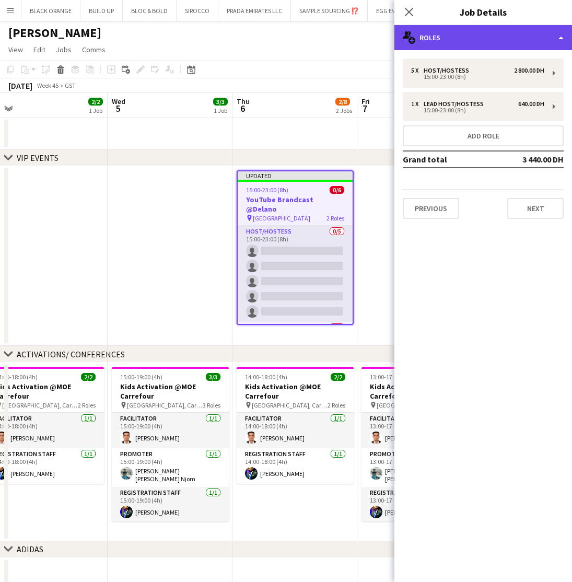
click at [465, 37] on div "multiple-users-add Roles" at bounding box center [483, 37] width 178 height 25
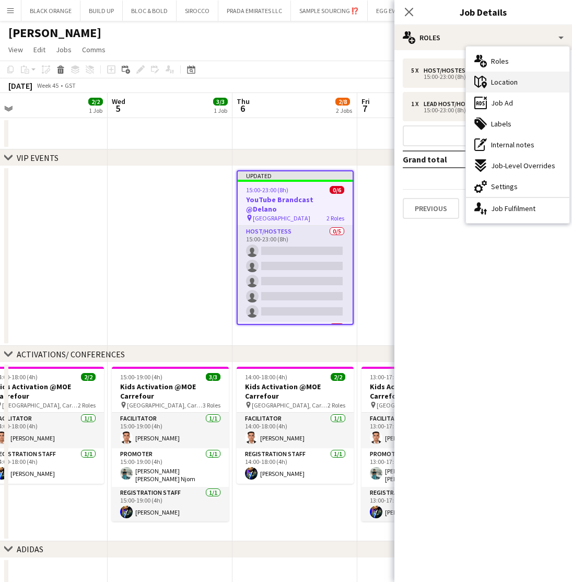
click at [497, 78] on span "Location" at bounding box center [504, 81] width 27 height 9
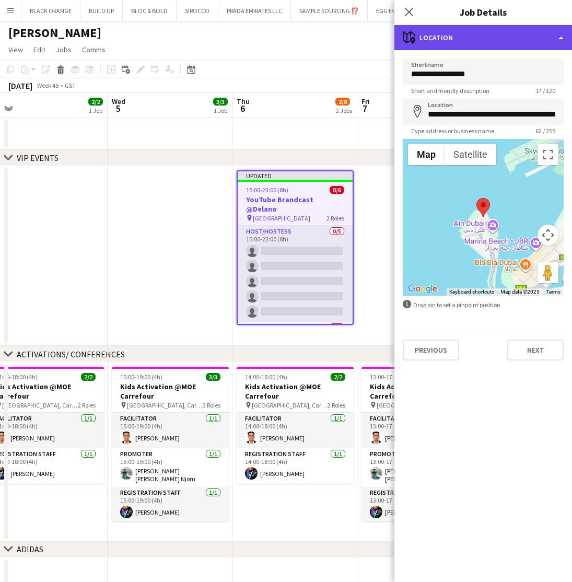
click at [486, 39] on div "maps-pin-1 Location" at bounding box center [483, 37] width 178 height 25
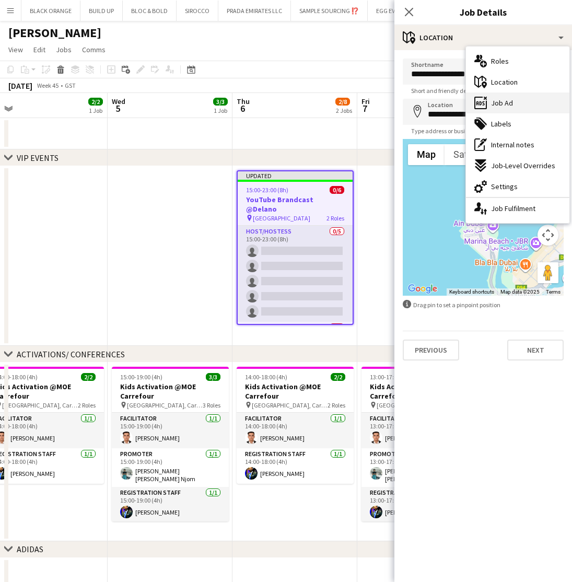
click at [504, 103] on span "Job Ad" at bounding box center [502, 102] width 22 height 9
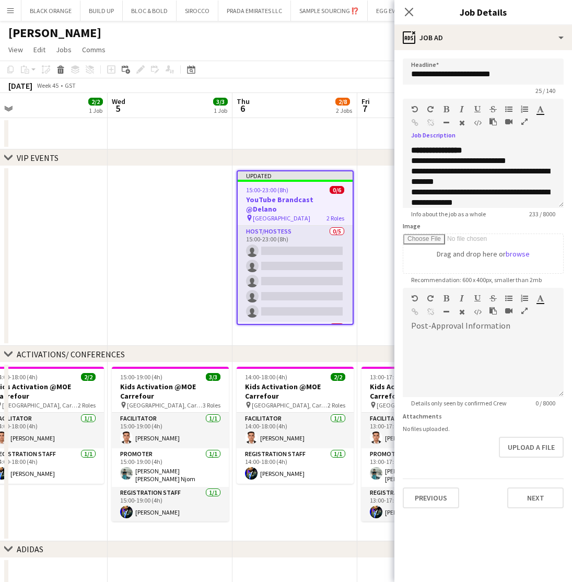
click at [523, 124] on icon "button" at bounding box center [524, 121] width 6 height 7
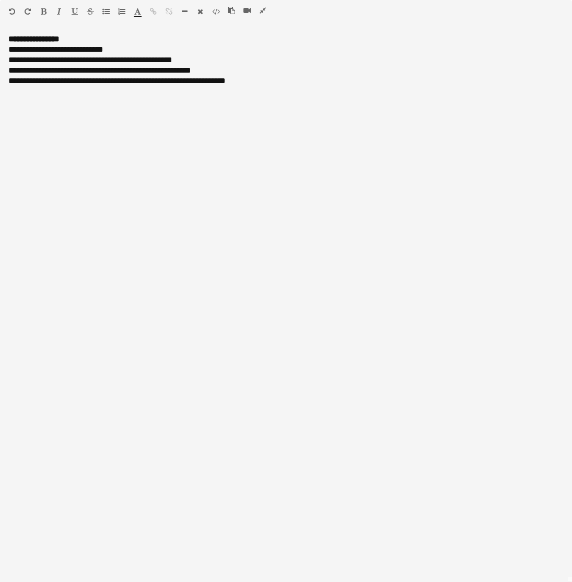
click at [262, 11] on icon "button" at bounding box center [263, 10] width 6 height 7
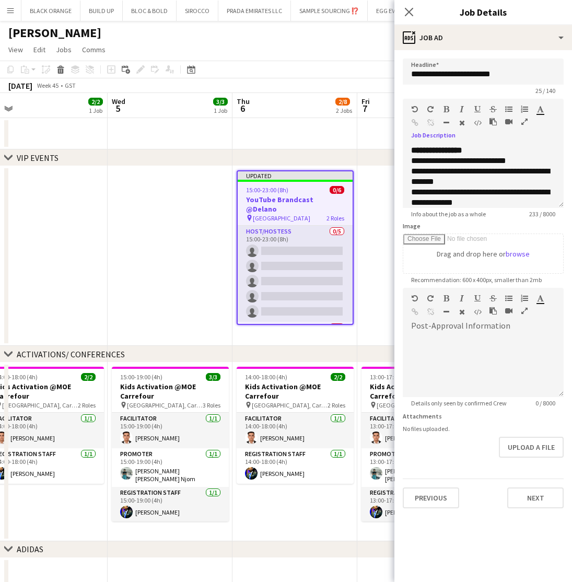
click at [372, 213] on app-date-cell at bounding box center [419, 256] width 125 height 180
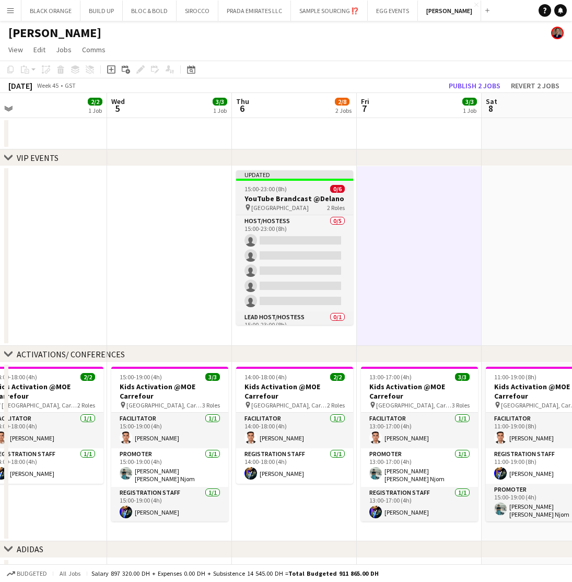
click at [307, 199] on h3 "YouTube Brandcast @Delano" at bounding box center [294, 198] width 117 height 9
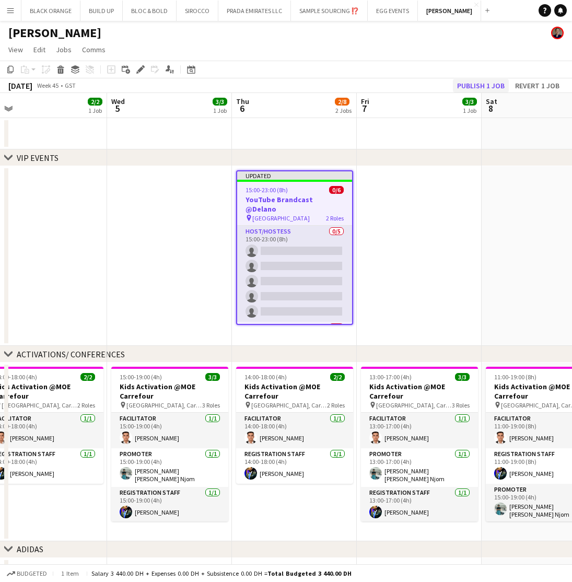
click at [468, 81] on button "Publish 1 job" at bounding box center [481, 86] width 56 height 14
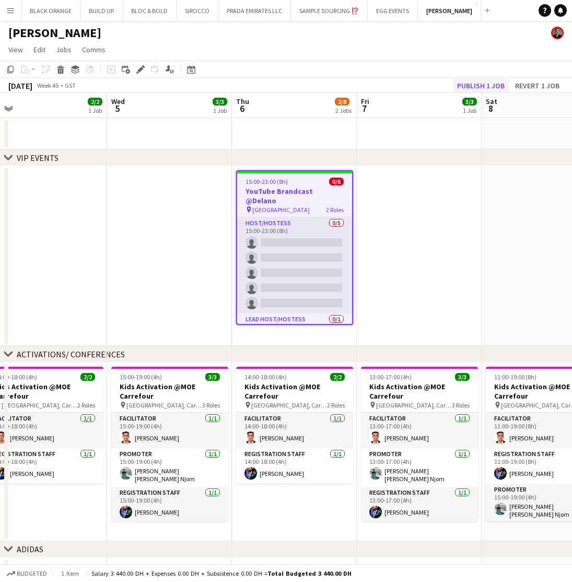
click at [469, 86] on button "Publish 1 job" at bounding box center [481, 86] width 56 height 14
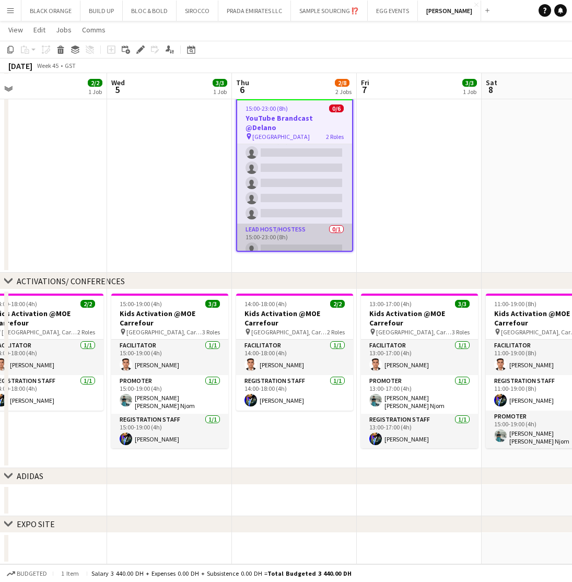
scroll to position [16, 0]
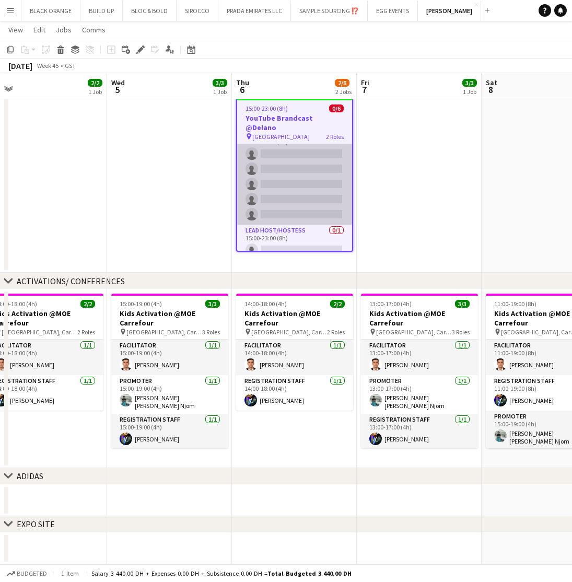
click at [286, 172] on app-card-role "Host/Hostess 0/5 15:00-23:00 (8h) single-neutral-actions single-neutral-actions…" at bounding box center [294, 176] width 115 height 96
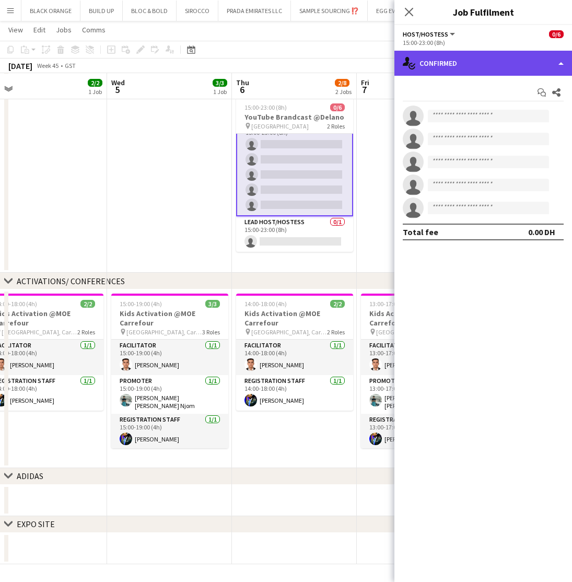
click at [504, 63] on div "single-neutral-actions-check-2 Confirmed" at bounding box center [483, 63] width 178 height 25
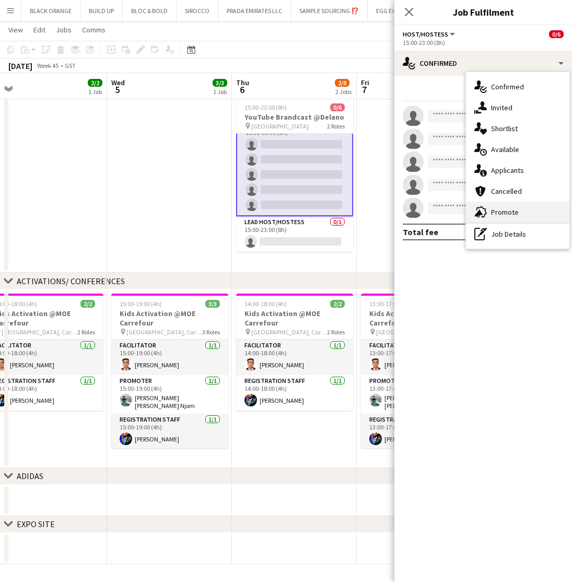
click at [509, 214] on span "Promote" at bounding box center [505, 211] width 28 height 9
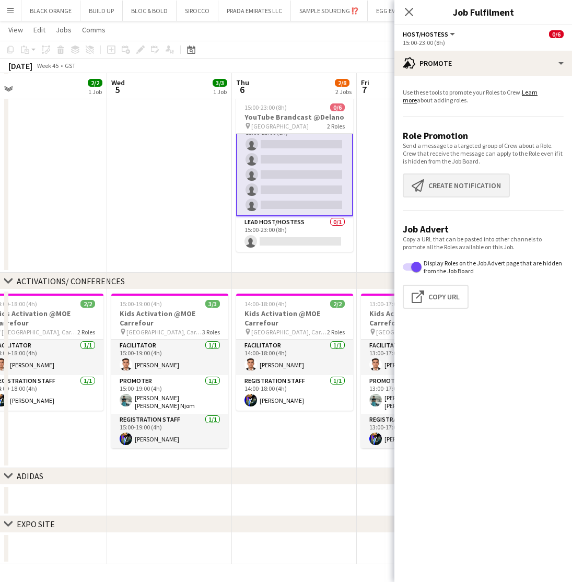
click at [446, 190] on button "Create notification Create notification" at bounding box center [456, 185] width 107 height 24
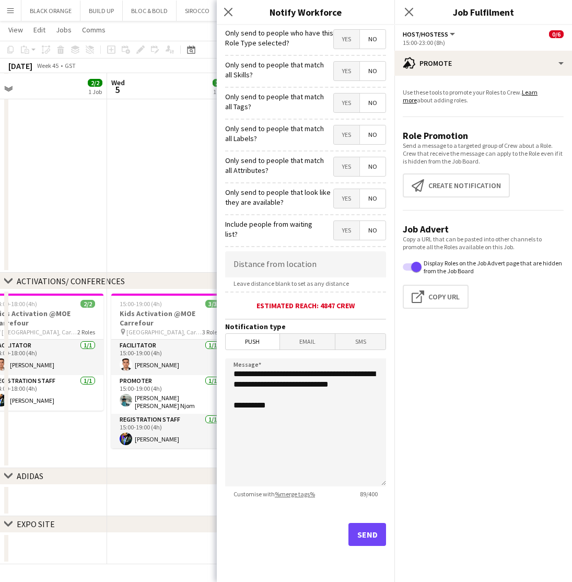
click at [344, 66] on span "Yes" at bounding box center [347, 71] width 26 height 19
click at [351, 104] on span "Yes" at bounding box center [347, 102] width 26 height 19
click at [349, 137] on span "Yes" at bounding box center [347, 134] width 26 height 19
click at [349, 169] on span "Yes" at bounding box center [347, 166] width 26 height 19
click at [348, 204] on span "Yes" at bounding box center [347, 198] width 26 height 19
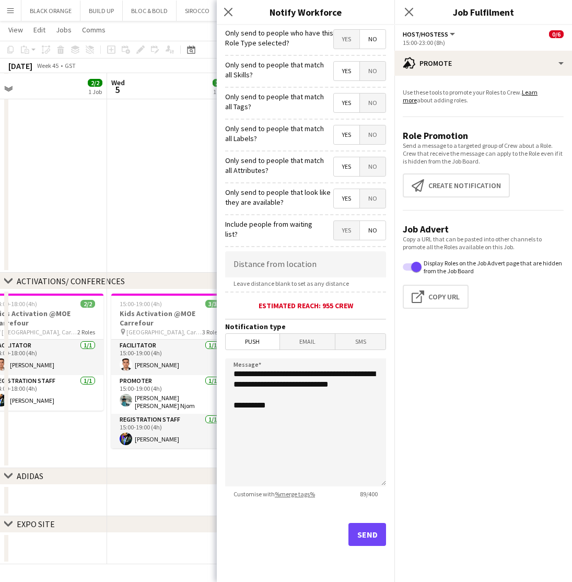
scroll to position [72, 0]
click at [371, 534] on button "Send" at bounding box center [367, 534] width 38 height 23
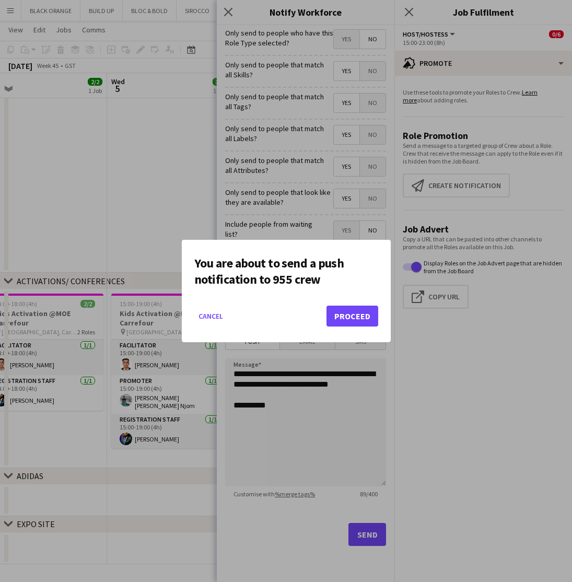
scroll to position [0, 0]
click at [356, 314] on button "Proceed" at bounding box center [352, 315] width 52 height 21
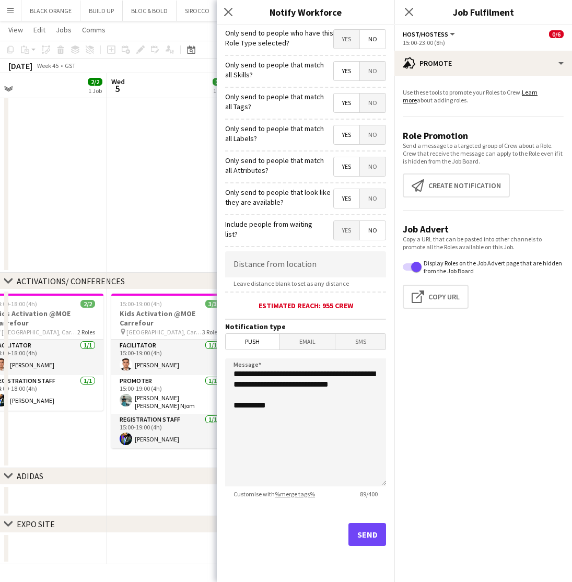
scroll to position [72, 0]
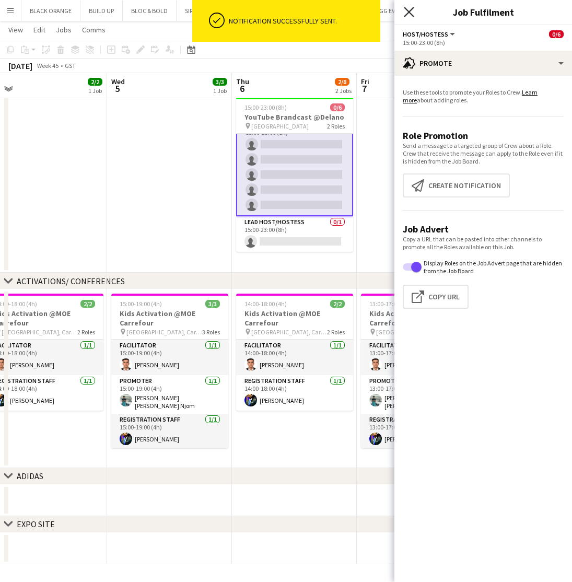
click at [409, 15] on icon "Close pop-in" at bounding box center [409, 12] width 10 height 10
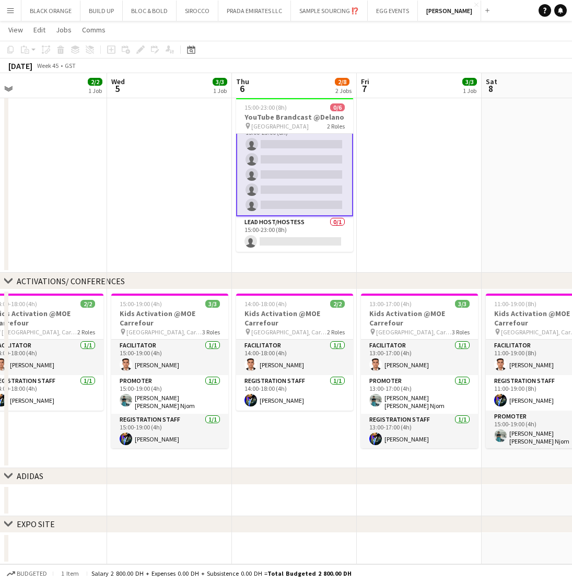
click at [416, 171] on app-date-cell at bounding box center [419, 183] width 125 height 180
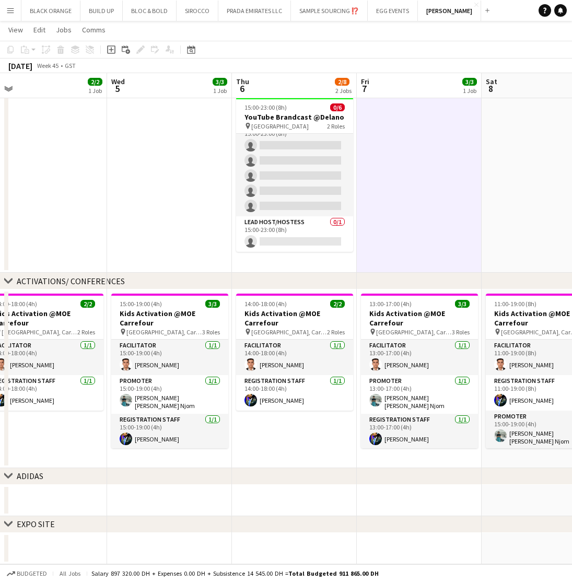
scroll to position [14, 0]
click at [393, 15] on button "EGG EVENTS Close" at bounding box center [393, 11] width 50 height 20
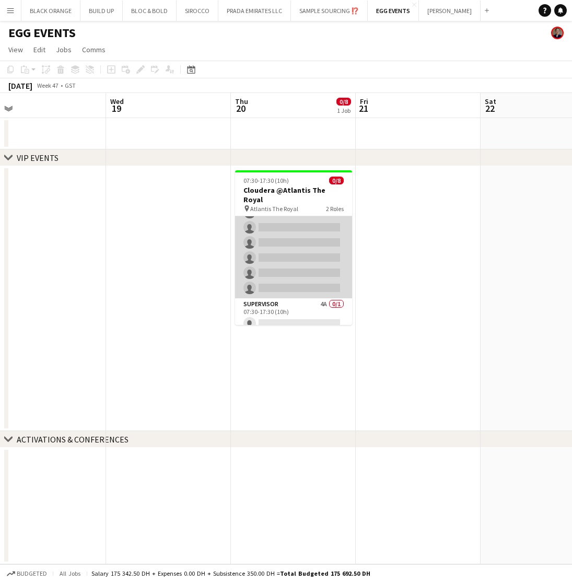
scroll to position [44, 0]
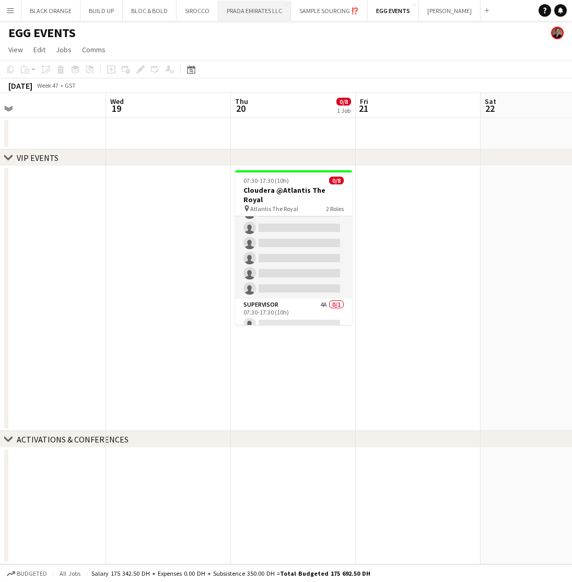
click at [255, 11] on button "PRADA EMIRATES LLC Close" at bounding box center [254, 11] width 73 height 20
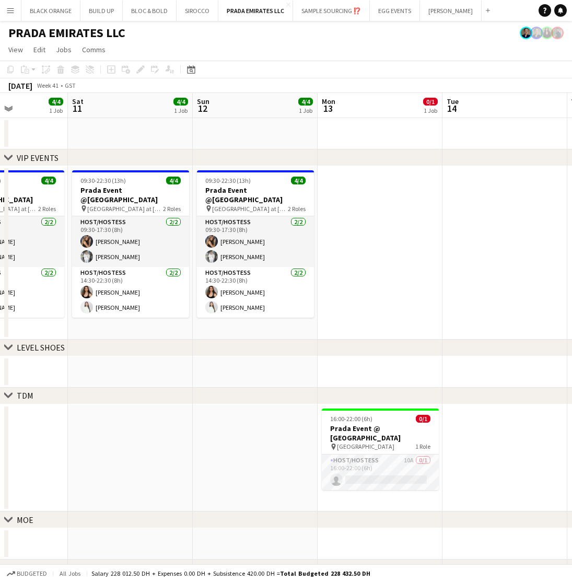
scroll to position [0, 438]
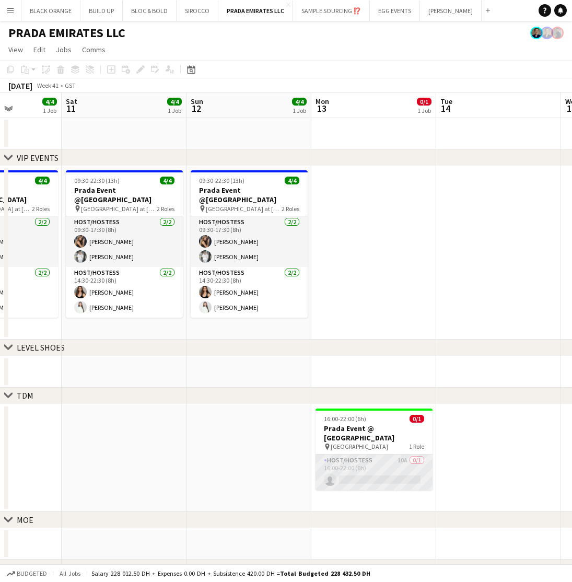
click at [363, 463] on app-card-role "Host/Hostess 10A 0/1 16:00-22:00 (6h) single-neutral-actions" at bounding box center [373, 472] width 117 height 36
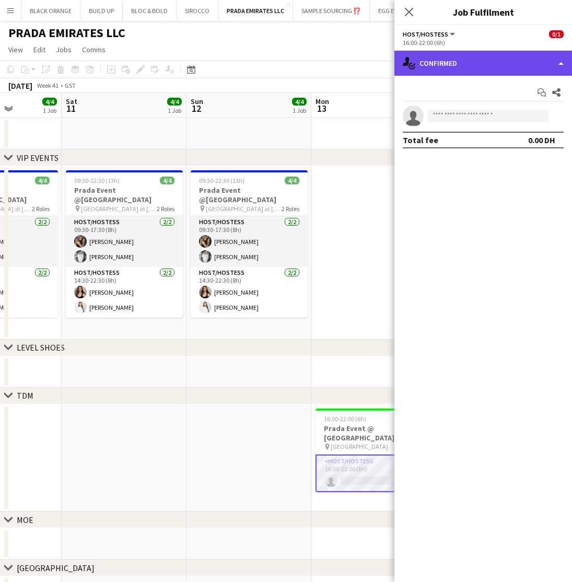
click at [466, 58] on div "single-neutral-actions-check-2 Confirmed" at bounding box center [483, 63] width 178 height 25
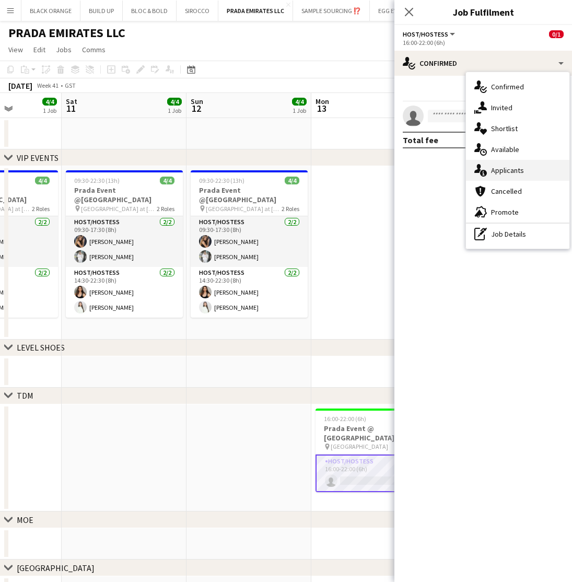
click at [500, 168] on span "Applicants" at bounding box center [507, 170] width 33 height 9
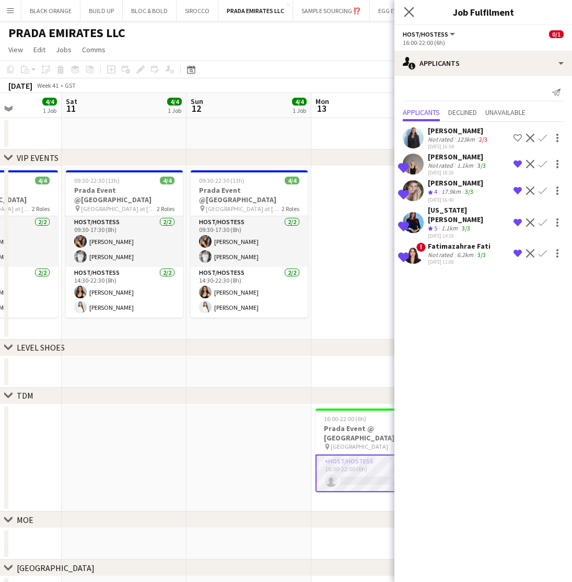
click at [406, 18] on app-icon "Close pop-in" at bounding box center [409, 12] width 15 height 15
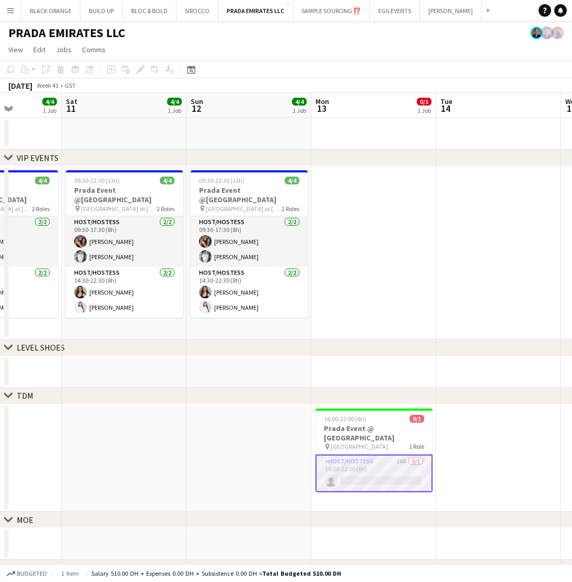
click at [465, 339] on div "chevron-right LEVEL SHOES" at bounding box center [286, 347] width 572 height 17
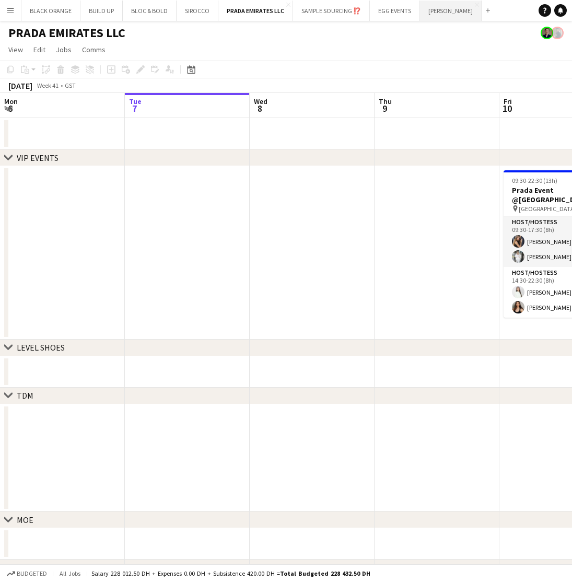
click at [441, 15] on button "JACK MORTON Close" at bounding box center [451, 11] width 62 height 20
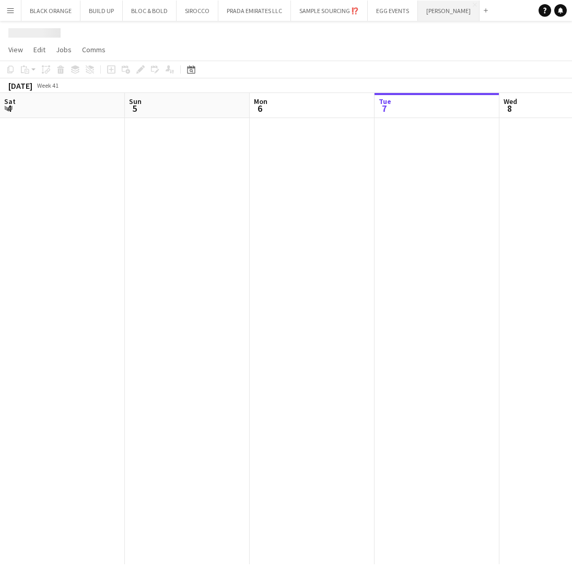
scroll to position [0, 250]
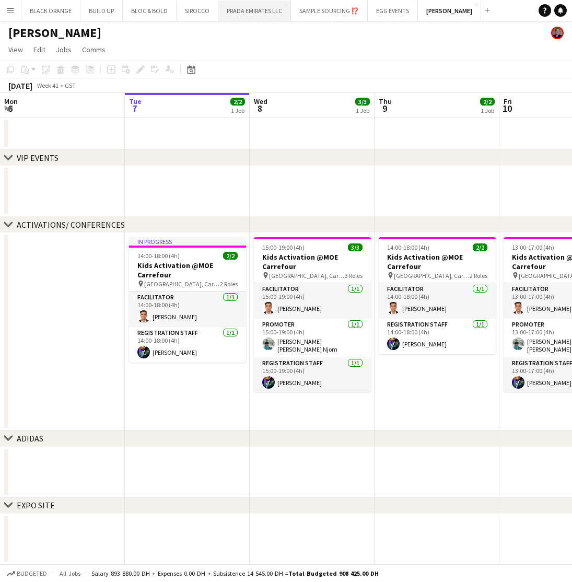
click at [256, 11] on button "PRADA EMIRATES LLC Close" at bounding box center [254, 11] width 73 height 20
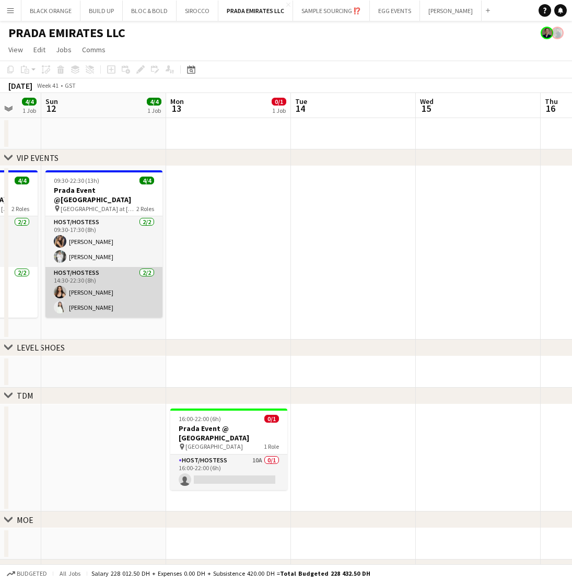
scroll to position [0, 461]
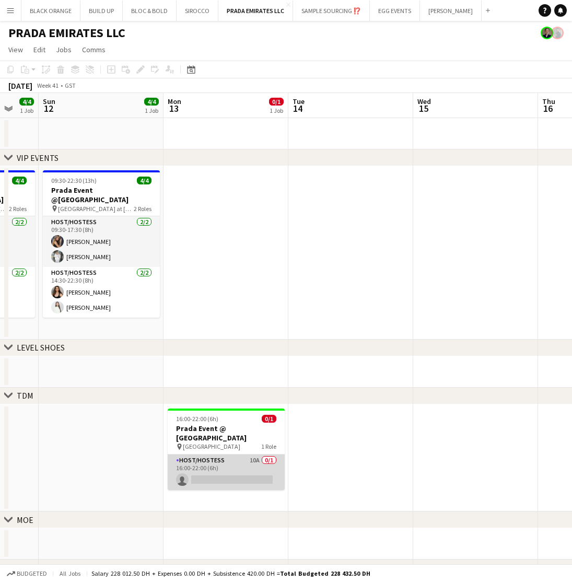
click at [240, 454] on app-card-role "Host/Hostess 10A 0/1 16:00-22:00 (6h) single-neutral-actions" at bounding box center [226, 472] width 117 height 36
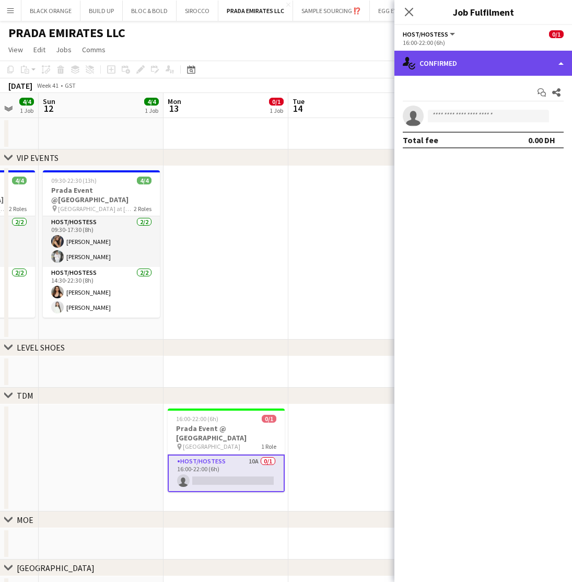
click at [463, 70] on div "single-neutral-actions-check-2 Confirmed" at bounding box center [483, 63] width 178 height 25
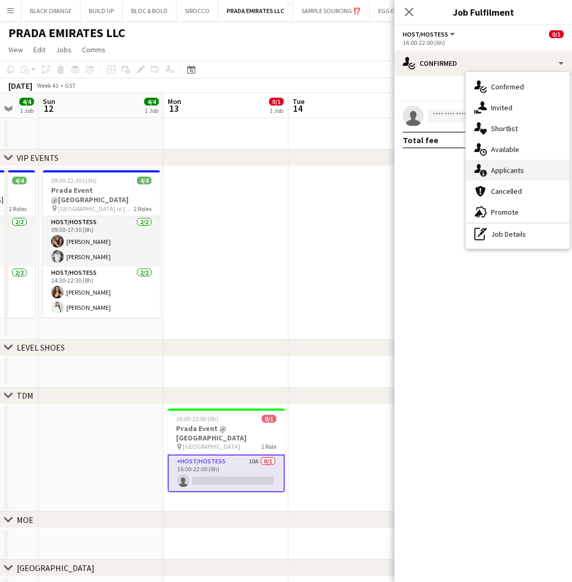
click at [502, 169] on span "Applicants" at bounding box center [507, 170] width 33 height 9
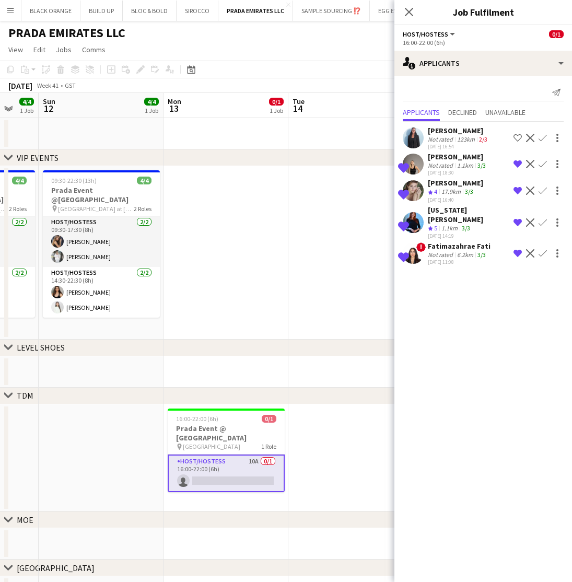
click at [291, 456] on app-date-cell at bounding box center [350, 458] width 125 height 108
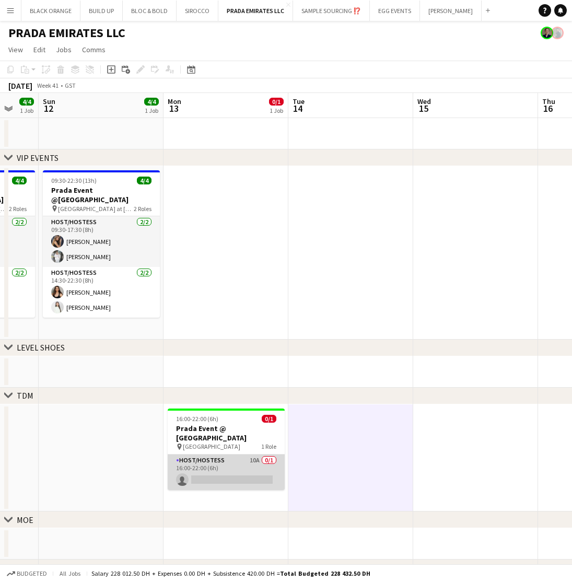
click at [238, 462] on app-card-role "Host/Hostess 10A 0/1 16:00-22:00 (6h) single-neutral-actions" at bounding box center [226, 472] width 117 height 36
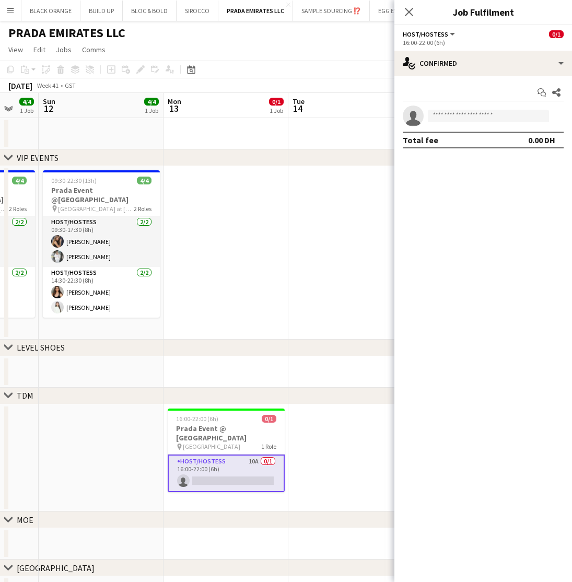
click at [332, 346] on div "chevron-right LEVEL SHOES" at bounding box center [286, 347] width 572 height 17
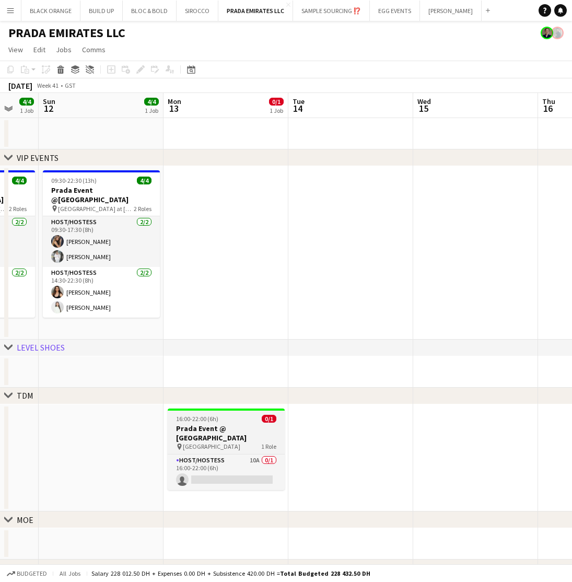
click at [229, 427] on h3 "Prada Event @ [GEOGRAPHIC_DATA]" at bounding box center [226, 432] width 117 height 19
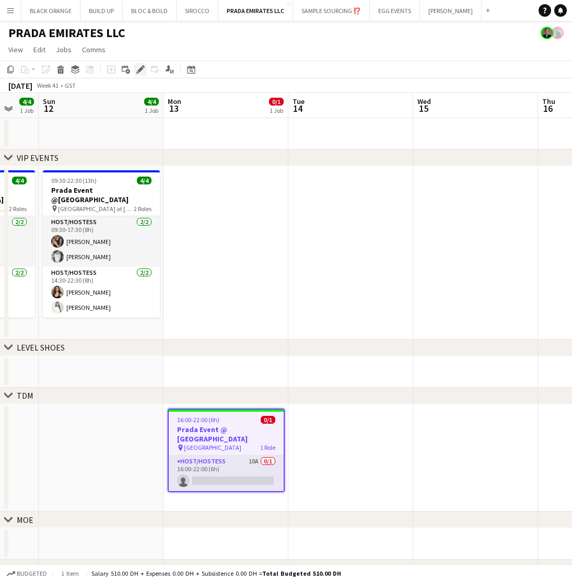
click at [136, 66] on div "Edit" at bounding box center [140, 69] width 13 height 13
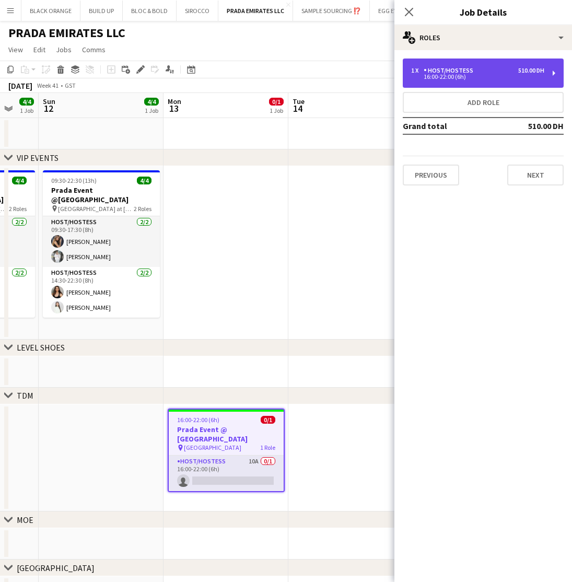
click at [511, 68] on div "1 x Host/Hostess 510.00 DH" at bounding box center [477, 70] width 133 height 7
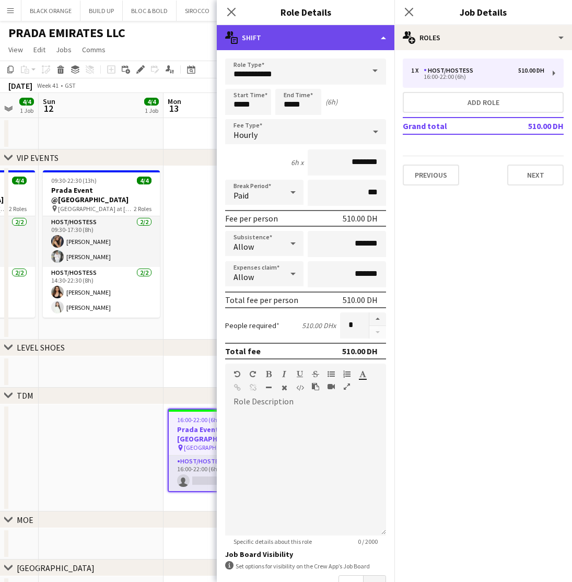
click at [322, 43] on div "multiple-actions-text Shift" at bounding box center [306, 37] width 178 height 25
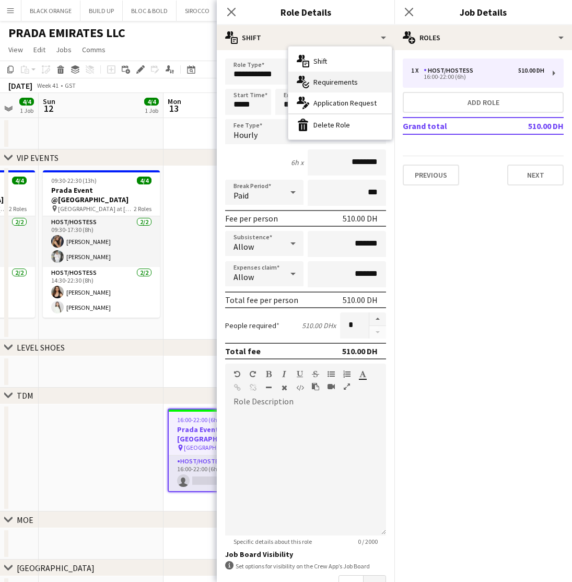
click at [327, 84] on span "Requirements" at bounding box center [335, 81] width 44 height 9
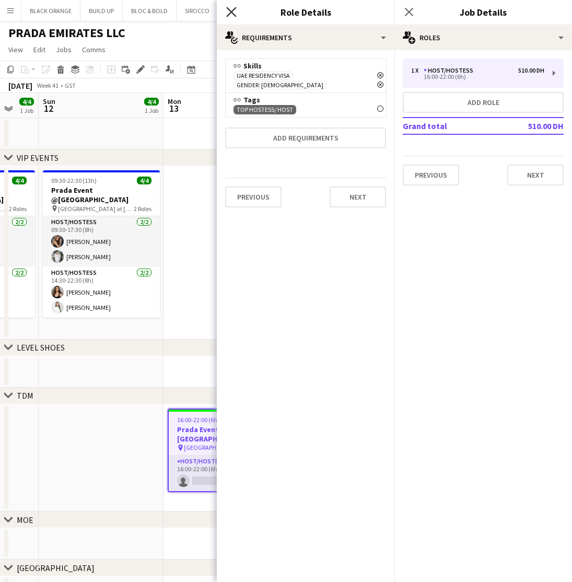
click at [232, 13] on icon at bounding box center [231, 12] width 10 height 10
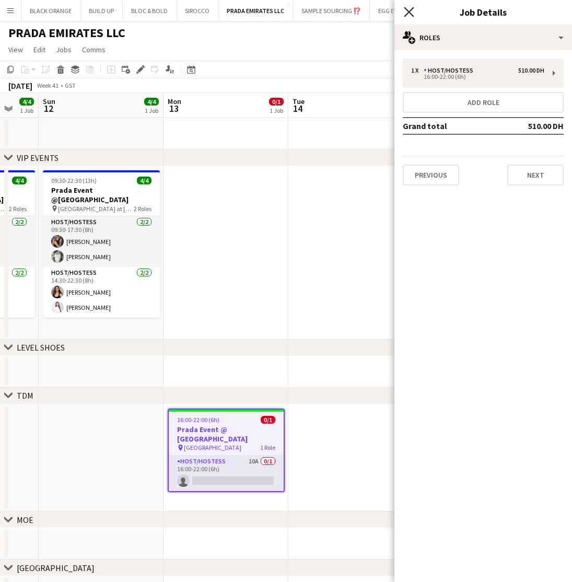
click at [407, 14] on icon at bounding box center [409, 12] width 10 height 10
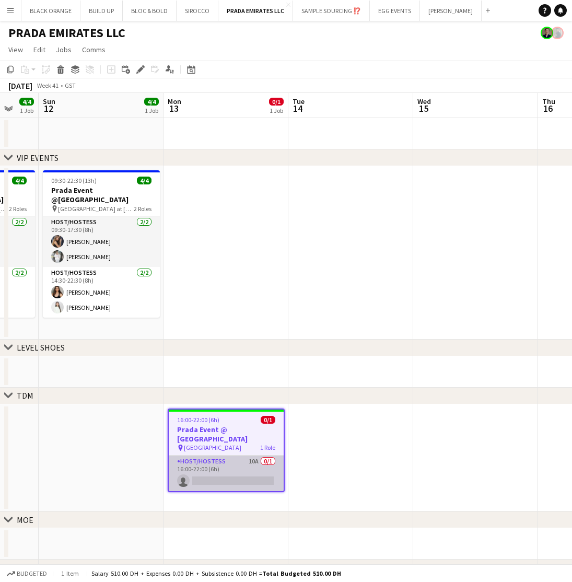
click at [229, 460] on app-card-role "Host/Hostess 10A 0/1 16:00-22:00 (6h) single-neutral-actions" at bounding box center [226, 473] width 115 height 36
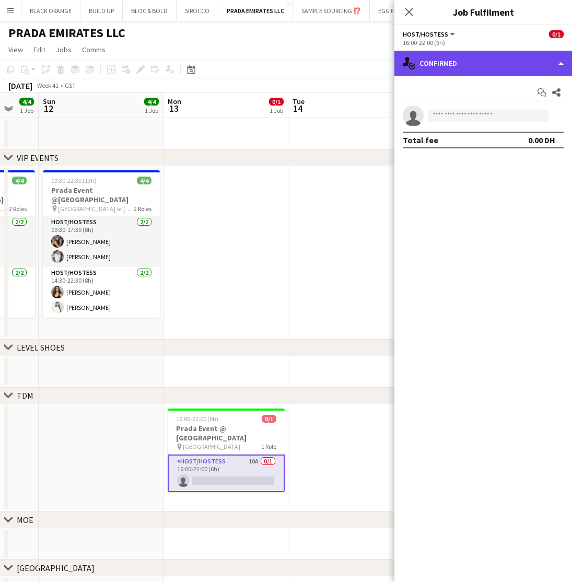
click at [464, 67] on div "single-neutral-actions-check-2 Confirmed" at bounding box center [483, 63] width 178 height 25
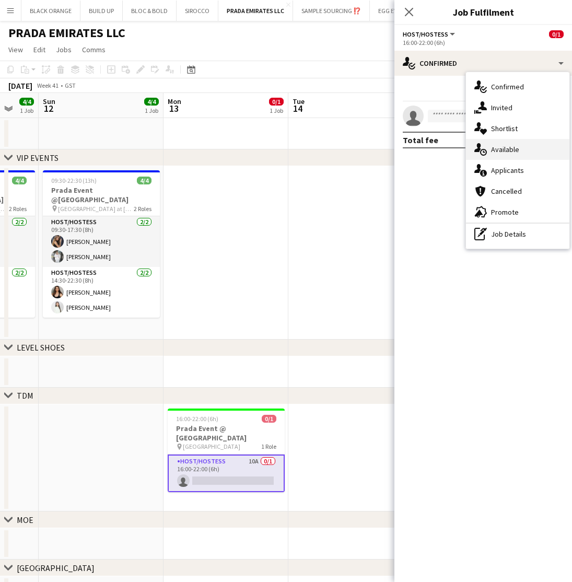
click at [502, 147] on span "Available" at bounding box center [505, 149] width 28 height 9
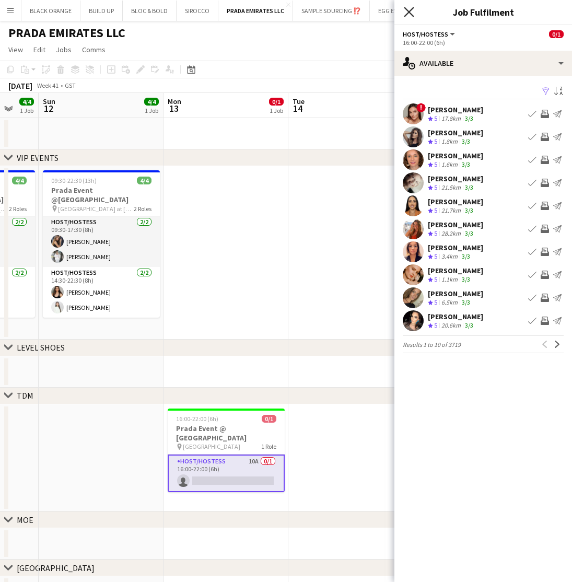
click at [411, 13] on icon "Close pop-in" at bounding box center [409, 12] width 10 height 10
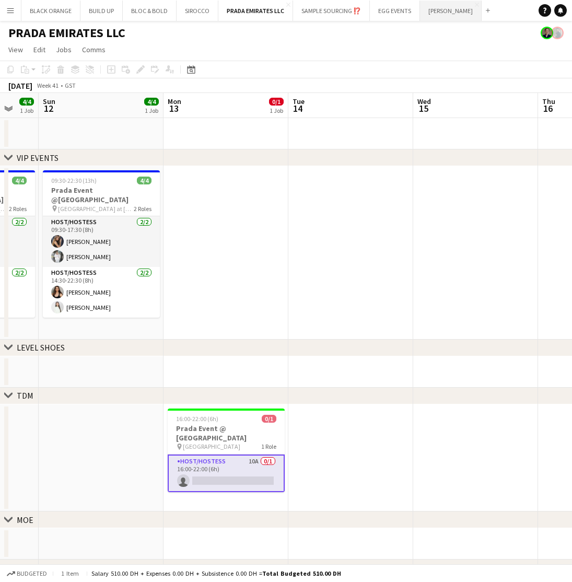
click at [443, 14] on button "JACK MORTON Close" at bounding box center [451, 11] width 62 height 20
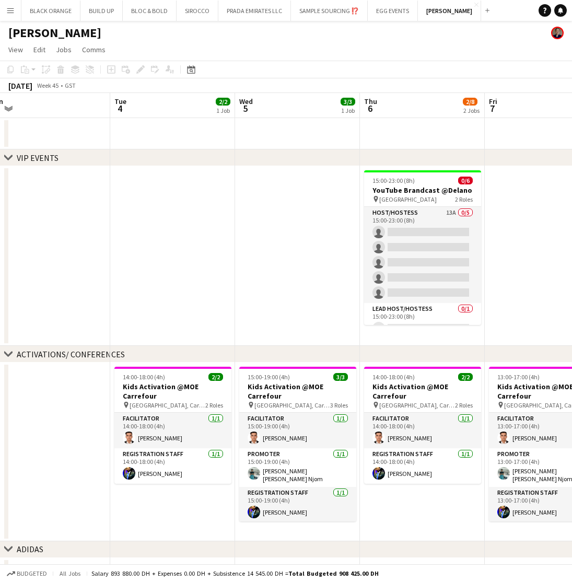
scroll to position [0, 390]
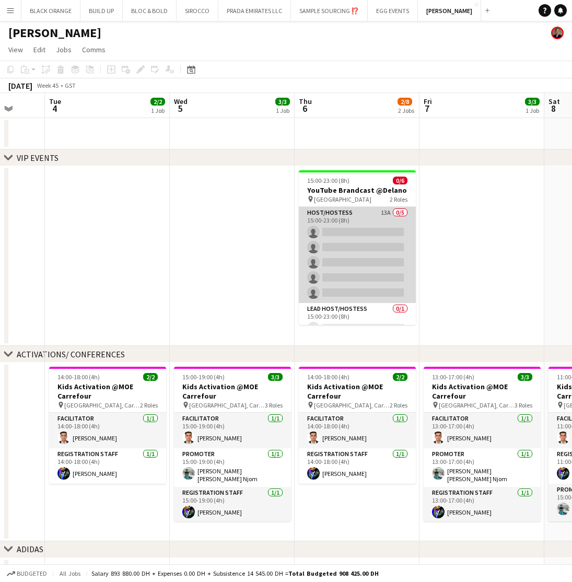
click at [364, 246] on app-card-role "Host/Hostess 13A 0/5 15:00-23:00 (8h) single-neutral-actions single-neutral-act…" at bounding box center [357, 255] width 117 height 96
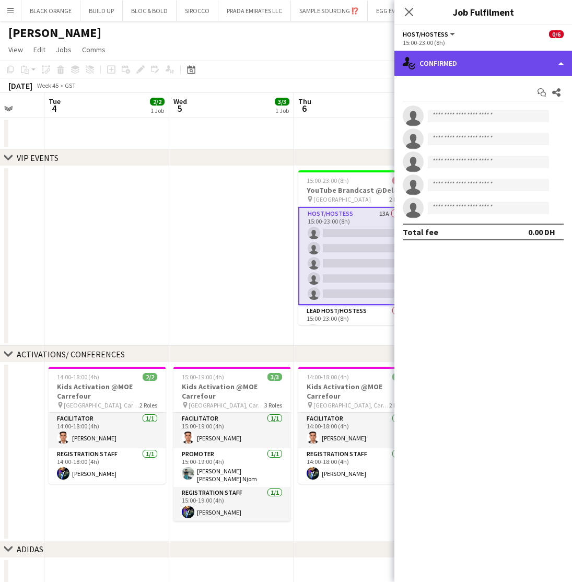
click at [484, 54] on div "single-neutral-actions-check-2 Confirmed" at bounding box center [483, 63] width 178 height 25
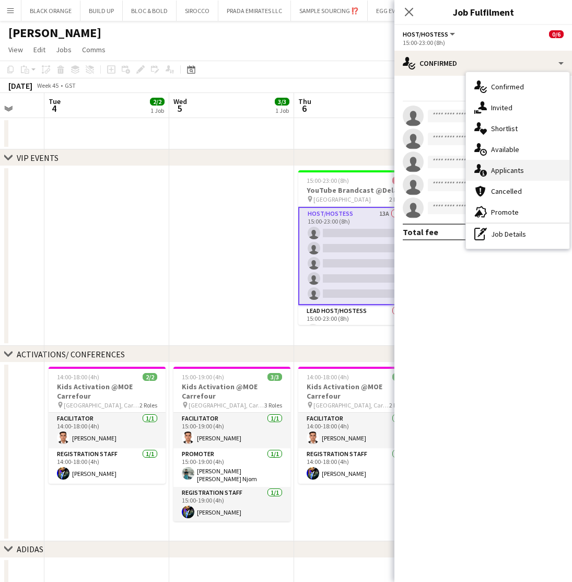
click at [512, 173] on span "Applicants" at bounding box center [507, 170] width 33 height 9
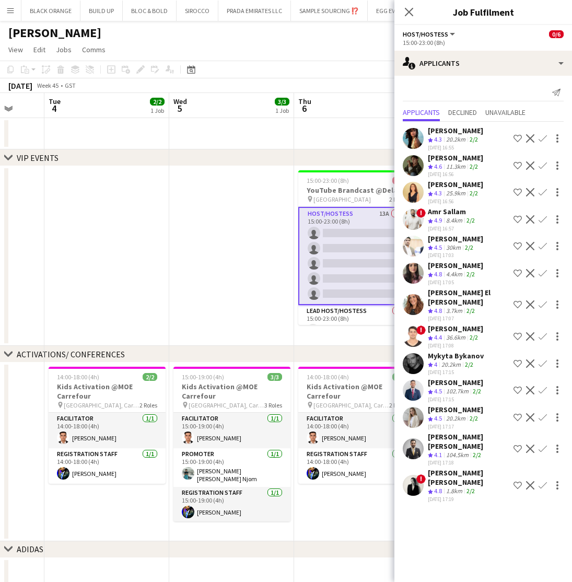
click at [444, 160] on div "Ninoslav Ceperkovic" at bounding box center [455, 157] width 55 height 9
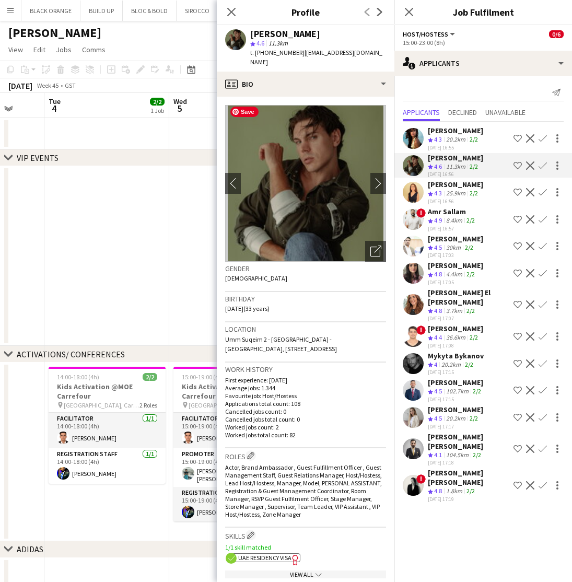
scroll to position [0, 0]
click at [231, 11] on icon at bounding box center [231, 12] width 10 height 10
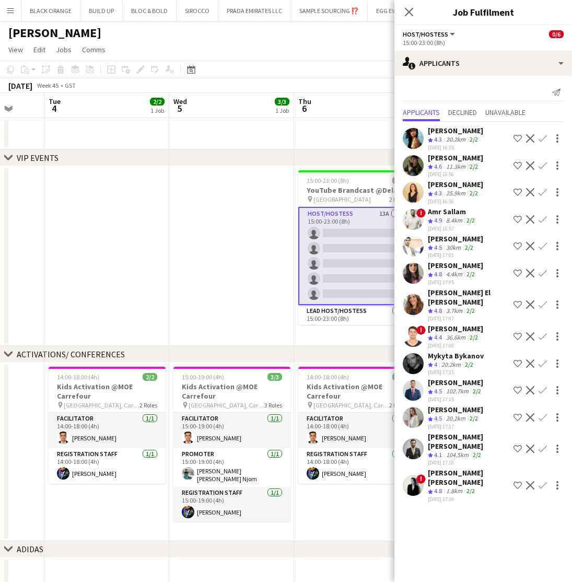
click at [513, 166] on app-icon "Shortlist crew" at bounding box center [517, 165] width 8 height 8
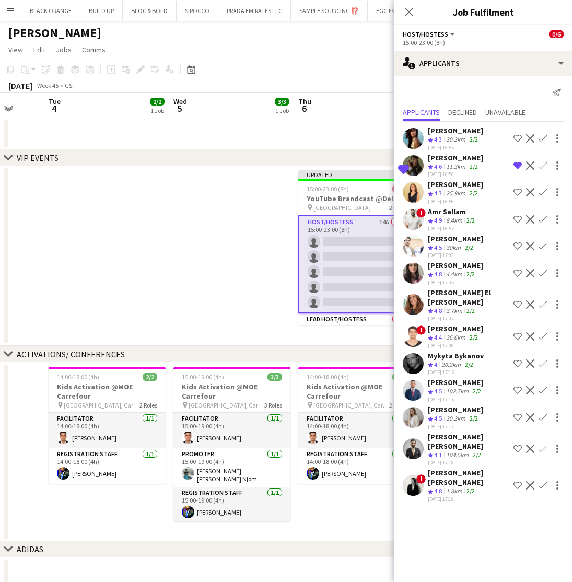
click at [514, 220] on app-icon "Shortlist crew" at bounding box center [517, 219] width 8 height 8
click at [519, 359] on app-icon "Shortlist crew" at bounding box center [517, 363] width 8 height 8
click at [478, 378] on div "Mohammad Al Taweel" at bounding box center [455, 382] width 55 height 9
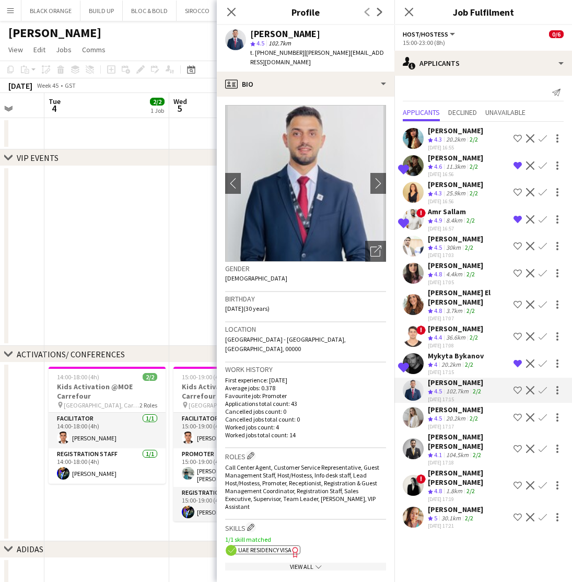
click at [515, 386] on app-icon "Shortlist crew" at bounding box center [517, 390] width 8 height 8
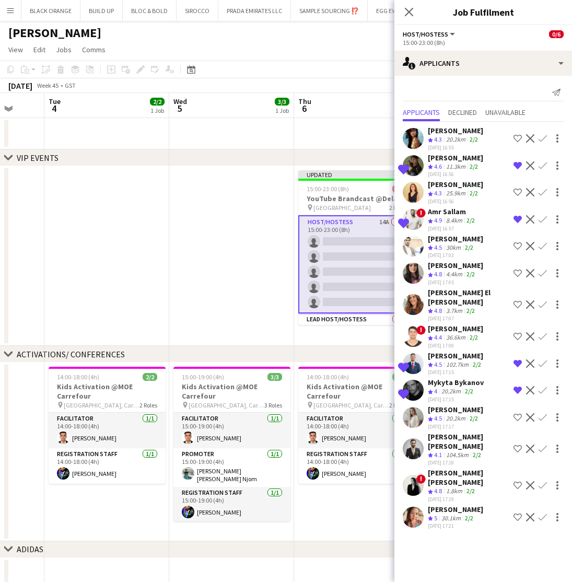
click at [476, 432] on div "Mohammad Ziyad Abdel Kader" at bounding box center [468, 441] width 81 height 19
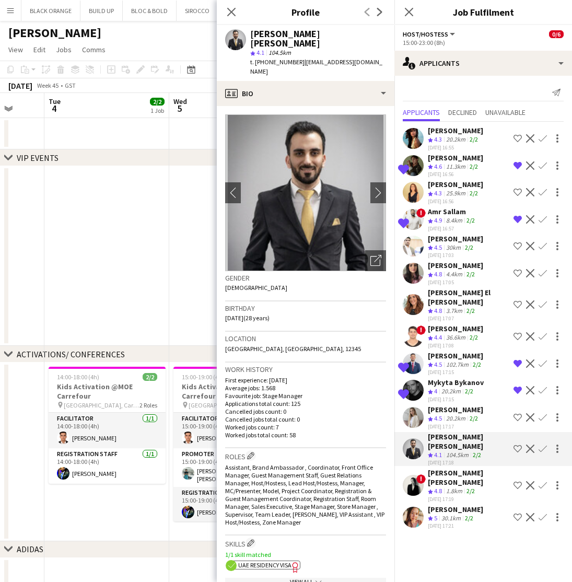
click at [515, 413] on app-icon "Shortlist crew" at bounding box center [517, 417] width 8 height 8
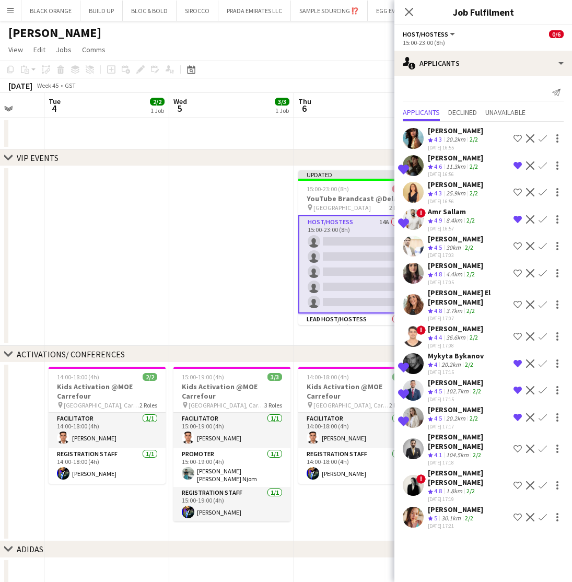
click at [453, 291] on div "Martine El Debs" at bounding box center [468, 297] width 81 height 19
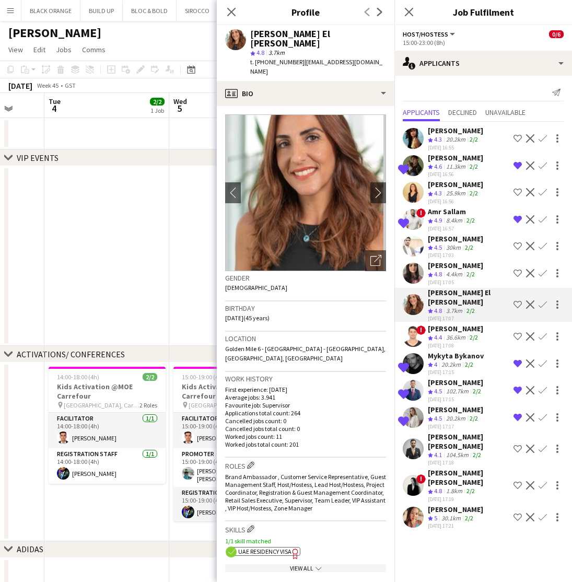
click at [516, 301] on app-icon "Shortlist crew" at bounding box center [517, 304] width 8 height 8
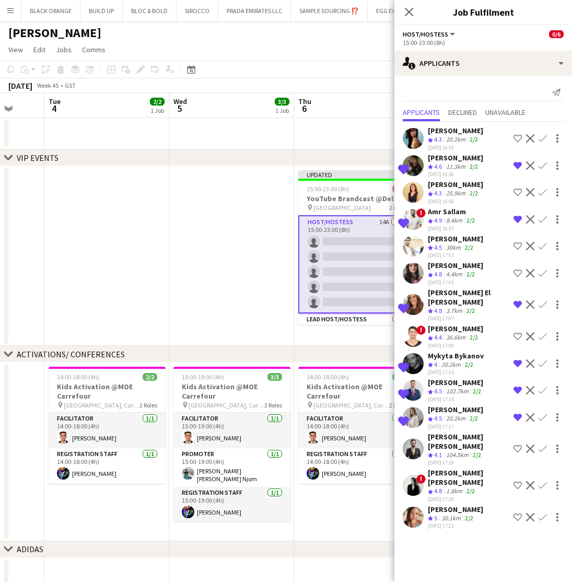
click at [449, 265] on div "Amina Nouicer" at bounding box center [455, 265] width 55 height 9
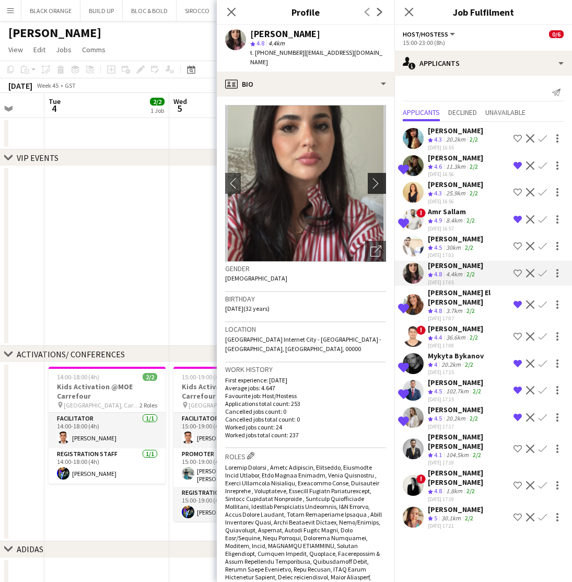
click at [375, 178] on app-icon "chevron-right" at bounding box center [378, 183] width 16 height 11
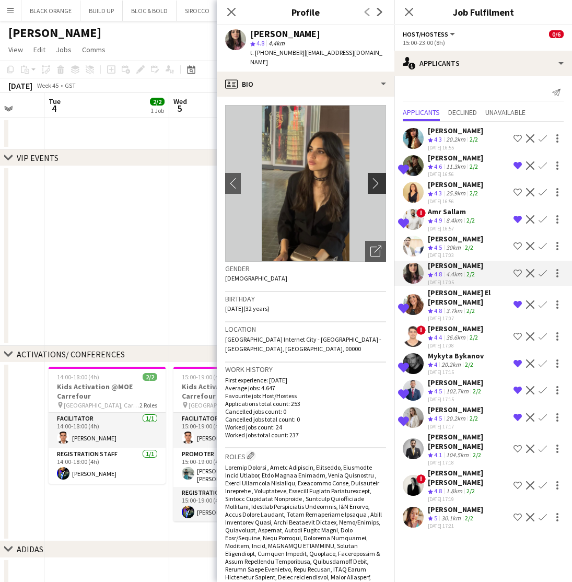
click at [373, 178] on app-icon "chevron-right" at bounding box center [378, 183] width 16 height 11
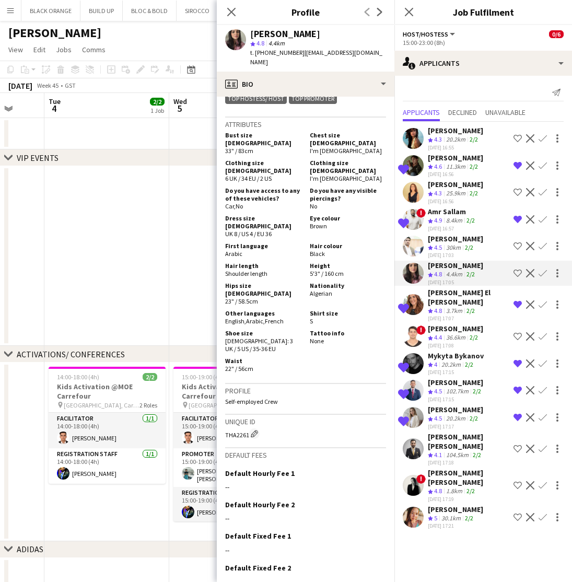
scroll to position [632, 0]
click at [232, 12] on icon at bounding box center [231, 12] width 10 height 10
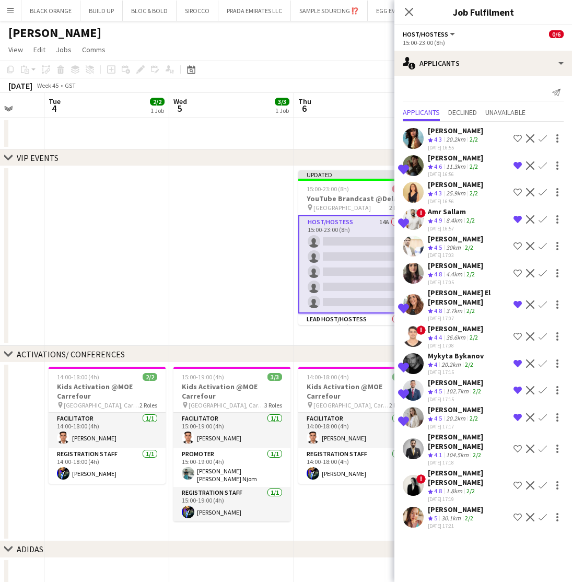
click at [453, 405] on div "Valeria Romanyuk" at bounding box center [455, 409] width 55 height 9
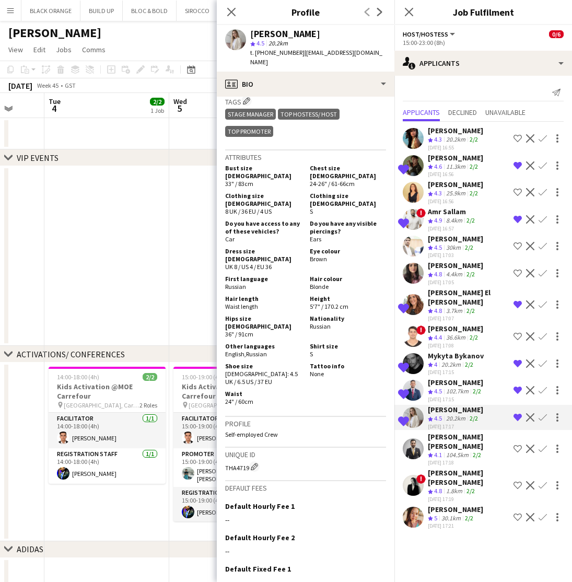
scroll to position [572, 0]
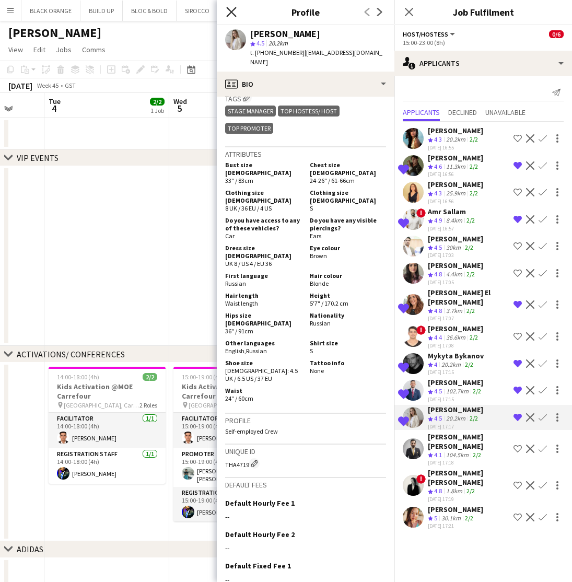
click at [231, 12] on icon at bounding box center [231, 12] width 10 height 10
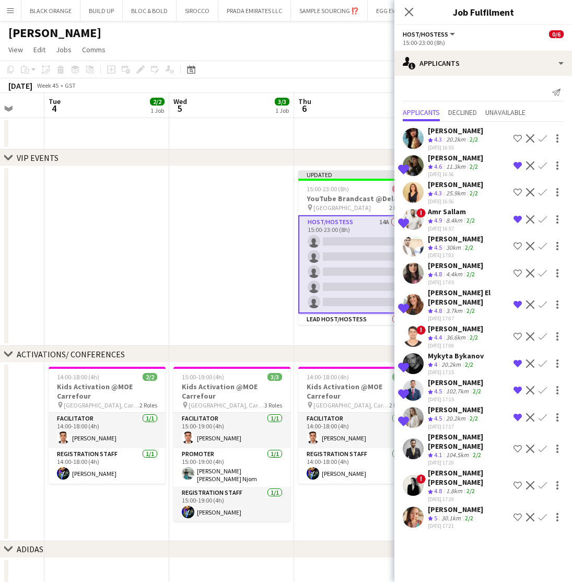
click at [517, 481] on app-icon "Shortlist crew" at bounding box center [517, 485] width 8 height 8
click at [444, 487] on div "Crew rating 4.8" at bounding box center [436, 491] width 16 height 9
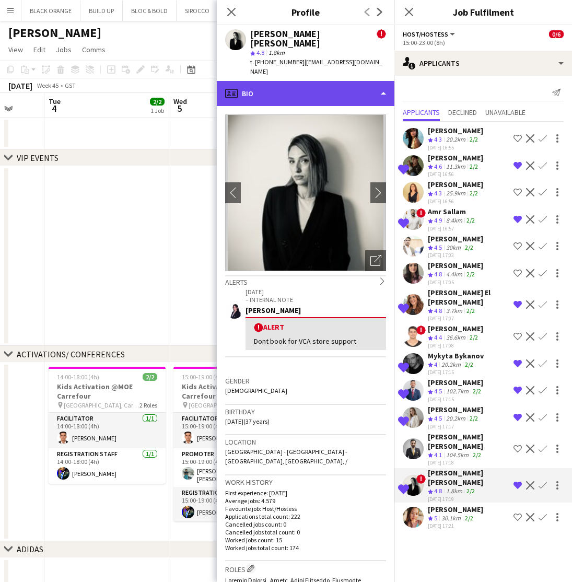
click at [350, 81] on div "profile Bio" at bounding box center [306, 93] width 178 height 25
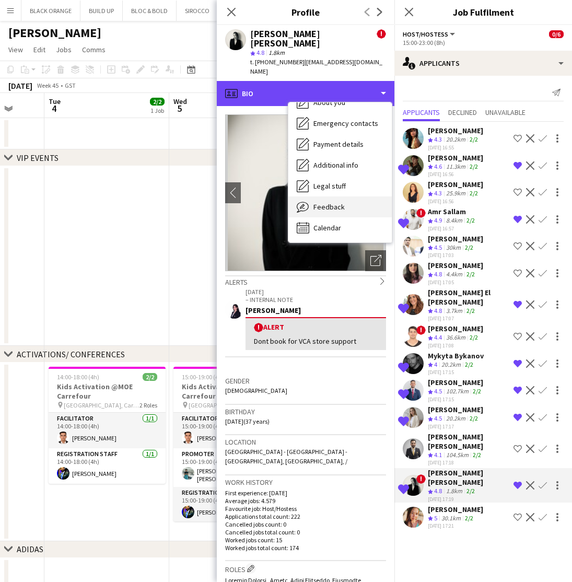
scroll to position [56, 0]
click at [328, 202] on span "Feedback" at bounding box center [328, 206] width 31 height 9
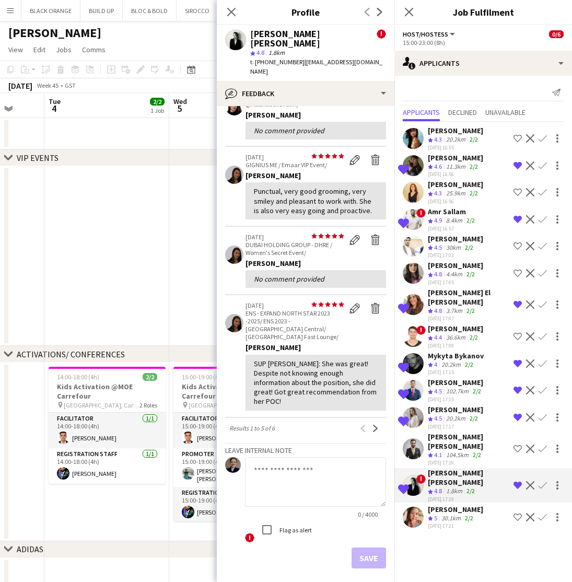
scroll to position [244, 0]
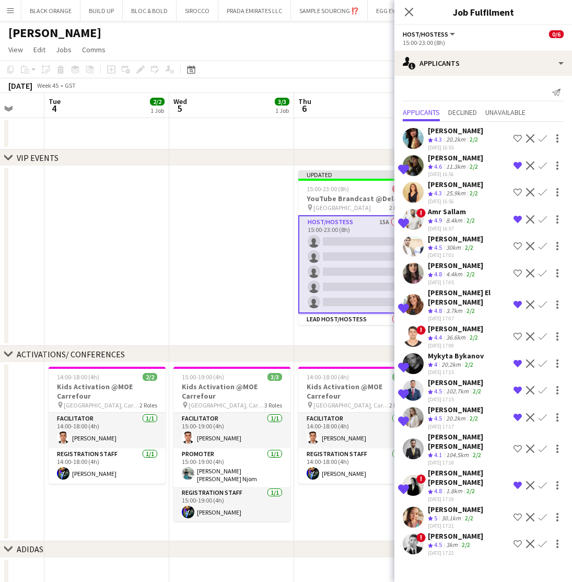
click at [515, 539] on app-icon "Shortlist crew" at bounding box center [517, 543] width 8 height 8
click at [448, 244] on div "30km" at bounding box center [453, 247] width 19 height 9
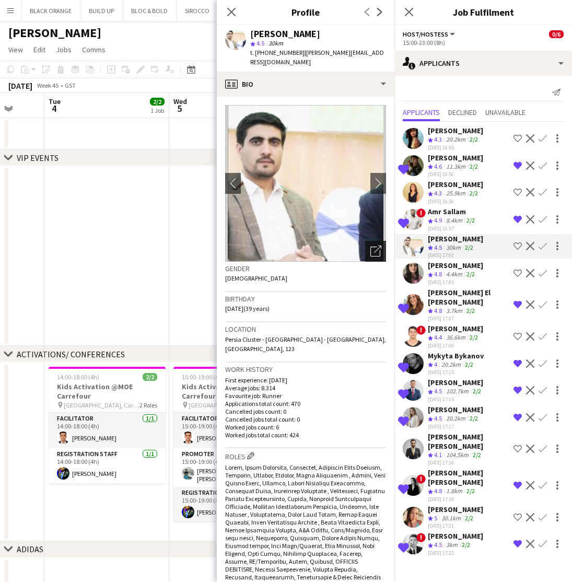
click at [374, 245] on icon "Open photos pop-in" at bounding box center [375, 250] width 11 height 11
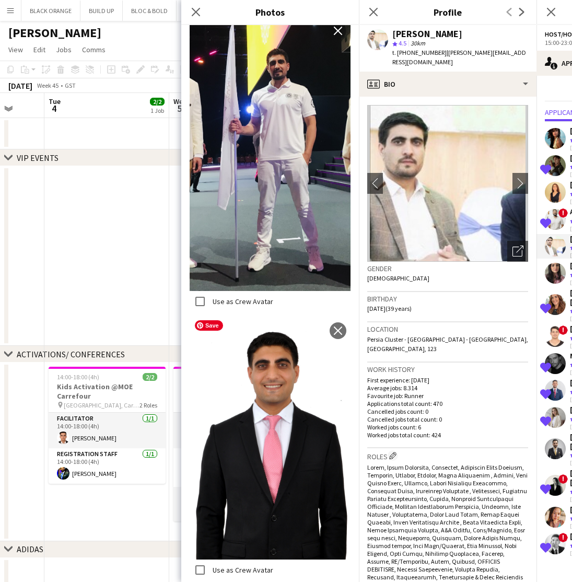
scroll to position [2206, 0]
click at [193, 11] on icon "Close pop-in" at bounding box center [196, 12] width 10 height 10
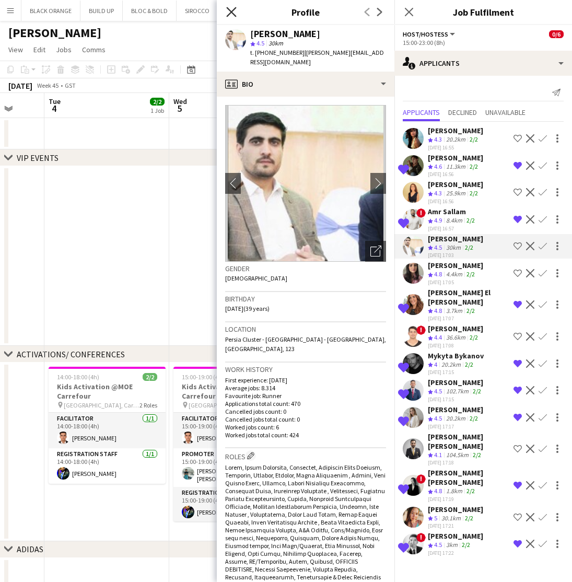
click at [228, 13] on icon "Close pop-in" at bounding box center [231, 12] width 10 height 10
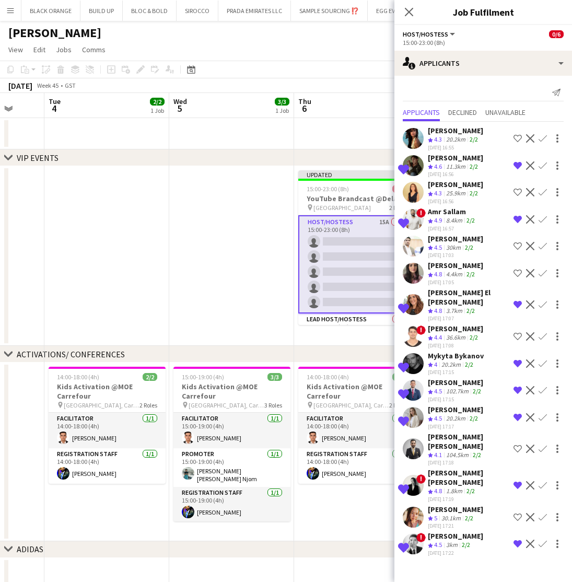
click at [435, 378] on div "Mohammad Al Taweel" at bounding box center [455, 382] width 55 height 9
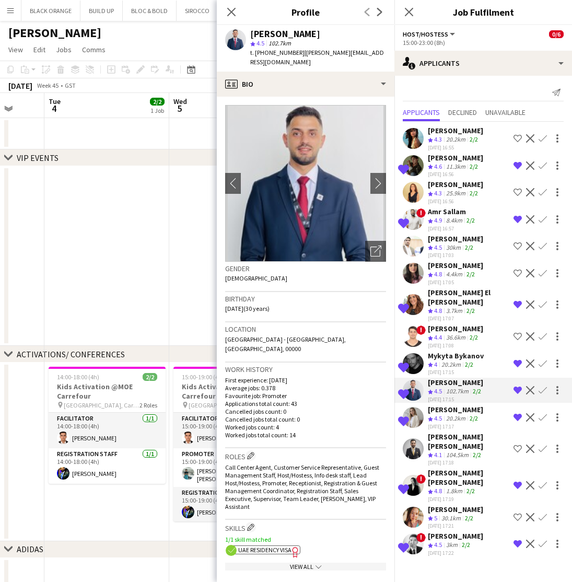
scroll to position [0, 0]
click at [370, 245] on icon "Open photos pop-in" at bounding box center [375, 250] width 11 height 11
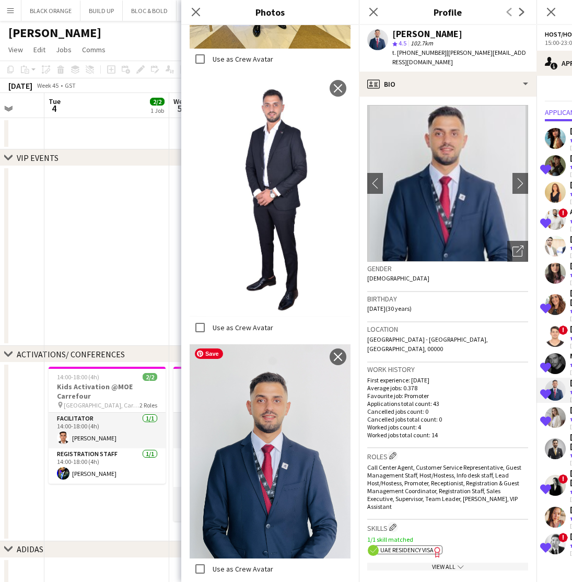
scroll to position [1142, 0]
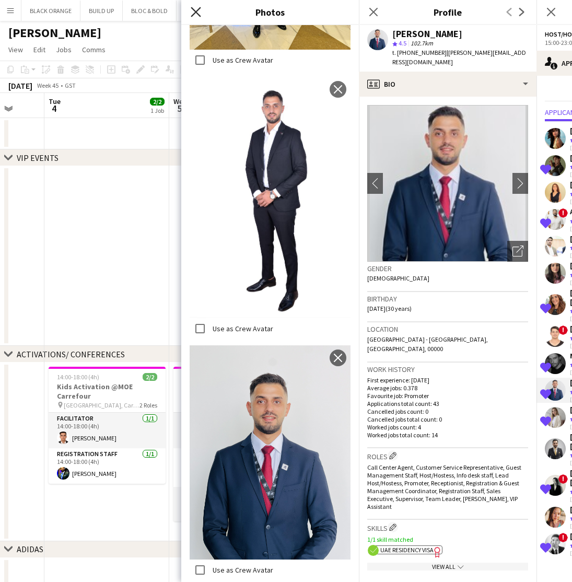
click at [193, 12] on icon "Close pop-in" at bounding box center [196, 12] width 10 height 10
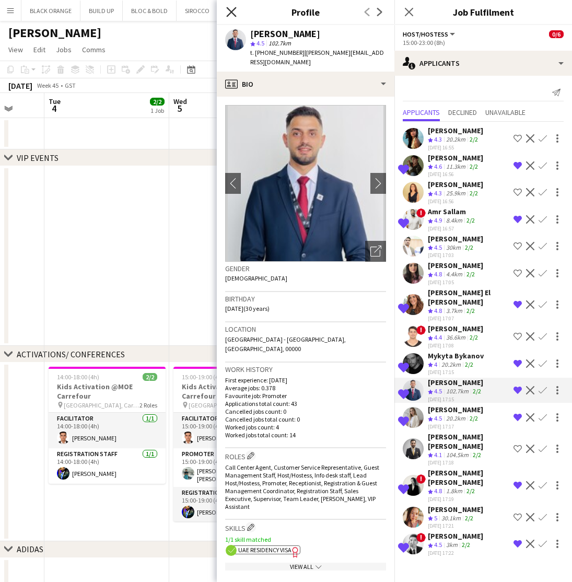
click at [231, 11] on icon at bounding box center [231, 12] width 10 height 10
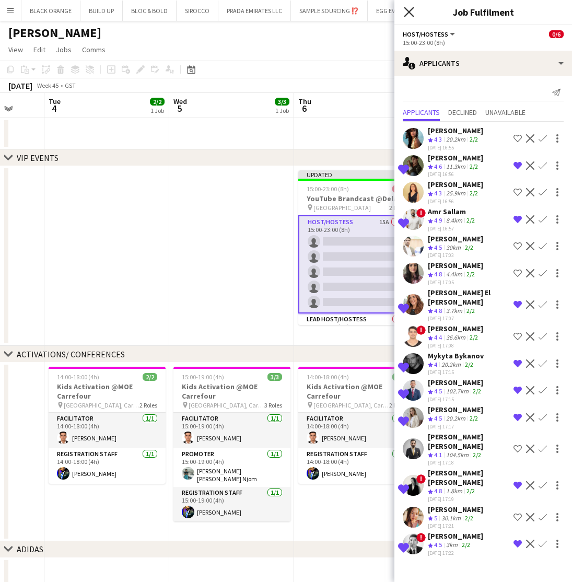
click at [410, 16] on icon "Close pop-in" at bounding box center [409, 12] width 10 height 10
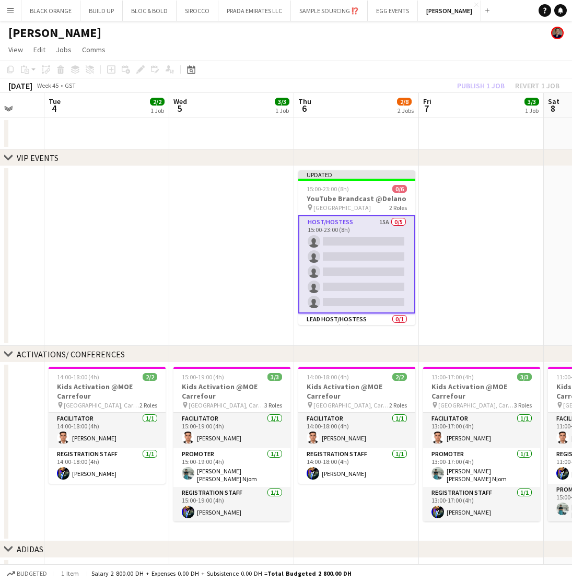
click at [486, 226] on app-date-cell at bounding box center [481, 256] width 125 height 180
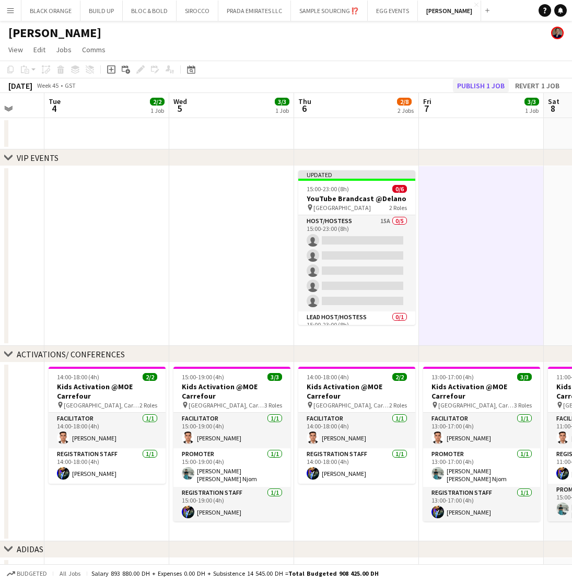
click at [462, 89] on button "Publish 1 job" at bounding box center [481, 86] width 56 height 14
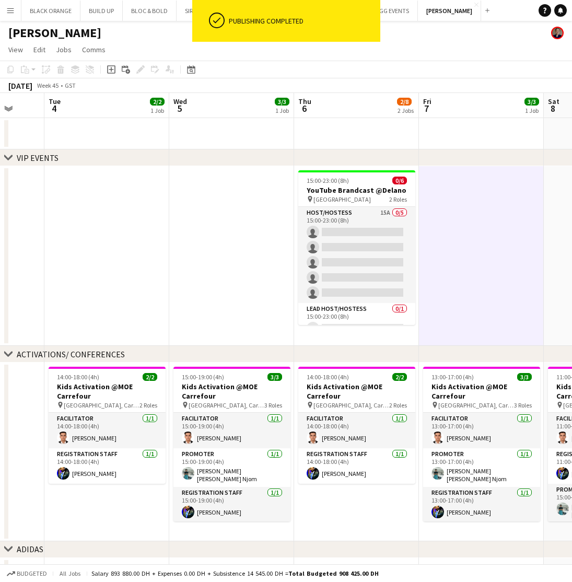
click at [399, 65] on app-toolbar "Copy Paste Paste Command V Paste with crew Command Shift V Paste linked Job Del…" at bounding box center [286, 70] width 572 height 18
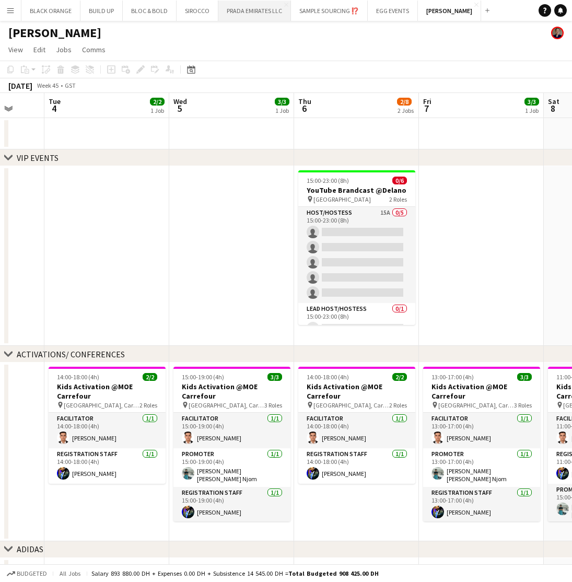
click at [237, 16] on button "PRADA EMIRATES LLC Close" at bounding box center [254, 11] width 73 height 20
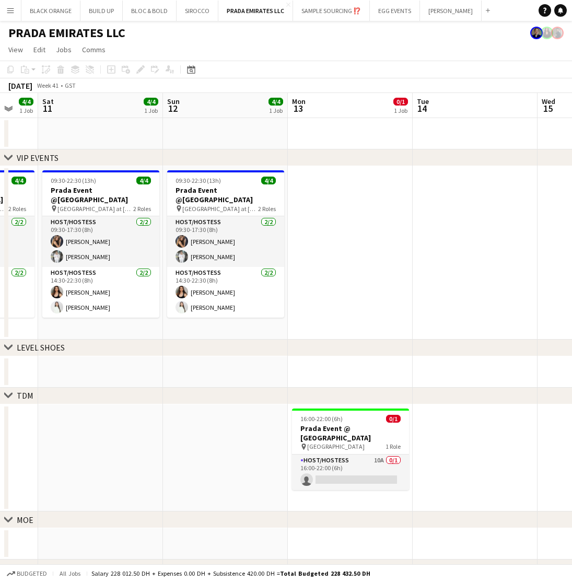
scroll to position [0, 465]
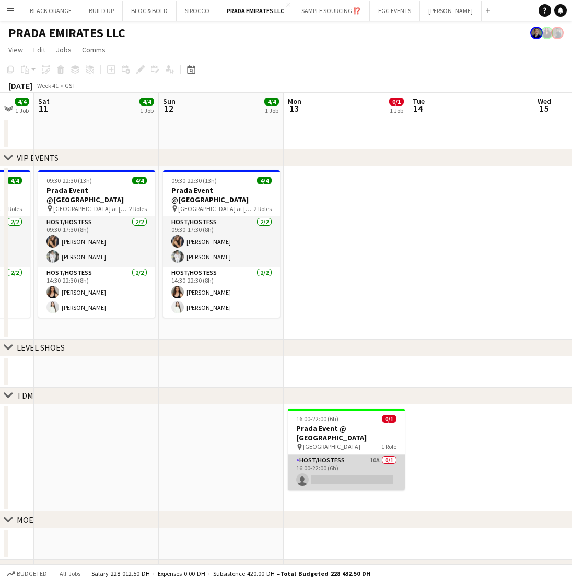
click at [351, 460] on app-card-role "Host/Hostess 10A 0/1 16:00-22:00 (6h) single-neutral-actions" at bounding box center [346, 472] width 117 height 36
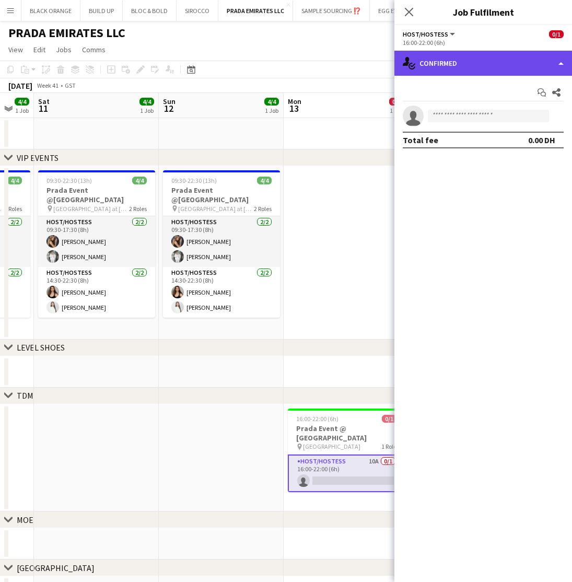
click at [459, 60] on div "single-neutral-actions-check-2 Confirmed" at bounding box center [483, 63] width 178 height 25
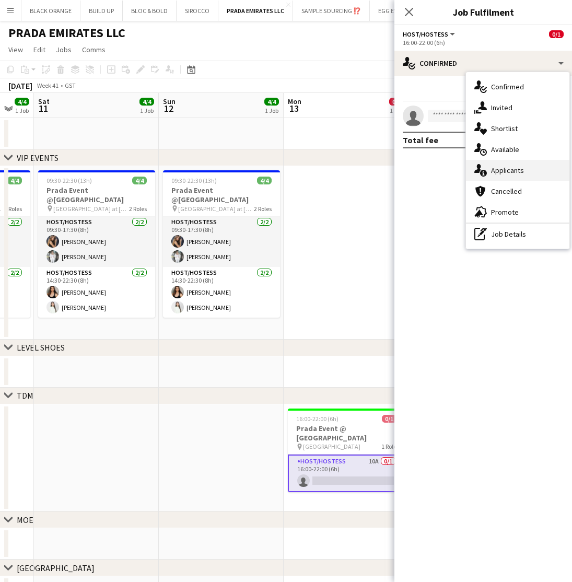
click at [504, 172] on span "Applicants" at bounding box center [507, 170] width 33 height 9
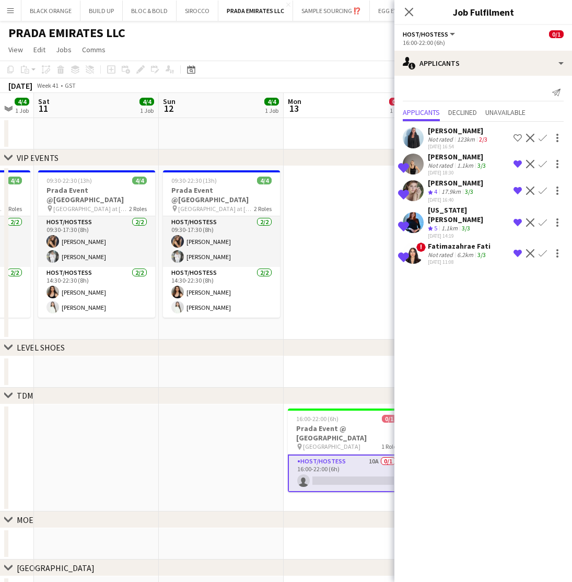
click at [470, 140] on div "123km" at bounding box center [466, 139] width 22 height 8
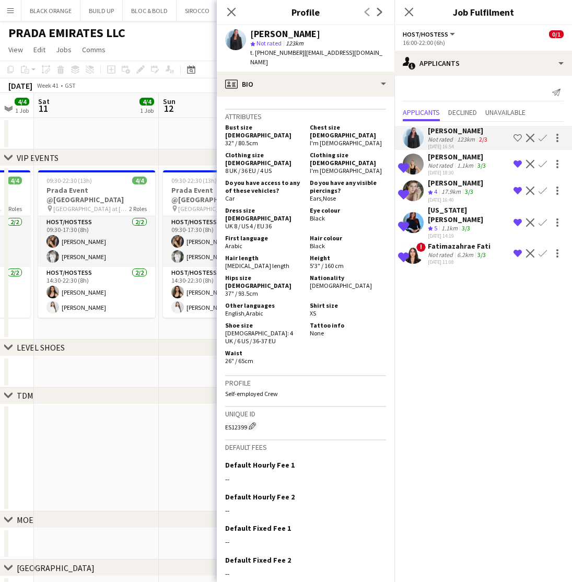
scroll to position [460, 0]
click at [414, 137] on app-user-avatar at bounding box center [413, 137] width 21 height 21
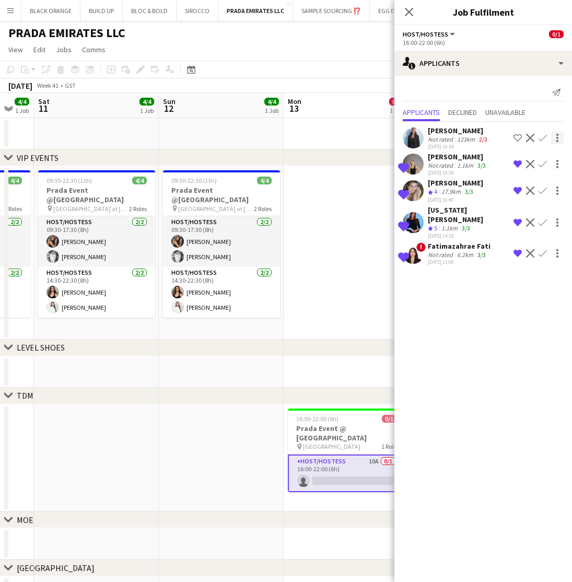
click at [556, 139] on div at bounding box center [557, 138] width 13 height 13
click at [488, 430] on div at bounding box center [286, 291] width 572 height 582
click at [480, 140] on app-skills-label "2/3" at bounding box center [483, 139] width 8 height 8
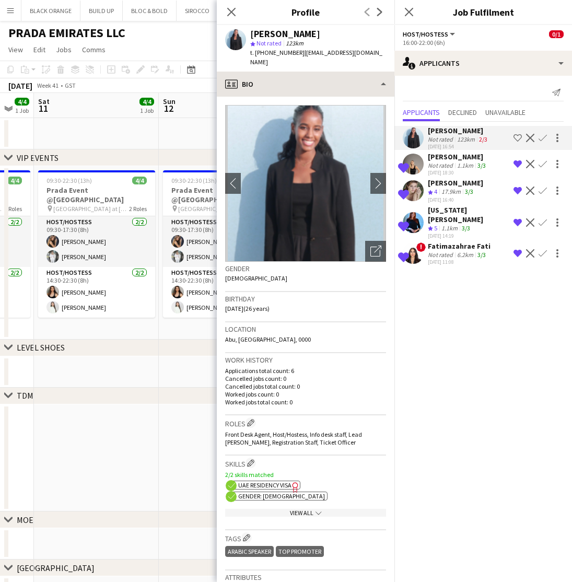
scroll to position [0, 0]
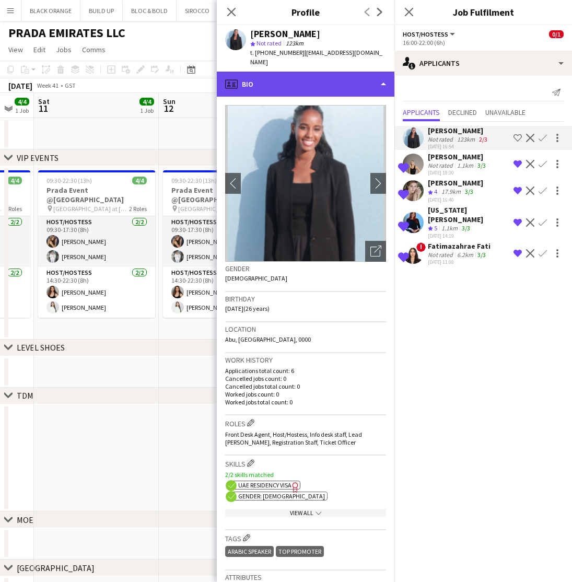
click at [325, 81] on div "profile Bio" at bounding box center [306, 84] width 178 height 25
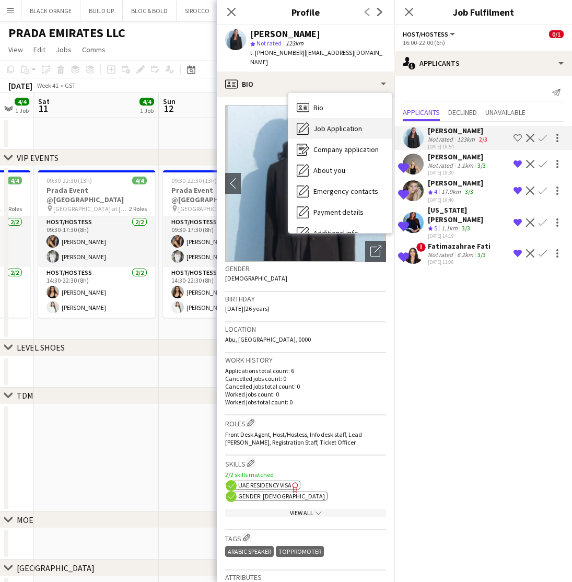
click at [344, 124] on span "Job Application" at bounding box center [337, 128] width 49 height 9
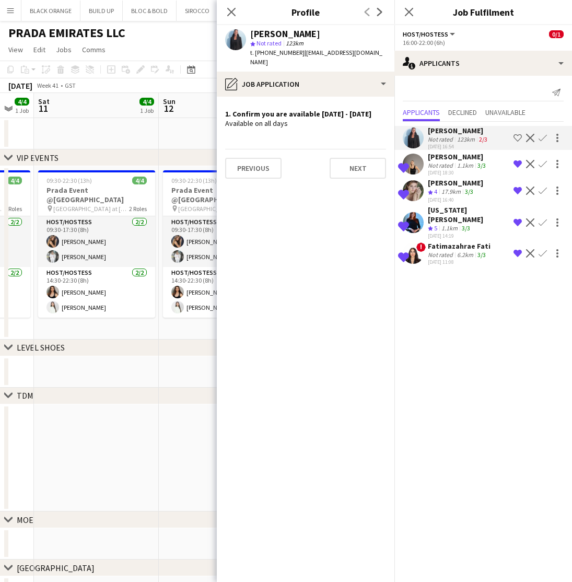
click at [440, 161] on div "[PERSON_NAME]" at bounding box center [458, 156] width 60 height 9
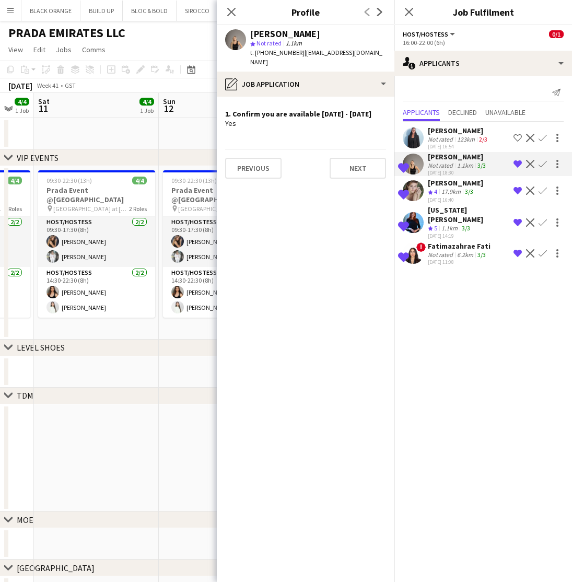
click at [448, 192] on div "17.9km" at bounding box center [450, 191] width 23 height 9
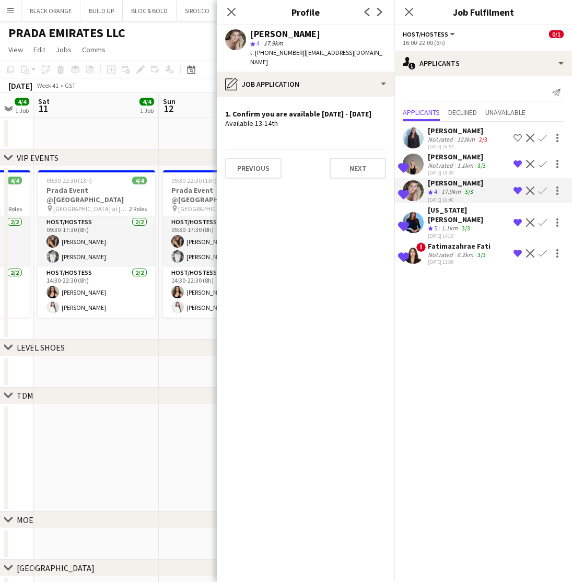
click at [450, 224] on div "1.1km" at bounding box center [449, 228] width 20 height 9
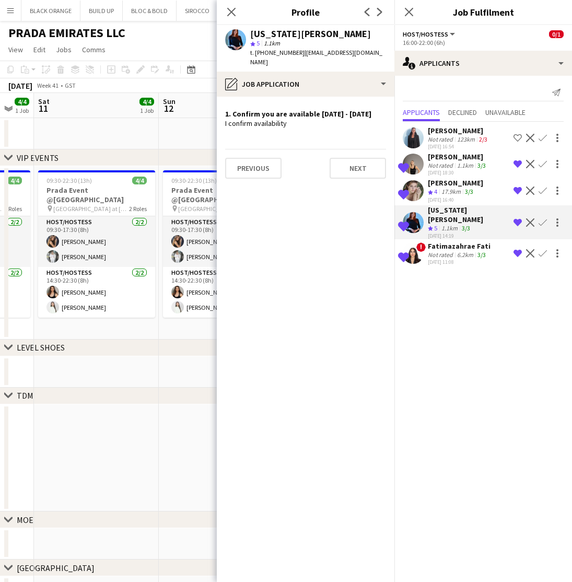
click at [446, 194] on div "17.9km" at bounding box center [450, 191] width 23 height 9
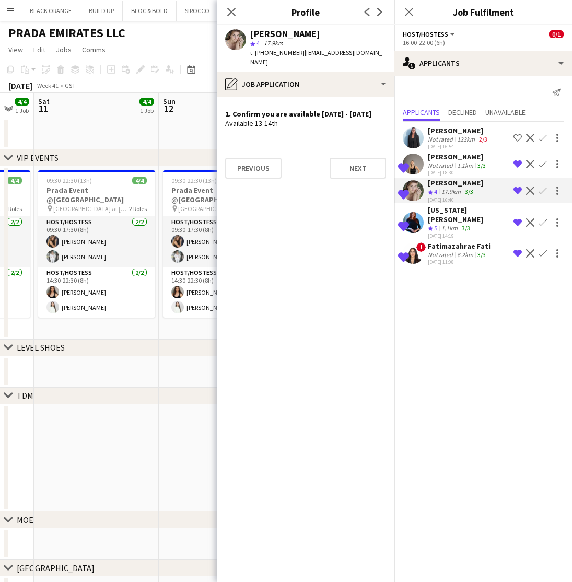
click at [531, 188] on app-icon "Decline" at bounding box center [530, 190] width 8 height 8
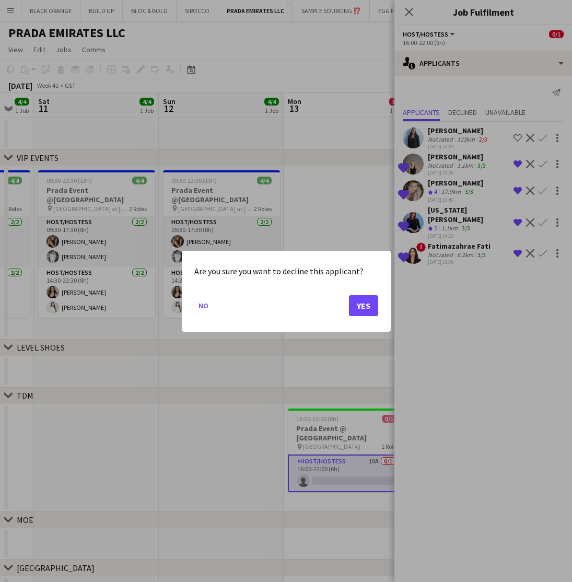
click at [362, 305] on button "Yes" at bounding box center [363, 305] width 29 height 21
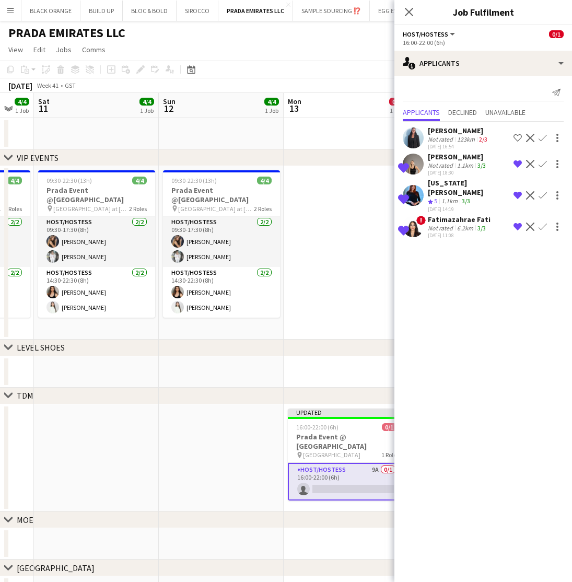
click at [448, 183] on div "[US_STATE][PERSON_NAME]" at bounding box center [468, 187] width 81 height 19
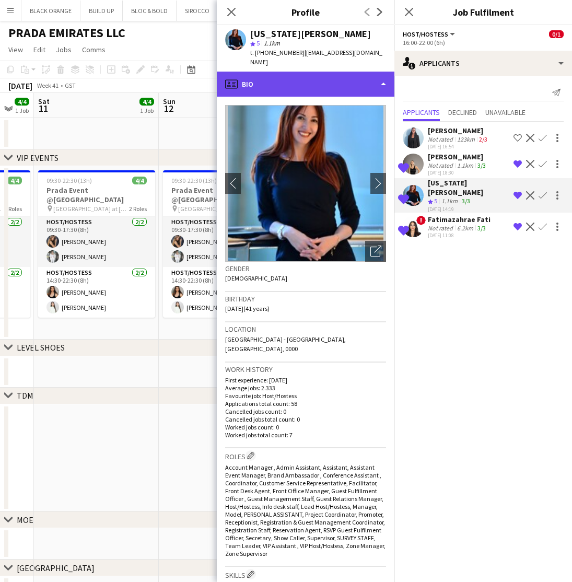
click at [329, 74] on div "profile Bio" at bounding box center [306, 84] width 178 height 25
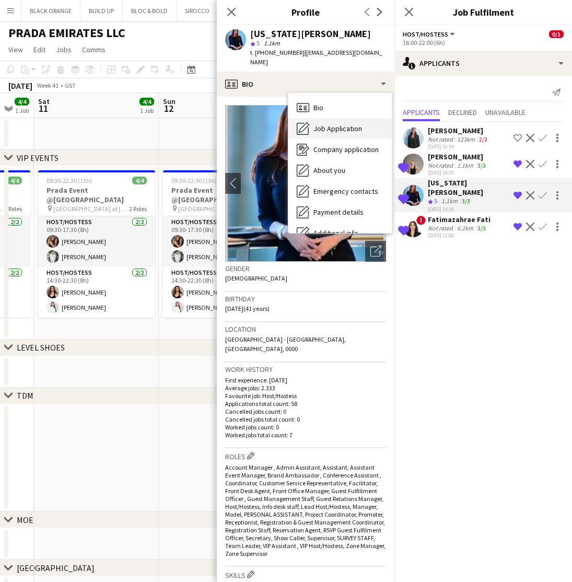
click at [335, 124] on span "Job Application" at bounding box center [337, 128] width 49 height 9
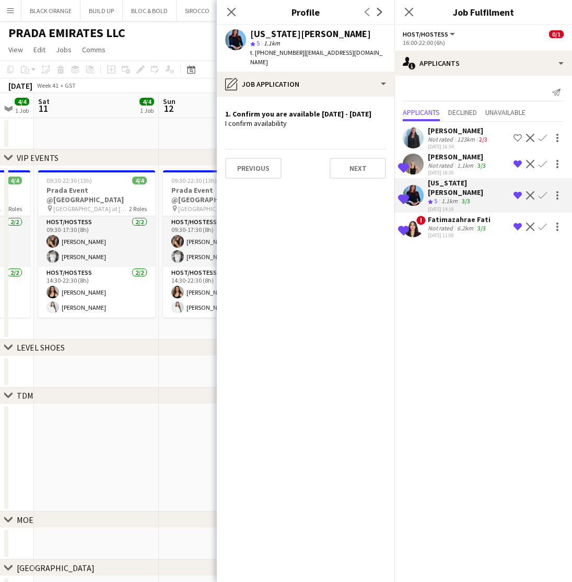
click at [444, 224] on div "Not rated" at bounding box center [441, 228] width 27 height 8
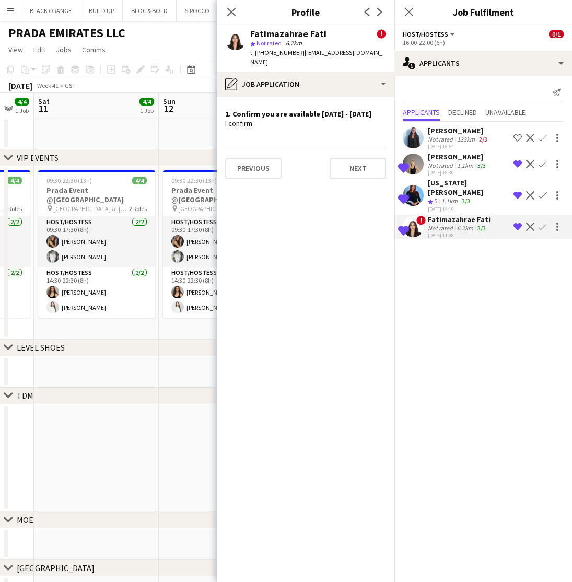
click at [458, 224] on div "6.2km" at bounding box center [465, 228] width 20 height 8
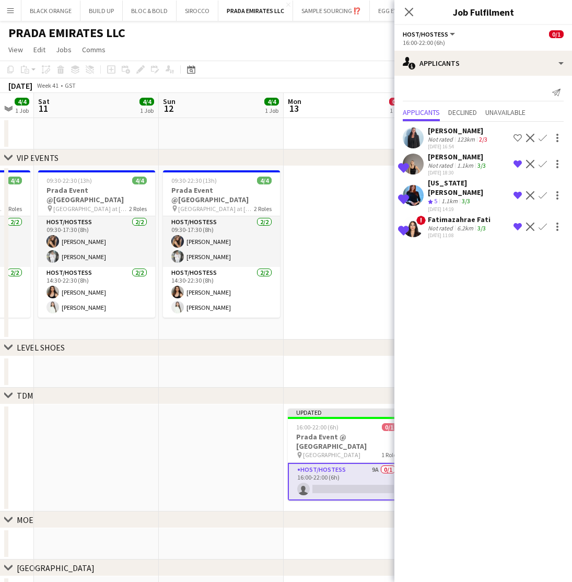
click at [440, 215] on div "Fatimazahrae Fati" at bounding box center [459, 219] width 63 height 9
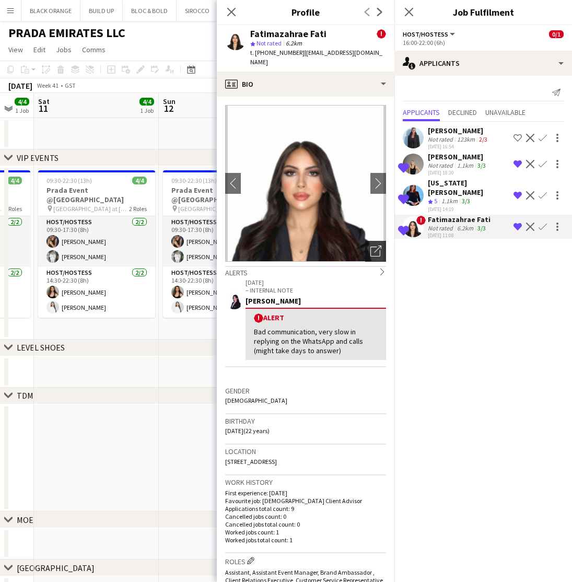
click at [371, 250] on icon "Open photos pop-in" at bounding box center [375, 250] width 11 height 11
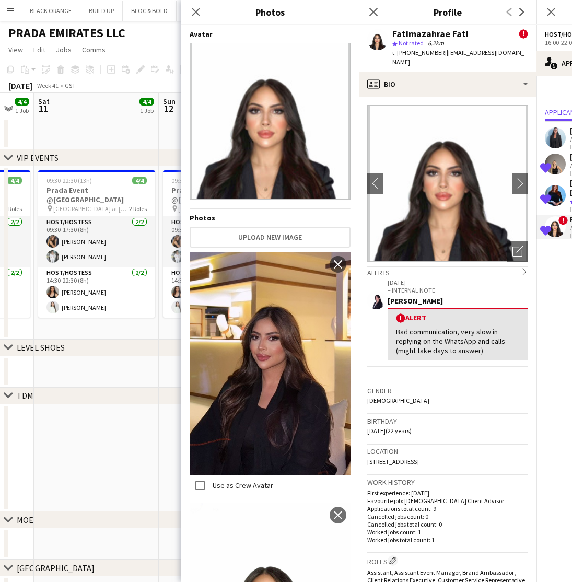
click at [552, 162] on app-user-avatar at bounding box center [555, 164] width 21 height 21
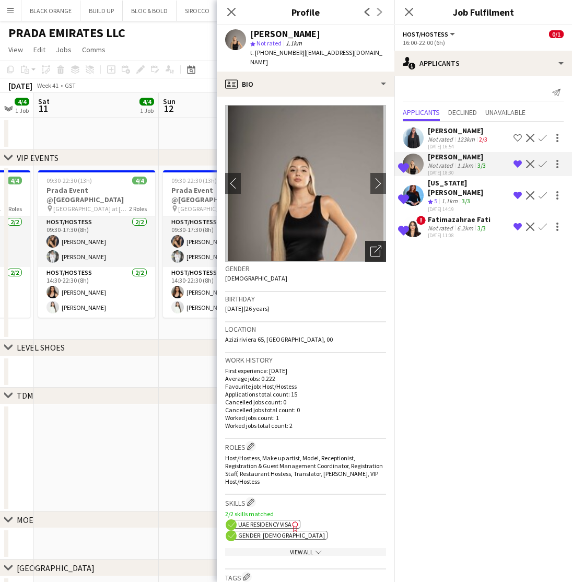
click at [374, 245] on icon "Open photos pop-in" at bounding box center [375, 250] width 11 height 11
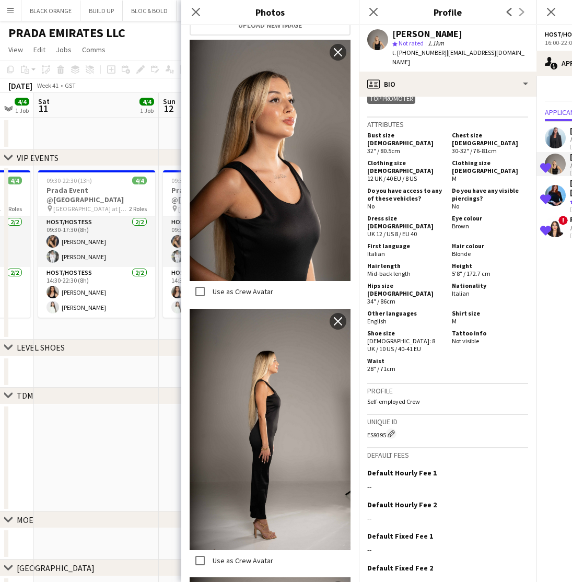
scroll to position [509, 0]
click at [553, 189] on app-user-avatar at bounding box center [555, 195] width 21 height 21
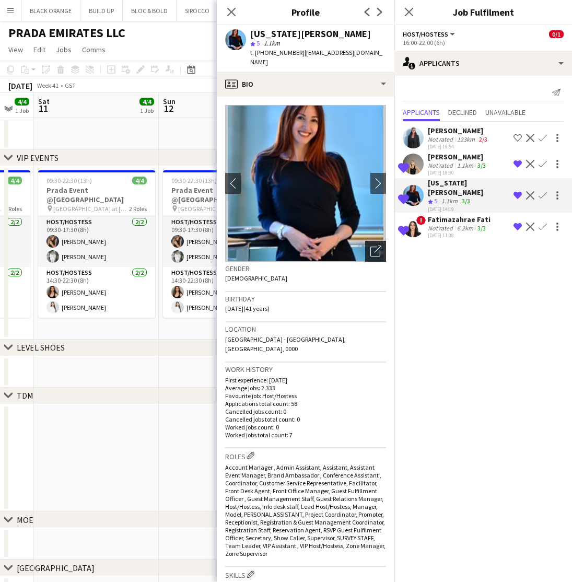
click at [373, 245] on icon "Open photos pop-in" at bounding box center [375, 250] width 11 height 11
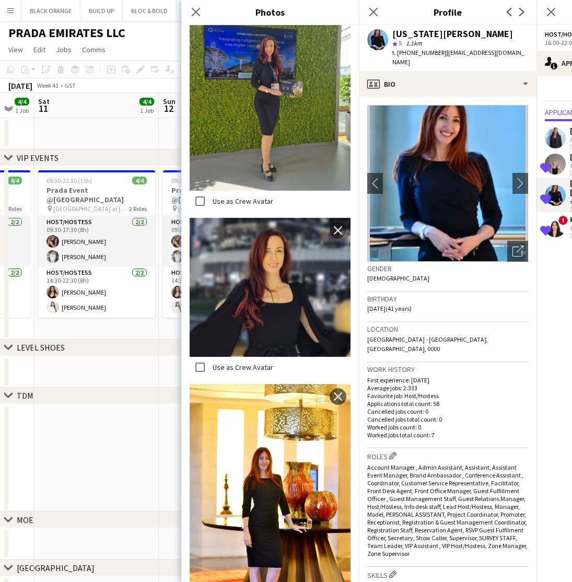
scroll to position [1176, 0]
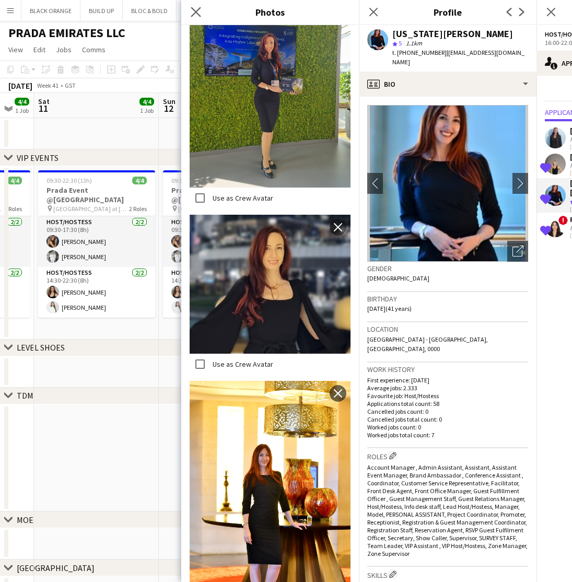
click at [190, 11] on app-icon "Close pop-in" at bounding box center [196, 12] width 15 height 15
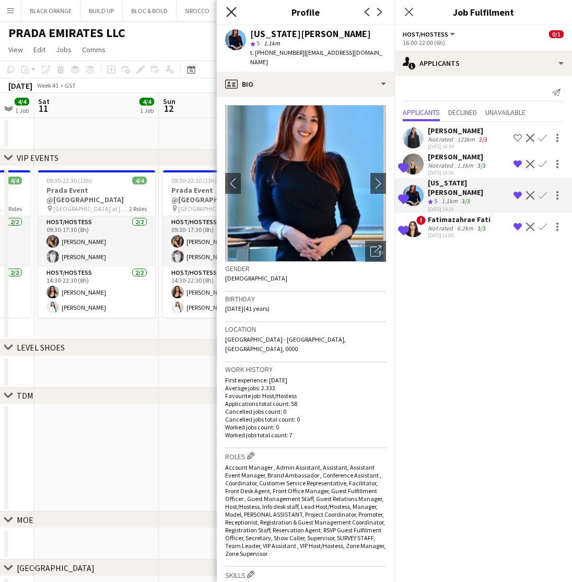
click at [234, 10] on icon at bounding box center [231, 12] width 10 height 10
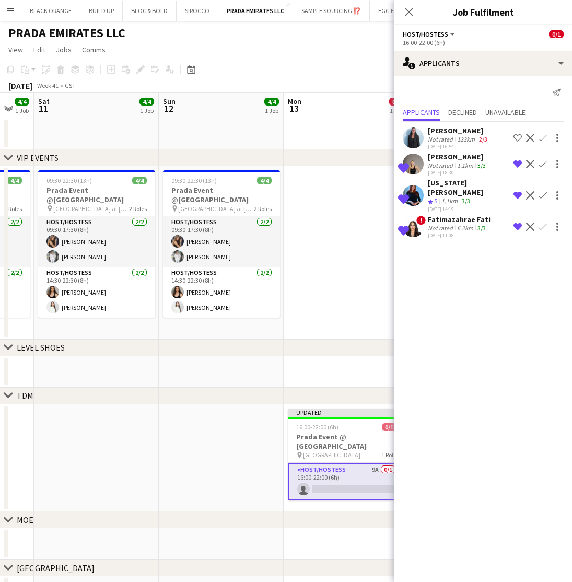
click at [440, 215] on div "Fatimazahrae Fati" at bounding box center [459, 219] width 63 height 9
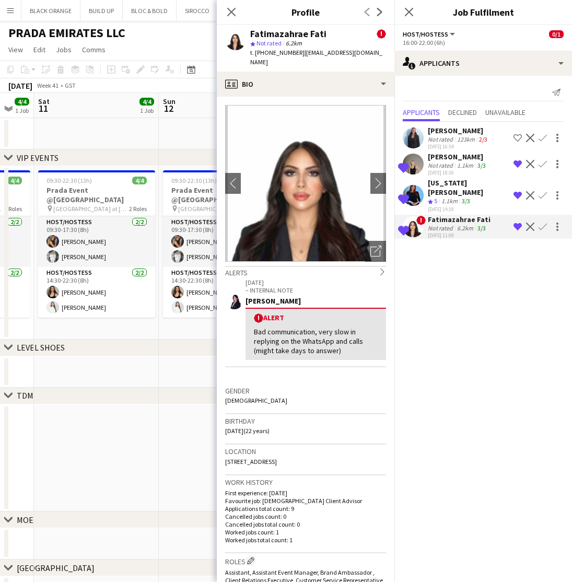
click at [519, 222] on app-icon "Remove crew from shortlist" at bounding box center [517, 226] width 8 height 8
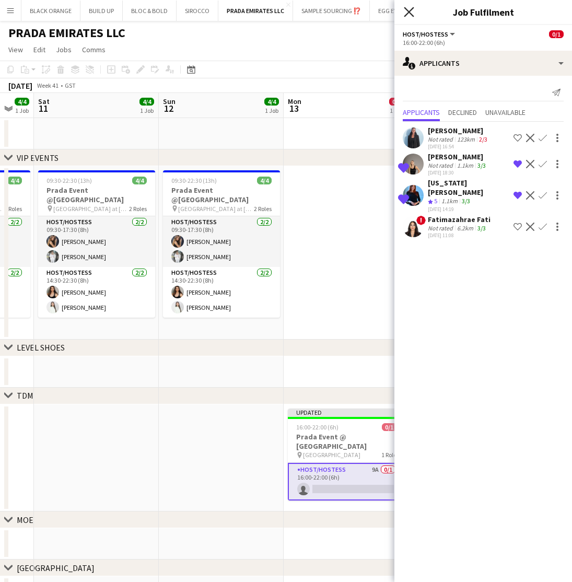
click at [406, 13] on icon "Close pop-in" at bounding box center [409, 12] width 10 height 10
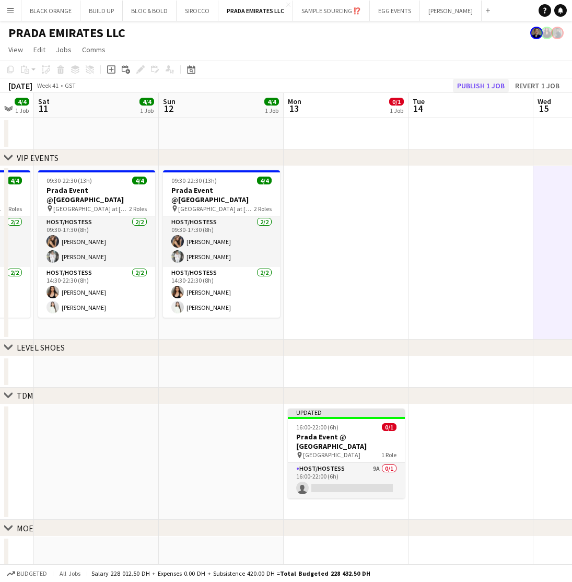
click at [472, 81] on button "Publish 1 job" at bounding box center [481, 86] width 56 height 14
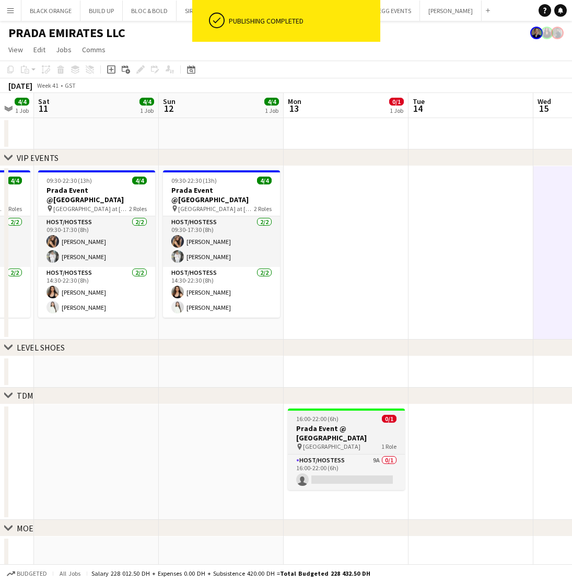
click at [329, 430] on h3 "Prada Event @ [GEOGRAPHIC_DATA]" at bounding box center [346, 432] width 117 height 19
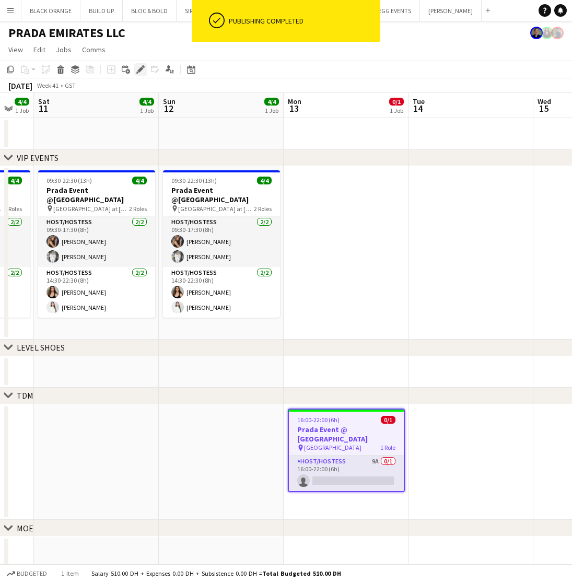
click at [137, 70] on icon "Edit" at bounding box center [140, 69] width 8 height 8
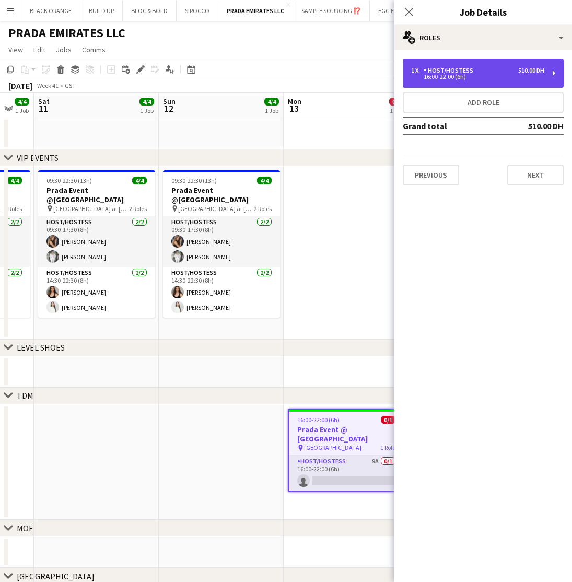
click at [463, 68] on div "Host/Hostess" at bounding box center [450, 70] width 54 height 7
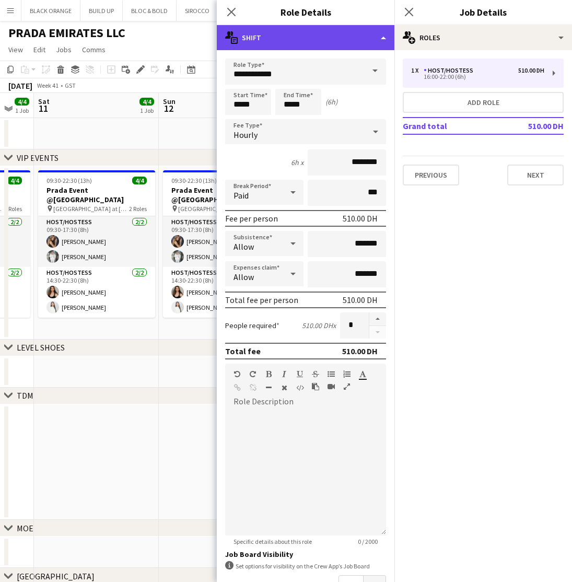
click at [281, 37] on div "multiple-actions-text Shift" at bounding box center [306, 37] width 178 height 25
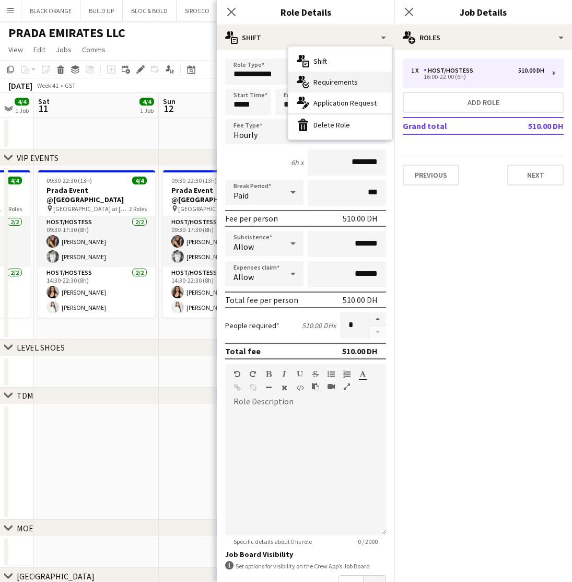
click at [316, 77] on div "multiple-actions-check-2 Requirements" at bounding box center [339, 82] width 103 height 21
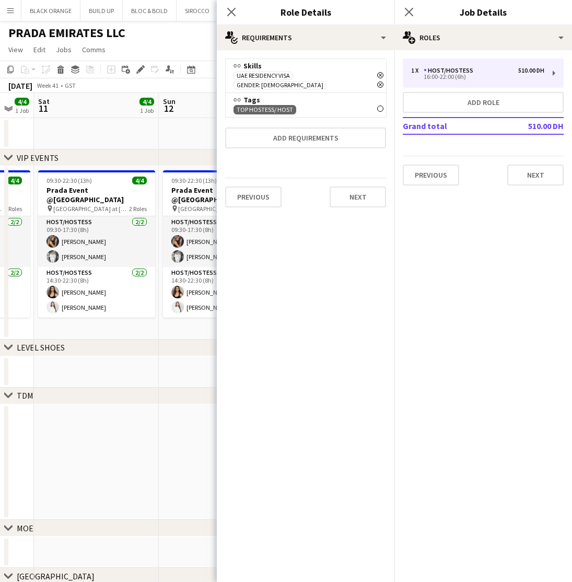
click at [381, 105] on icon "Remove" at bounding box center [380, 108] width 6 height 6
click at [317, 103] on button "Add requirements" at bounding box center [305, 113] width 161 height 21
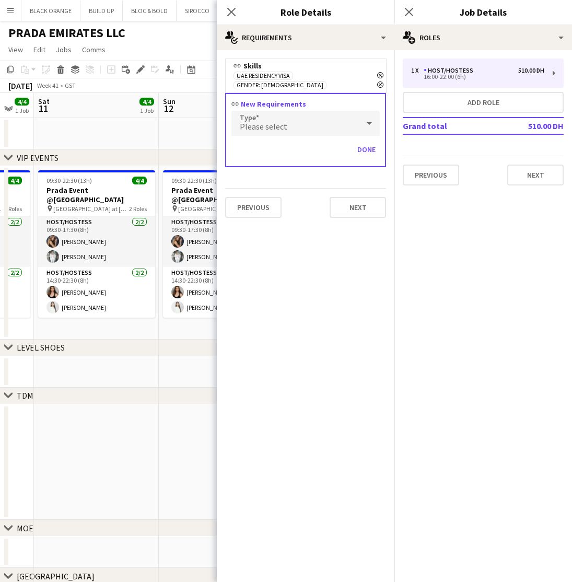
click at [267, 121] on span "Please select" at bounding box center [264, 126] width 48 height 10
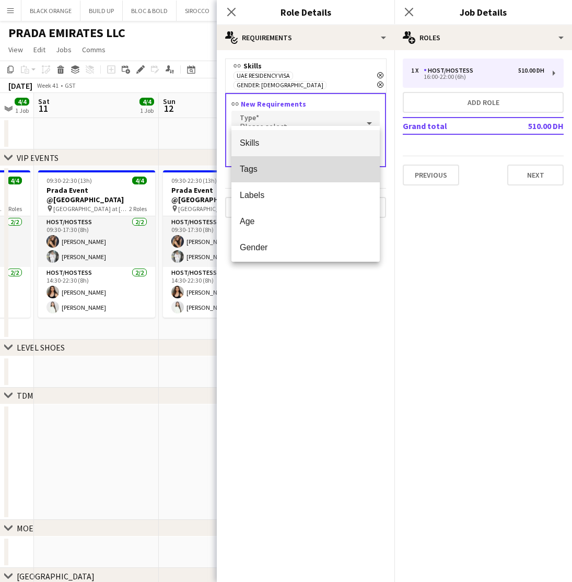
click at [258, 167] on span "Tags" at bounding box center [306, 169] width 132 height 10
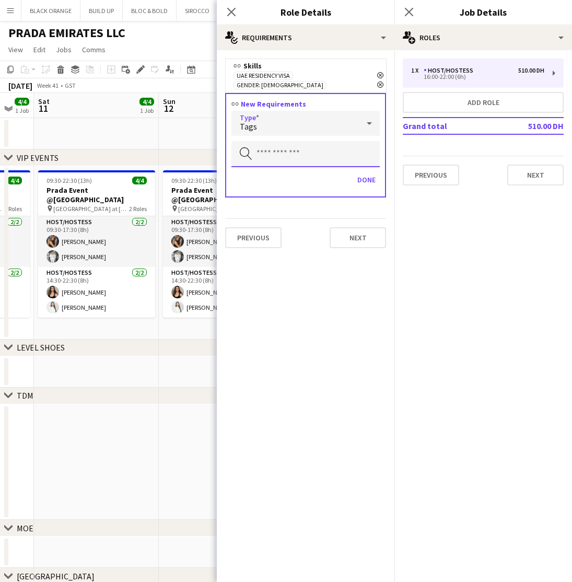
click at [264, 146] on input "text" at bounding box center [305, 154] width 148 height 26
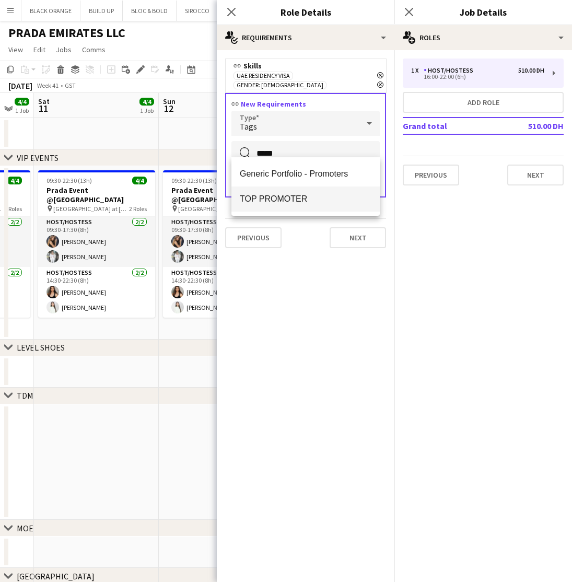
type input "*****"
click at [272, 193] on mat-option "TOP PROMOTER" at bounding box center [305, 198] width 148 height 25
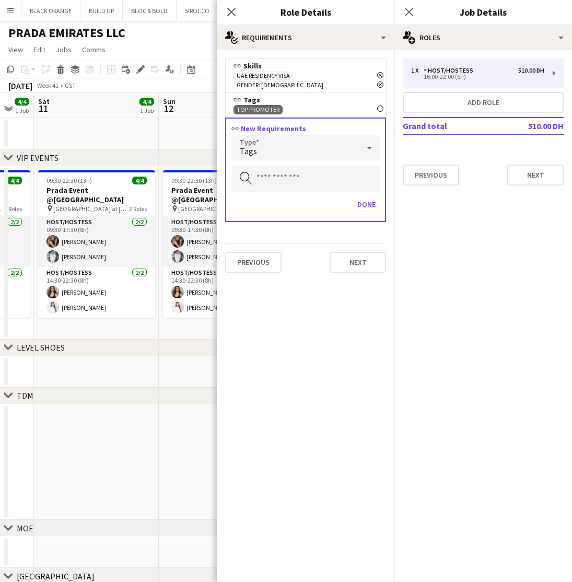
click at [314, 143] on div "Tags" at bounding box center [294, 147] width 127 height 25
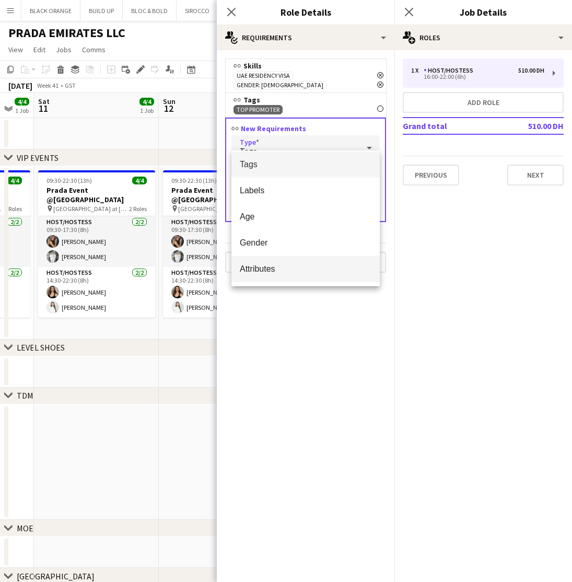
scroll to position [29, 0]
click at [277, 274] on span "Attributes" at bounding box center [306, 269] width 132 height 10
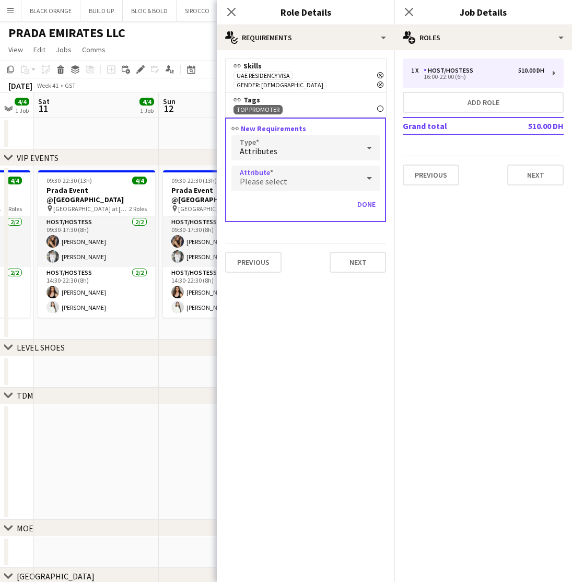
click at [291, 174] on div "Please select" at bounding box center [294, 178] width 127 height 25
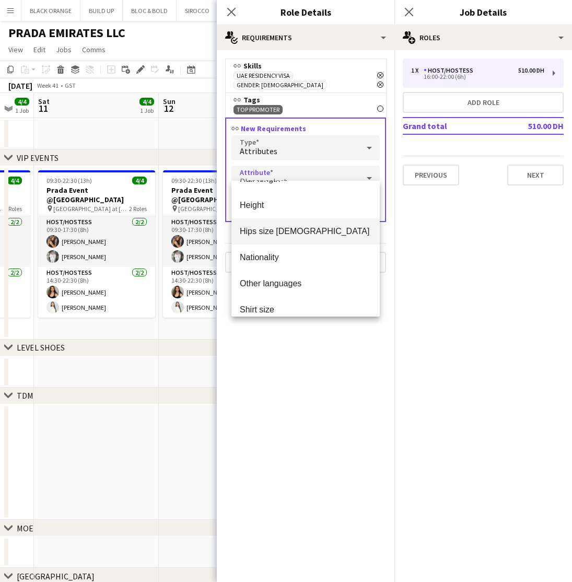
scroll to position [273, 0]
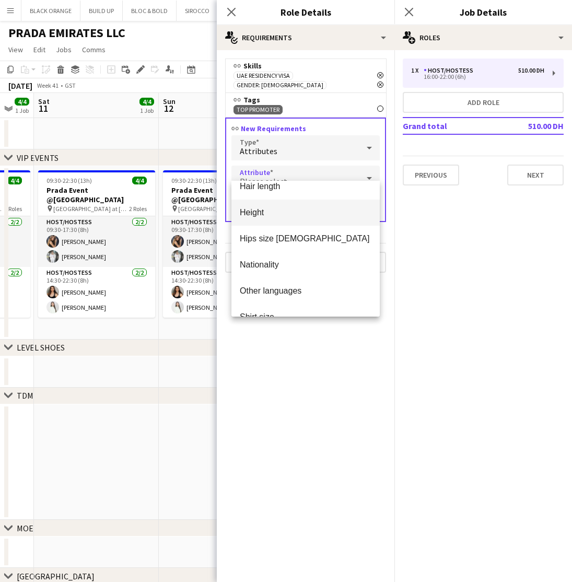
click at [255, 213] on span "Height" at bounding box center [306, 212] width 132 height 10
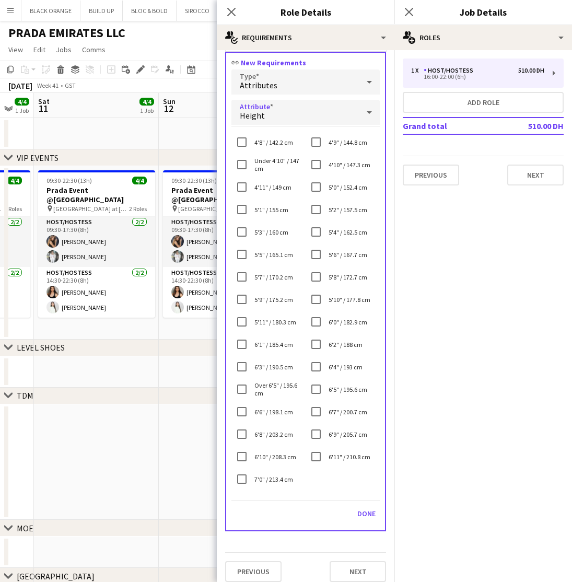
scroll to position [64, 0]
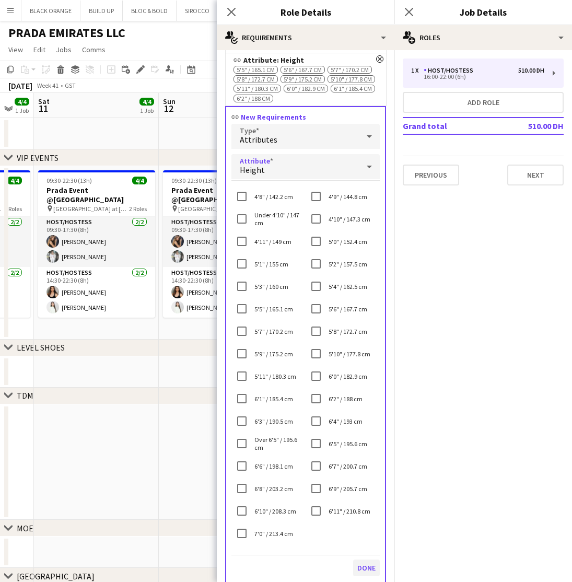
click at [364, 559] on button "Done" at bounding box center [366, 567] width 27 height 17
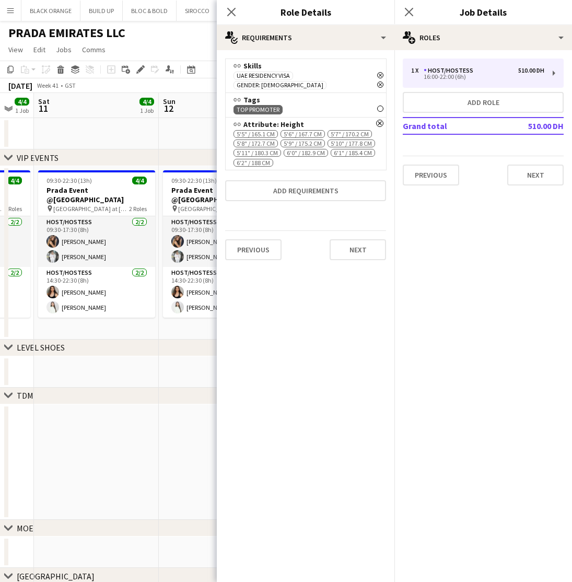
scroll to position [0, 0]
click at [349, 242] on button "Next" at bounding box center [357, 249] width 56 height 21
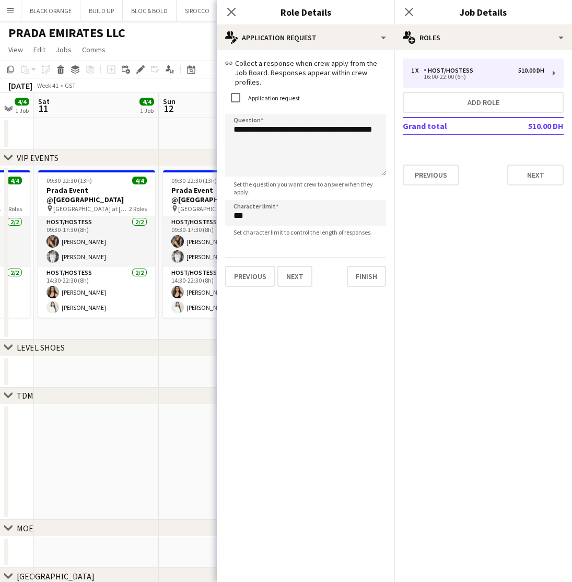
click at [184, 401] on div "chevron-right TDM" at bounding box center [286, 395] width 572 height 17
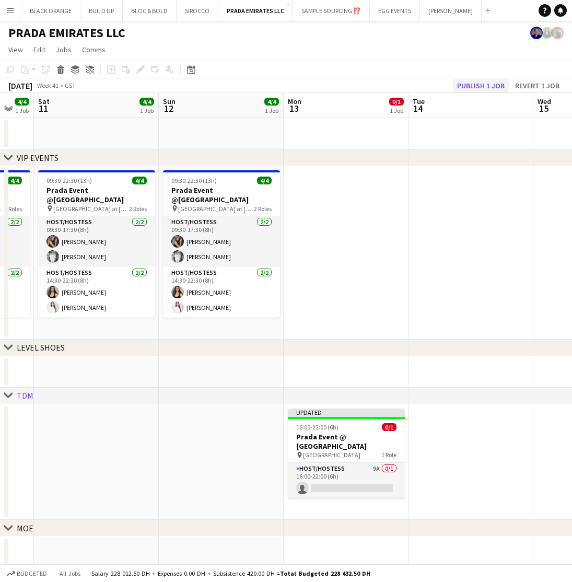
click at [464, 88] on button "Publish 1 job" at bounding box center [481, 86] width 56 height 14
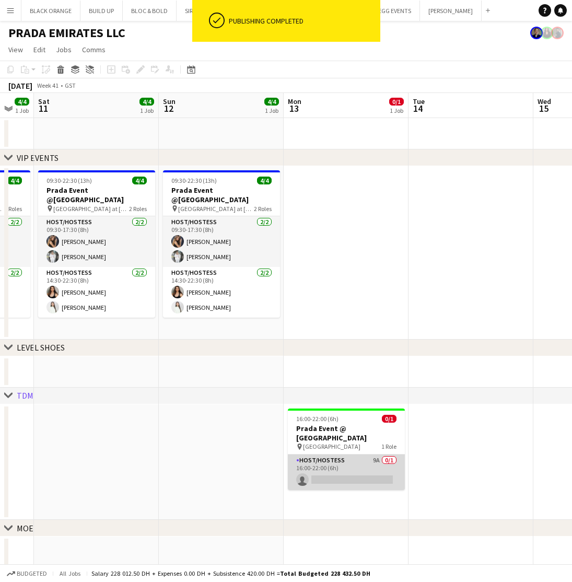
click at [340, 458] on app-card-role "Host/Hostess 9A 0/1 16:00-22:00 (6h) single-neutral-actions" at bounding box center [346, 472] width 117 height 36
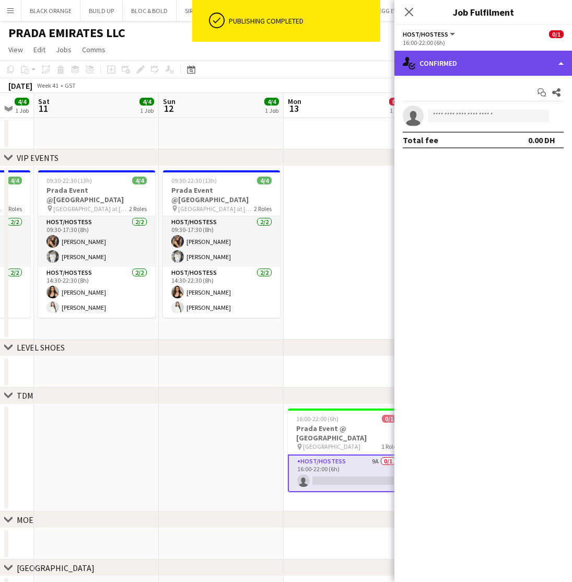
click at [491, 57] on div "single-neutral-actions-check-2 Confirmed" at bounding box center [483, 63] width 178 height 25
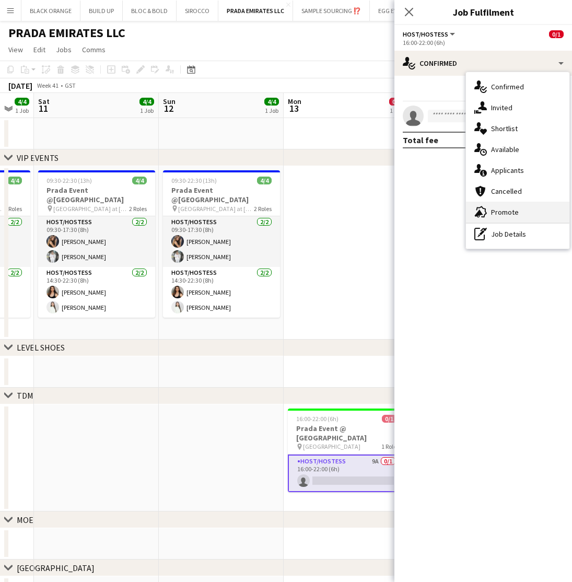
click at [500, 209] on span "Promote" at bounding box center [505, 211] width 28 height 9
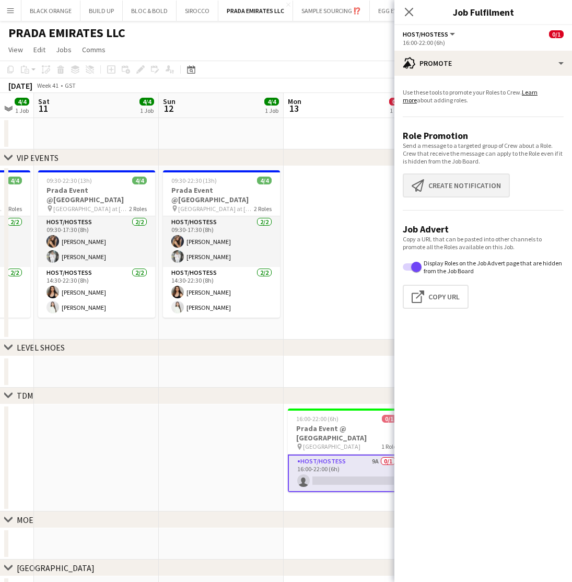
click at [463, 187] on button "Create notification Create notification" at bounding box center [456, 185] width 107 height 24
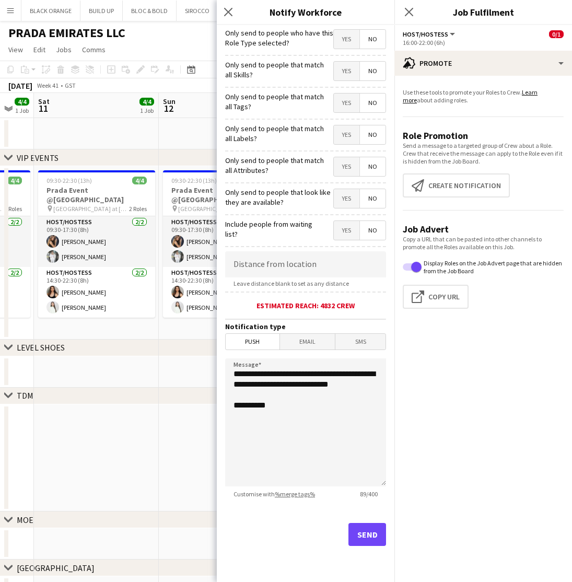
click at [348, 68] on span "Yes" at bounding box center [347, 71] width 26 height 19
click at [348, 104] on span "Yes" at bounding box center [347, 102] width 26 height 19
click at [347, 137] on span "Yes" at bounding box center [347, 134] width 26 height 19
click at [346, 166] on span "Yes" at bounding box center [347, 166] width 26 height 19
click at [347, 201] on span "Yes" at bounding box center [347, 198] width 26 height 19
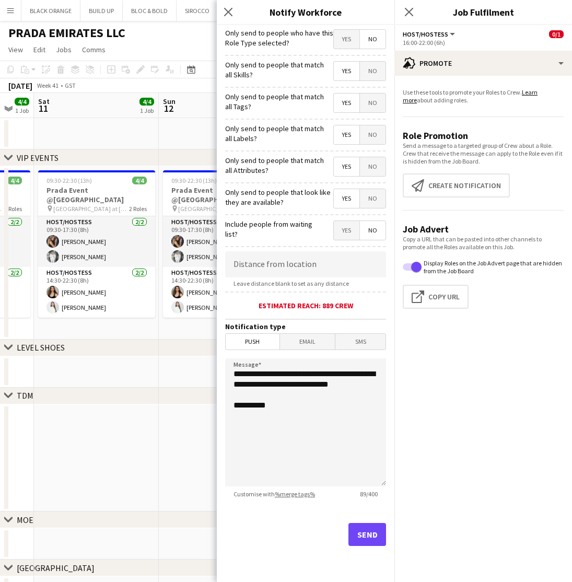
click at [368, 541] on button "Send" at bounding box center [367, 534] width 38 height 23
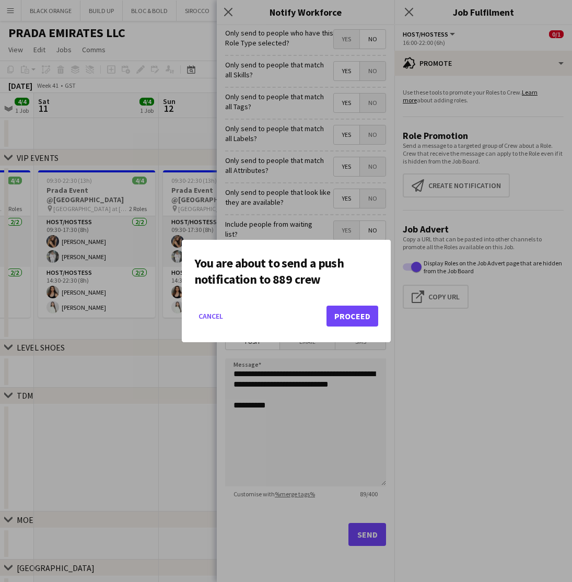
click at [357, 321] on button "Proceed" at bounding box center [352, 315] width 52 height 21
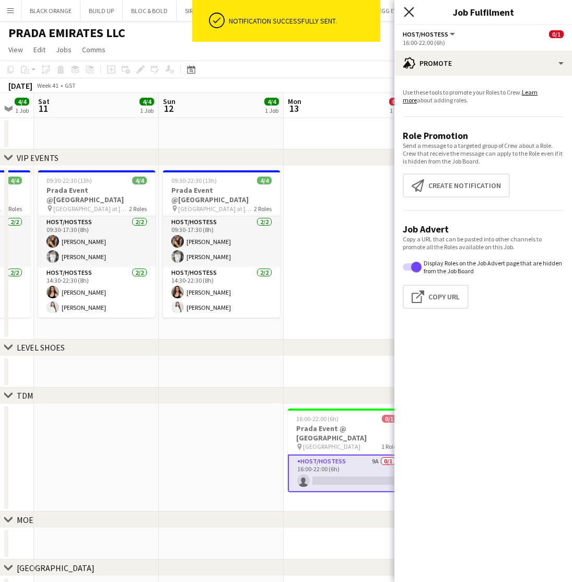
click at [409, 11] on icon "Close pop-in" at bounding box center [409, 12] width 10 height 10
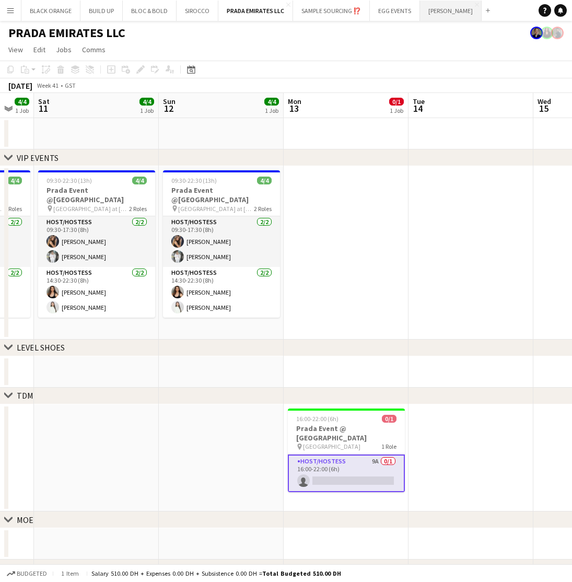
click at [443, 12] on button "JACK MORTON Close" at bounding box center [451, 11] width 62 height 20
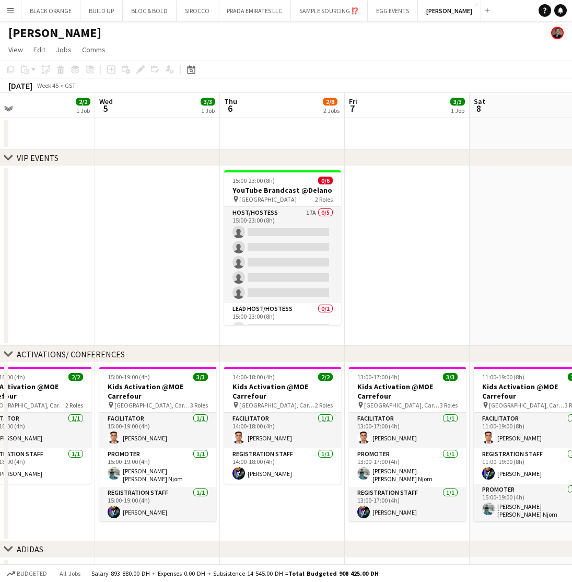
scroll to position [0, 280]
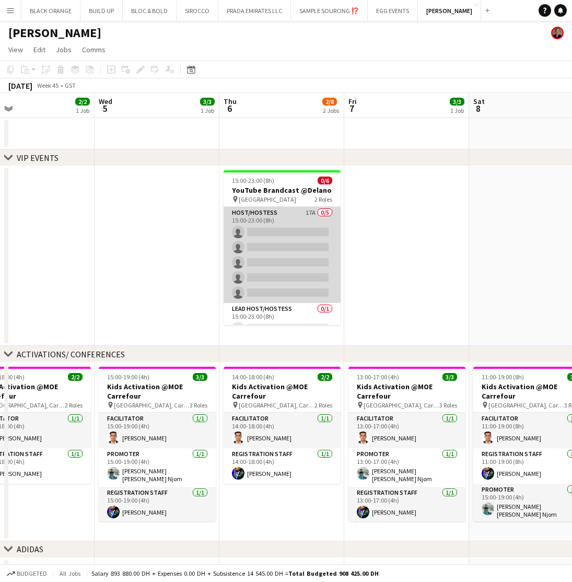
click at [279, 229] on app-card-role "Host/Hostess 17A 0/5 15:00-23:00 (8h) single-neutral-actions single-neutral-act…" at bounding box center [281, 255] width 117 height 96
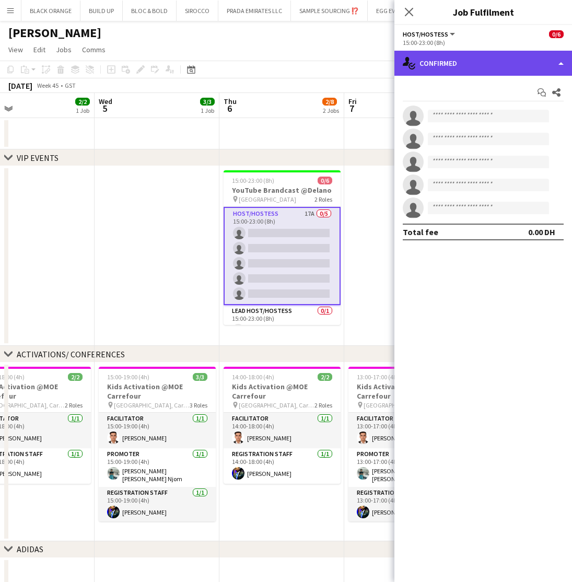
click at [476, 60] on div "single-neutral-actions-check-2 Confirmed" at bounding box center [483, 63] width 178 height 25
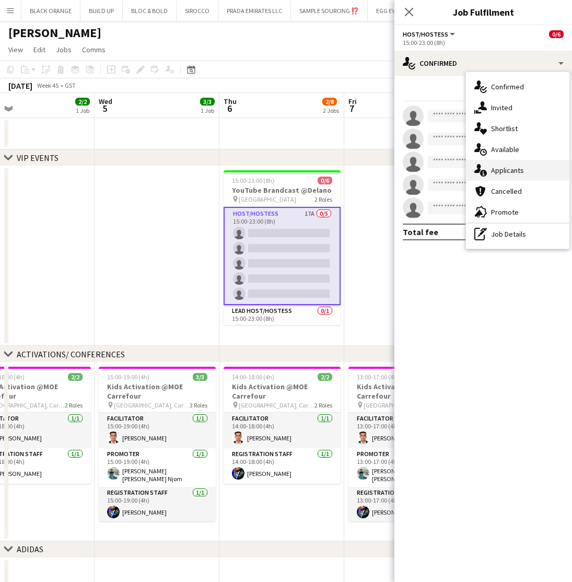
click at [501, 168] on span "Applicants" at bounding box center [507, 170] width 33 height 9
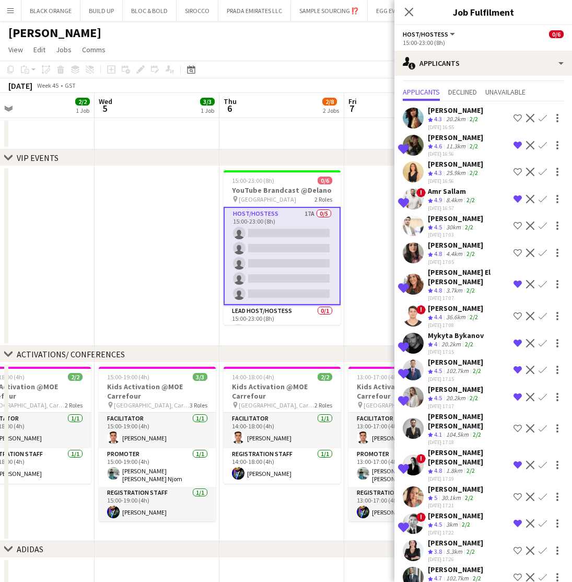
scroll to position [20, 0]
click at [452, 565] on div "Abdullah Al Nouri" at bounding box center [455, 569] width 55 height 9
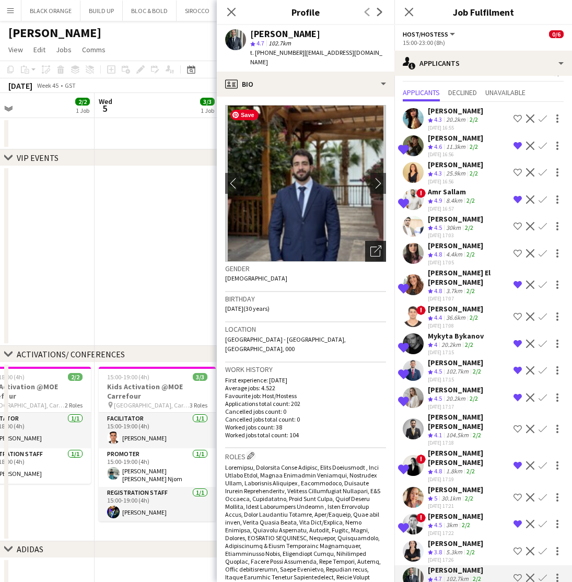
click at [376, 249] on icon "Open photos pop-in" at bounding box center [375, 250] width 11 height 11
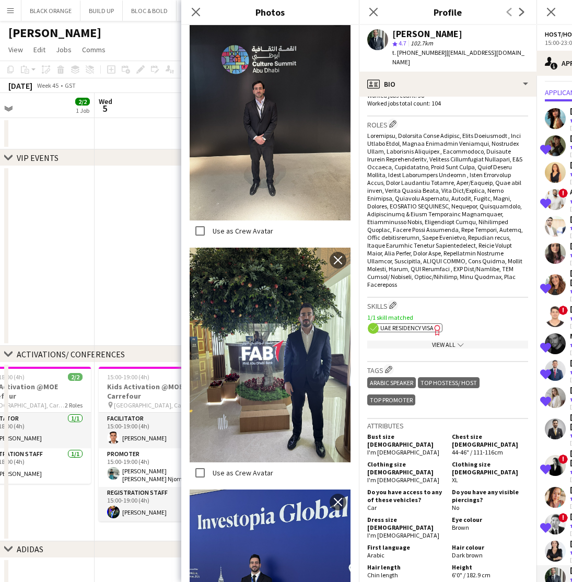
scroll to position [332, 0]
click at [195, 14] on span "Save" at bounding box center [209, 15] width 28 height 10
click at [374, 10] on icon "Close pop-in" at bounding box center [373, 12] width 10 height 10
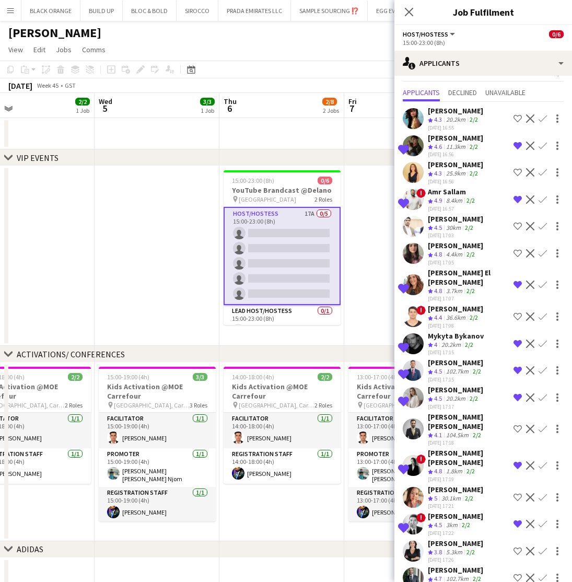
scroll to position [43, 0]
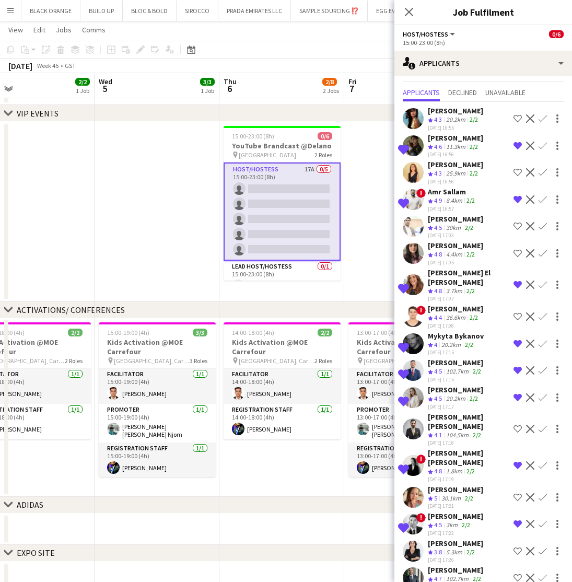
click at [515, 573] on app-icon "Shortlist crew" at bounding box center [517, 577] width 8 height 8
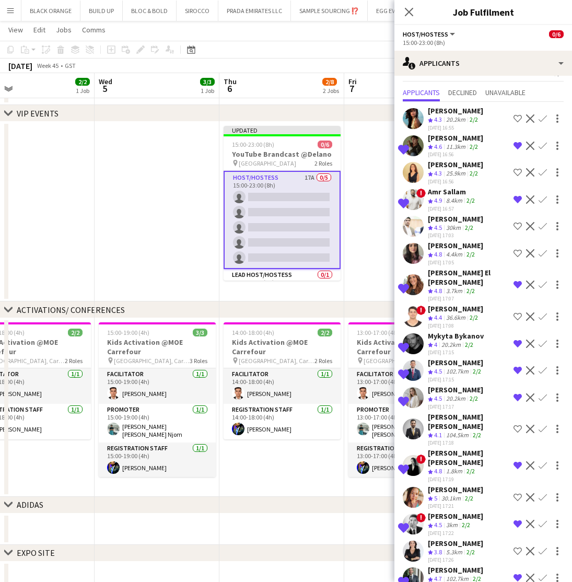
click at [448, 565] on div "Abdullah Al Nouri" at bounding box center [455, 569] width 55 height 9
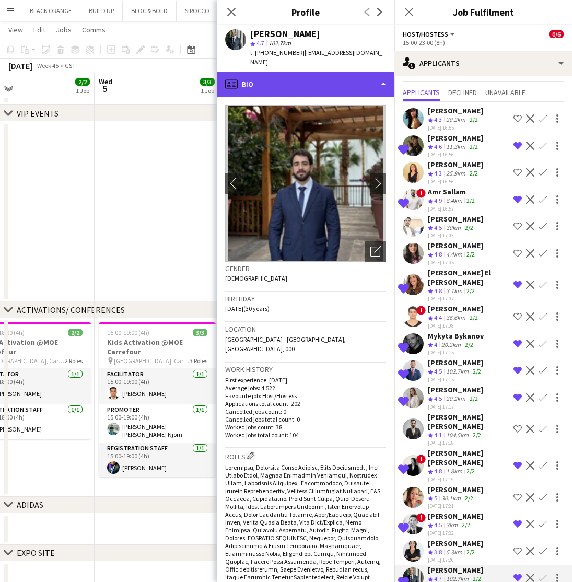
click at [357, 86] on div "profile Bio" at bounding box center [306, 84] width 178 height 25
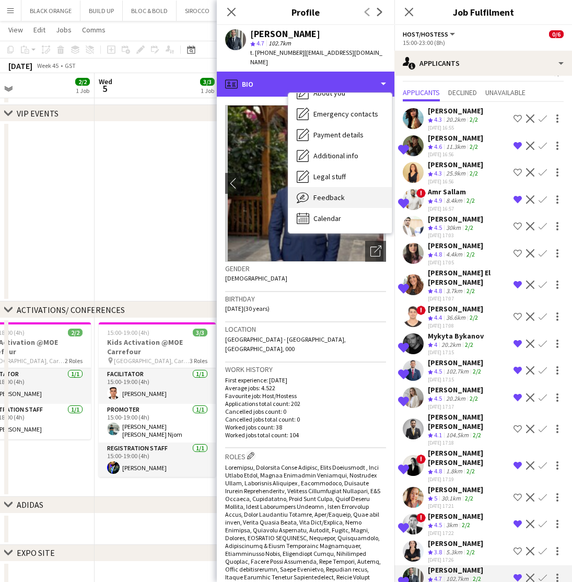
scroll to position [56, 0]
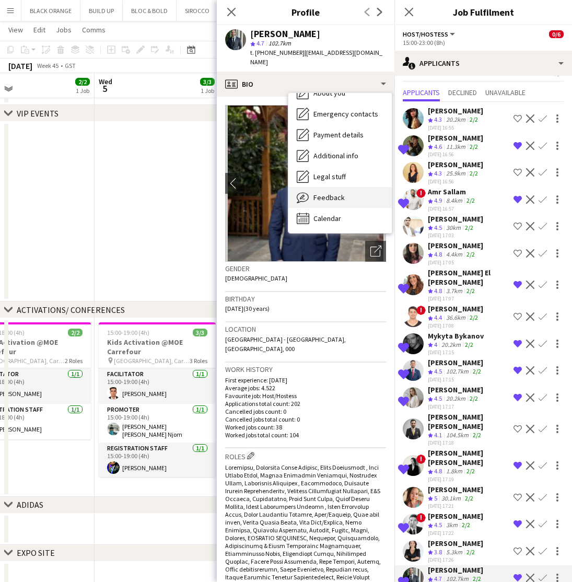
click at [325, 196] on span "Feedback" at bounding box center [328, 197] width 31 height 9
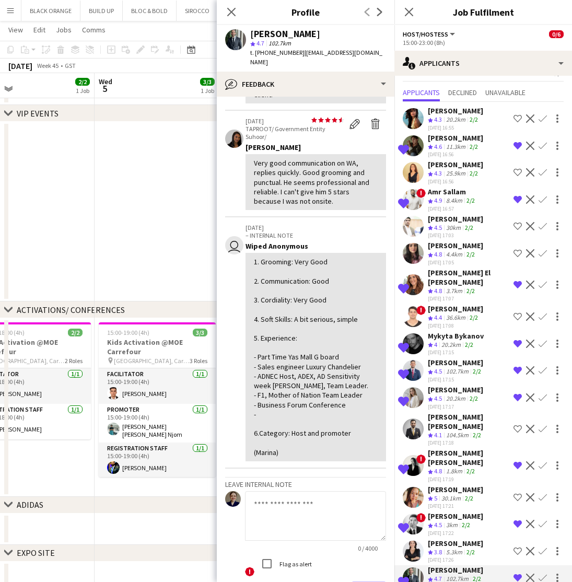
scroll to position [203, 0]
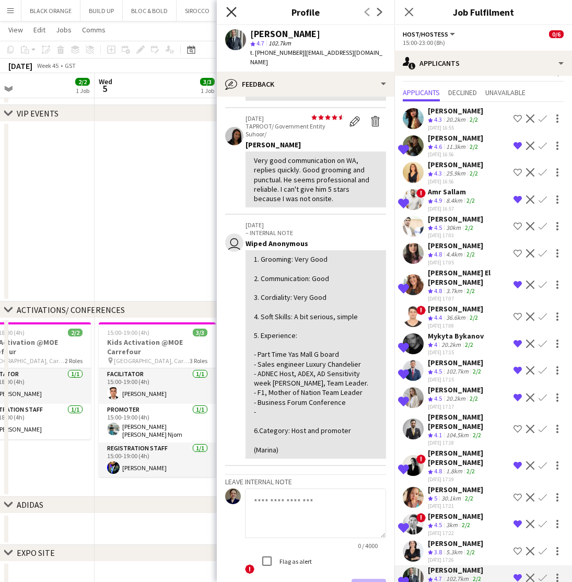
click at [231, 13] on icon "Close pop-in" at bounding box center [231, 12] width 10 height 10
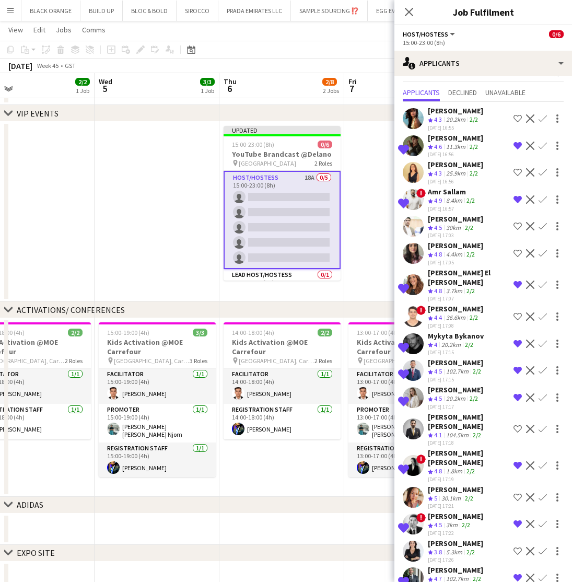
click at [442, 167] on div "Dorsa Ahmadi Pishkouhi" at bounding box center [455, 164] width 55 height 9
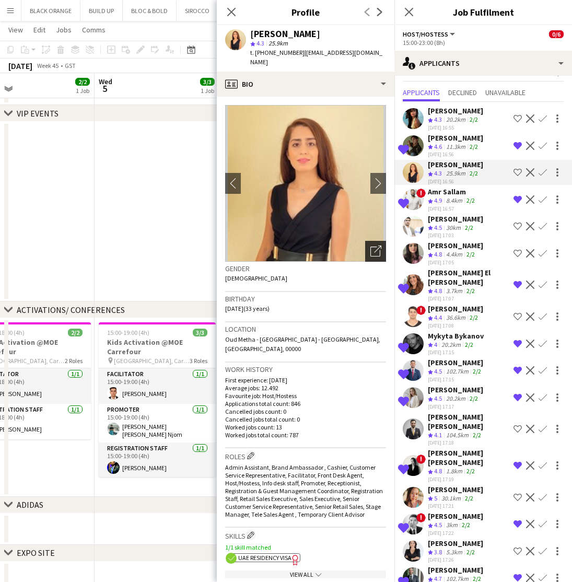
click at [371, 245] on icon "Open photos pop-in" at bounding box center [375, 250] width 11 height 11
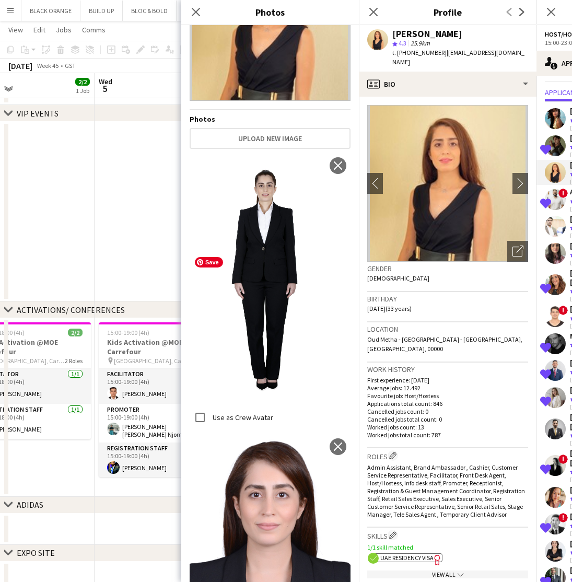
scroll to position [100, 0]
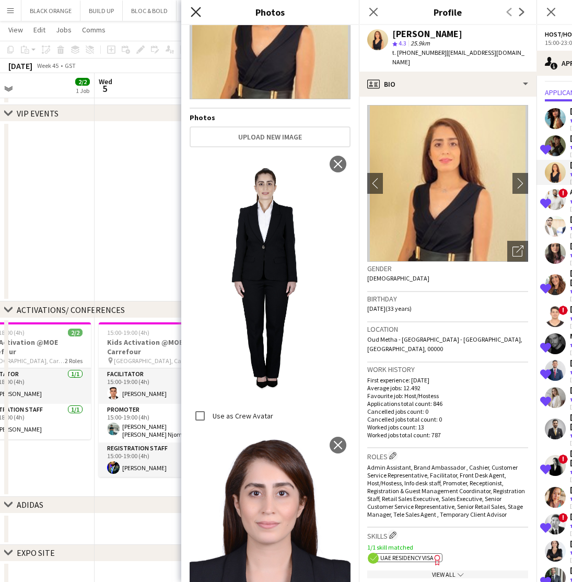
click at [194, 13] on icon "Close pop-in" at bounding box center [196, 12] width 10 height 10
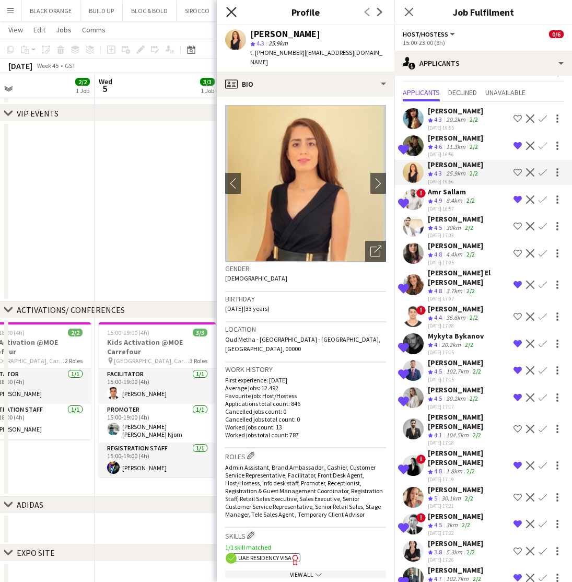
click at [230, 13] on icon "Close pop-in" at bounding box center [231, 12] width 10 height 10
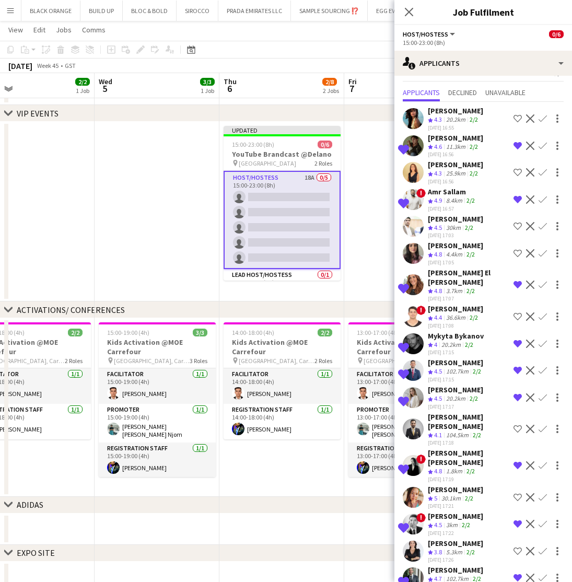
click at [441, 244] on div "Amina Nouicer" at bounding box center [455, 245] width 55 height 9
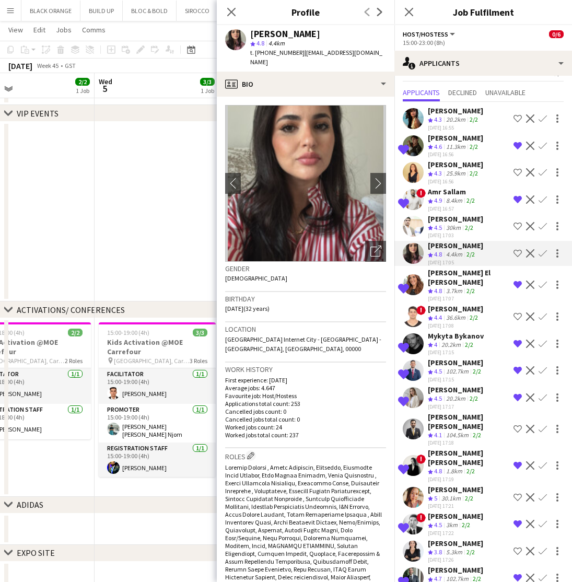
scroll to position [0, 0]
click at [230, 14] on icon at bounding box center [231, 12] width 10 height 10
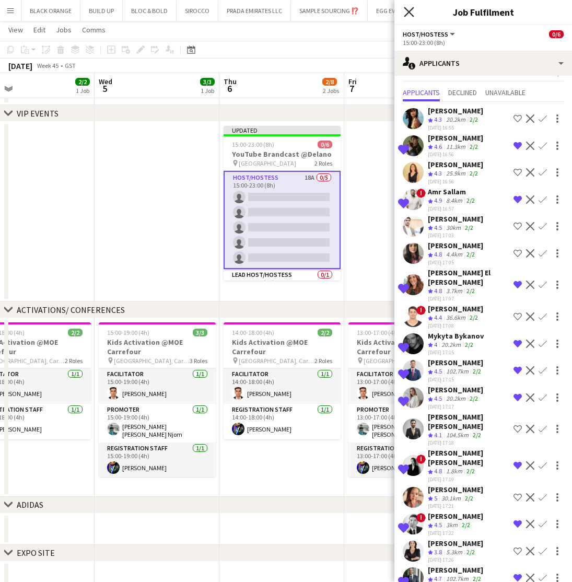
click at [409, 10] on icon "Close pop-in" at bounding box center [409, 12] width 10 height 10
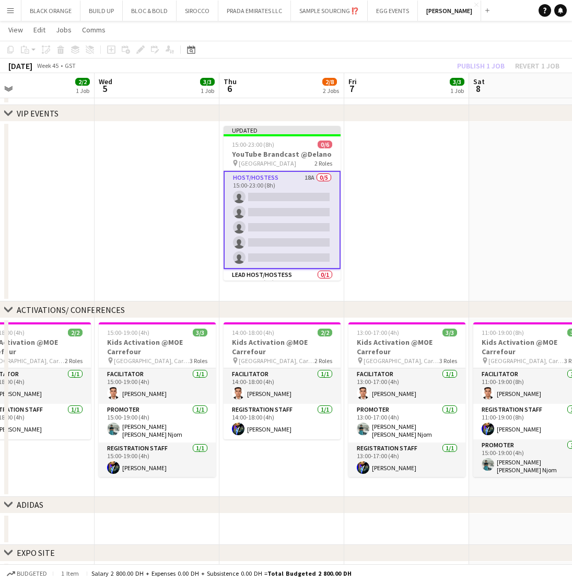
click at [477, 65] on div "Publish 1 job Revert 1 job" at bounding box center [507, 66] width 127 height 14
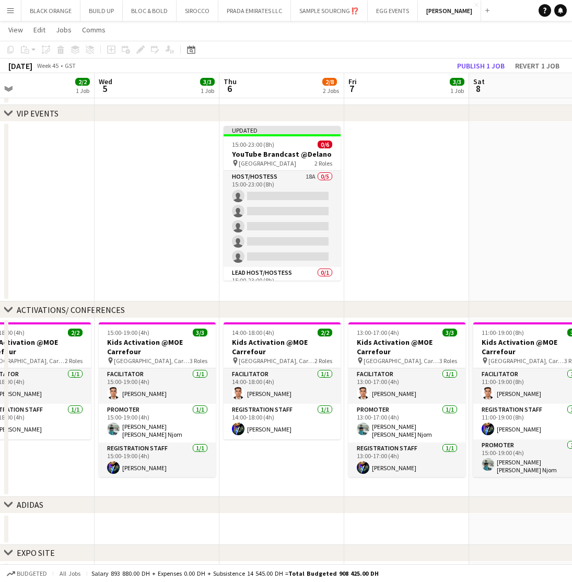
click at [477, 65] on button "Publish 1 job" at bounding box center [481, 66] width 56 height 14
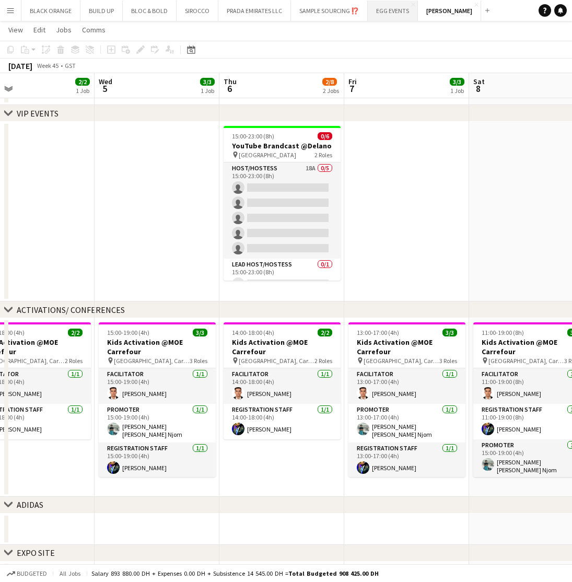
click at [387, 16] on button "EGG EVENTS Close" at bounding box center [393, 11] width 50 height 20
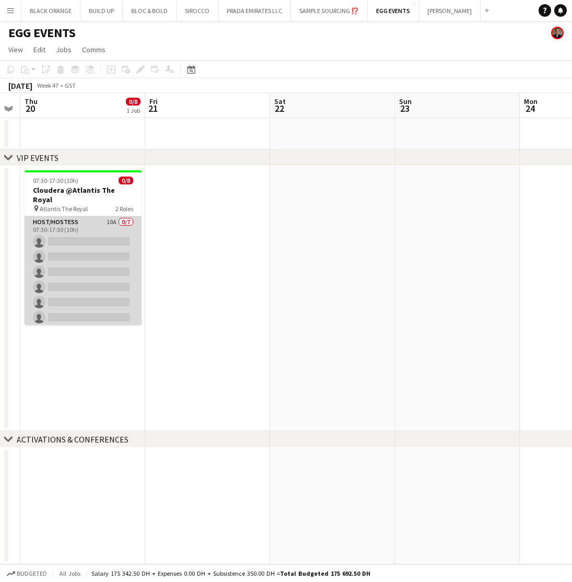
scroll to position [0, 289]
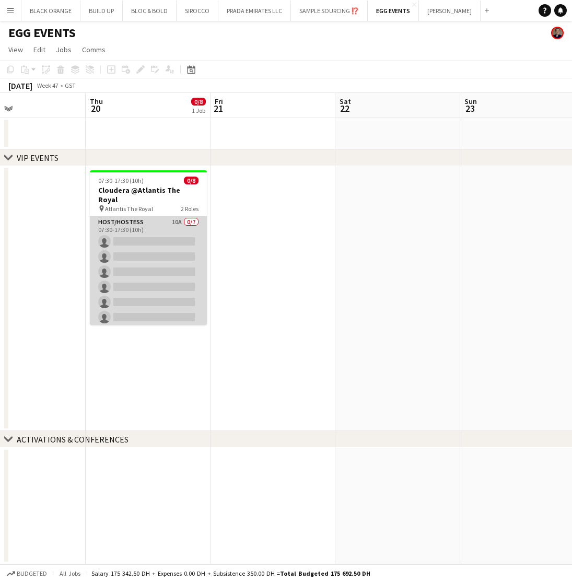
click at [144, 234] on app-card-role "Host/Hostess 10A 0/7 07:30-17:30 (10h) single-neutral-actions single-neutral-ac…" at bounding box center [148, 279] width 117 height 126
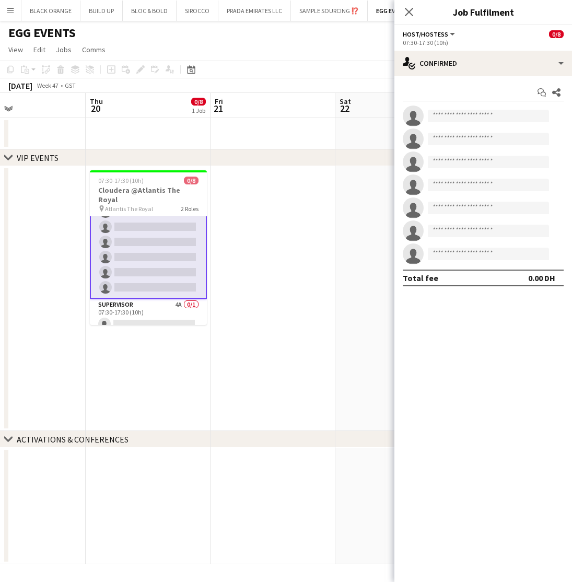
click at [291, 245] on app-date-cell at bounding box center [272, 298] width 125 height 265
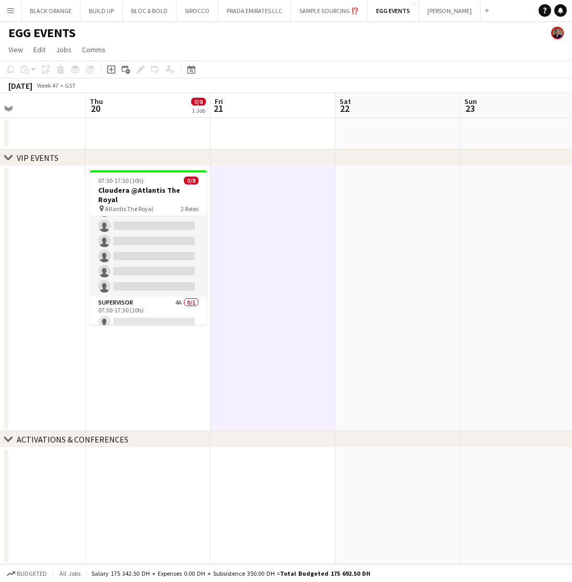
scroll to position [44, 0]
click at [237, 13] on button "PRADA EMIRATES LLC Close" at bounding box center [254, 11] width 73 height 20
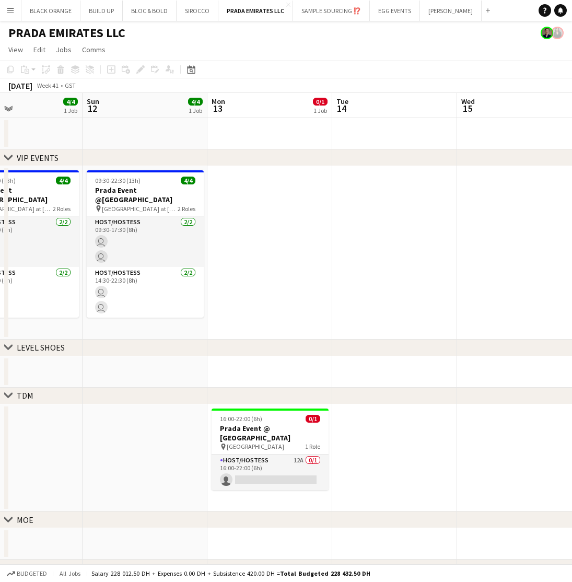
scroll to position [0, 417]
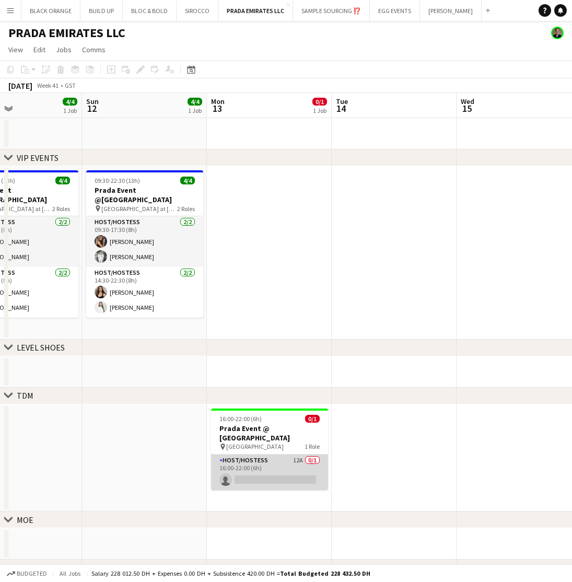
click at [277, 455] on app-card-role "Host/Hostess 12A 0/1 16:00-22:00 (6h) single-neutral-actions" at bounding box center [269, 472] width 117 height 36
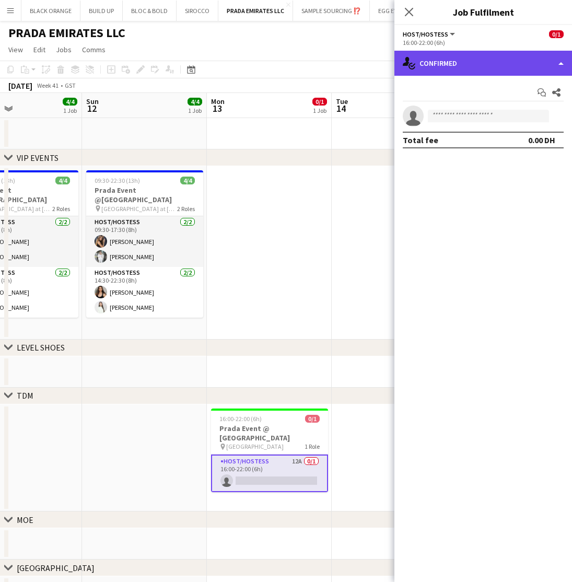
click at [480, 62] on div "single-neutral-actions-check-2 Confirmed" at bounding box center [483, 63] width 178 height 25
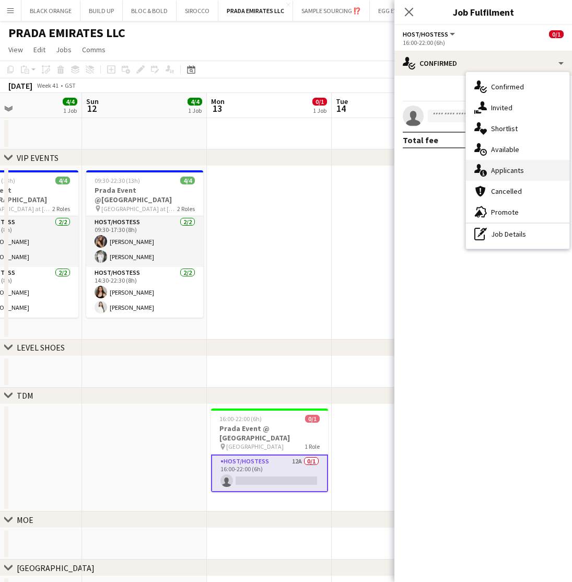
click at [509, 170] on span "Applicants" at bounding box center [507, 170] width 33 height 9
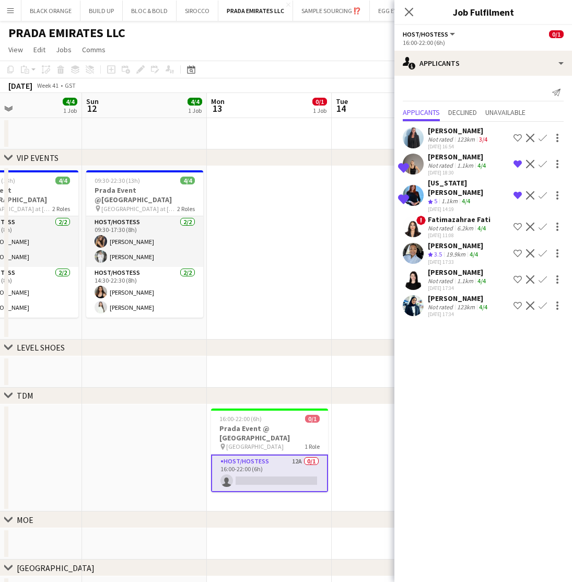
click at [439, 293] on div "Hiba Zaki Not rated 123km 4/4 07-10-2025 17:34" at bounding box center [459, 305] width 62 height 24
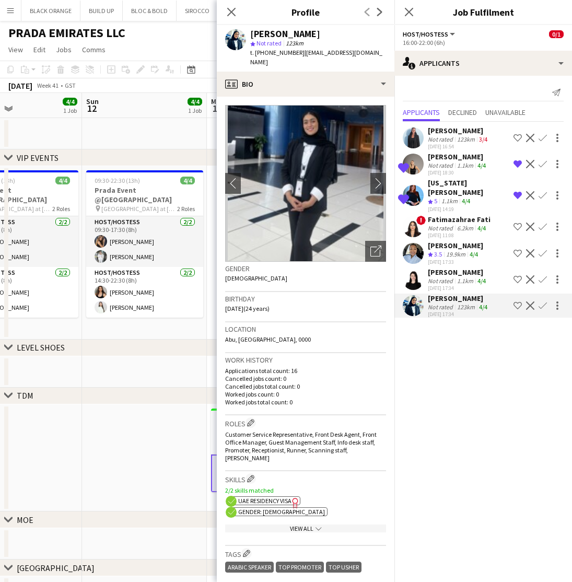
click at [446, 215] on div "Fatimazahrae Fati" at bounding box center [459, 219] width 63 height 9
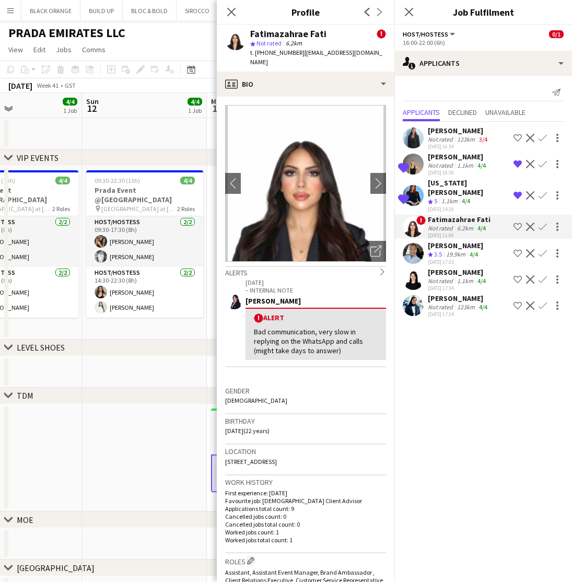
click at [468, 267] on div "Maria Leicovici" at bounding box center [458, 271] width 60 height 9
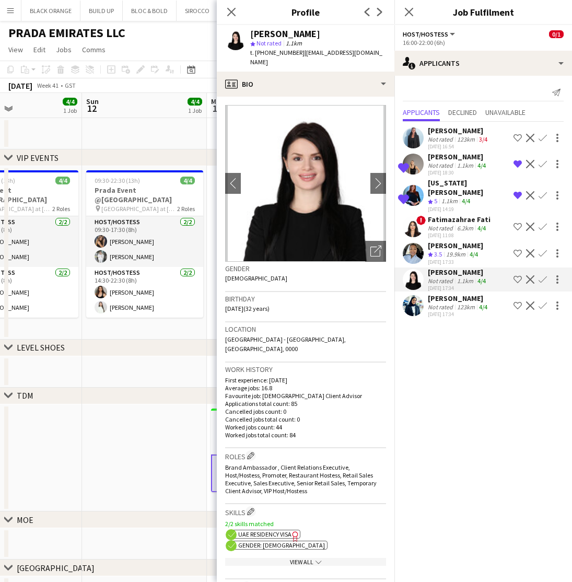
click at [514, 275] on app-icon "Shortlist crew" at bounding box center [517, 279] width 8 height 8
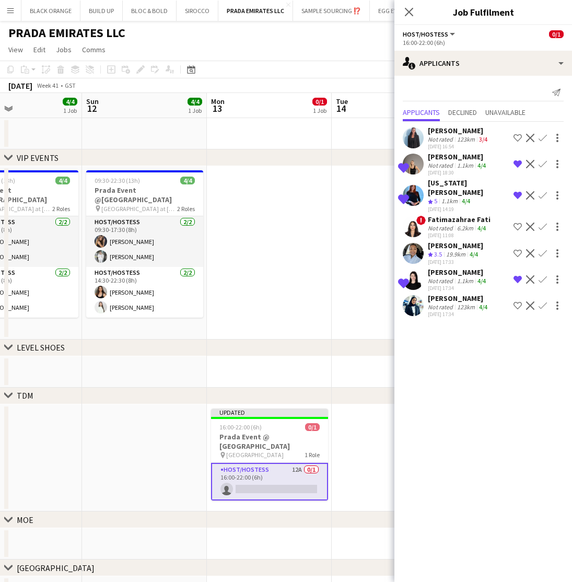
click at [299, 290] on app-date-cell at bounding box center [269, 252] width 125 height 173
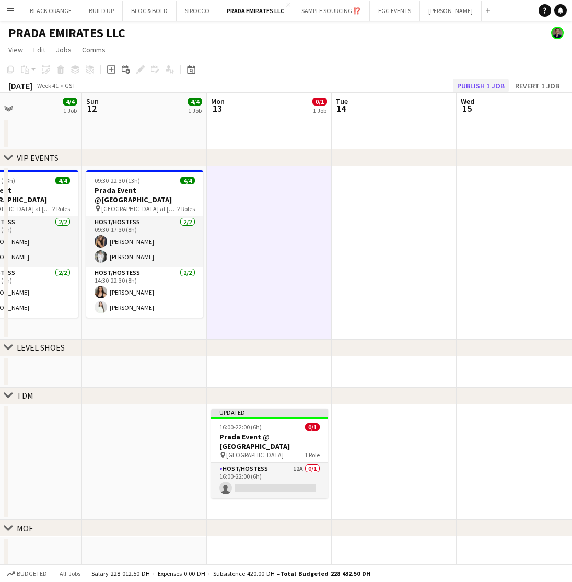
click at [498, 84] on button "Publish 1 job" at bounding box center [481, 86] width 56 height 14
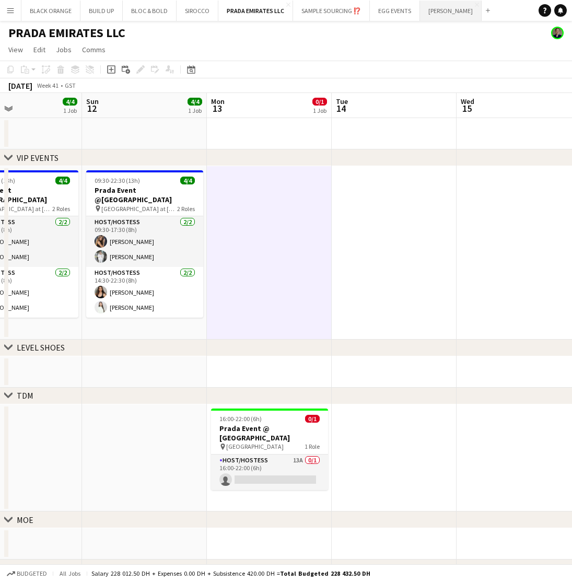
click at [433, 14] on button "JACK MORTON Close" at bounding box center [451, 11] width 62 height 20
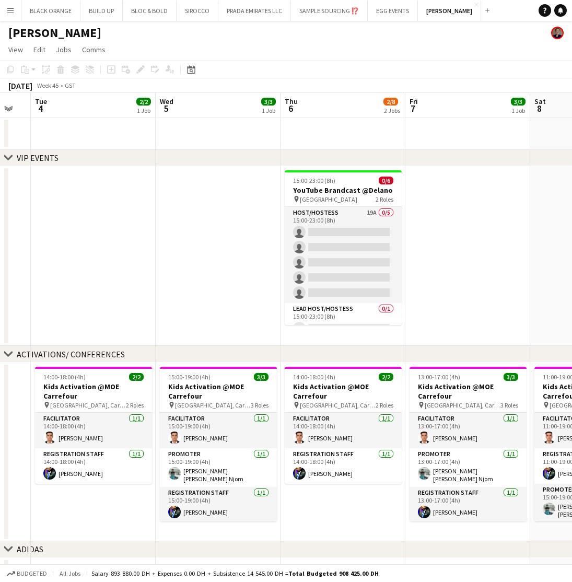
scroll to position [0, 222]
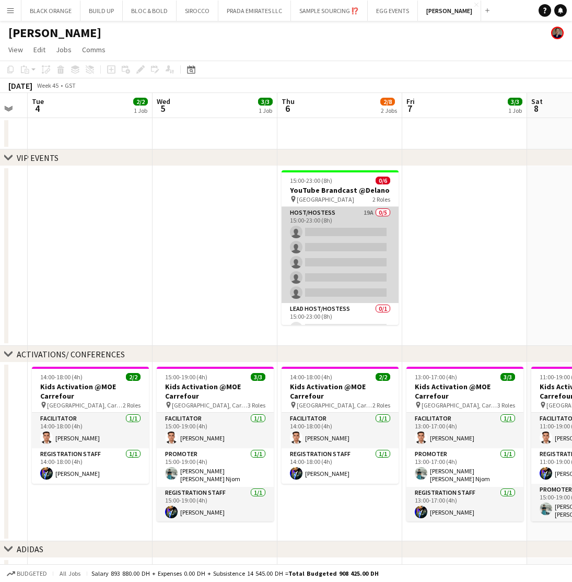
click at [339, 217] on app-card-role "Host/Hostess 19A 0/5 15:00-23:00 (8h) single-neutral-actions single-neutral-act…" at bounding box center [339, 255] width 117 height 96
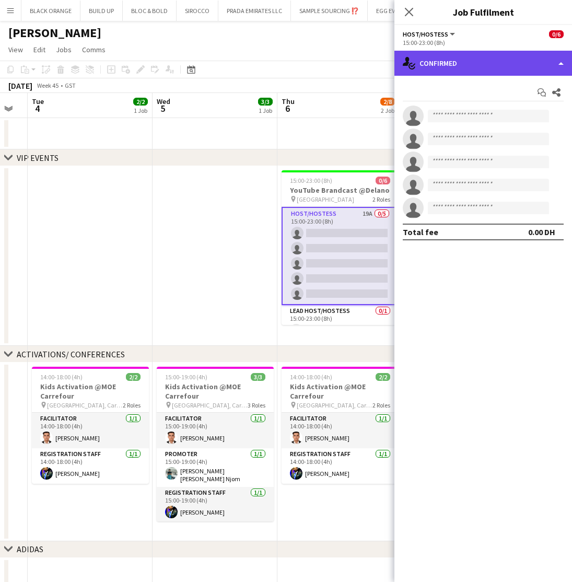
click at [511, 67] on div "single-neutral-actions-check-2 Confirmed" at bounding box center [483, 63] width 178 height 25
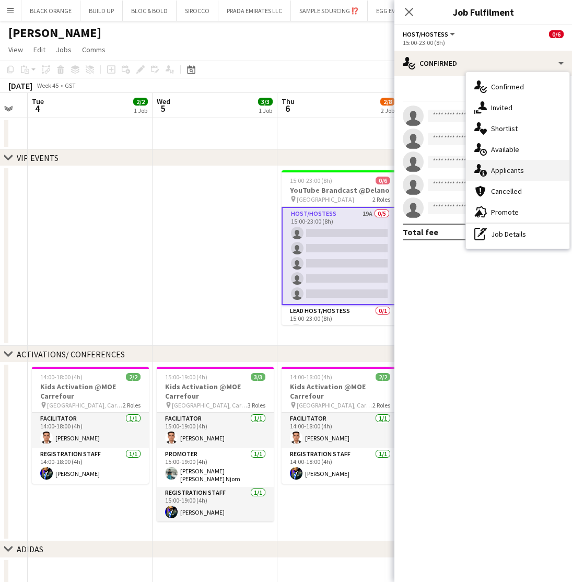
click at [508, 173] on span "Applicants" at bounding box center [507, 170] width 33 height 9
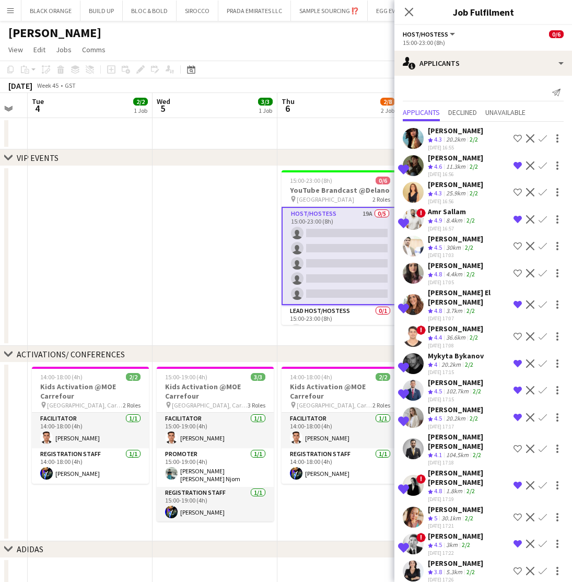
scroll to position [0, 0]
click at [514, 270] on app-icon "Shortlist crew" at bounding box center [517, 273] width 8 height 8
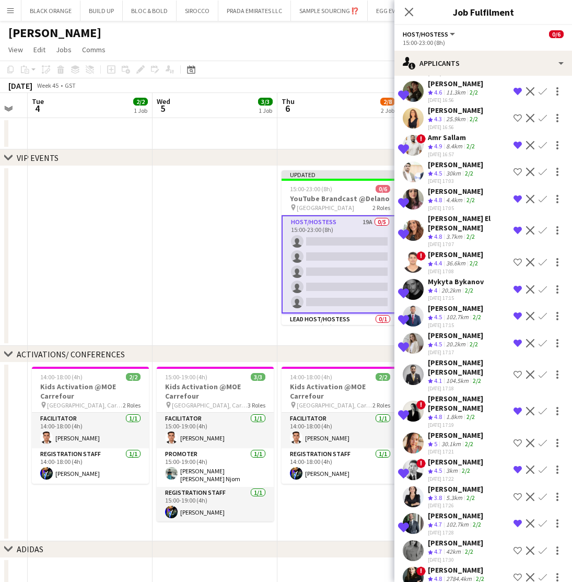
scroll to position [74, 0]
click at [515, 547] on app-icon "Shortlist crew" at bounding box center [517, 551] width 8 height 8
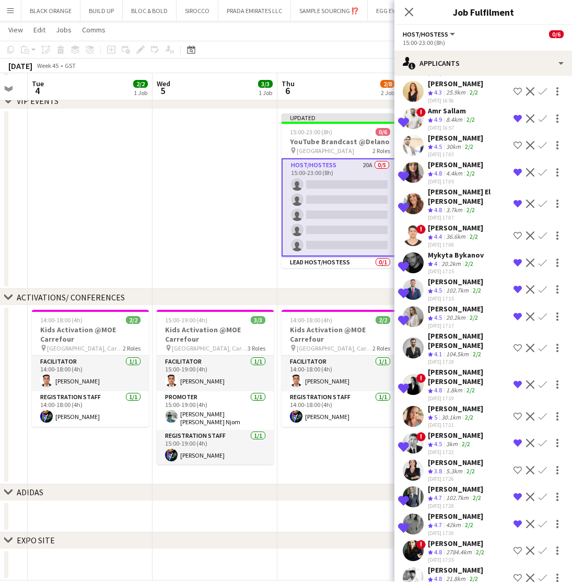
scroll to position [67, 0]
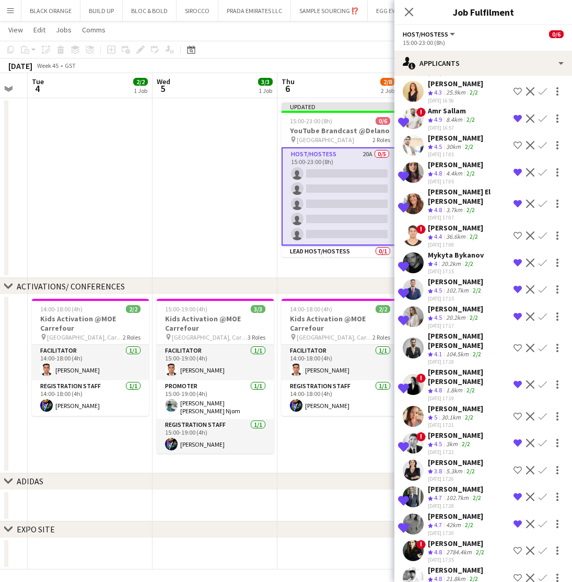
click at [515, 573] on app-icon "Shortlist crew" at bounding box center [517, 577] width 8 height 8
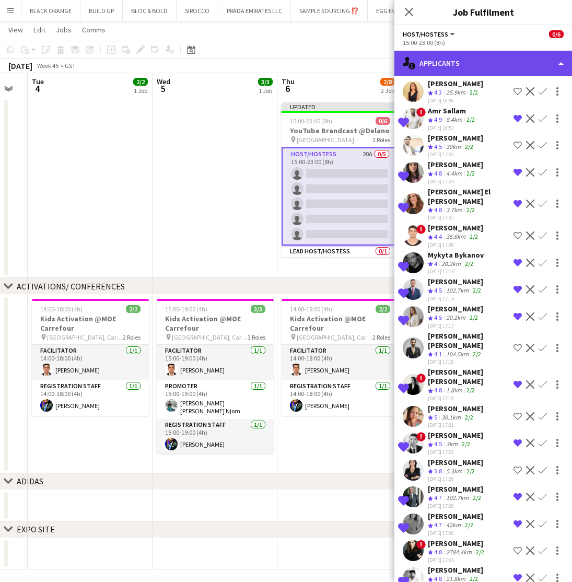
click at [460, 63] on div "single-neutral-actions-information Applicants" at bounding box center [483, 63] width 178 height 25
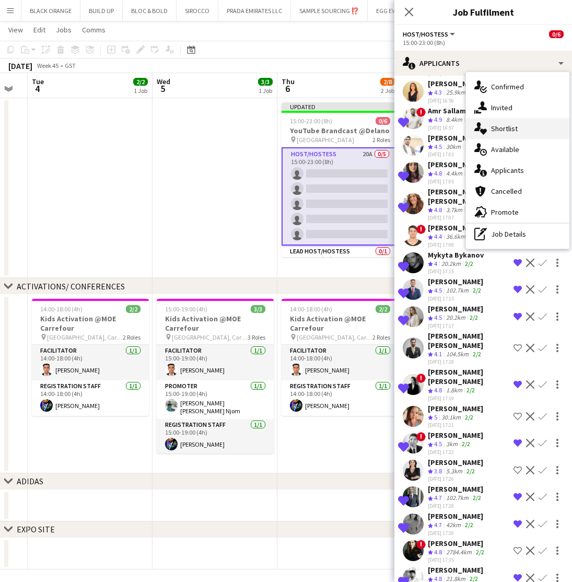
click at [499, 130] on span "Shortlist" at bounding box center [504, 128] width 27 height 9
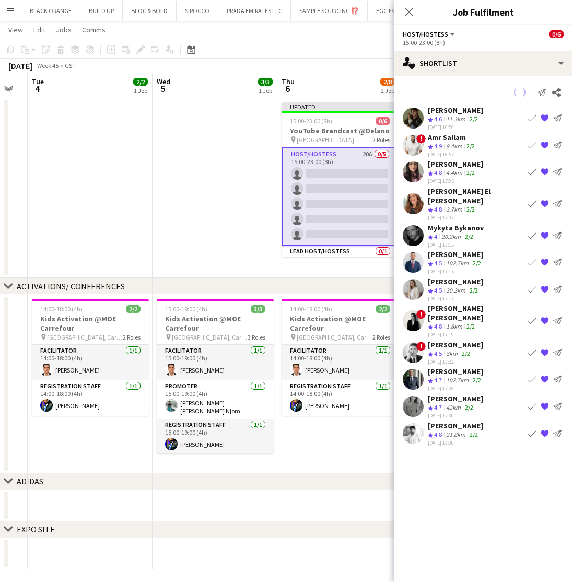
scroll to position [0, 0]
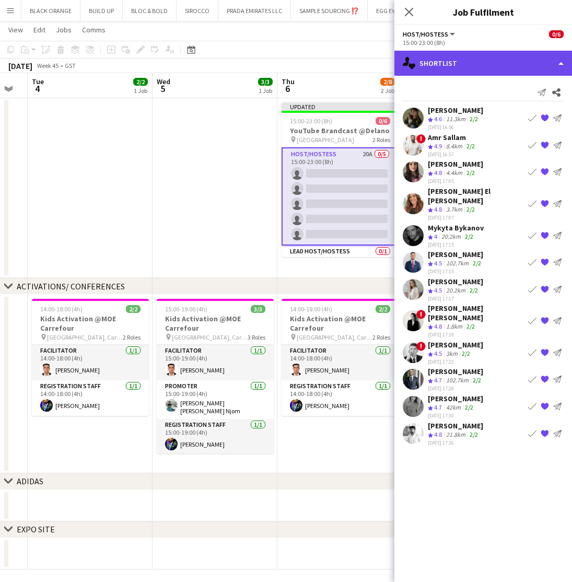
click at [453, 63] on div "single-neutral-actions-heart Shortlist" at bounding box center [483, 63] width 178 height 25
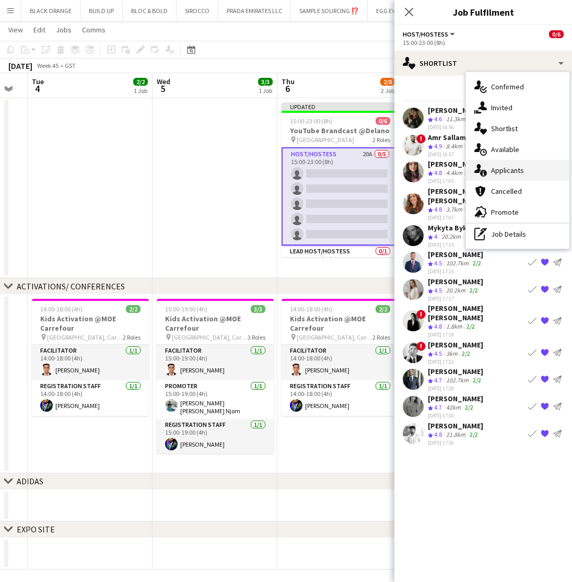
click at [506, 172] on span "Applicants" at bounding box center [507, 170] width 33 height 9
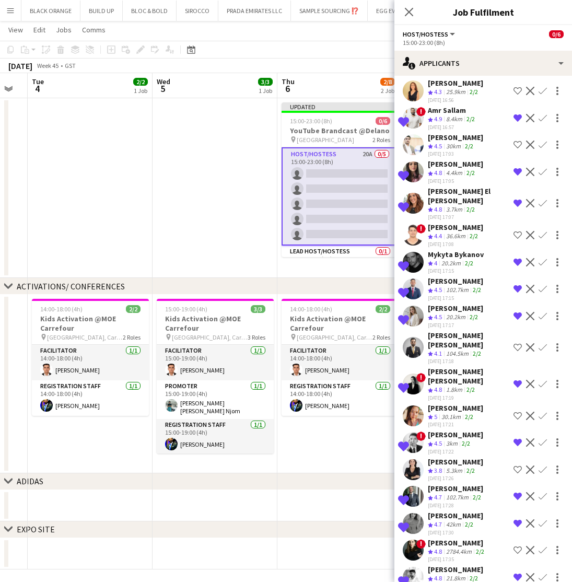
scroll to position [101, 0]
click at [517, 546] on app-icon "Shortlist crew" at bounding box center [517, 550] width 8 height 8
click at [515, 412] on app-icon "Shortlist crew" at bounding box center [517, 416] width 8 height 8
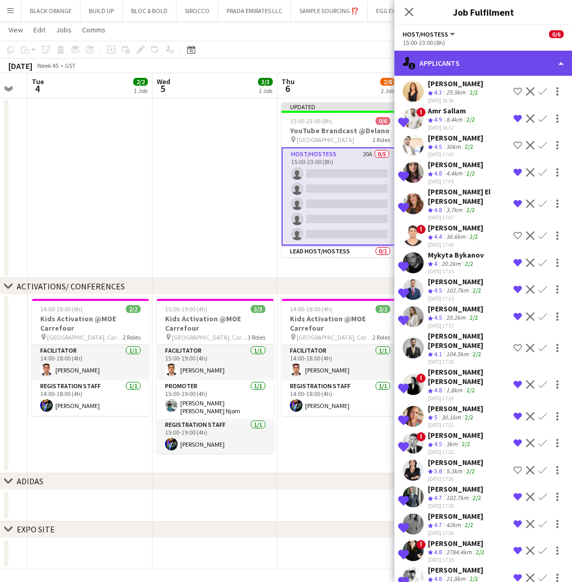
click at [482, 67] on div "single-neutral-actions-information Applicants" at bounding box center [483, 63] width 178 height 25
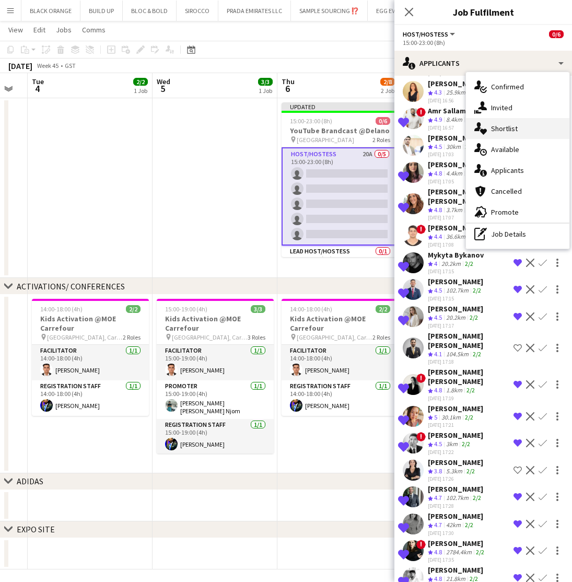
click at [505, 129] on span "Shortlist" at bounding box center [504, 128] width 27 height 9
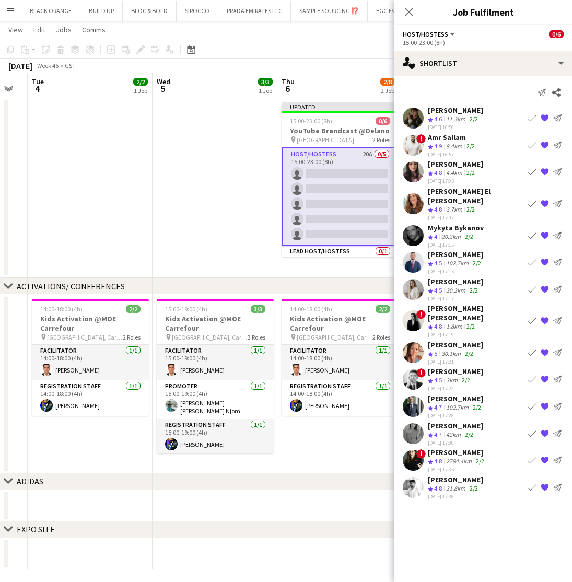
click at [544, 375] on app-icon "{{ spriteTitle }}" at bounding box center [544, 379] width 8 height 8
click at [556, 94] on icon "Share" at bounding box center [556, 92] width 8 height 8
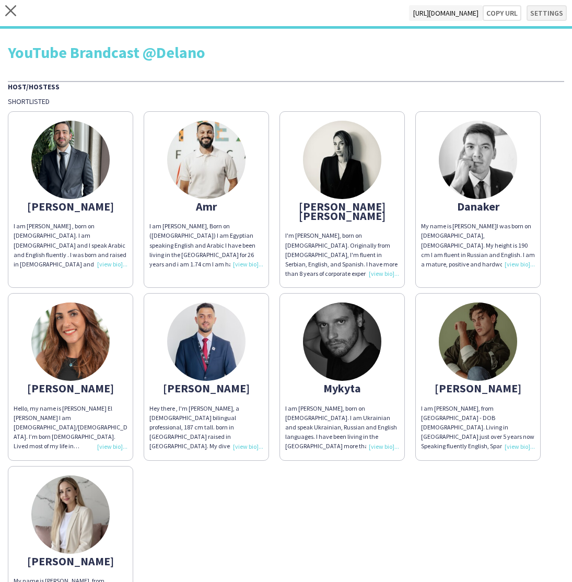
click at [543, 15] on button "Settings" at bounding box center [546, 13] width 40 height 16
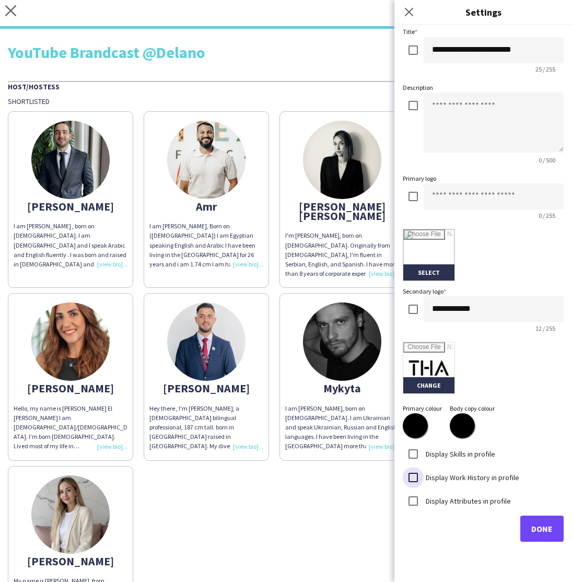
scroll to position [2, 0]
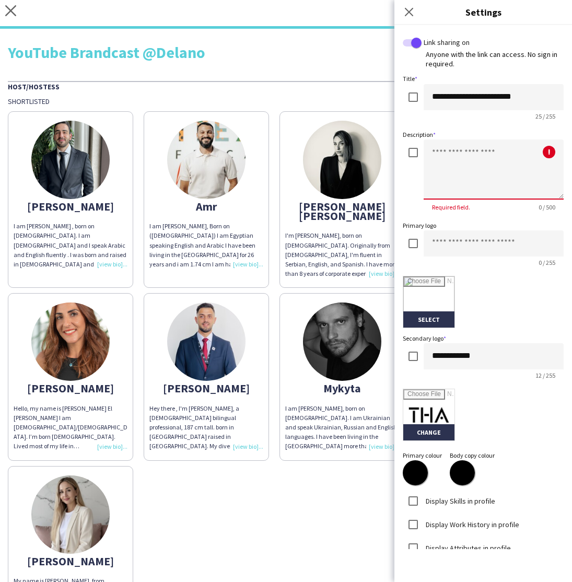
click at [471, 173] on textarea at bounding box center [493, 169] width 140 height 60
click at [462, 160] on textarea at bounding box center [493, 169] width 140 height 60
paste textarea "**********"
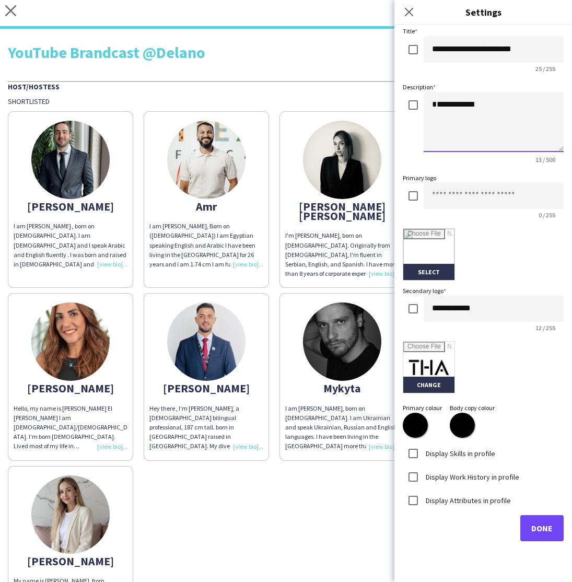
scroll to position [49, 0]
type textarea "**********"
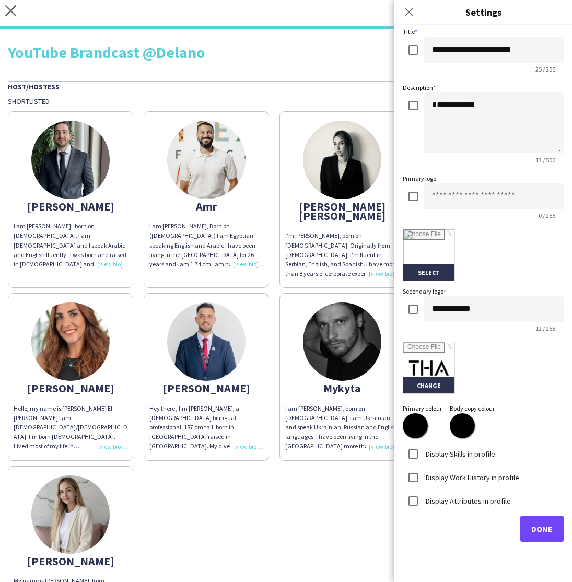
click at [534, 531] on span "Done" at bounding box center [541, 528] width 21 height 10
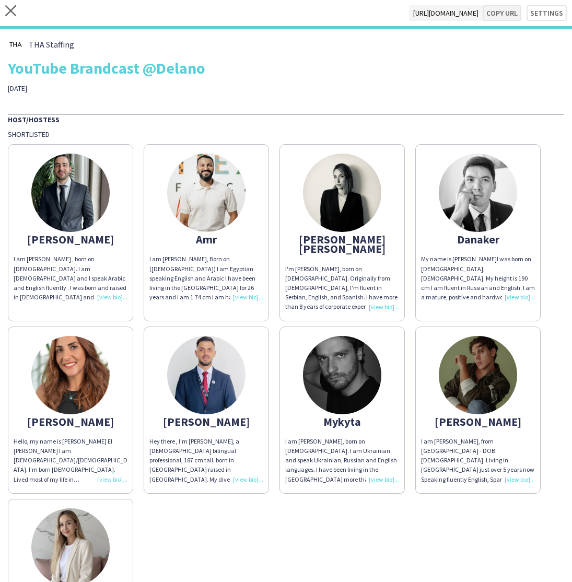
click at [505, 17] on button "Copy url" at bounding box center [501, 13] width 39 height 16
click at [548, 15] on button "Settings" at bounding box center [546, 13] width 40 height 16
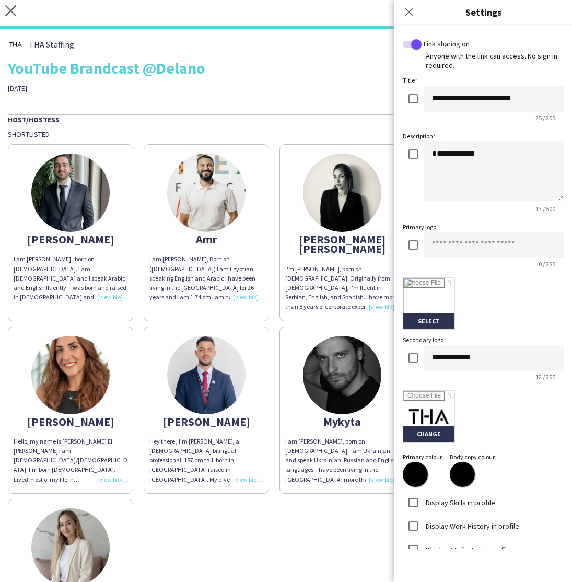
click at [316, 127] on div "Host/Hostess Shortlisted Abdullah I am Abdullah Al Nouri , born on 27th July, 1…" at bounding box center [286, 390] width 556 height 552
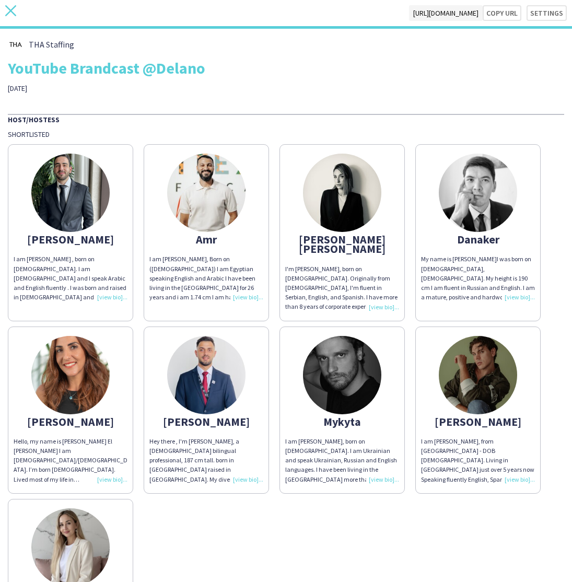
click at [10, 14] on icon "close" at bounding box center [10, 10] width 11 height 11
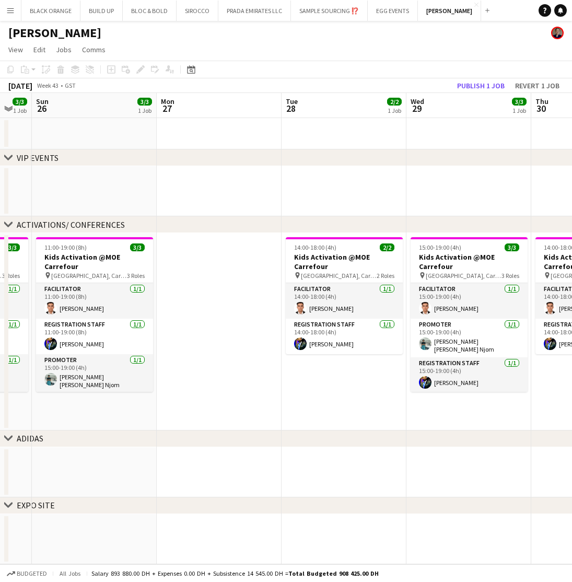
scroll to position [0, 416]
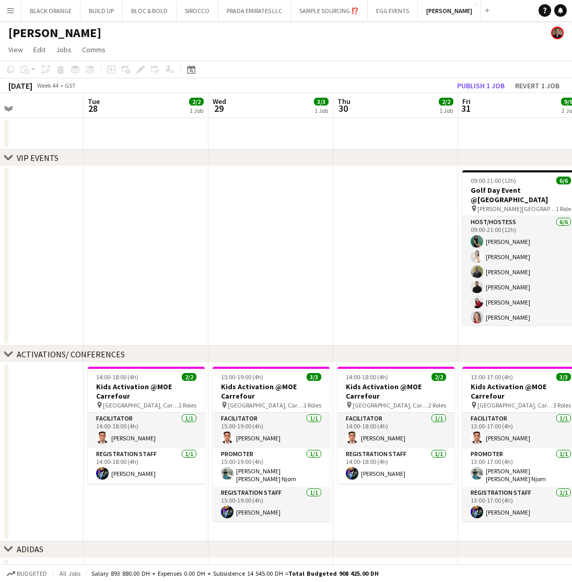
click at [473, 84] on button "Publish 1 job" at bounding box center [481, 86] width 56 height 14
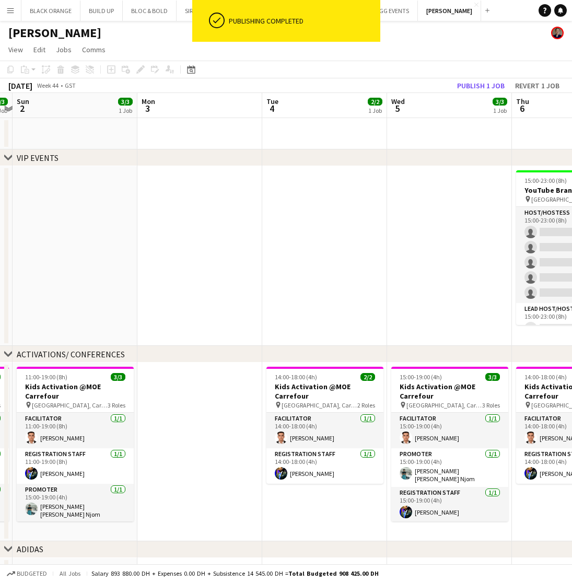
scroll to position [0, 419]
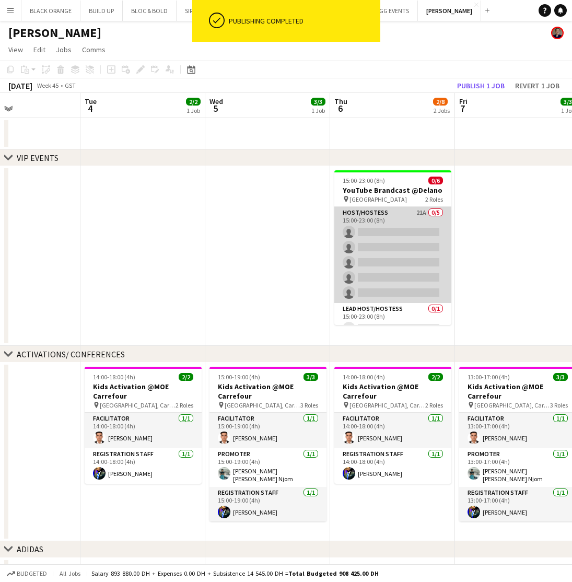
click at [387, 253] on app-card-role "Host/Hostess 21A 0/5 15:00-23:00 (8h) single-neutral-actions single-neutral-act…" at bounding box center [392, 255] width 117 height 96
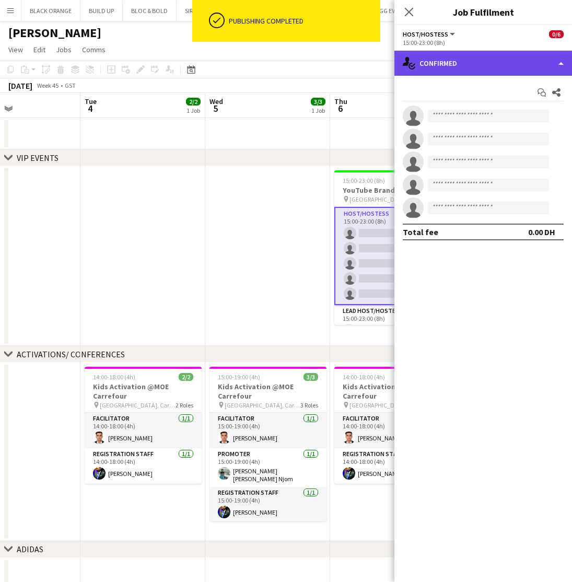
click at [496, 65] on div "single-neutral-actions-check-2 Confirmed" at bounding box center [483, 63] width 178 height 25
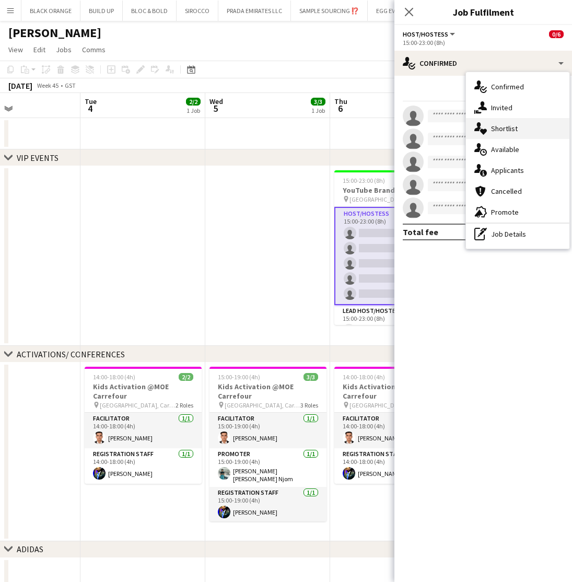
click at [500, 131] on span "Shortlist" at bounding box center [504, 128] width 27 height 9
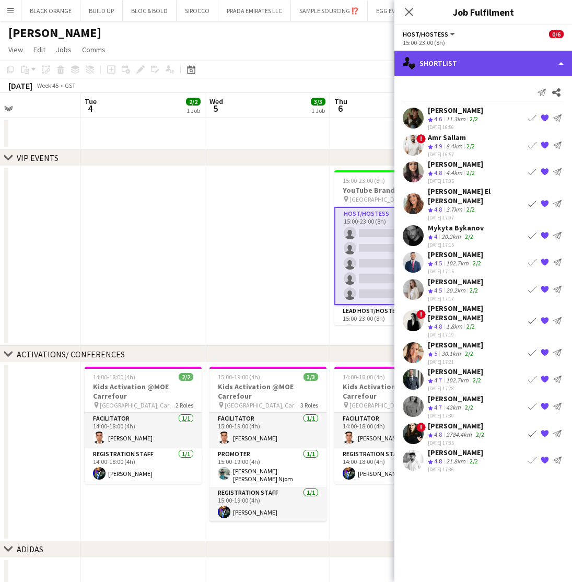
click at [438, 61] on div "single-neutral-actions-heart Shortlist" at bounding box center [483, 63] width 178 height 25
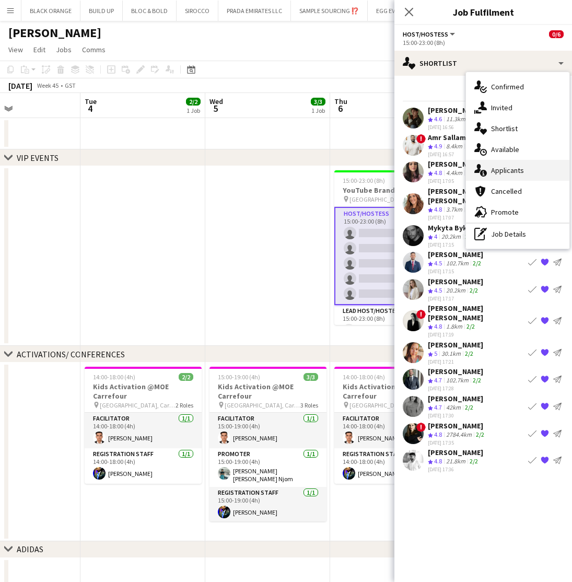
click at [502, 173] on span "Applicants" at bounding box center [507, 170] width 33 height 9
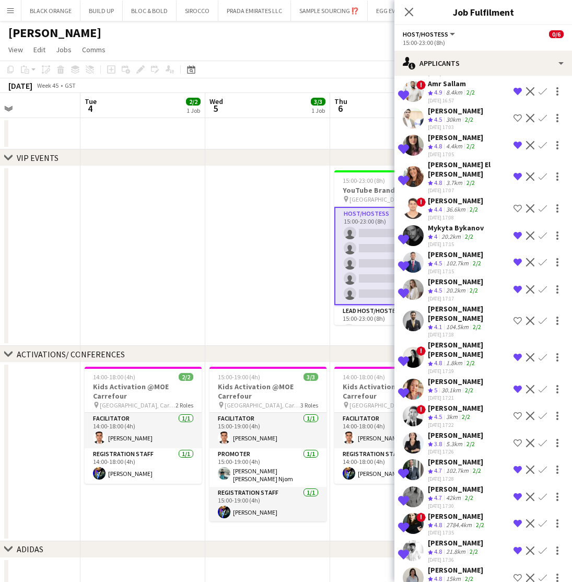
scroll to position [127, 0]
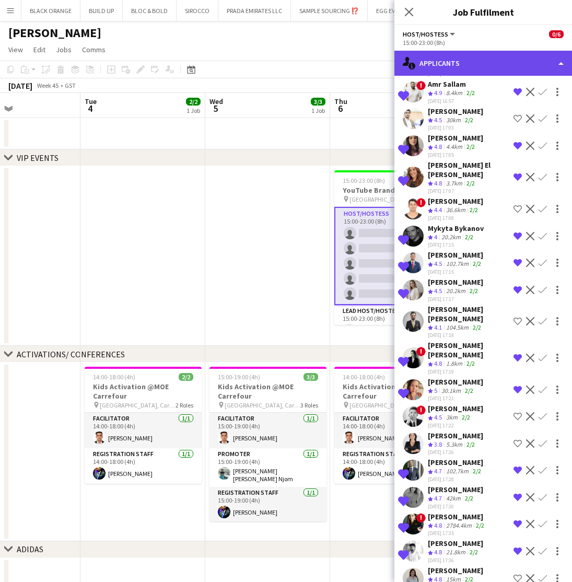
click at [473, 64] on div "single-neutral-actions-information Applicants" at bounding box center [483, 63] width 178 height 25
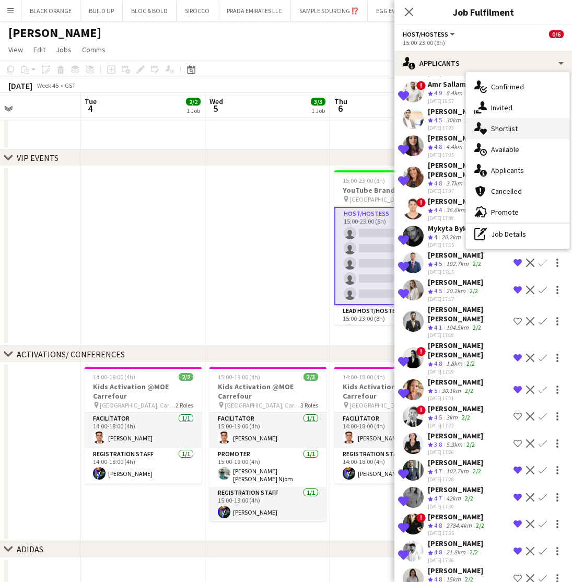
click at [500, 132] on span "Shortlist" at bounding box center [504, 128] width 27 height 9
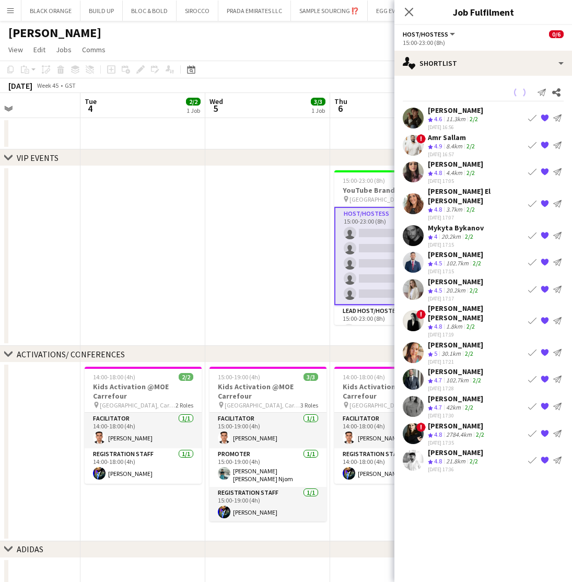
scroll to position [0, 0]
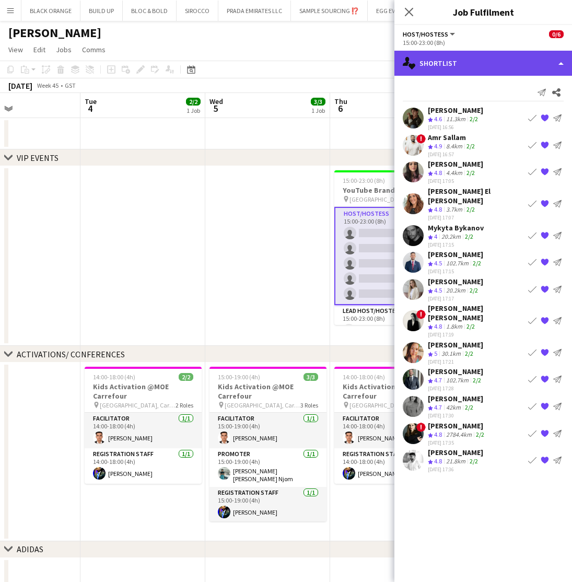
click at [434, 63] on div "single-neutral-actions-heart Shortlist" at bounding box center [483, 63] width 178 height 25
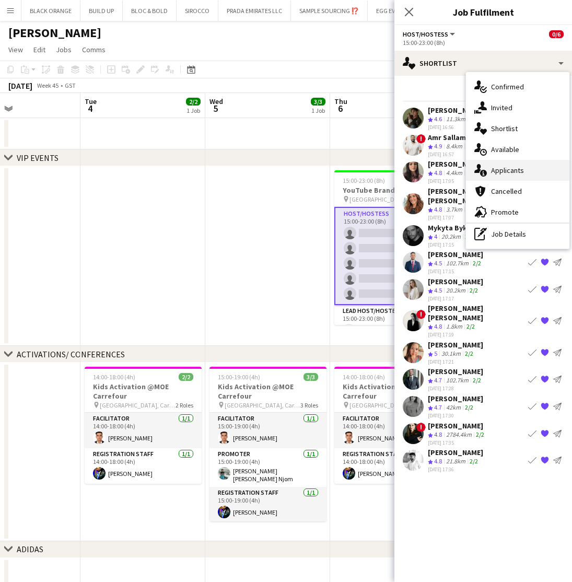
click at [500, 172] on span "Applicants" at bounding box center [507, 170] width 33 height 9
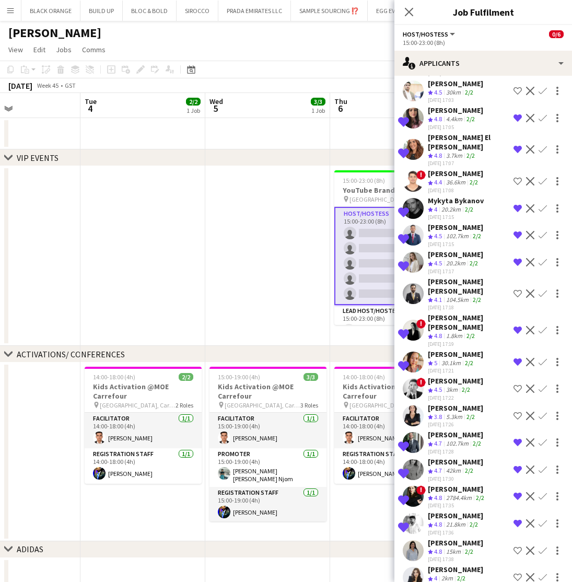
scroll to position [155, 0]
click at [411, 10] on icon at bounding box center [409, 12] width 10 height 10
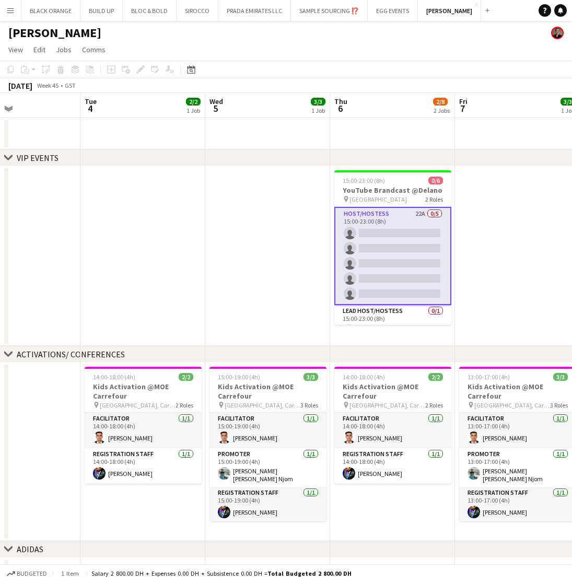
click at [518, 253] on app-date-cell at bounding box center [517, 256] width 125 height 180
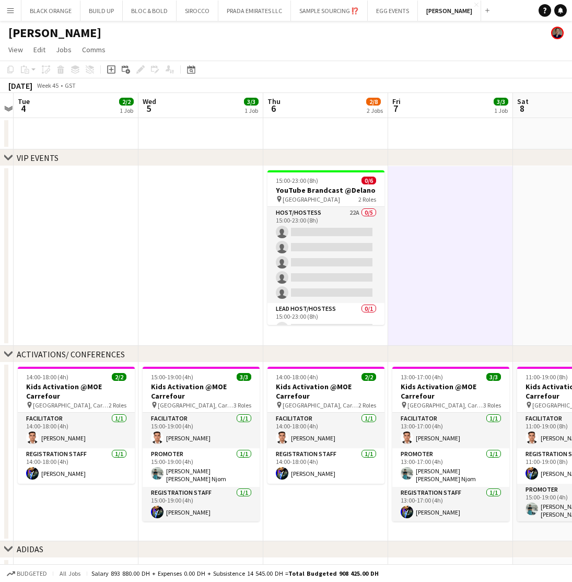
scroll to position [0, 363]
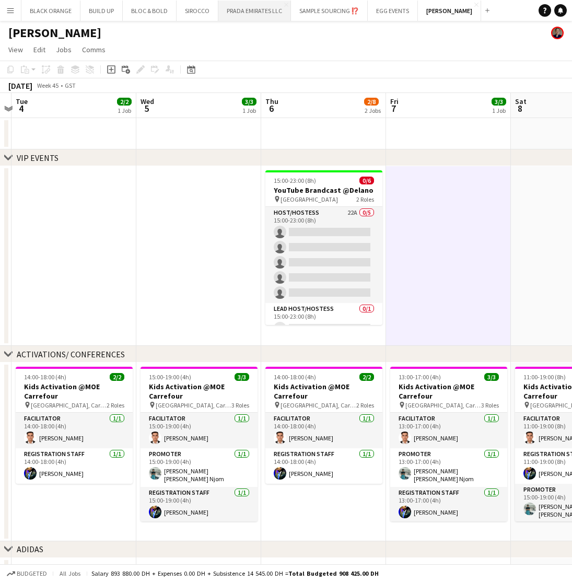
click at [260, 8] on button "PRADA EMIRATES LLC Close" at bounding box center [254, 11] width 73 height 20
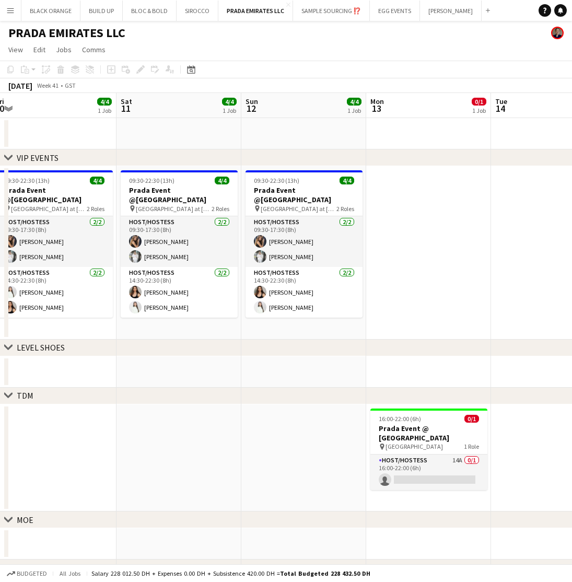
scroll to position [0, 384]
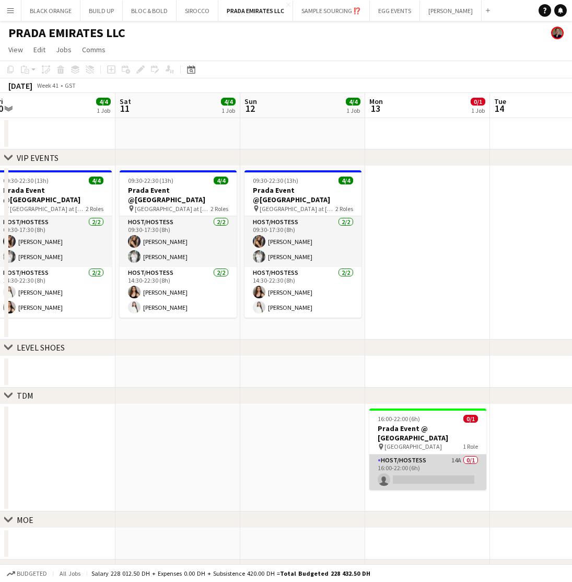
click at [422, 460] on app-card-role "Host/Hostess 14A 0/1 16:00-22:00 (6h) single-neutral-actions" at bounding box center [427, 472] width 117 height 36
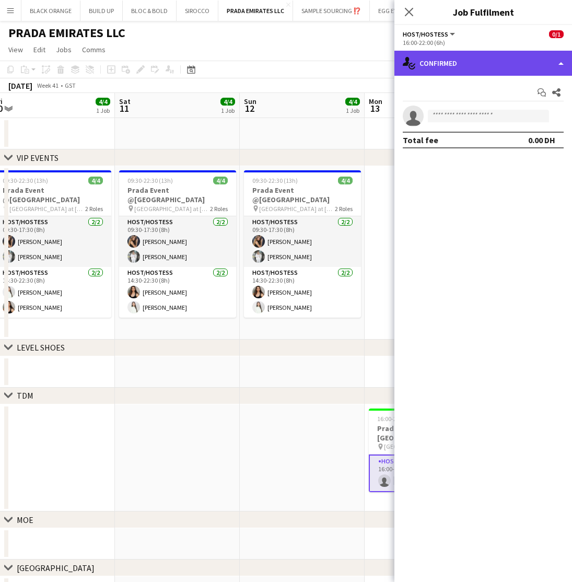
click at [482, 59] on div "single-neutral-actions-check-2 Confirmed" at bounding box center [483, 63] width 178 height 25
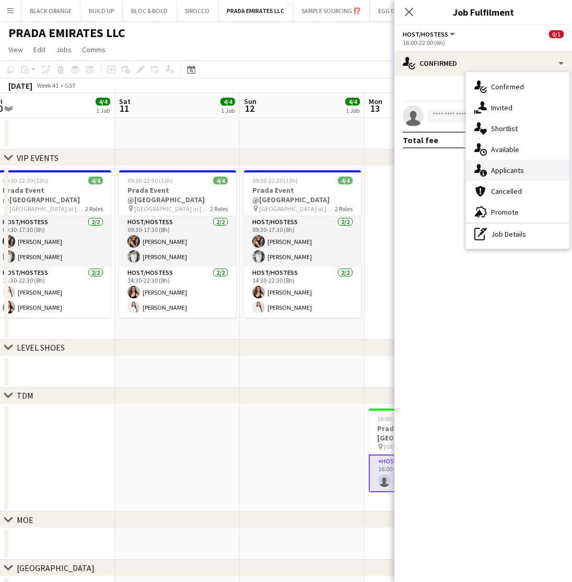
click at [499, 170] on span "Applicants" at bounding box center [507, 170] width 33 height 9
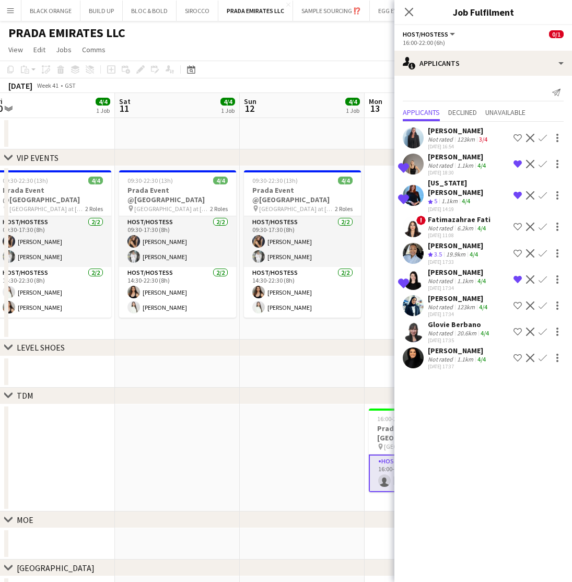
click at [442, 355] on div "Not rated" at bounding box center [441, 359] width 27 height 8
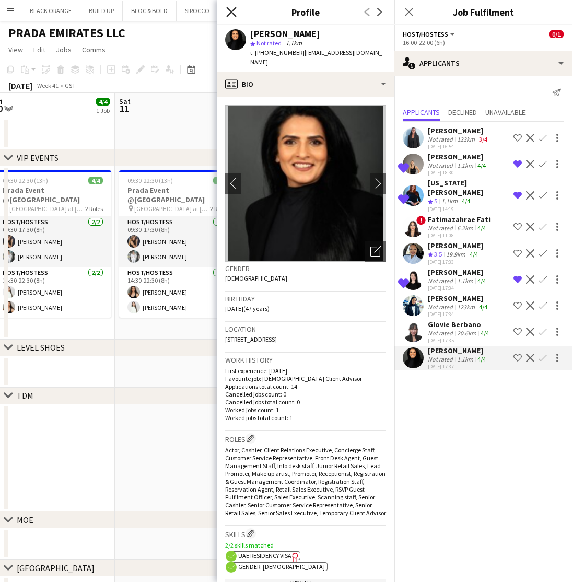
click at [234, 15] on icon at bounding box center [231, 12] width 10 height 10
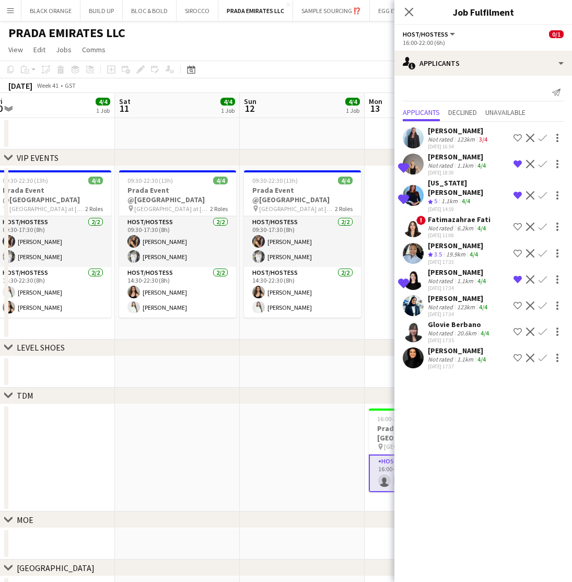
click at [439, 303] on div "Not rated" at bounding box center [441, 307] width 27 height 8
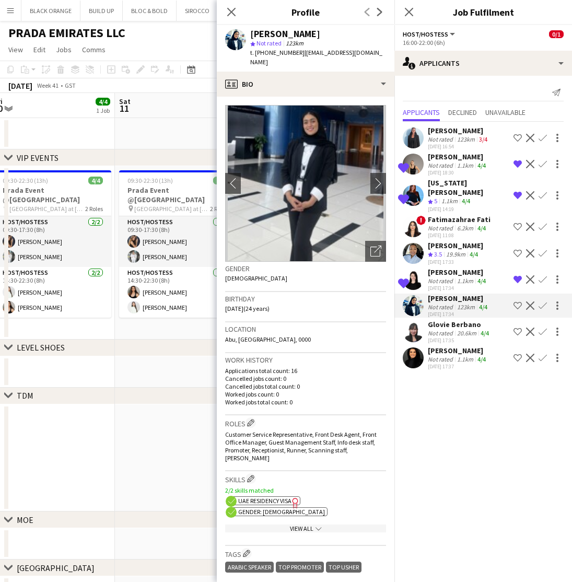
click at [443, 267] on div "Maria Leicovici" at bounding box center [458, 271] width 60 height 9
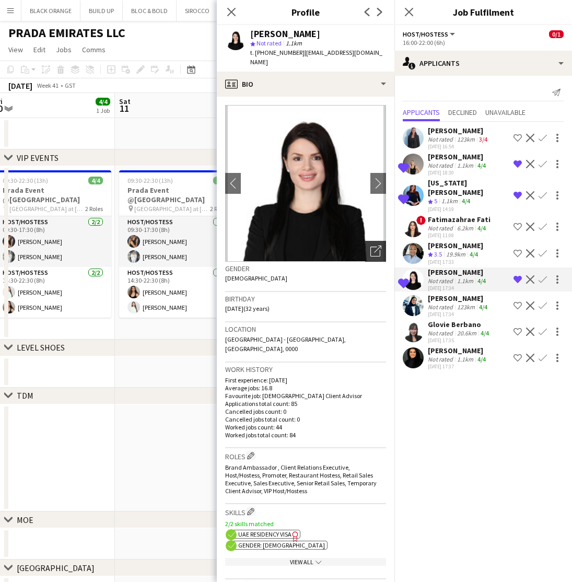
scroll to position [0, 0]
click at [375, 245] on icon at bounding box center [377, 248] width 7 height 7
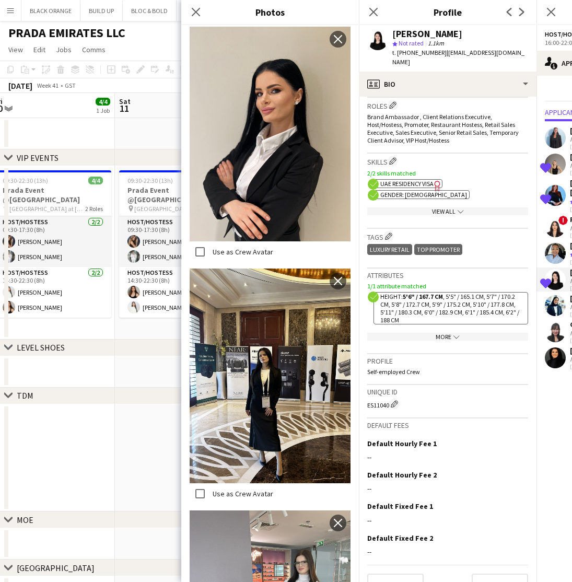
scroll to position [350, 0]
click at [439, 325] on app-show-more-section "More chevron-down" at bounding box center [447, 335] width 161 height 20
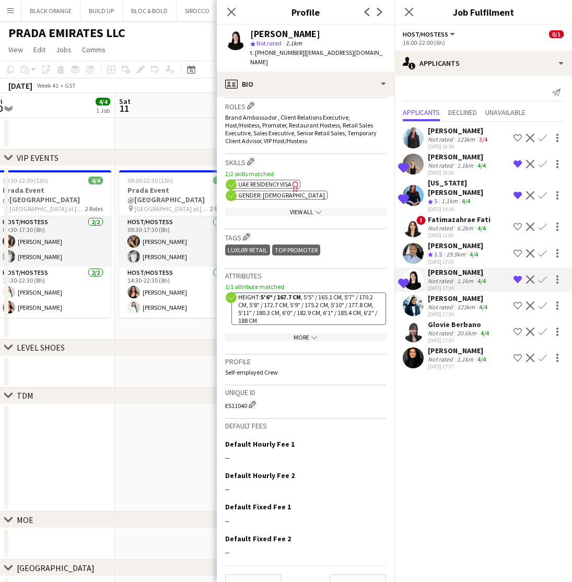
click at [305, 333] on div "More chevron-down" at bounding box center [305, 337] width 161 height 8
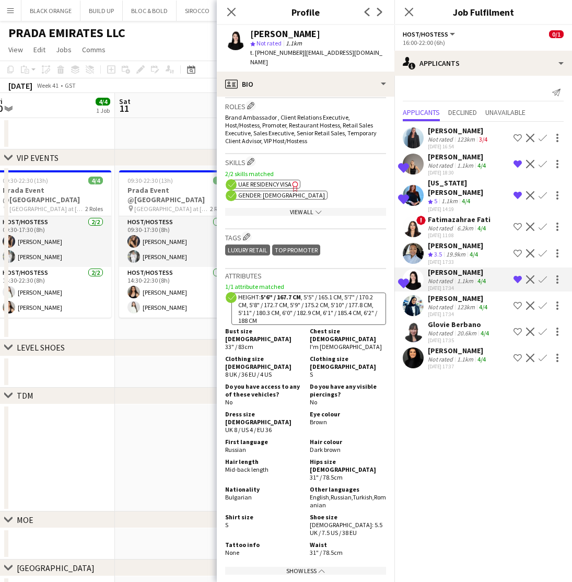
click at [438, 267] on div "Maria Leicovici" at bounding box center [458, 271] width 60 height 9
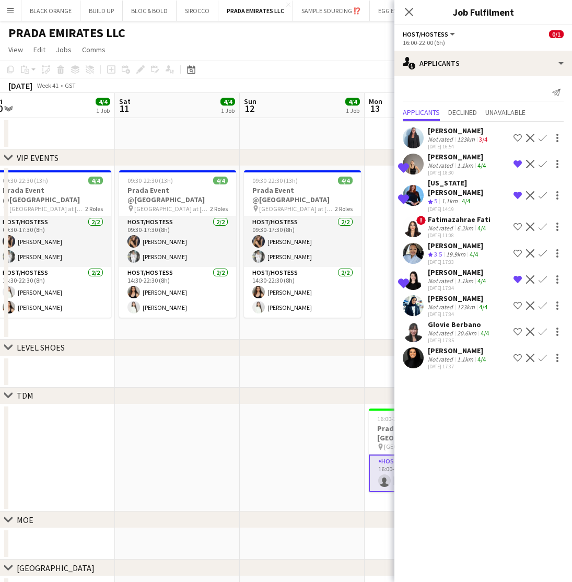
click at [433, 267] on div "Maria Leicovici" at bounding box center [458, 271] width 60 height 9
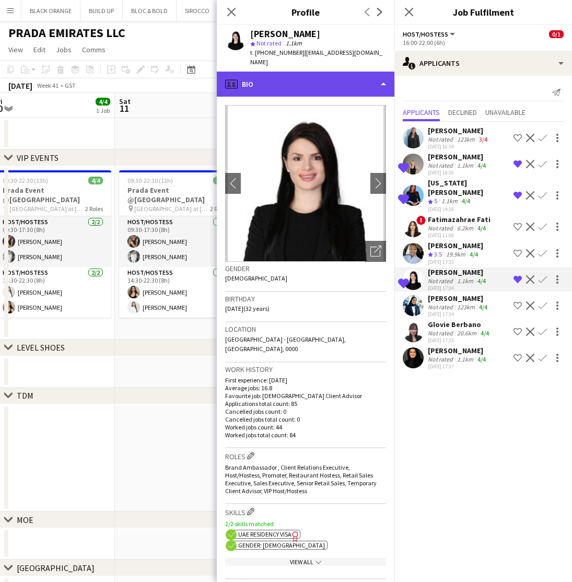
click at [329, 72] on div "profile Bio" at bounding box center [306, 84] width 178 height 25
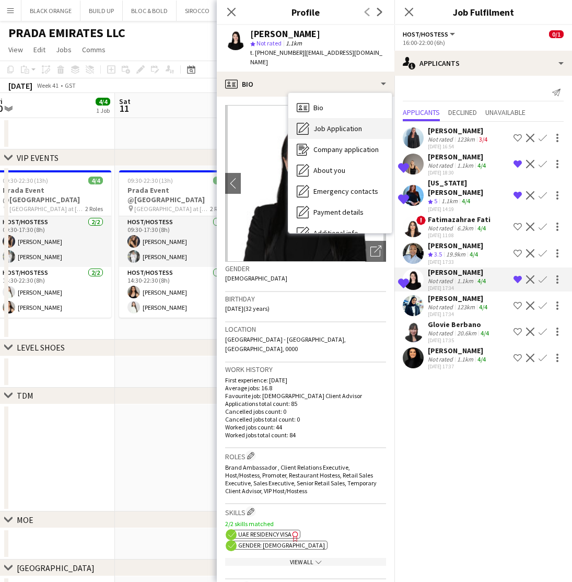
click at [317, 124] on span "Job Application" at bounding box center [337, 128] width 49 height 9
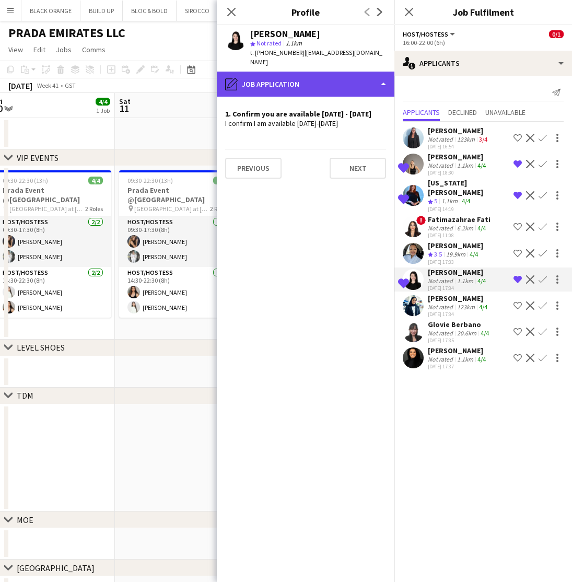
click at [366, 72] on div "pencil4 Job Application" at bounding box center [306, 84] width 178 height 25
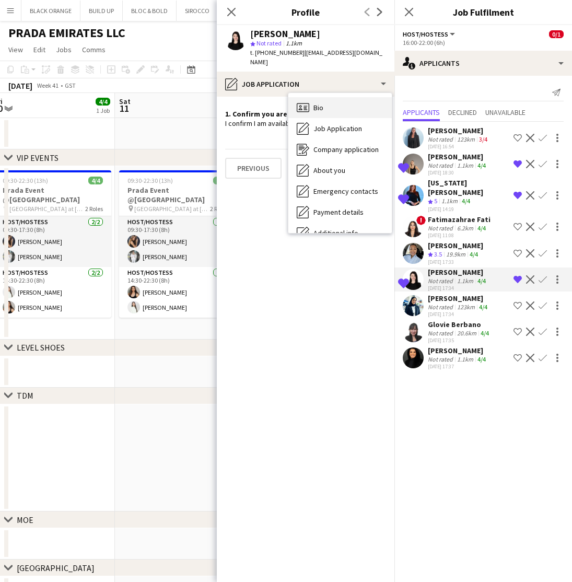
click at [309, 103] on icon at bounding box center [303, 107] width 13 height 9
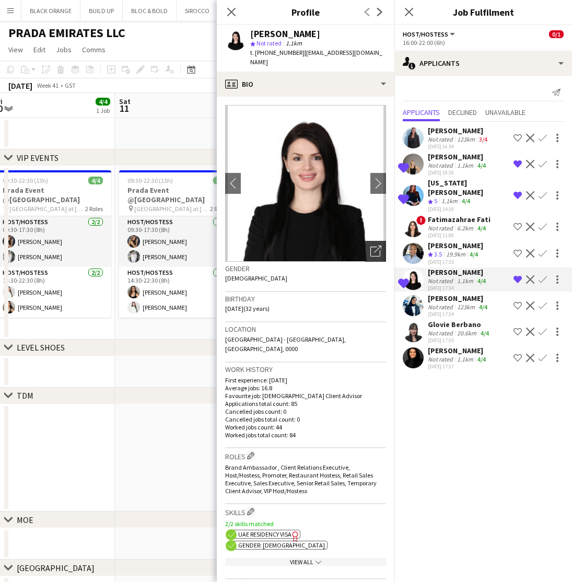
click at [370, 245] on icon "Open photos pop-in" at bounding box center [375, 250] width 11 height 11
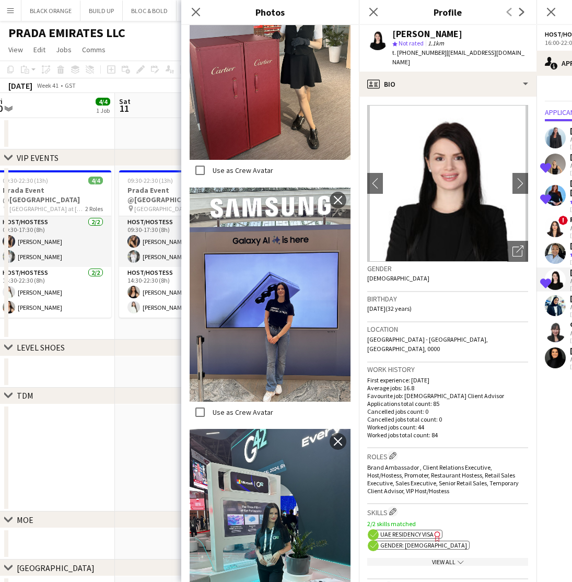
scroll to position [1325, 0]
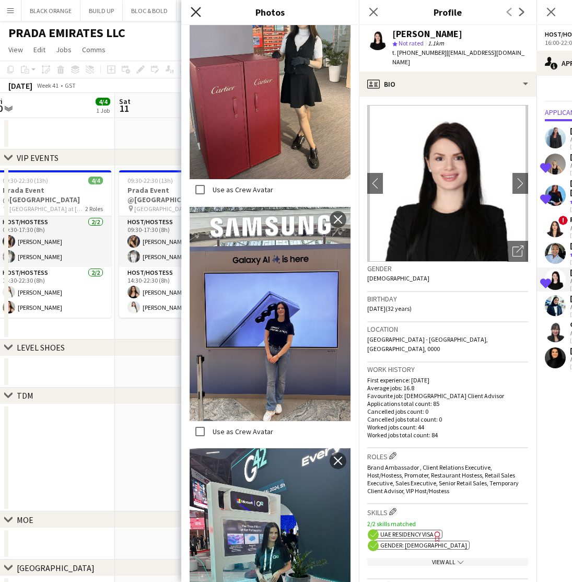
click at [195, 10] on icon "Close pop-in" at bounding box center [196, 12] width 10 height 10
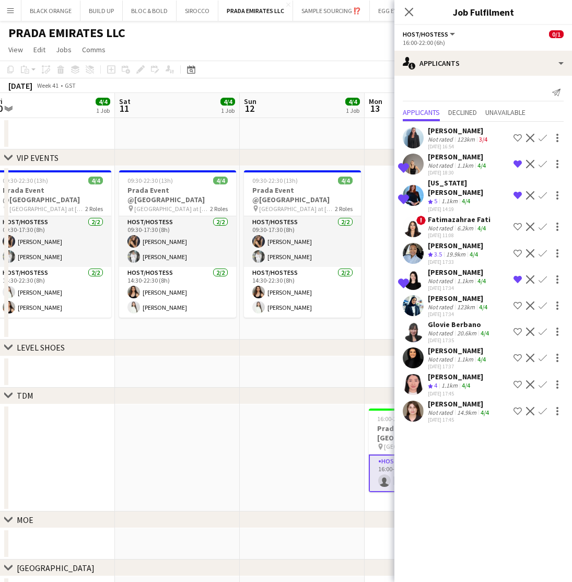
click at [462, 372] on div "Shirin Kaldarbekova" at bounding box center [455, 376] width 55 height 9
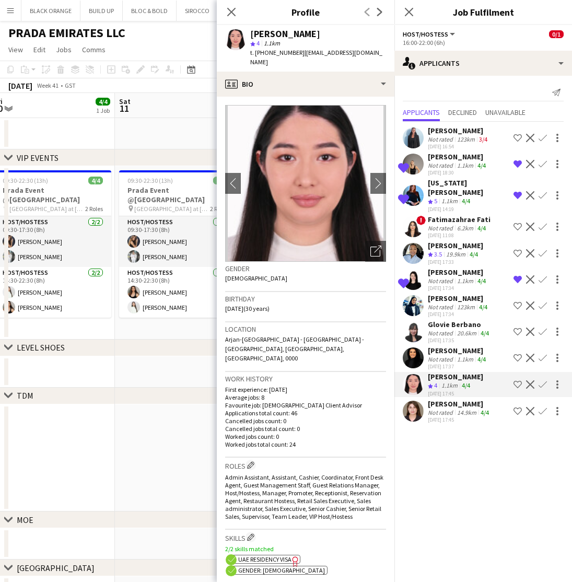
click at [462, 478] on mat-expansion-panel "users2 Applicants Send notification Applicants Declined Unavailable Aya Saleh N…" at bounding box center [483, 329] width 178 height 506
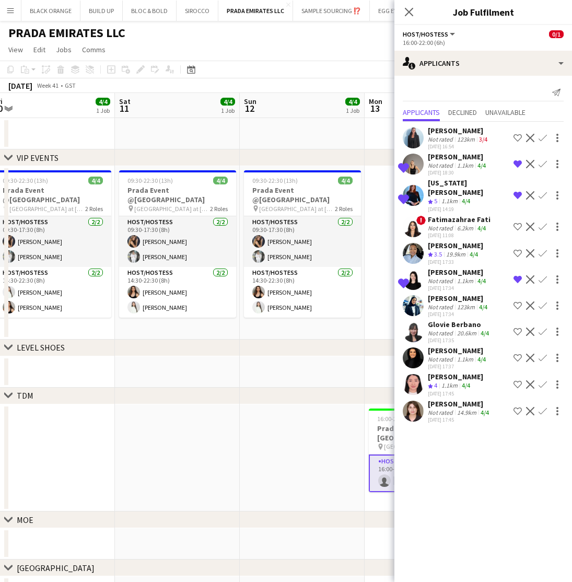
click at [308, 122] on app-date-cell at bounding box center [302, 133] width 125 height 31
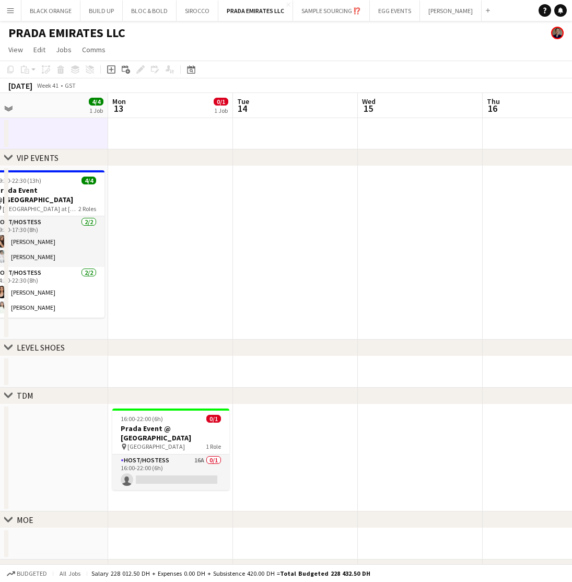
scroll to position [0, 392]
